Goal: Task Accomplishment & Management: Use online tool/utility

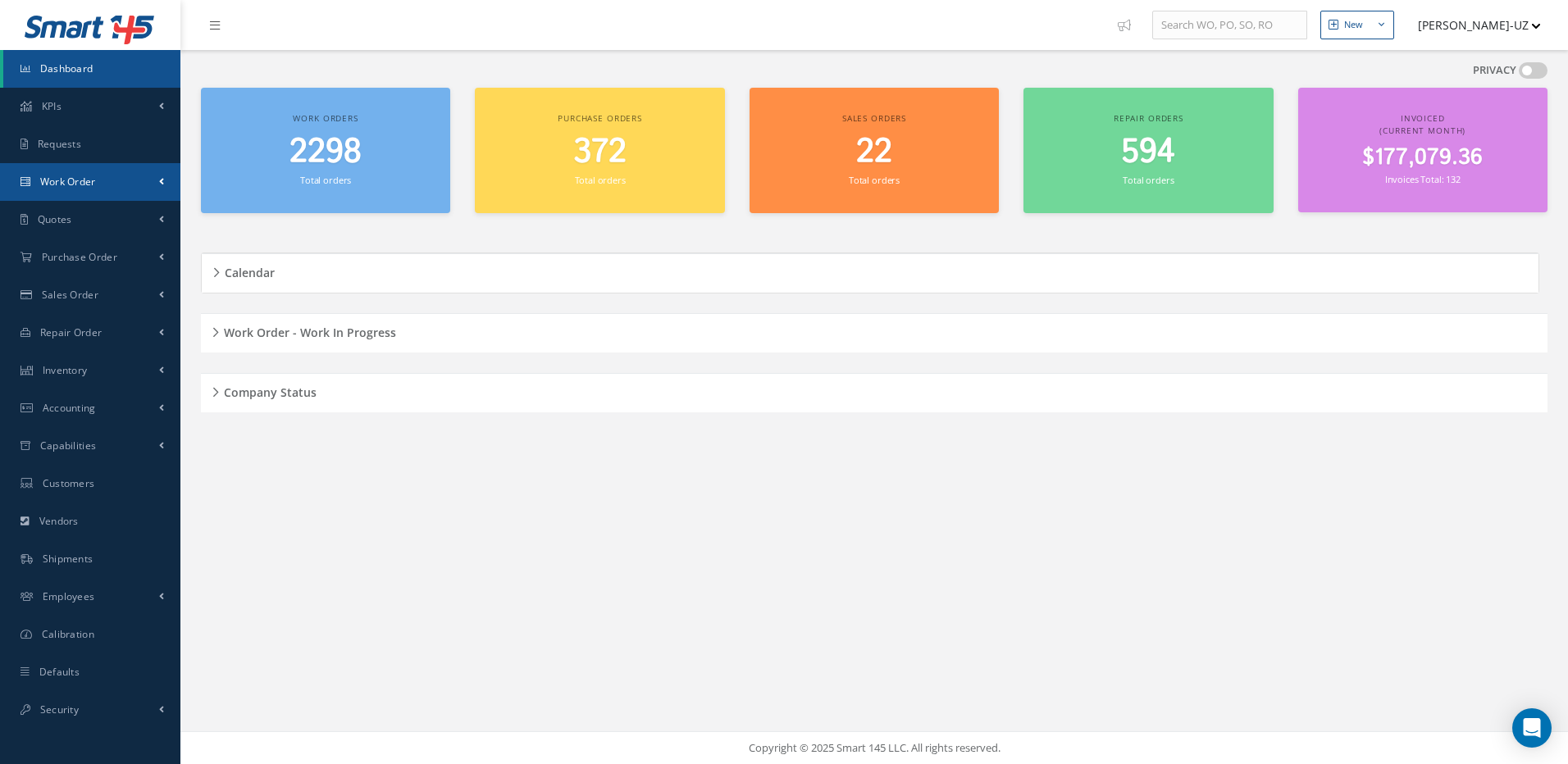
click at [70, 180] on span "Work Order" at bounding box center [68, 182] width 56 height 14
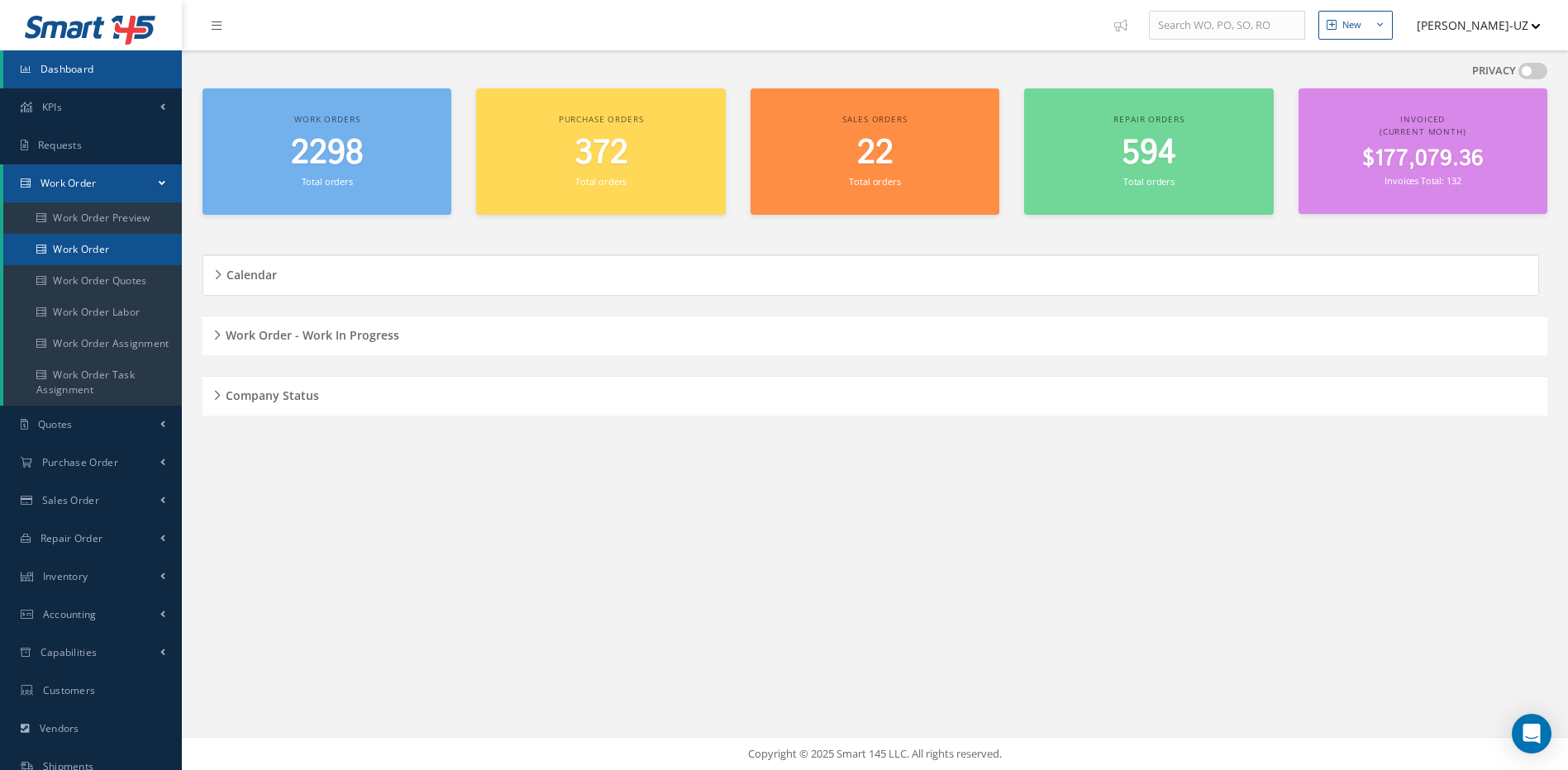
click at [76, 243] on link "Work Order" at bounding box center [92, 249] width 179 height 32
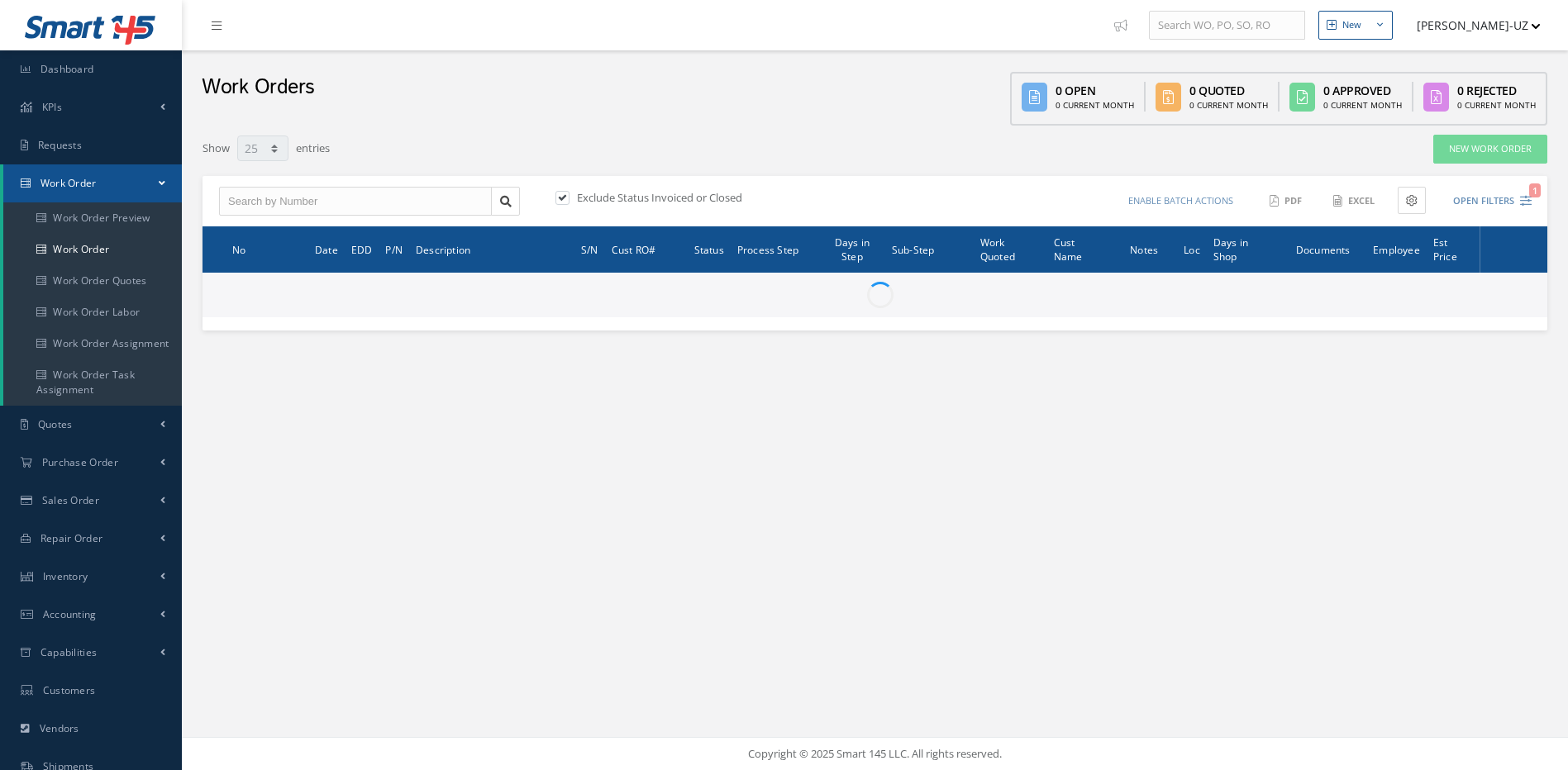
select select "25"
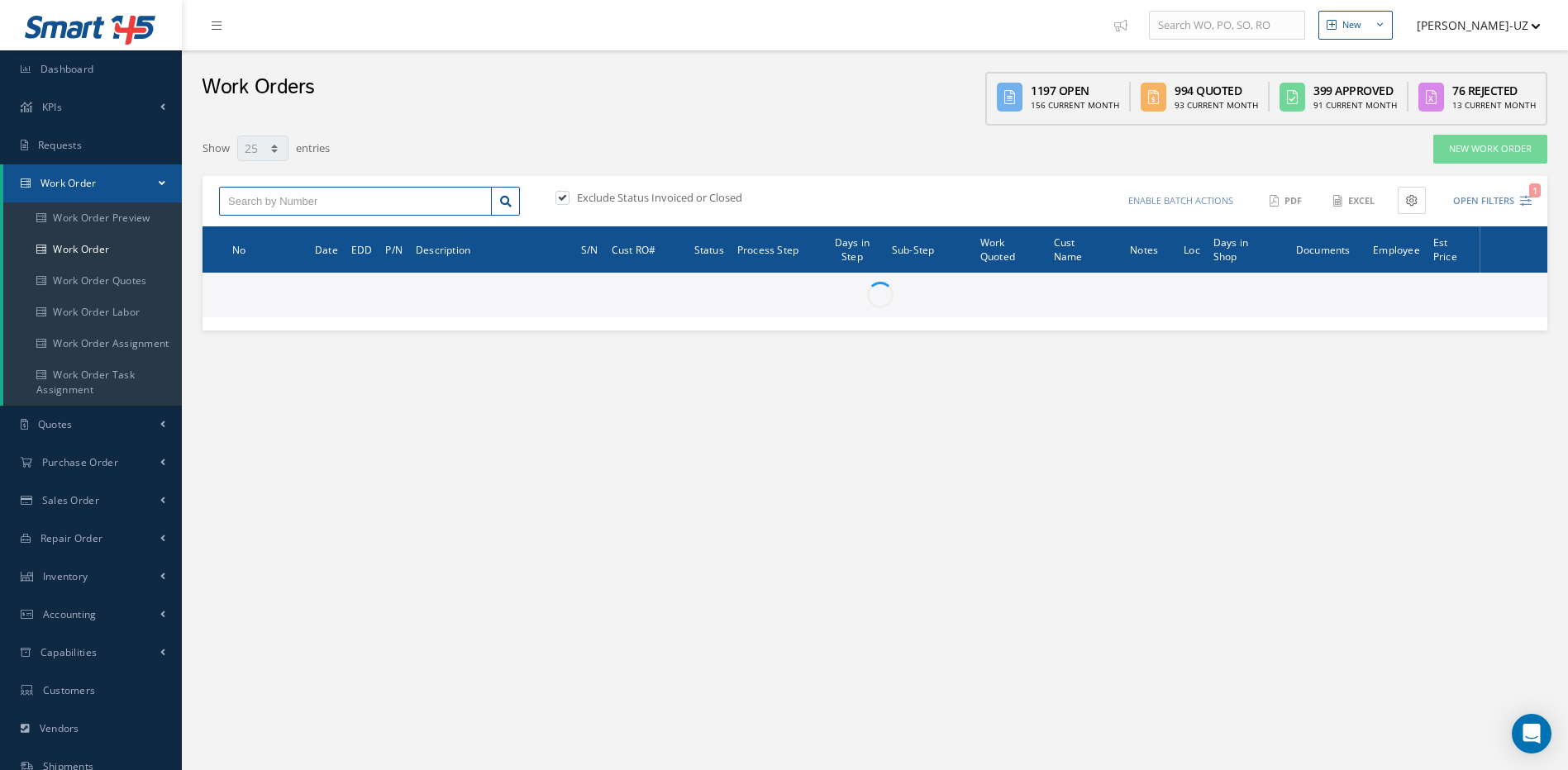
click at [258, 196] on input "text" at bounding box center [355, 201] width 273 height 30
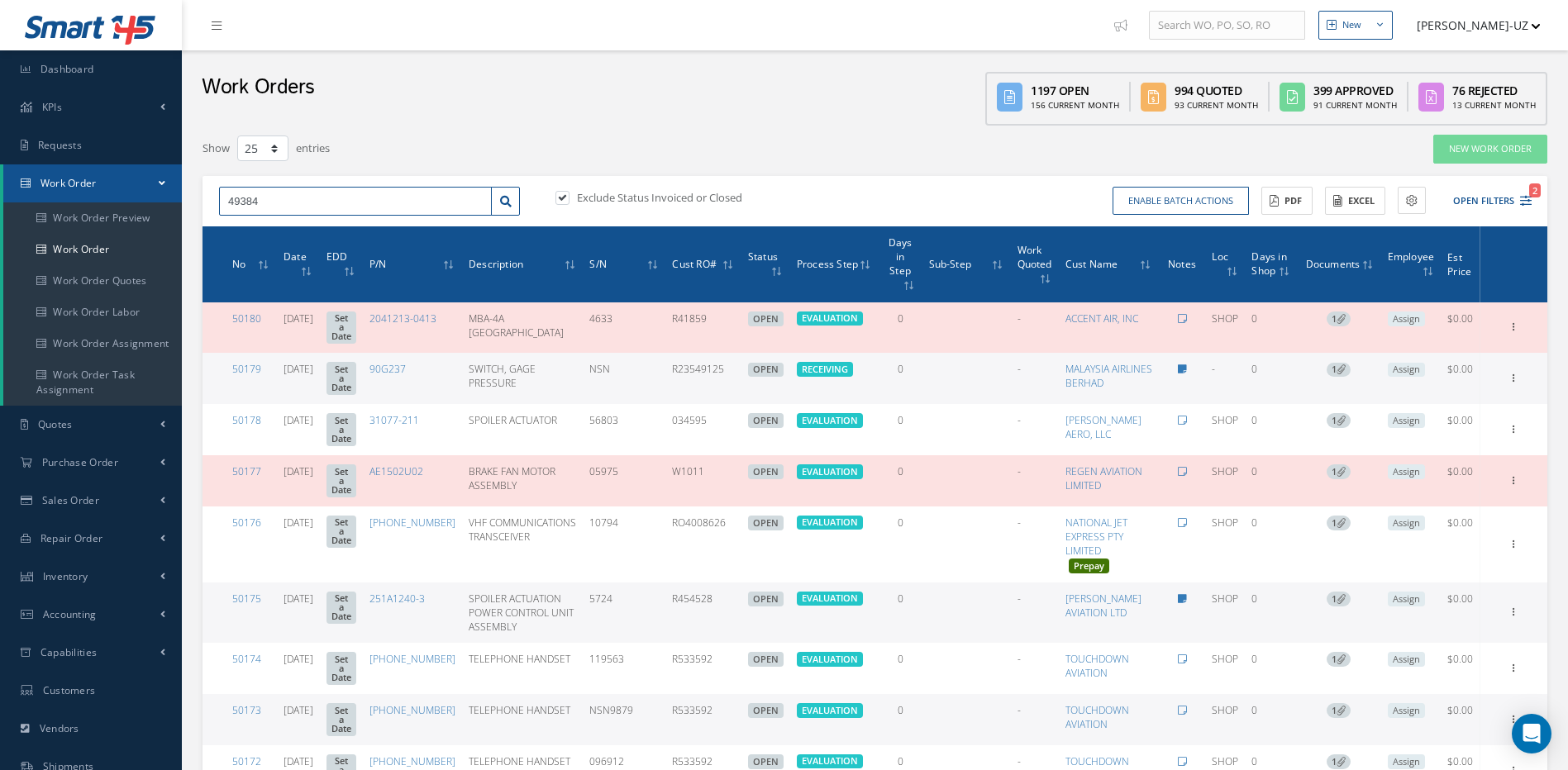
type input "49384"
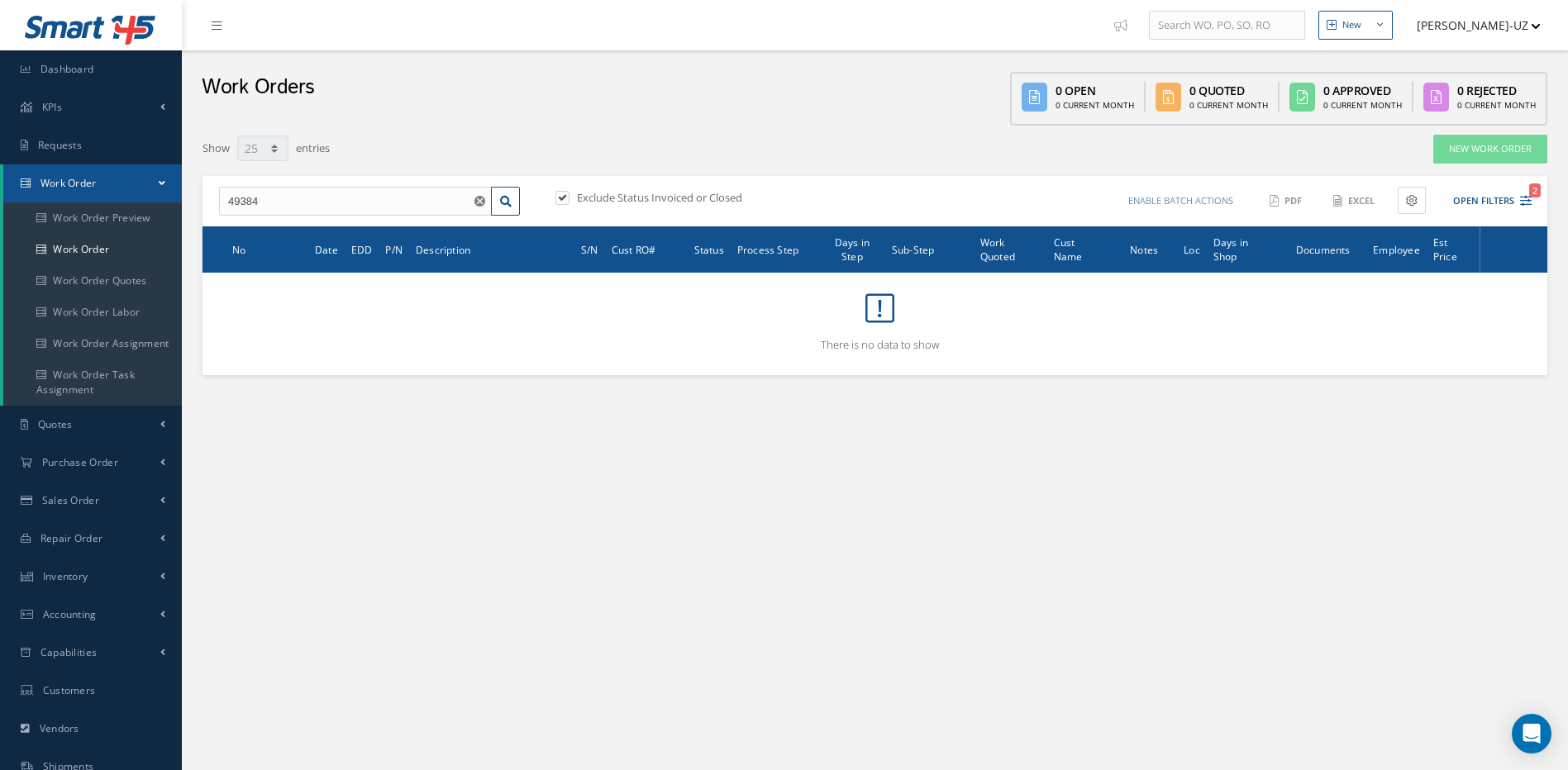
click at [568, 196] on label at bounding box center [570, 197] width 4 height 15
click at [563, 196] on input "checkbox" at bounding box center [561, 198] width 11 height 11
checkbox input "false"
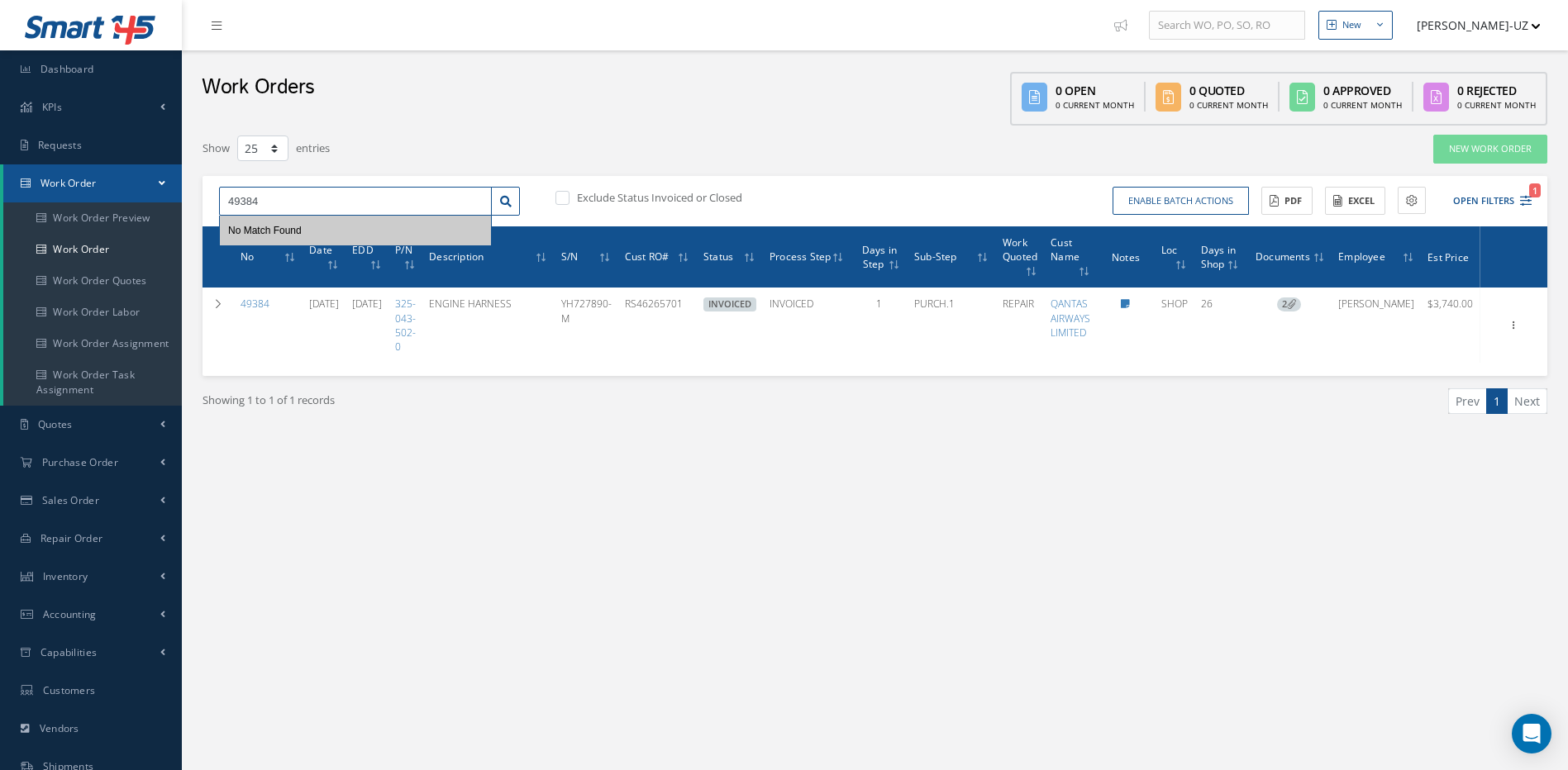
drag, startPoint x: 323, startPoint y: 202, endPoint x: 217, endPoint y: 200, distance: 106.0
click at [217, 200] on div "49384 No Match Found" at bounding box center [369, 201] width 325 height 30
type input "49086"
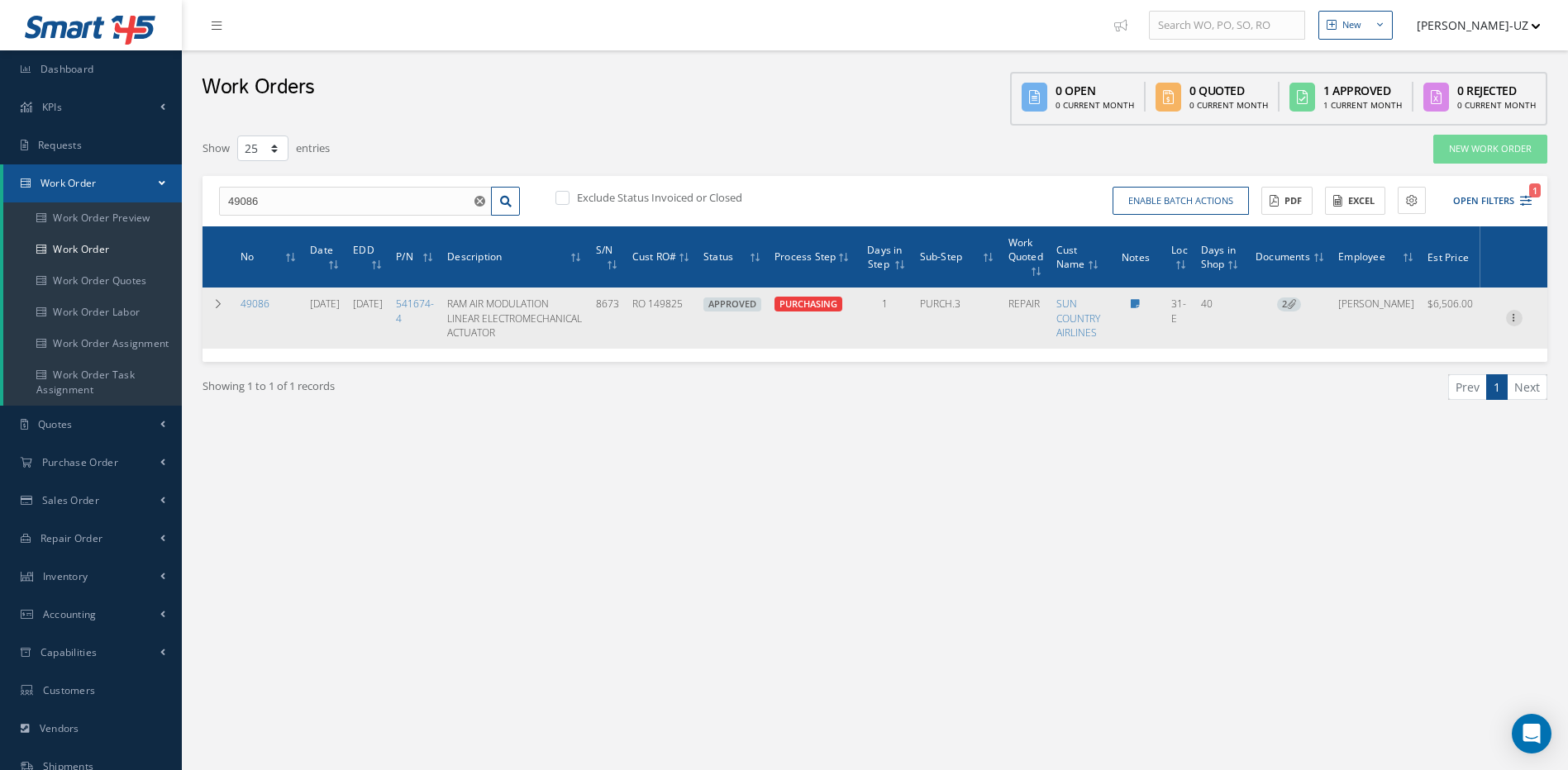
click at [1514, 322] on icon at bounding box center [1513, 316] width 16 height 13
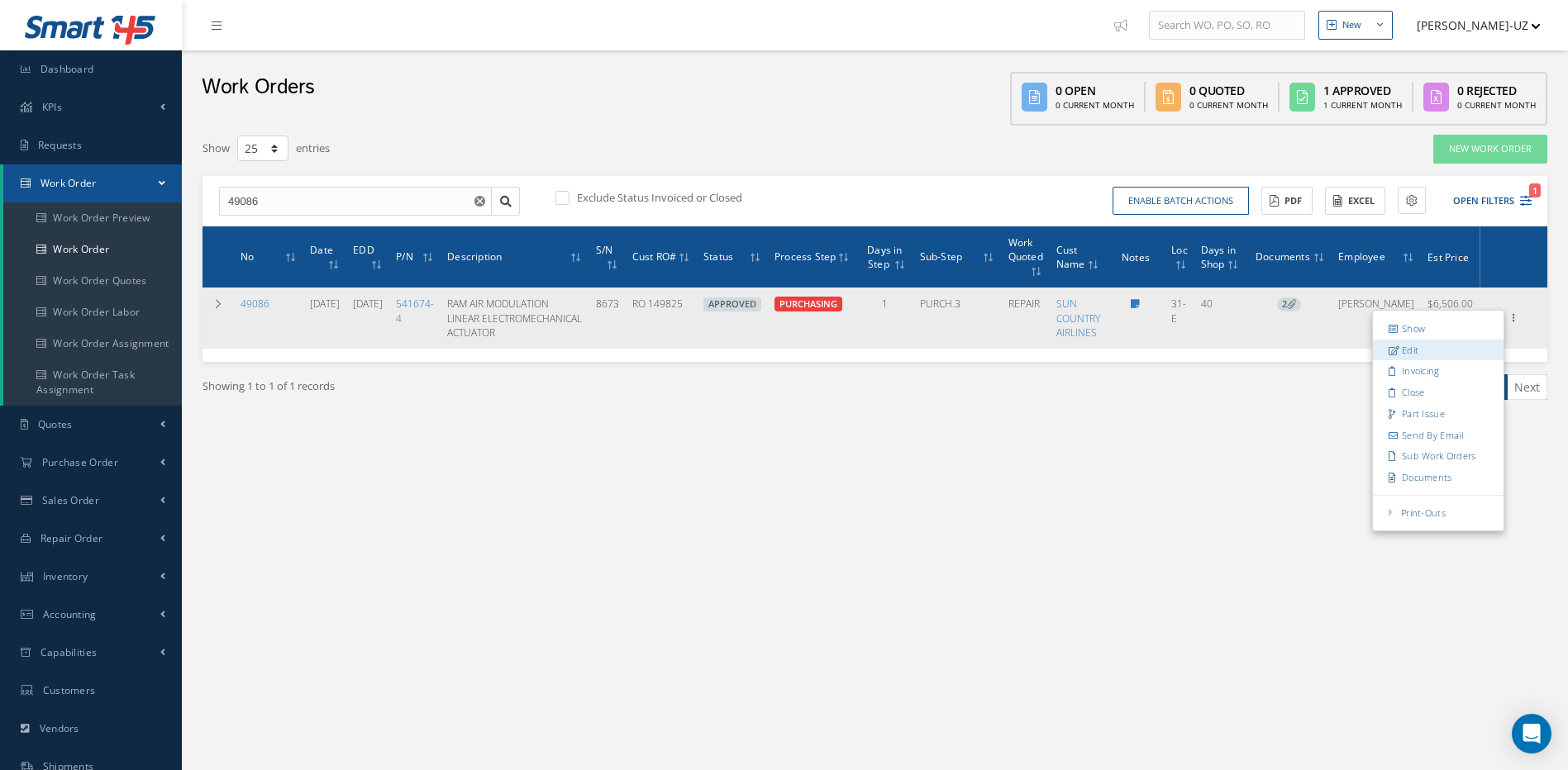
click at [1409, 353] on link "Edit" at bounding box center [1438, 350] width 131 height 21
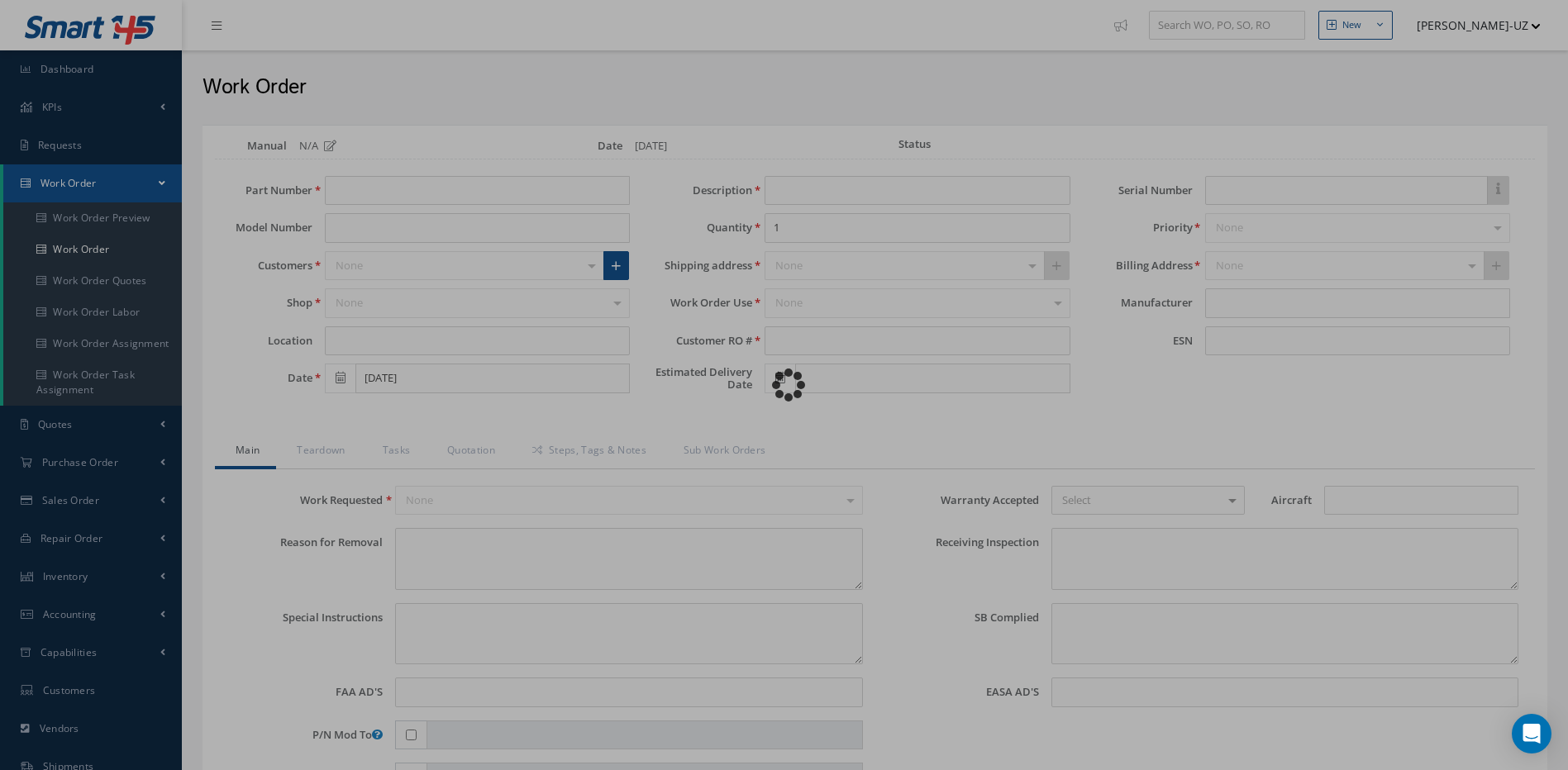
type input "541674-4"
type input "31-E"
type input "08/28/2025"
type input "RAM AIR MODULATION LINEAR ELECTROMECHANICAL ACTUATOR"
type input "RO 149825"
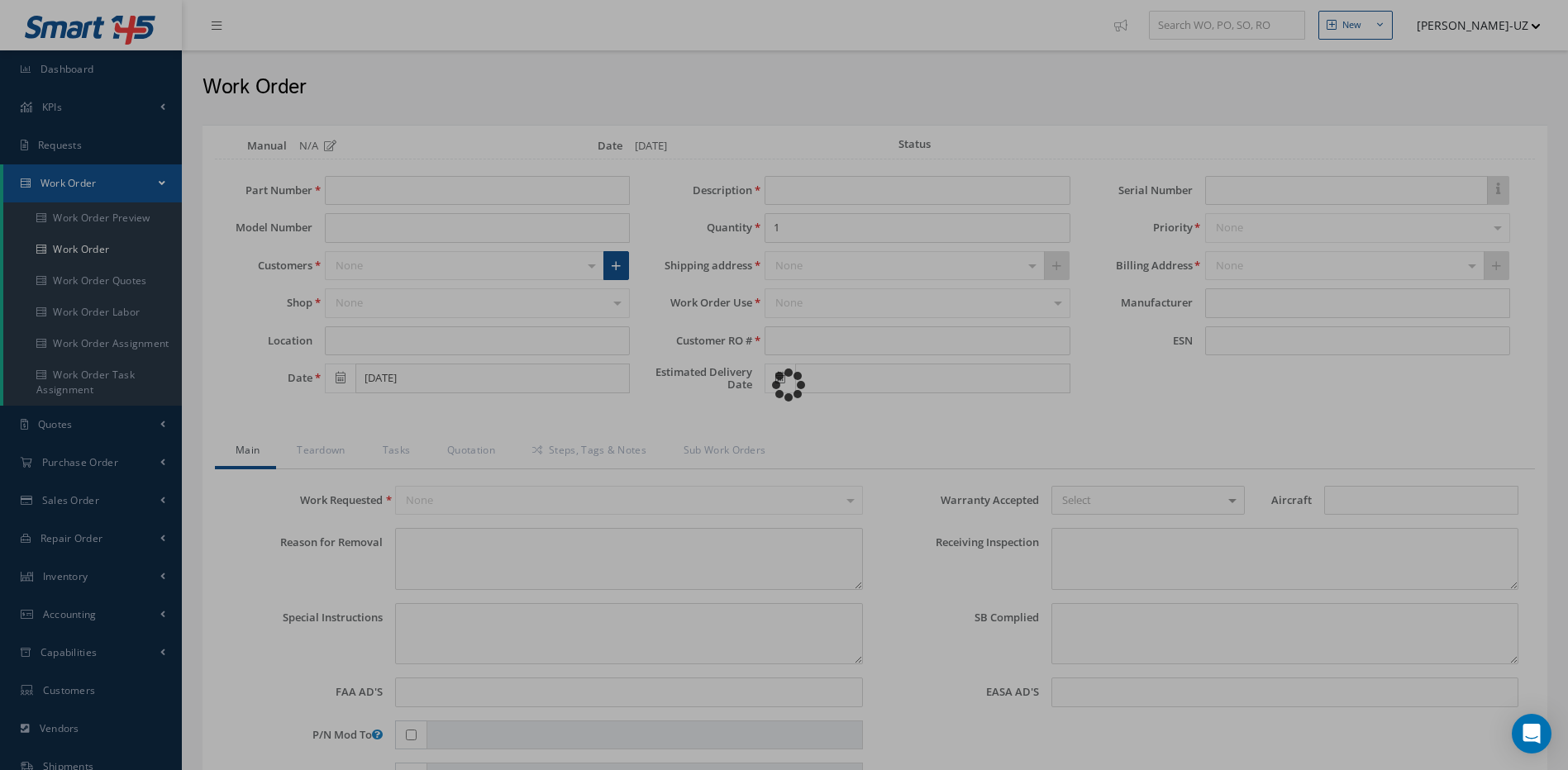
type input "10/20/2025"
type input "8673"
type textarea "RIGHT SIDE PACK LIGHT ILLUMINATED ON RECALL LIGHT EXTINGISHED ON MASTER CAUTION…"
type textarea "PLEASE SEE R.O. FOR DETAILS"
type textarea "NO VISUAL DAMAGE"
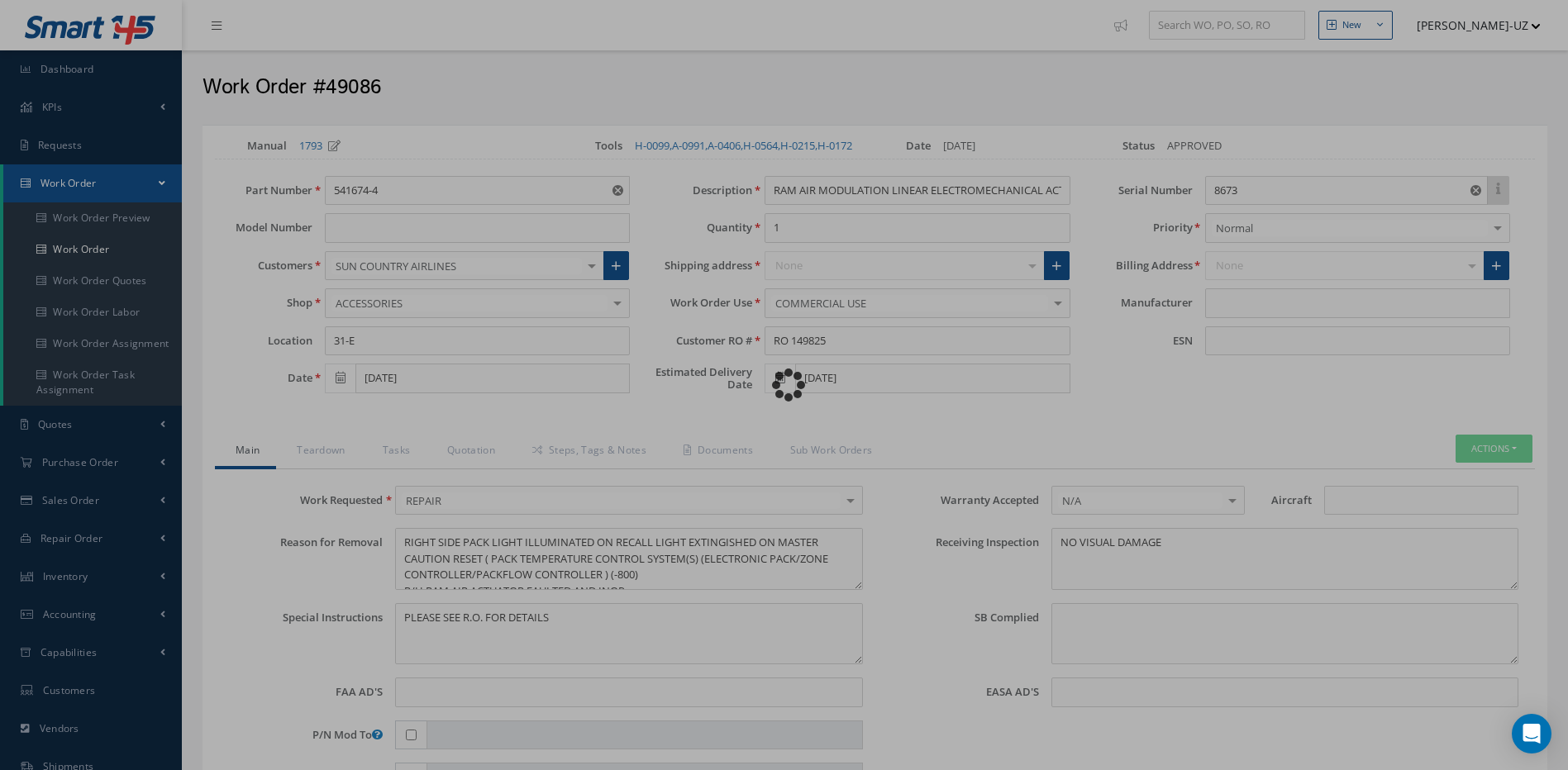
type input "HONEYWELL"
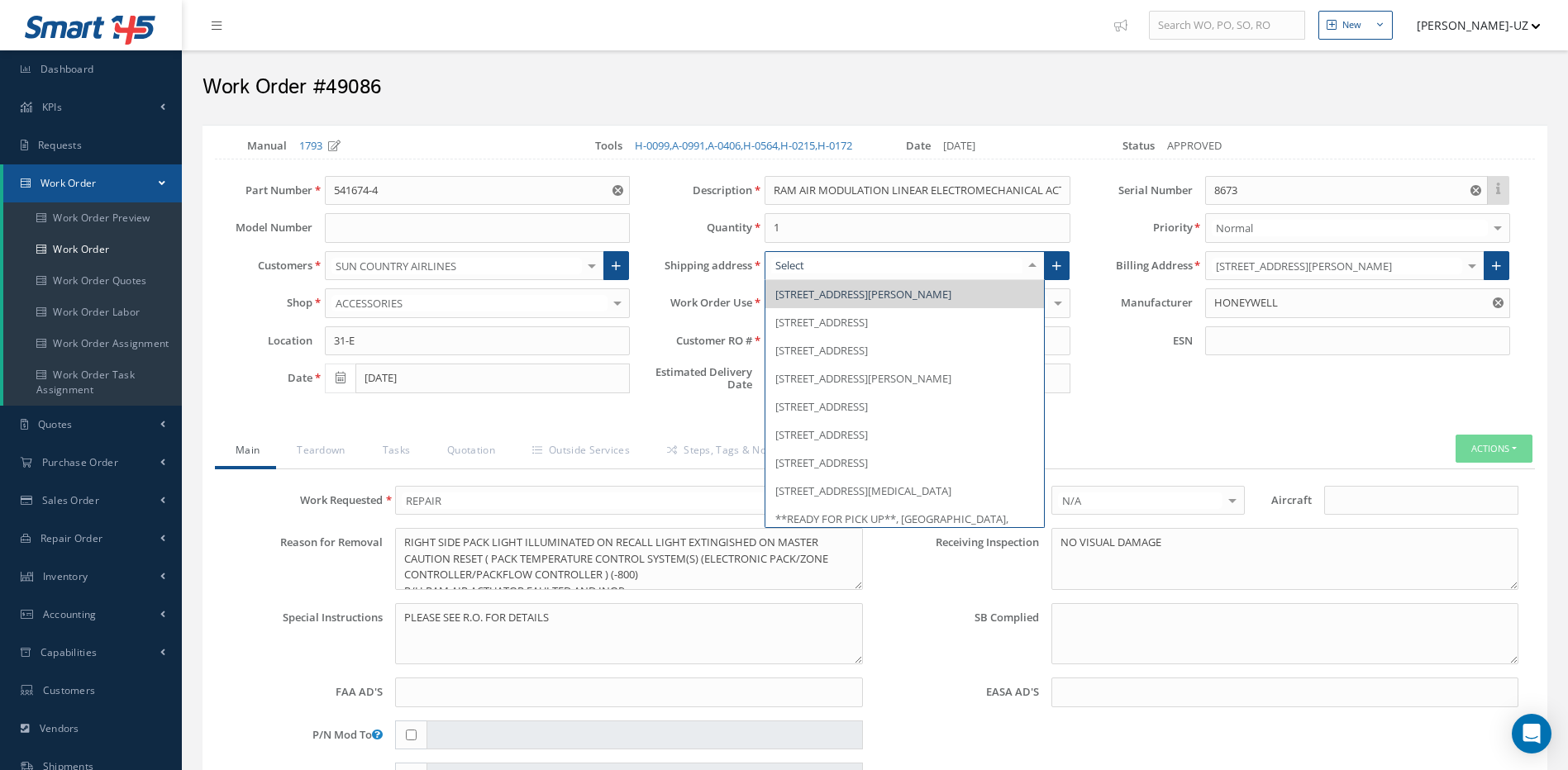
click at [1033, 277] on div at bounding box center [1031, 265] width 23 height 27
click at [868, 358] on span "301 INTERMODAL PKWY, BUILDING 3, OFFICE # 124B, HASLET, TX 76052, United States" at bounding box center [822, 350] width 92 height 15
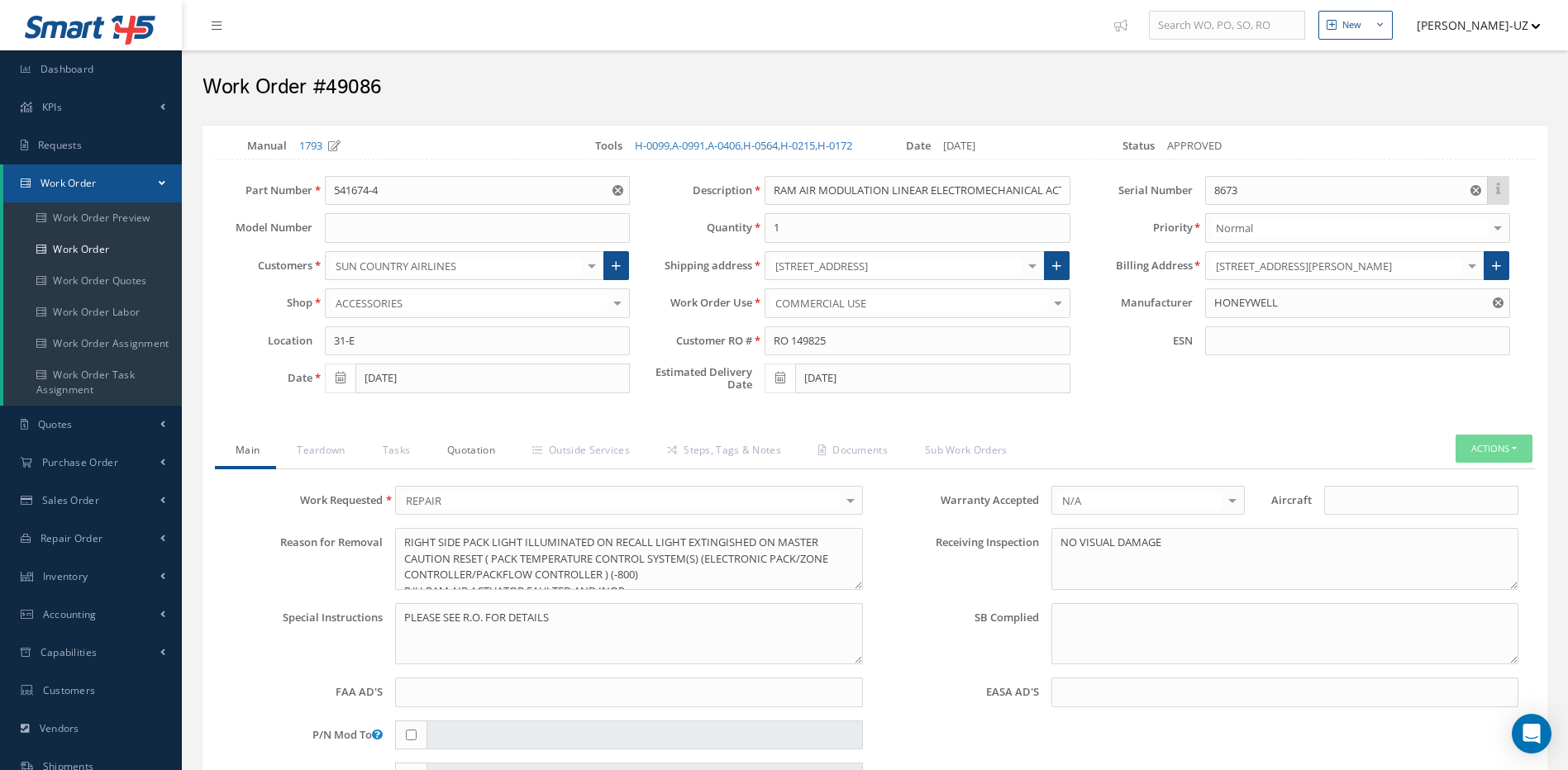
click at [464, 459] on link "Quotation" at bounding box center [468, 452] width 85 height 35
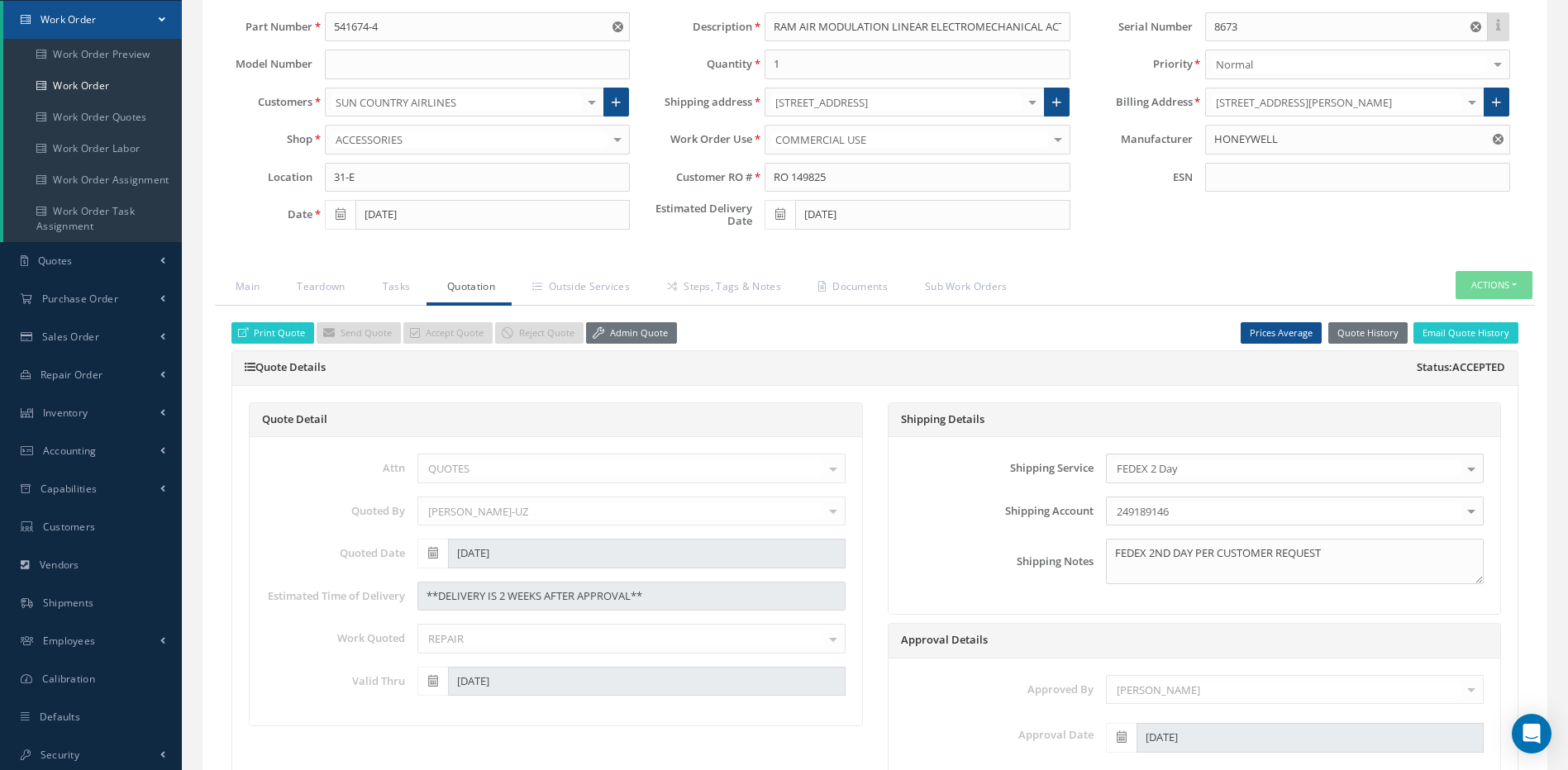
scroll to position [165, 0]
click at [1359, 566] on textarea "FEDEX 2ND DAY PER CUSTOMER REQUEST" at bounding box center [1294, 560] width 377 height 45
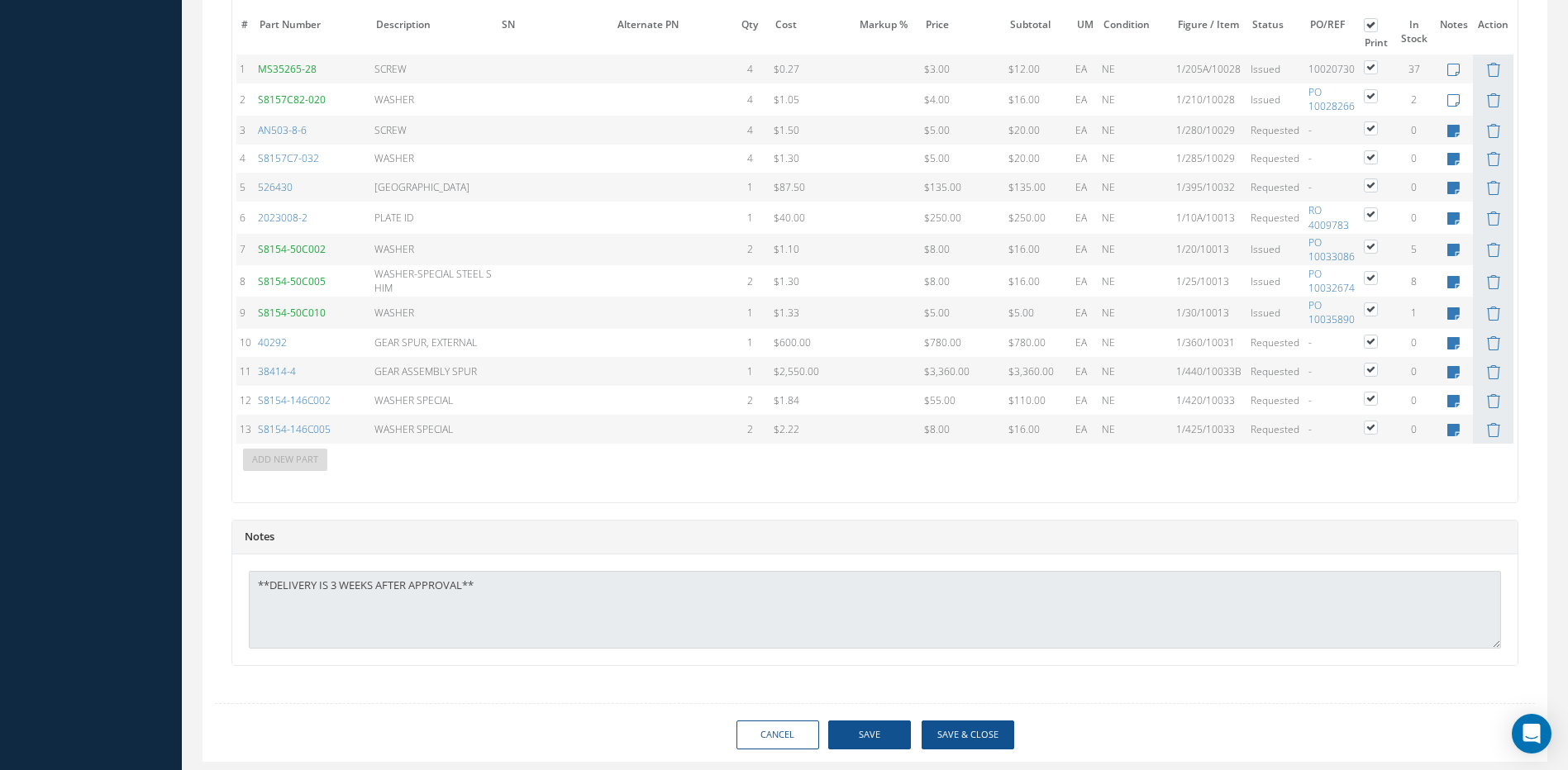
scroll to position [1402, 0]
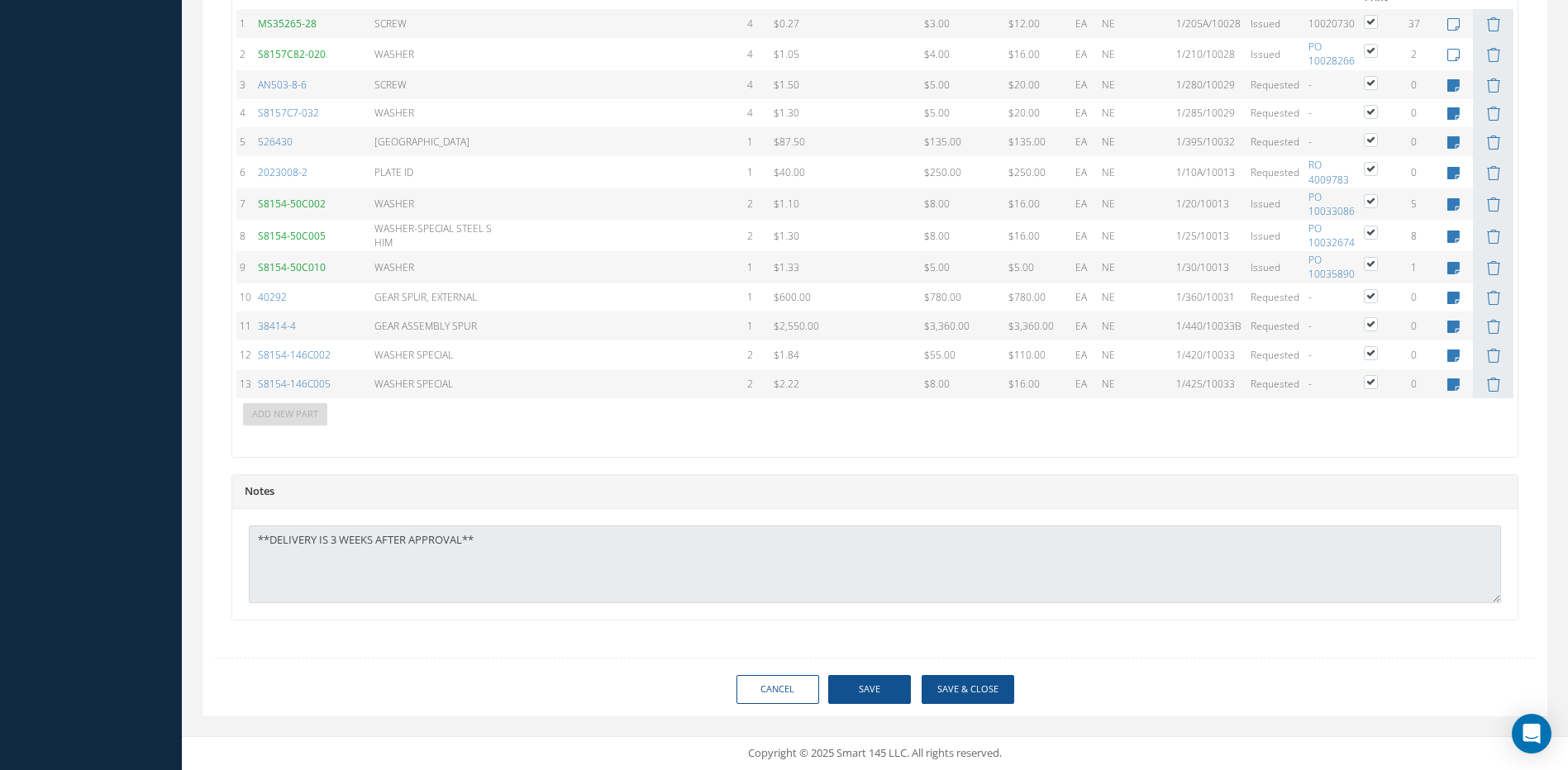
type textarea "FEDEX 2ND DAY PER CUSTOMER REQUEST. PER CUSTOMER TO SHIP TO AFW. MARIA"
click at [870, 689] on button "Save" at bounding box center [869, 690] width 83 height 29
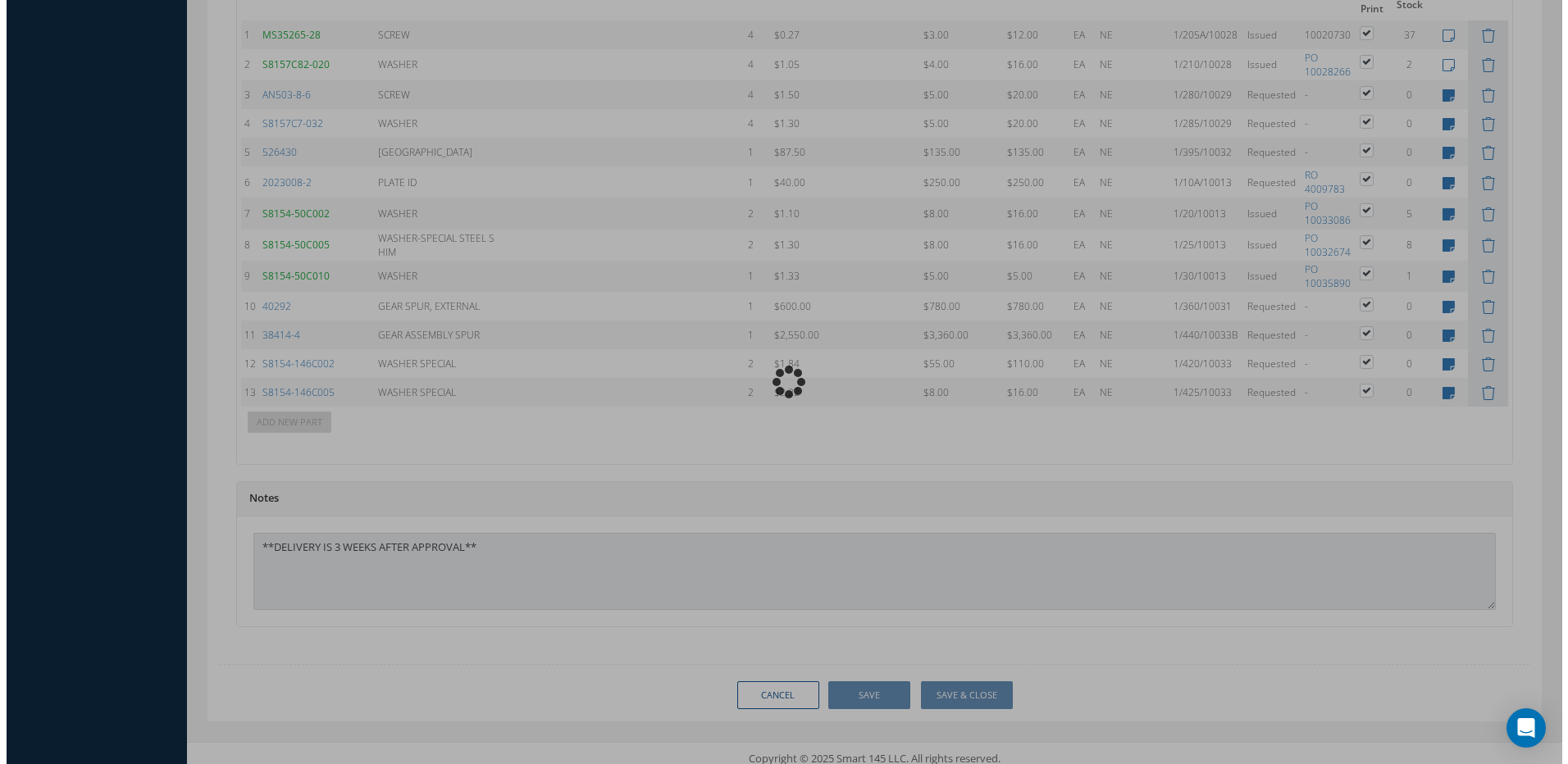
scroll to position [1402, 0]
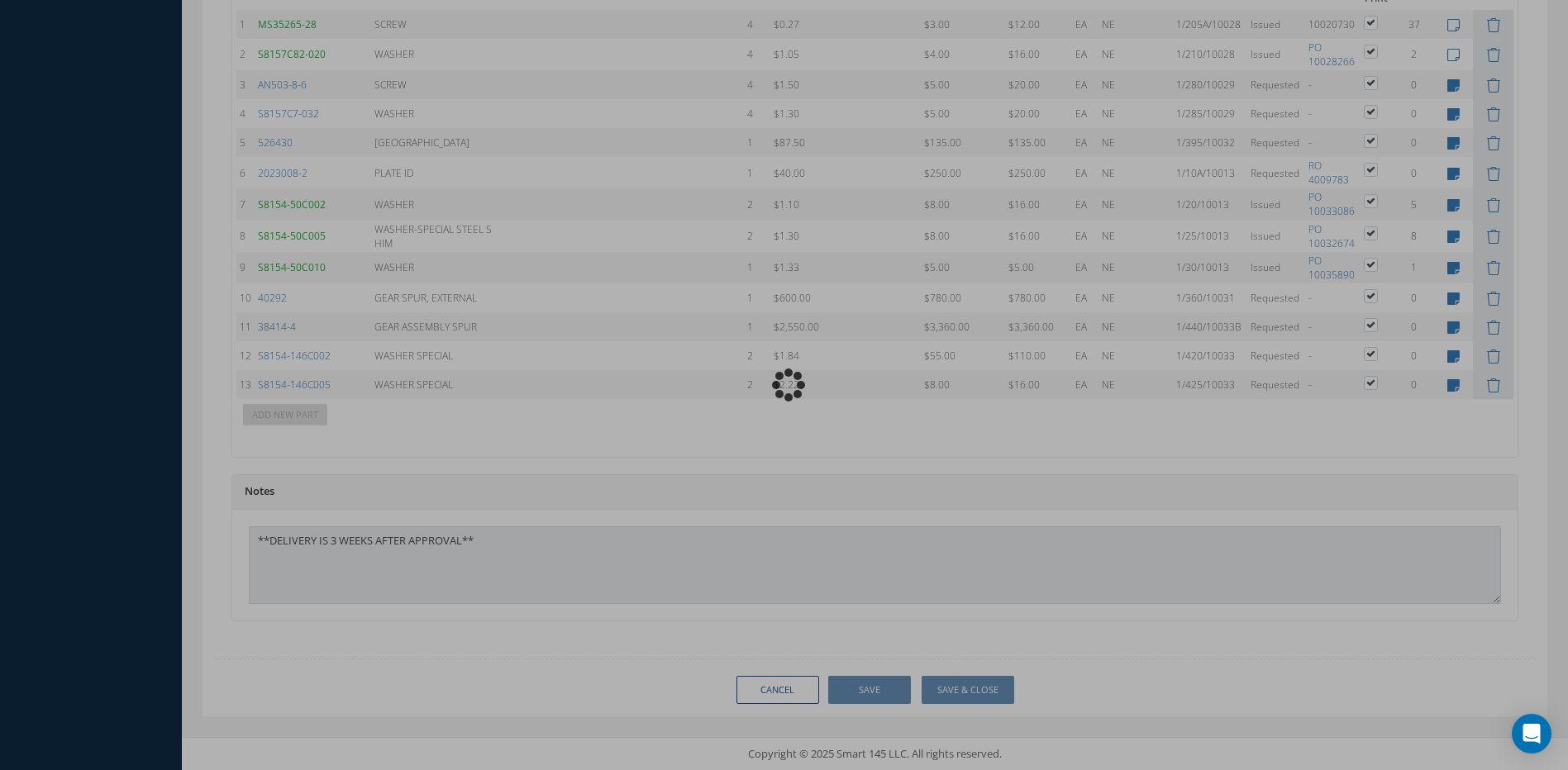
type input "HONEYWELL"
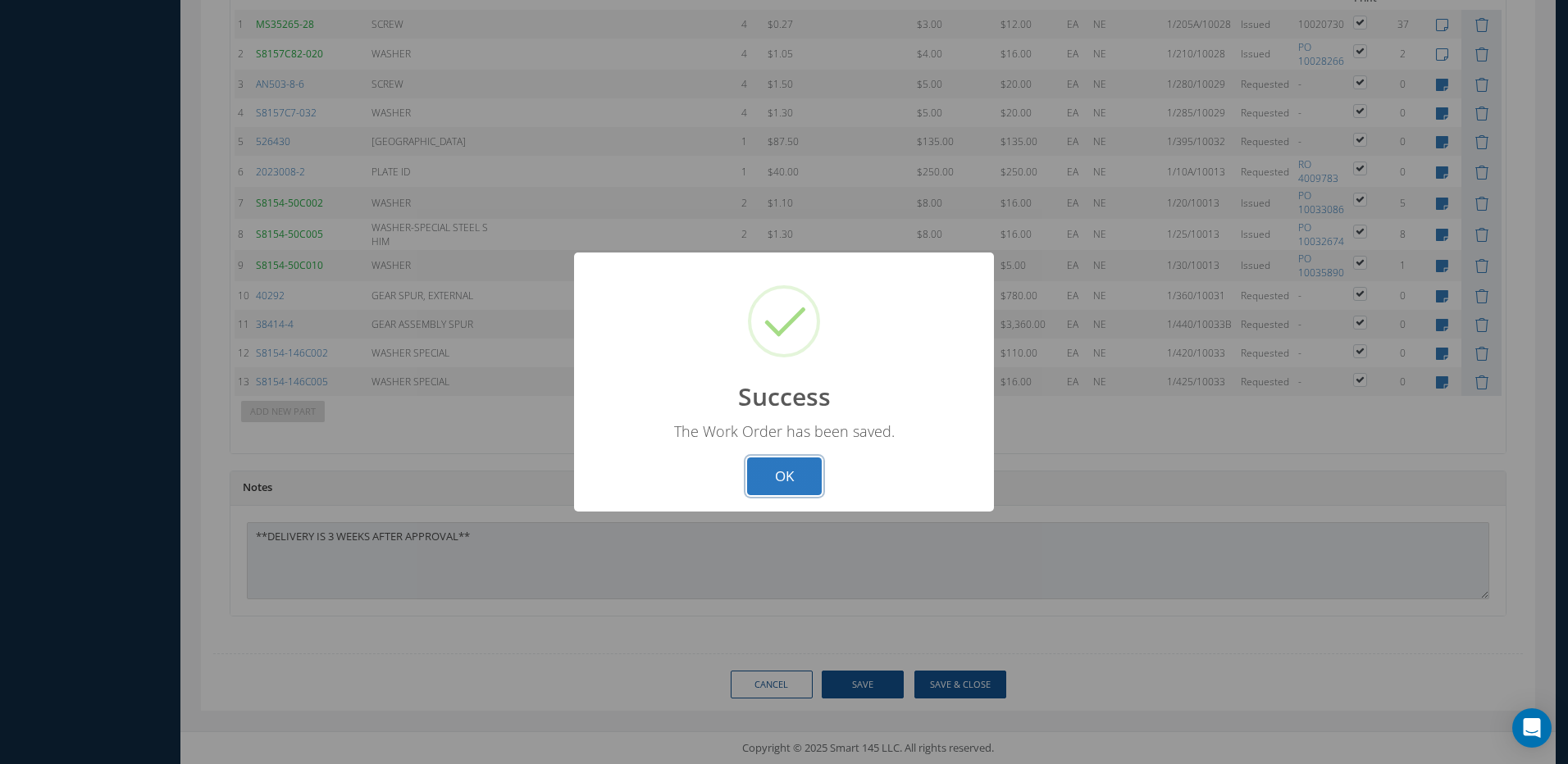
click at [805, 472] on button "OK" at bounding box center [785, 476] width 75 height 38
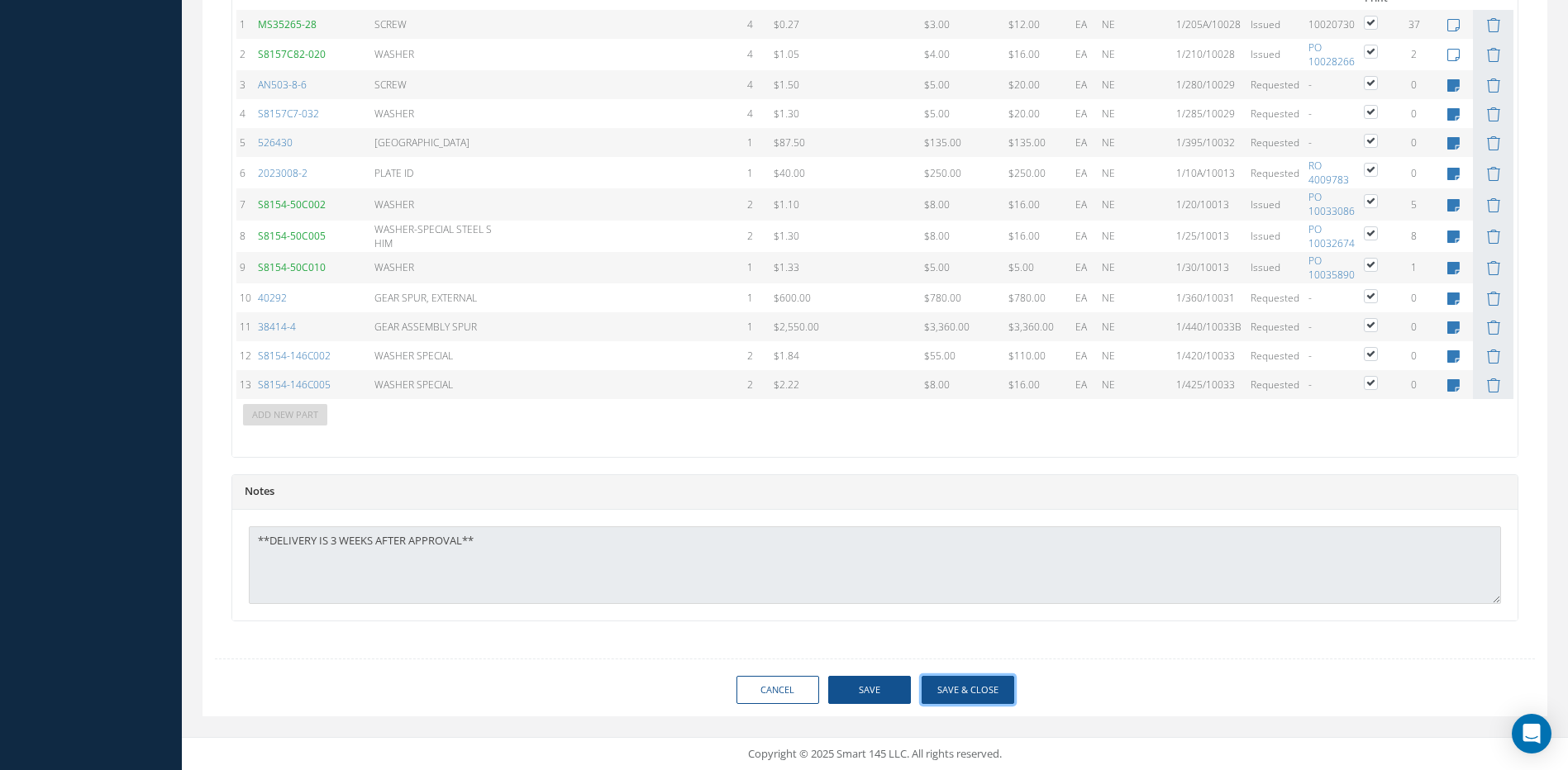
click at [975, 690] on button "Save & Close" at bounding box center [968, 690] width 92 height 29
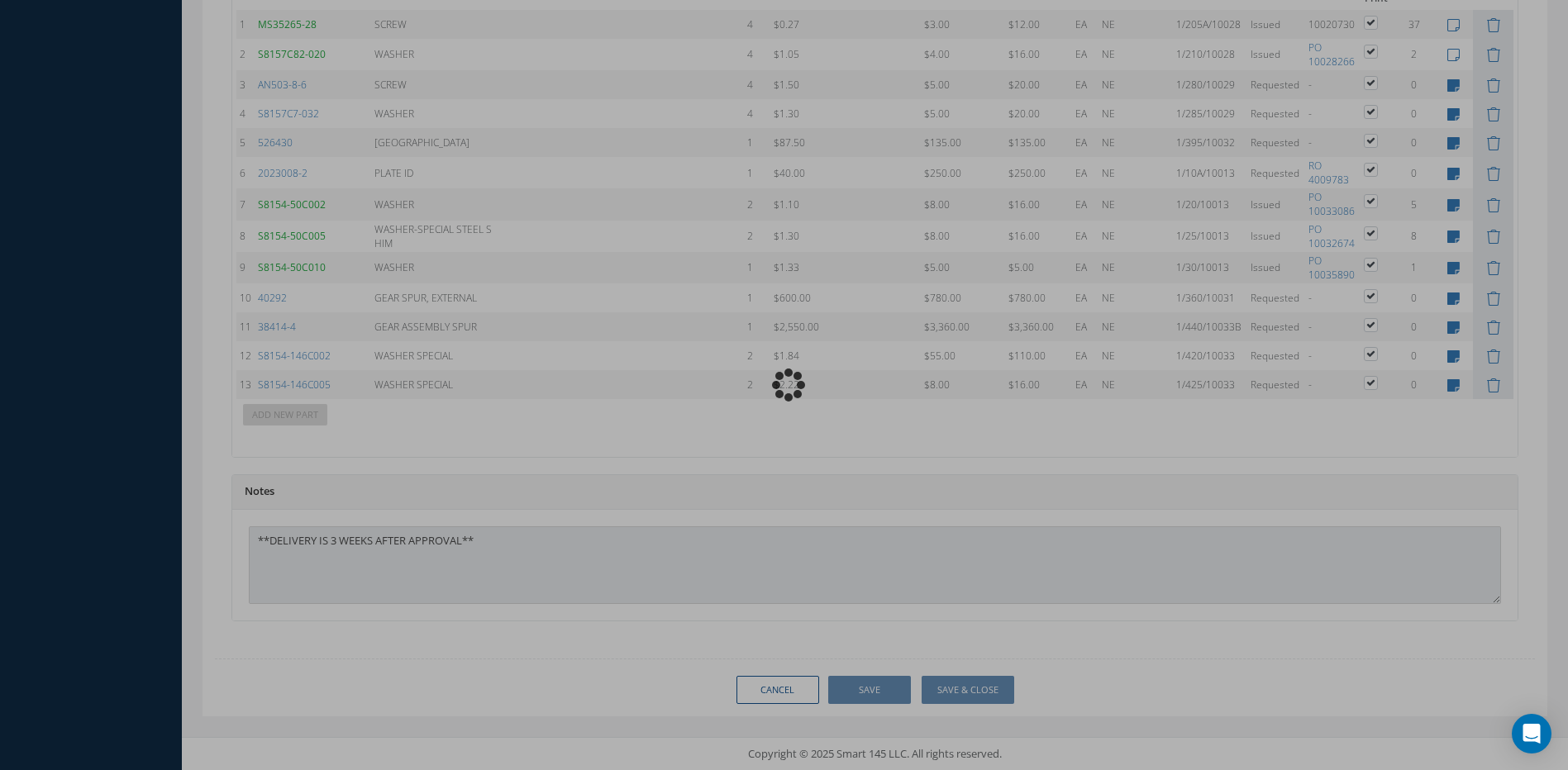
type input "HONEYWELL"
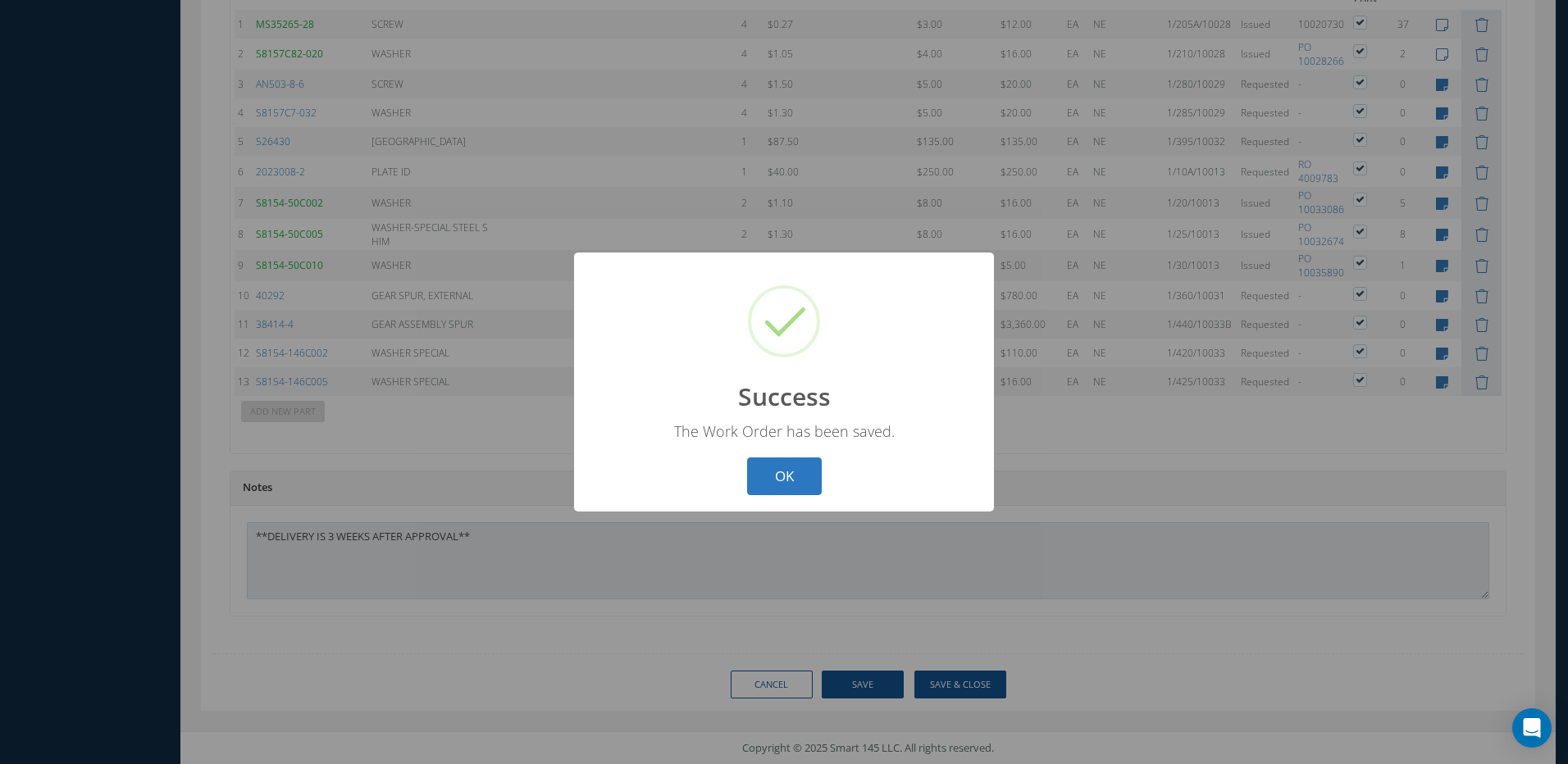
click at [786, 478] on button "OK" at bounding box center [785, 476] width 75 height 38
select select "25"
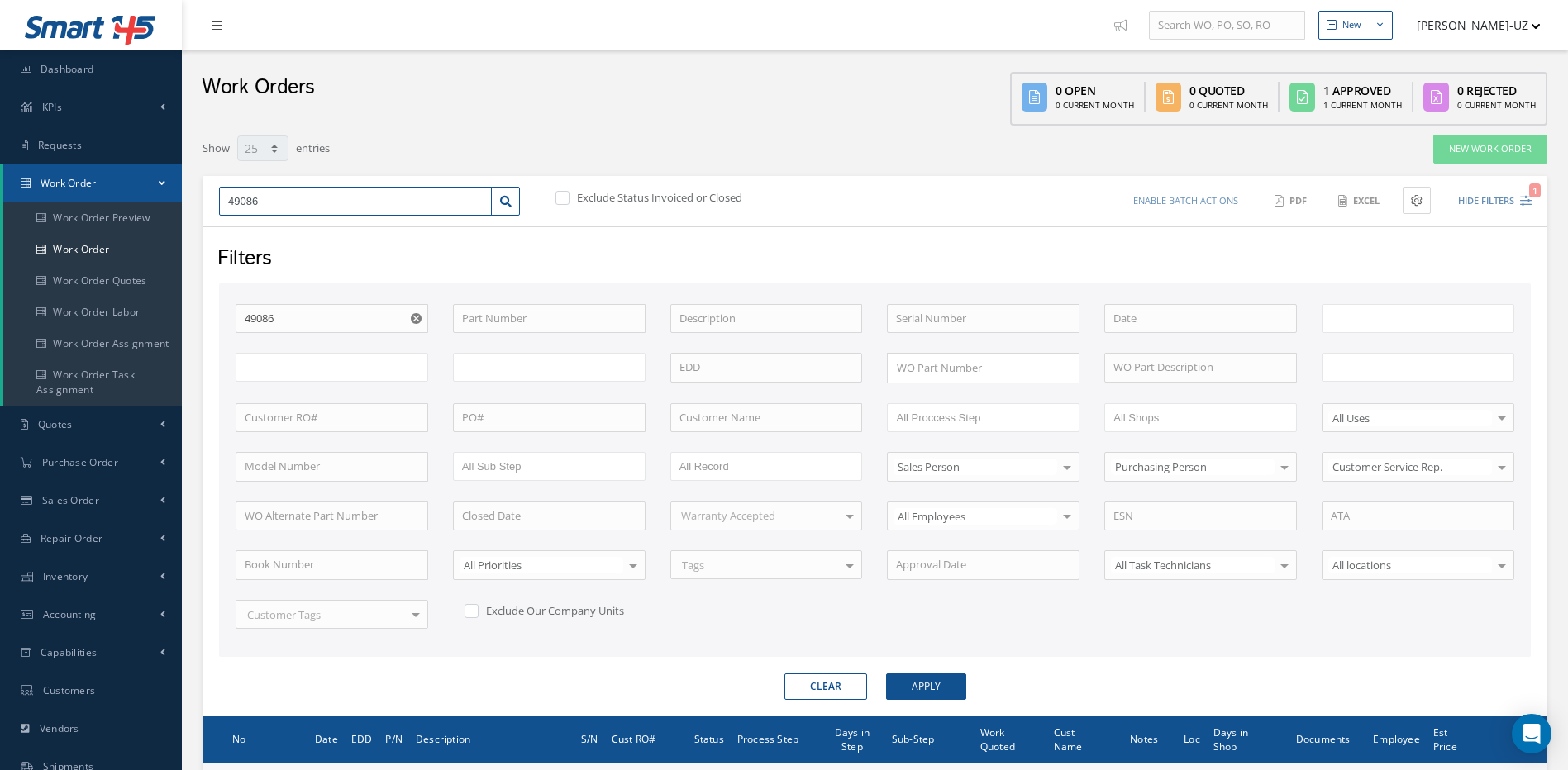
drag, startPoint x: 276, startPoint y: 202, endPoint x: 223, endPoint y: 202, distance: 53.0
click at [223, 202] on input "49086" at bounding box center [355, 201] width 273 height 30
type input "4"
type input "49"
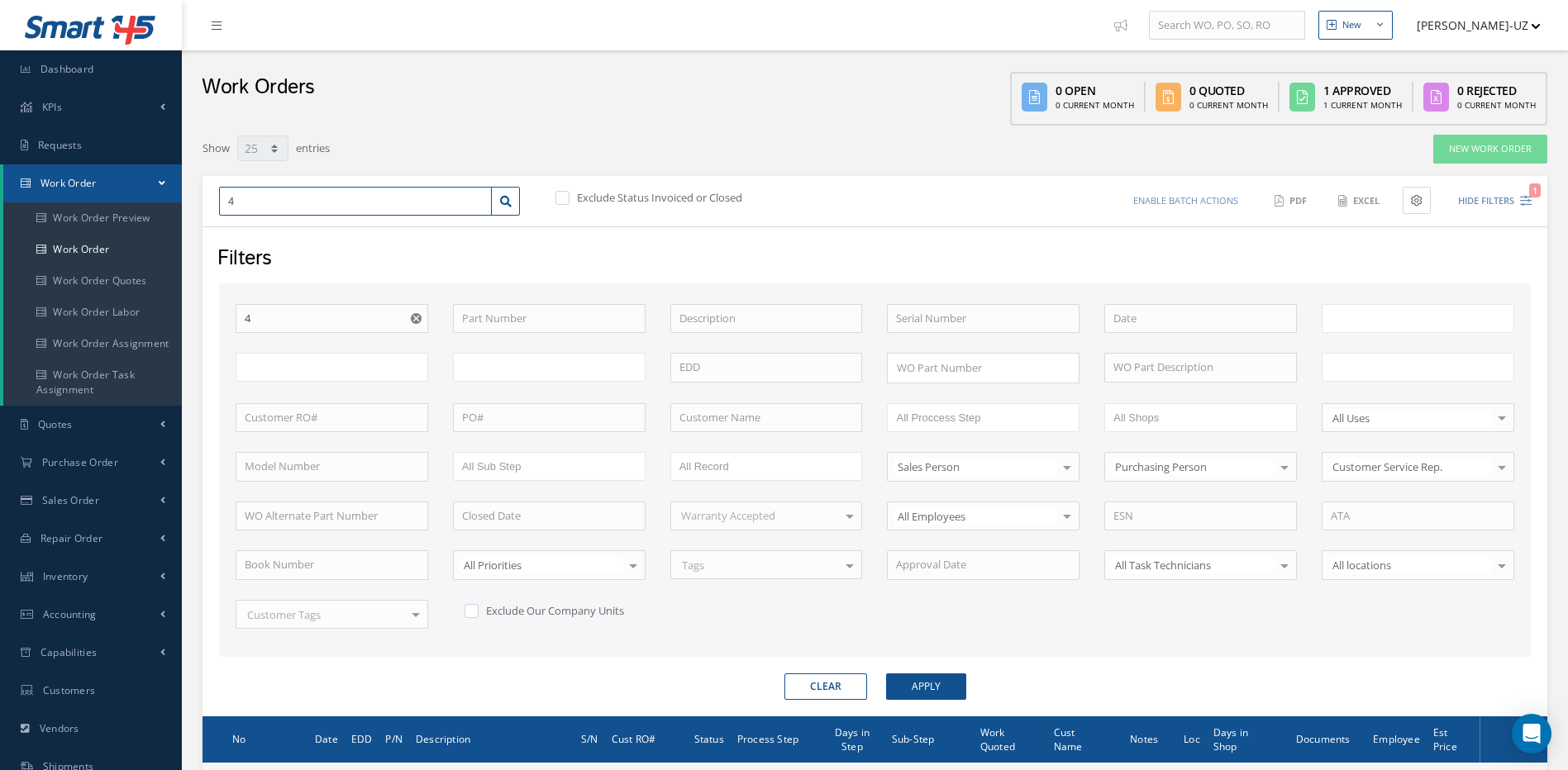
type input "49"
type input "497"
type input "4978"
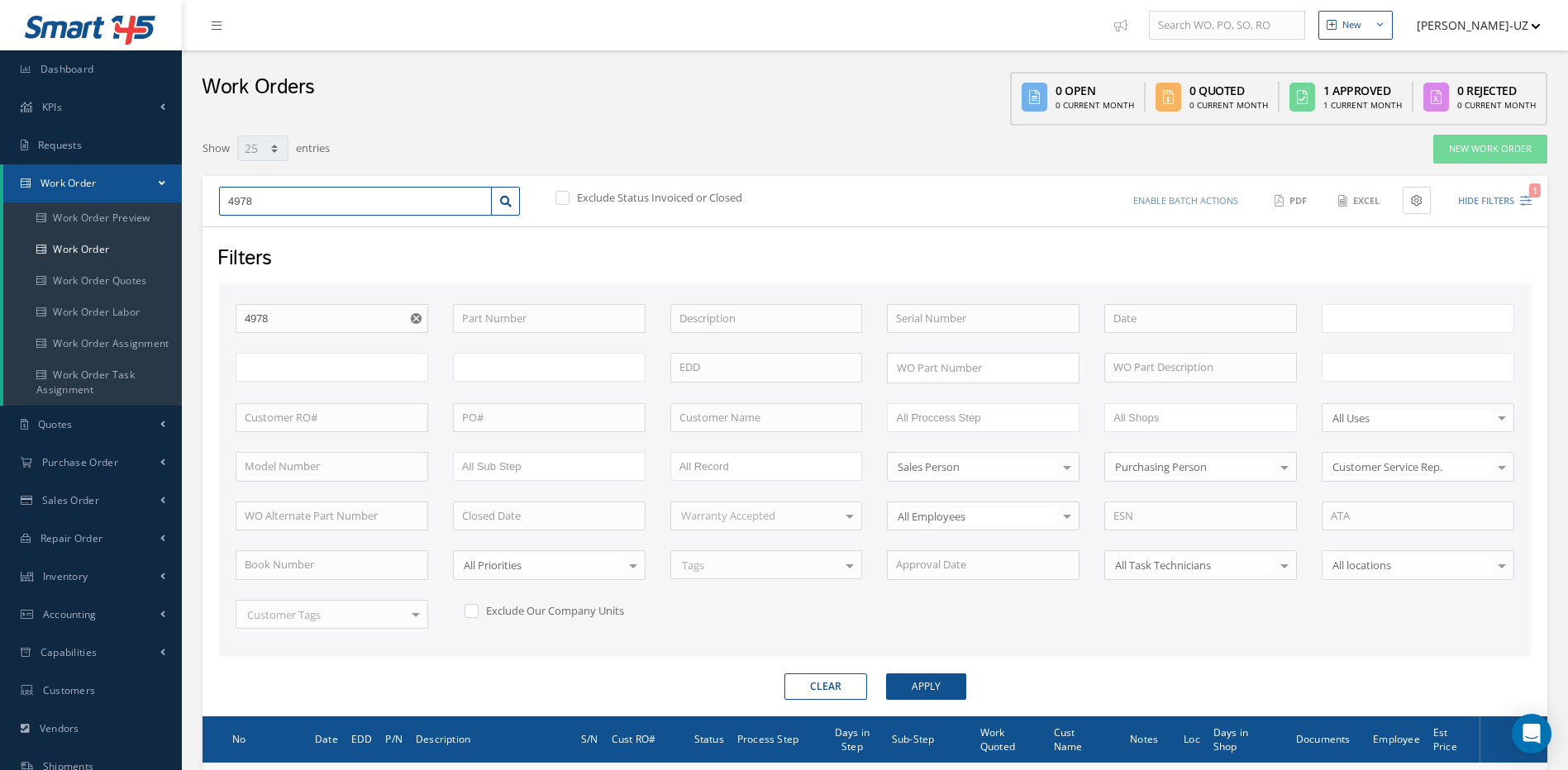
type input "49782"
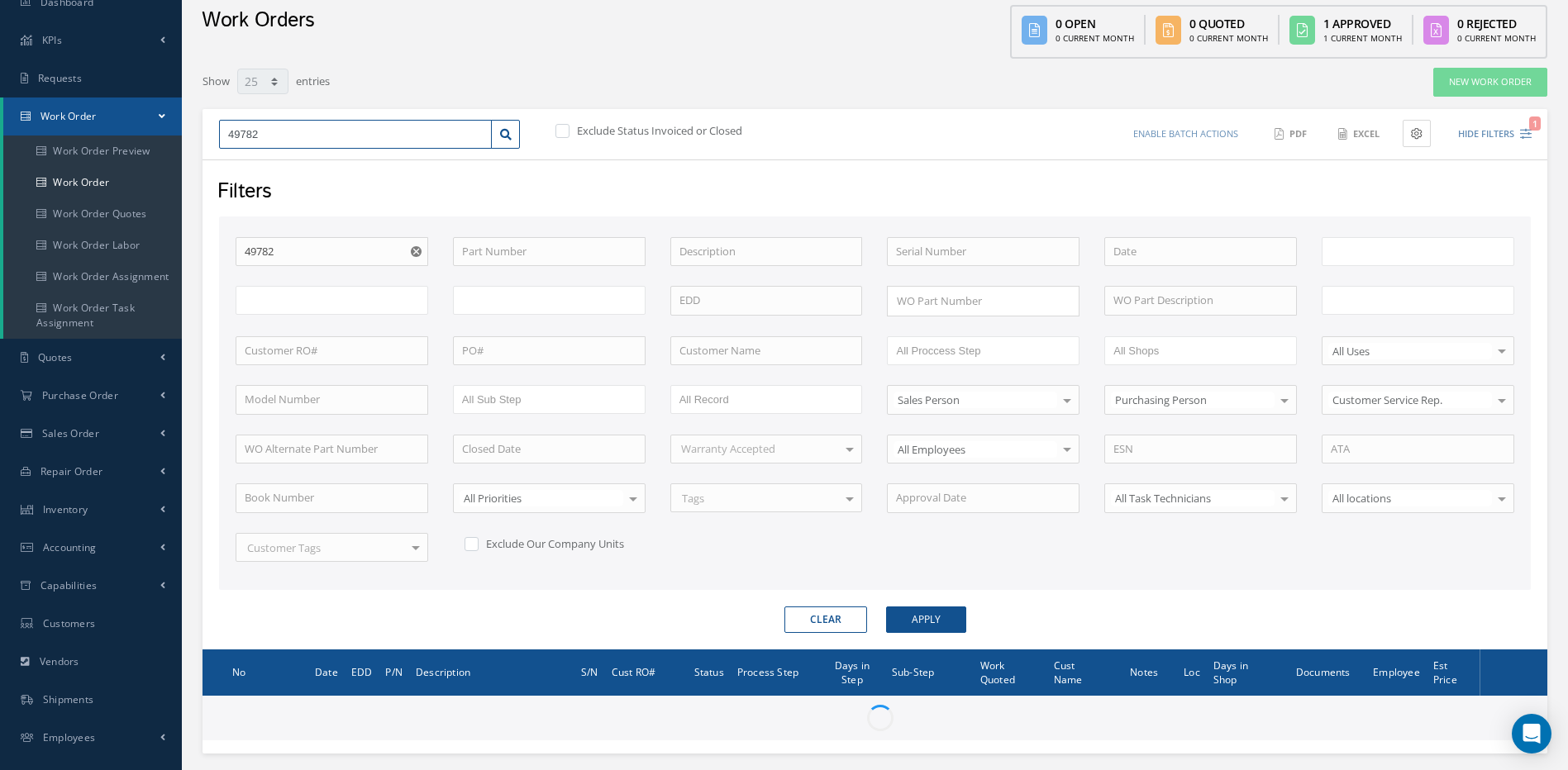
type input "All Work Request"
type input "All Work Performed"
type input "All Status"
type input "WO Part Status"
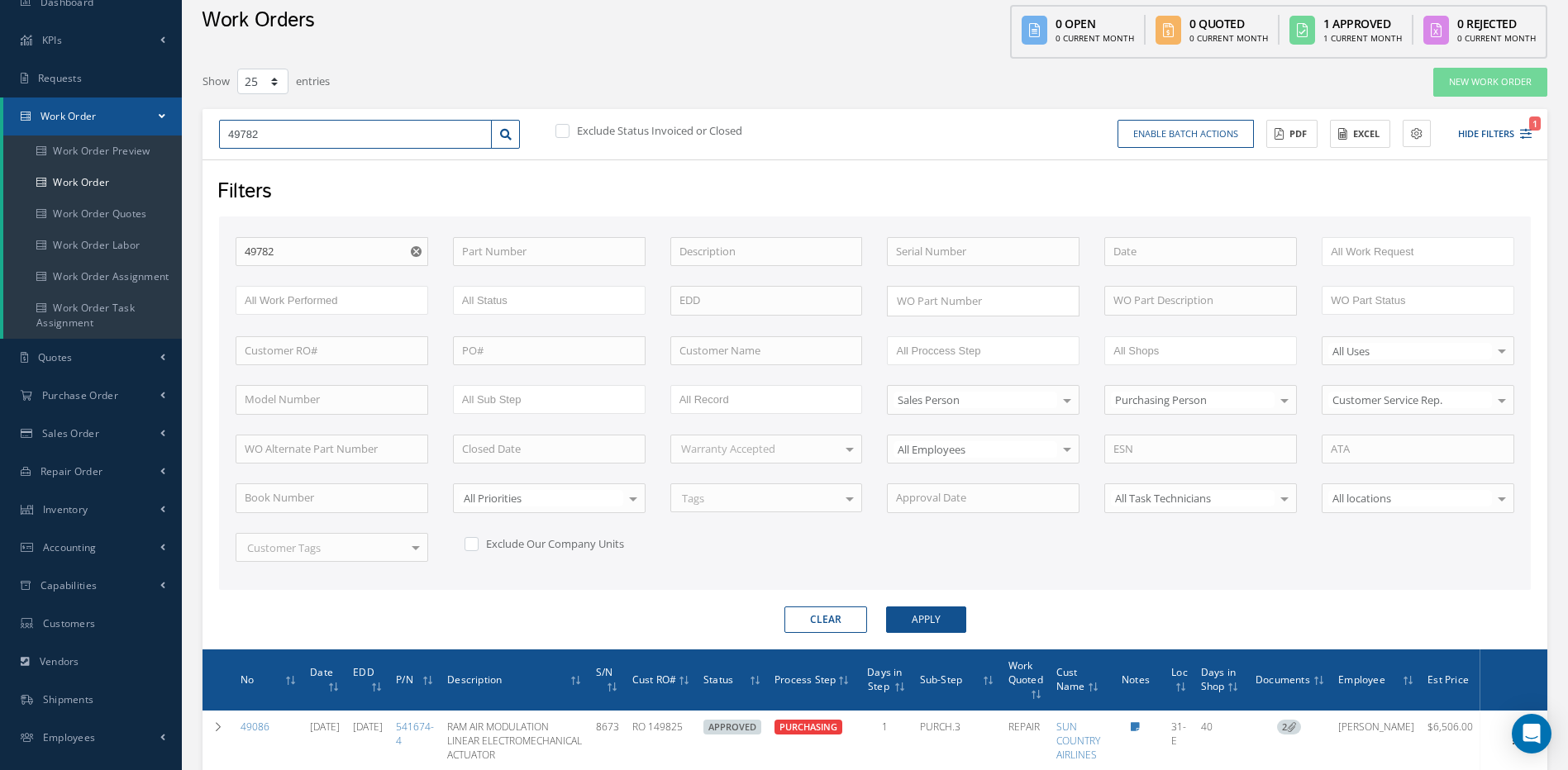
scroll to position [168, 0]
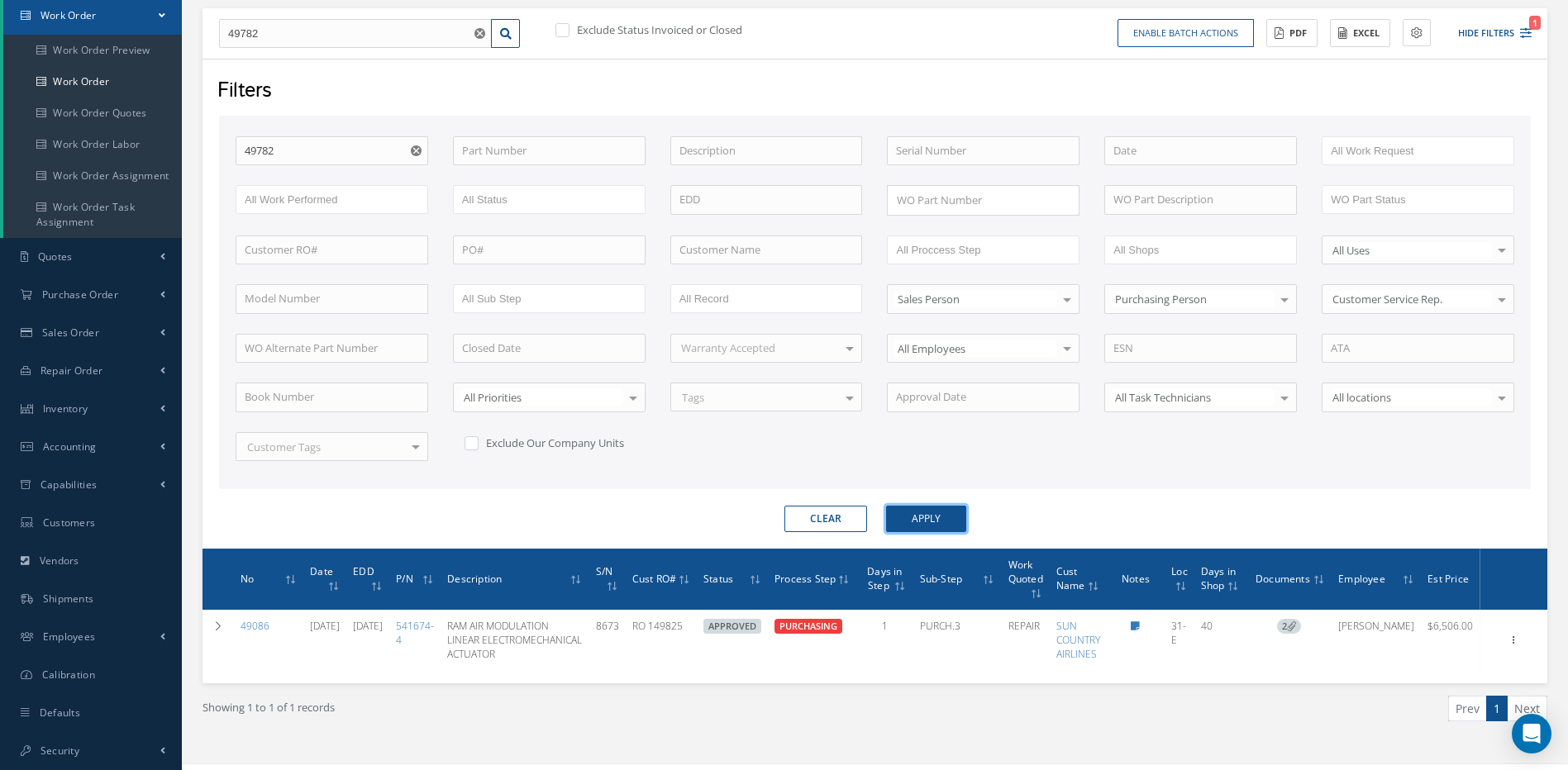
click at [959, 512] on button "Apply" at bounding box center [926, 518] width 80 height 27
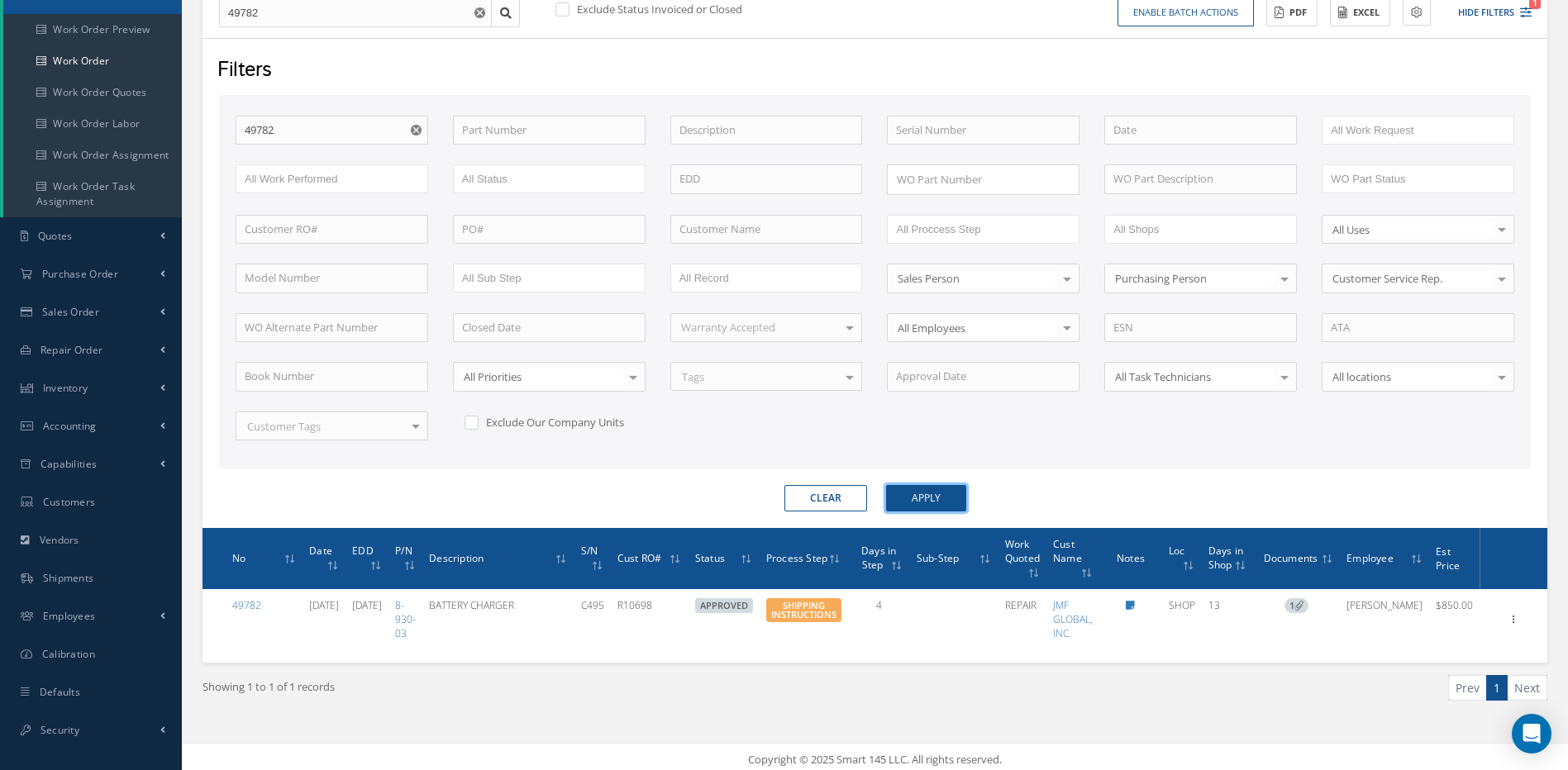
scroll to position [194, 0]
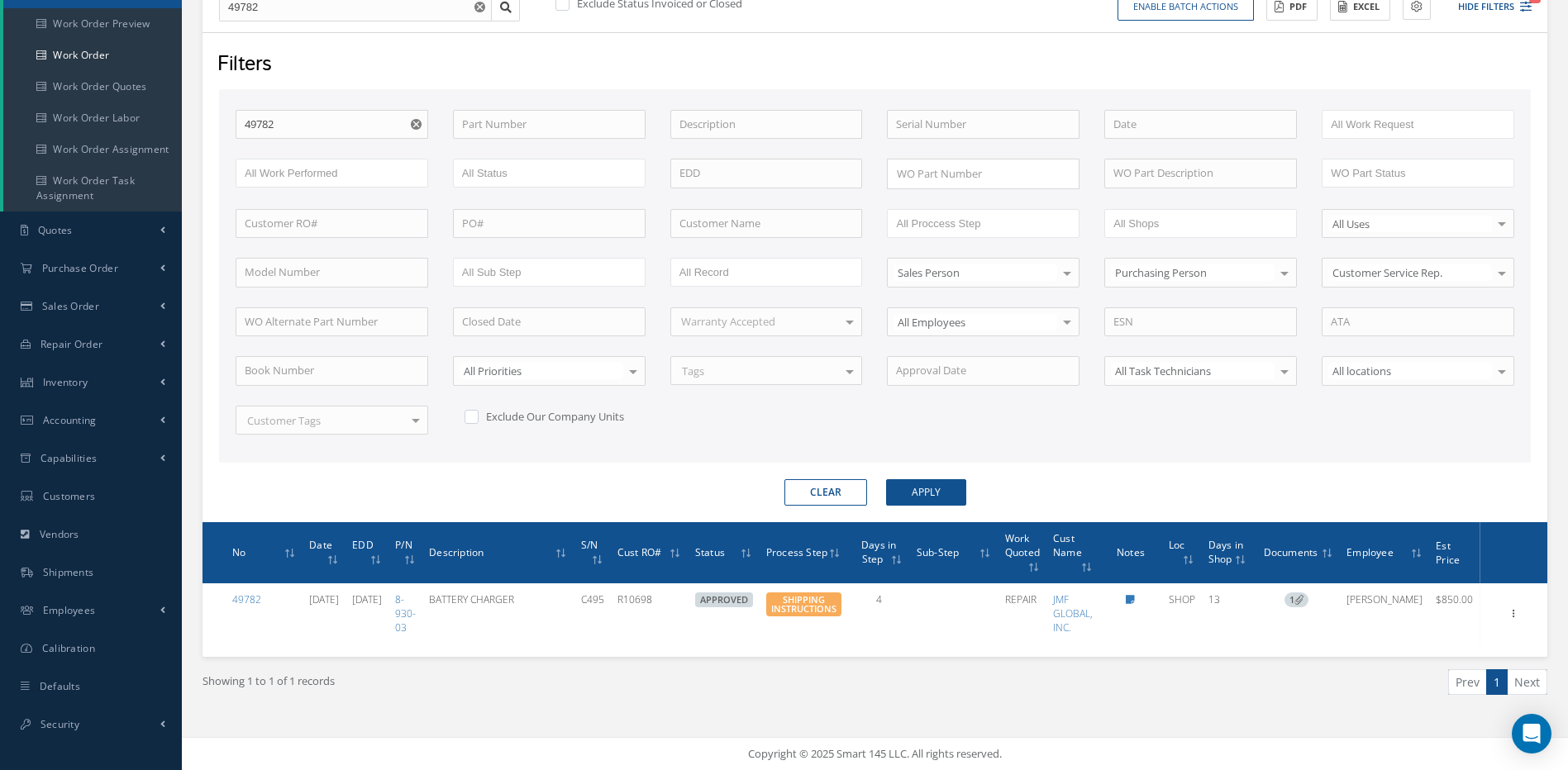
drag, startPoint x: 840, startPoint y: 489, endPoint x: 744, endPoint y: 434, distance: 110.6
click at [838, 489] on button "Clear" at bounding box center [825, 492] width 83 height 27
checkbox input "true"
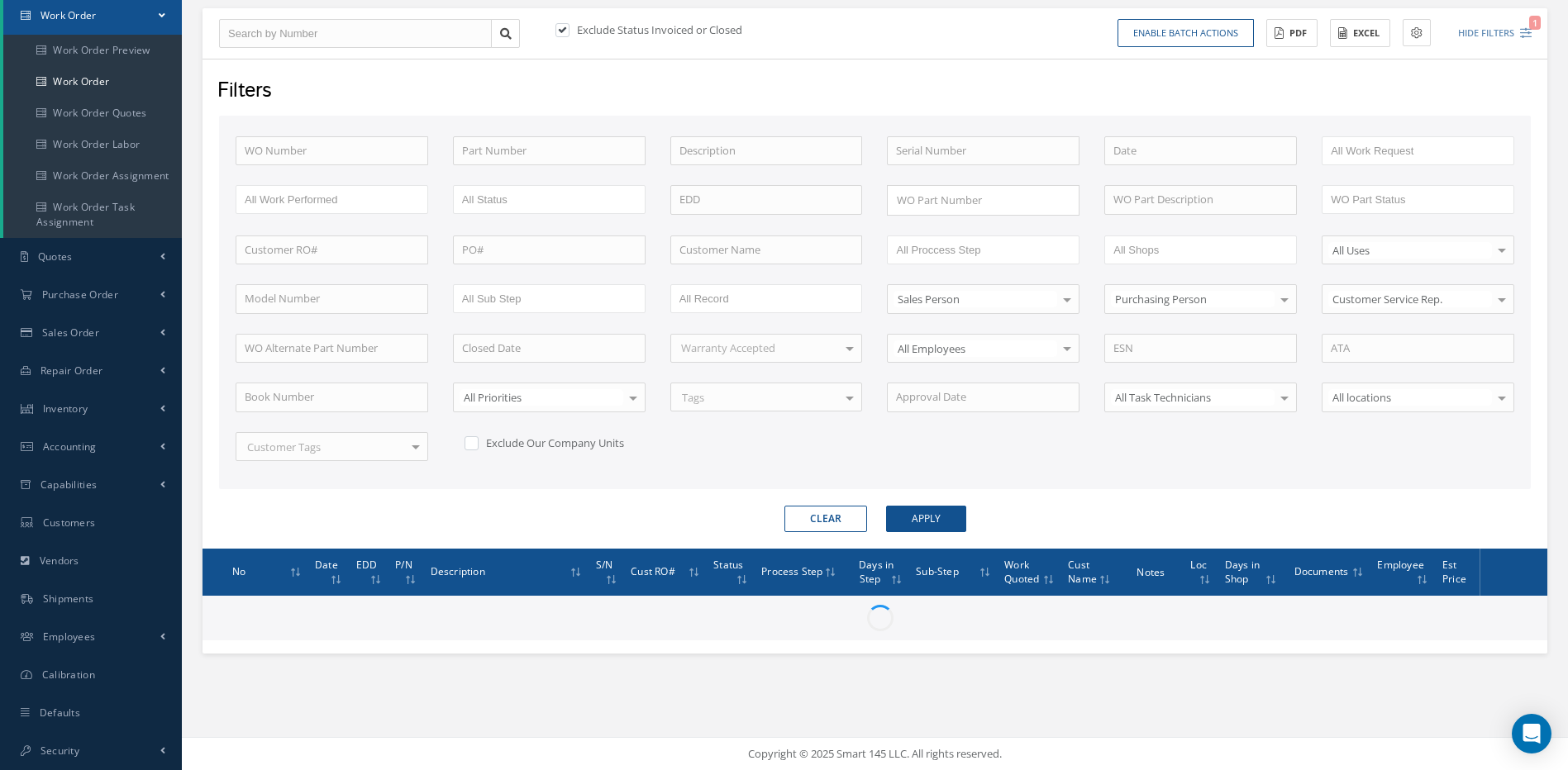
scroll to position [168, 0]
click at [311, 35] on input "text" at bounding box center [355, 33] width 273 height 30
type input "3"
type input "34"
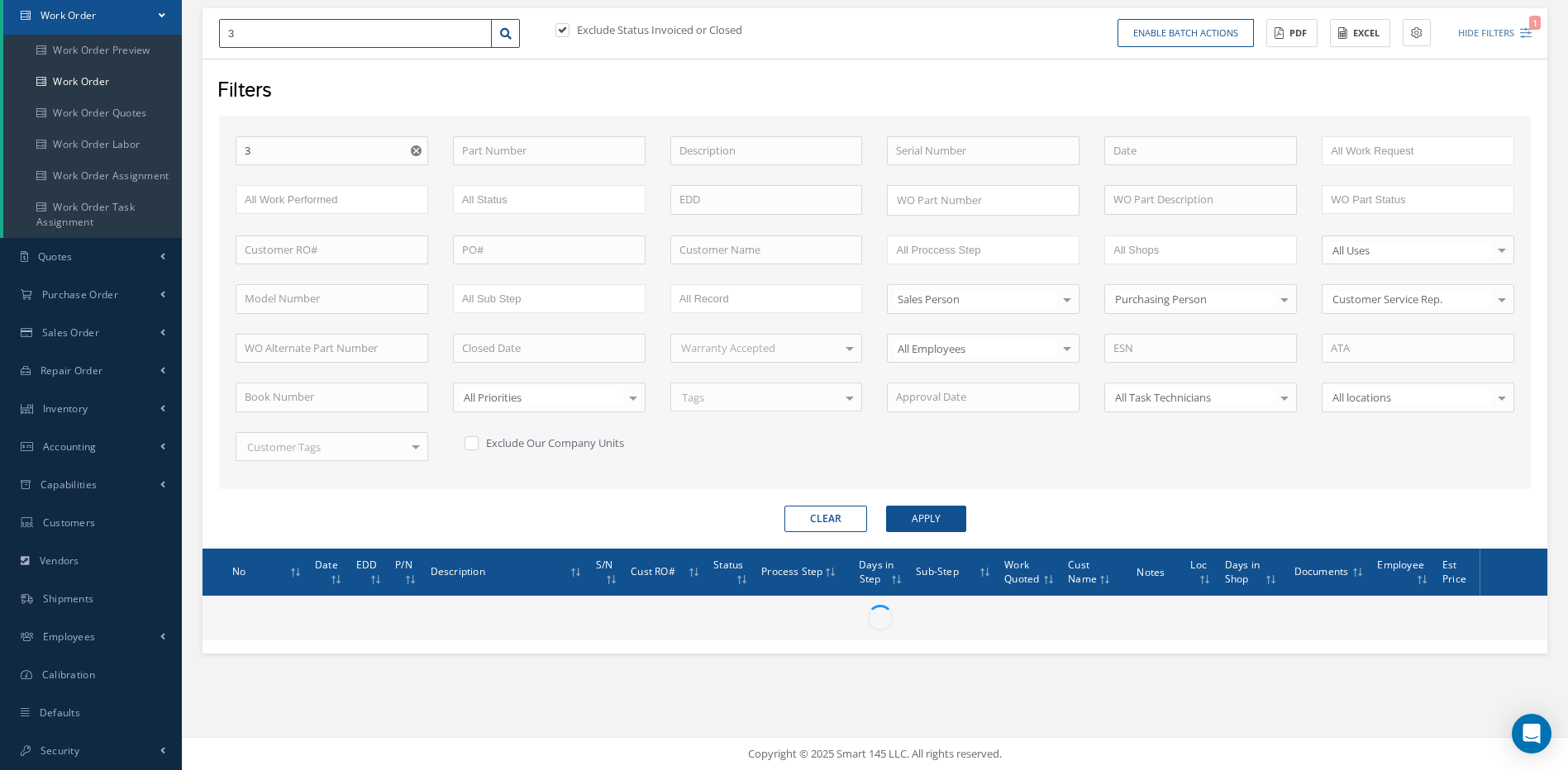
type input "34"
type input "344"
type input "34472"
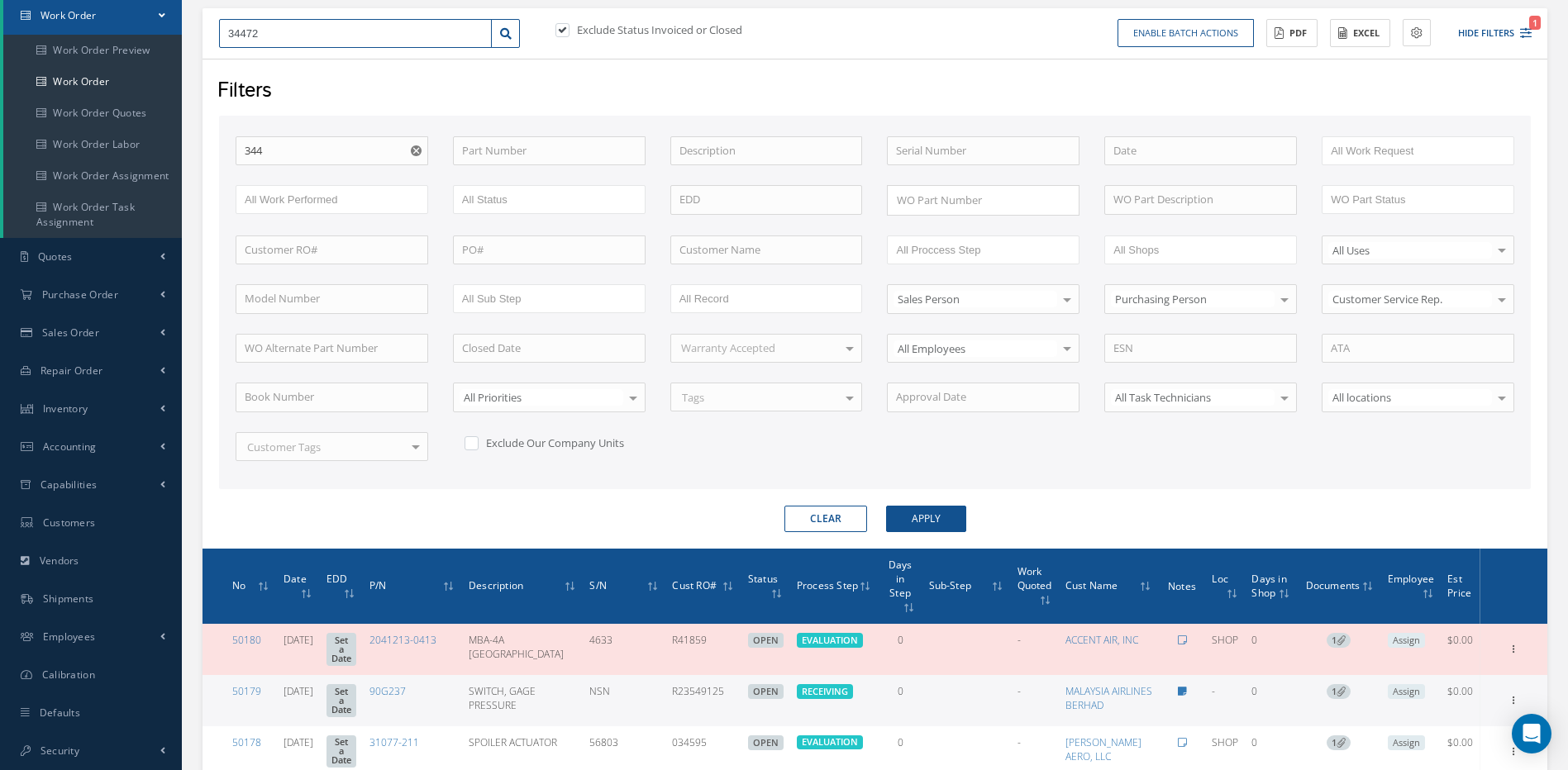
type input "34472"
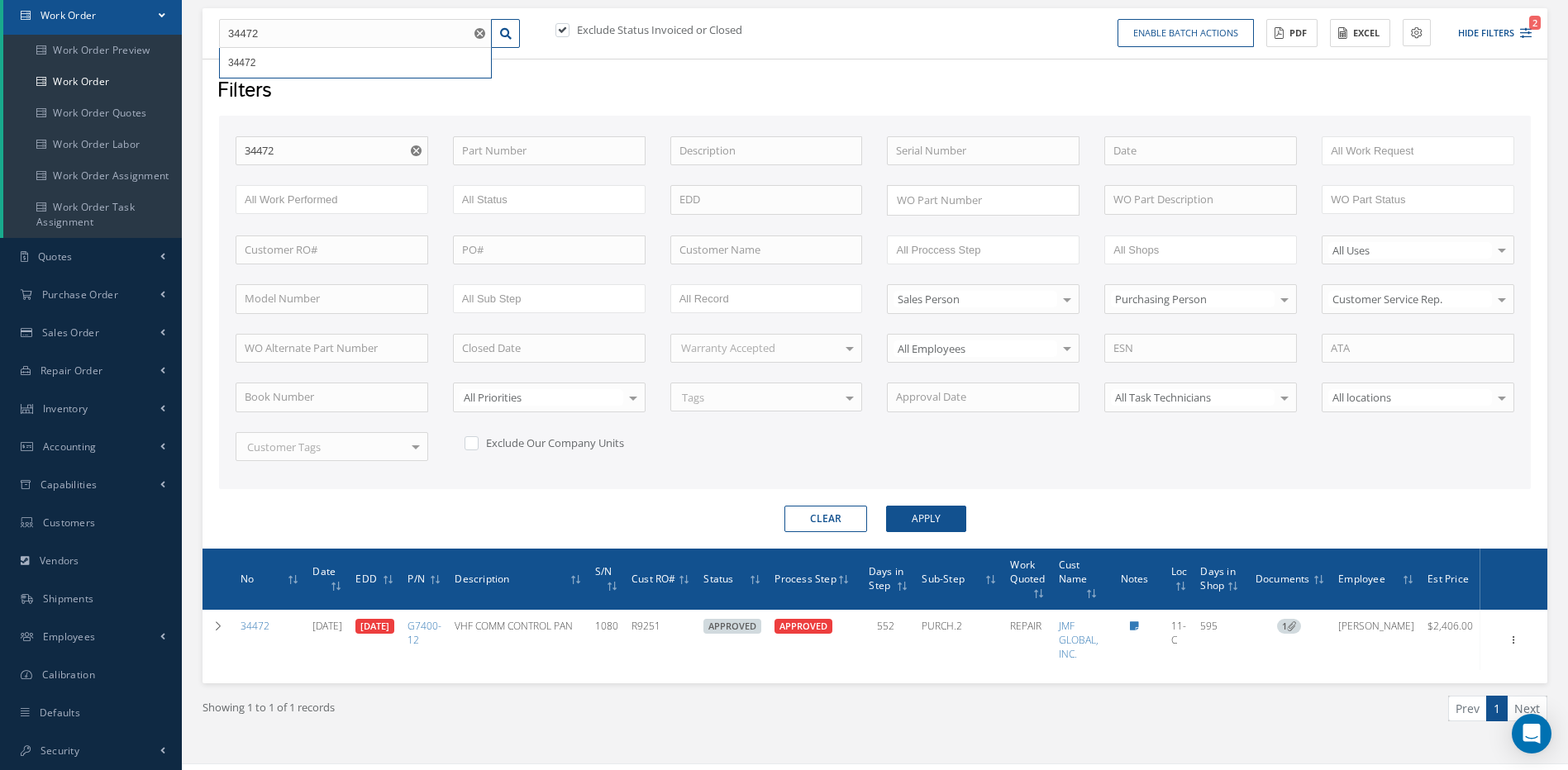
click at [829, 514] on button "Clear" at bounding box center [825, 518] width 83 height 27
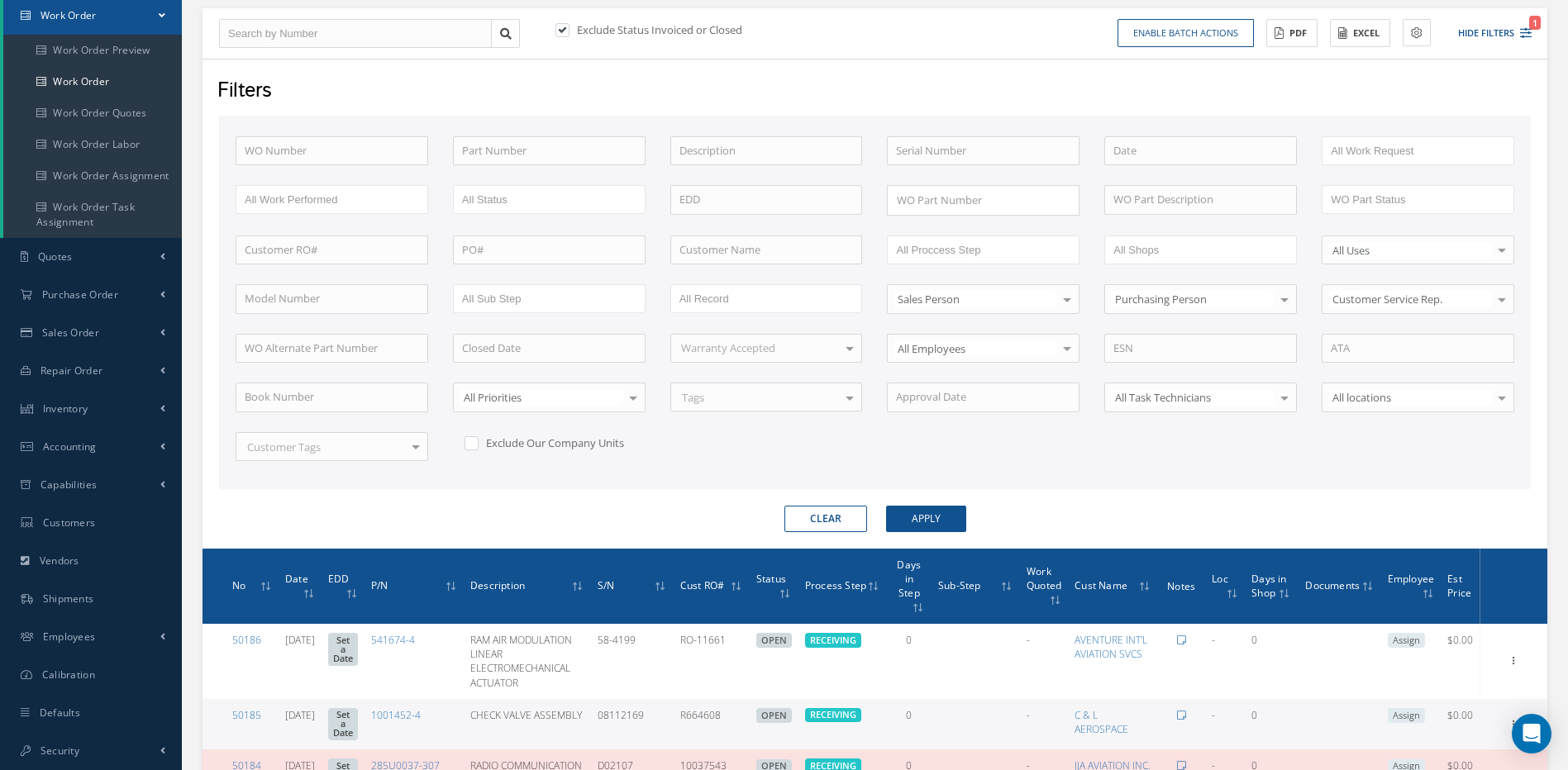
click at [822, 513] on button "Clear" at bounding box center [825, 518] width 83 height 27
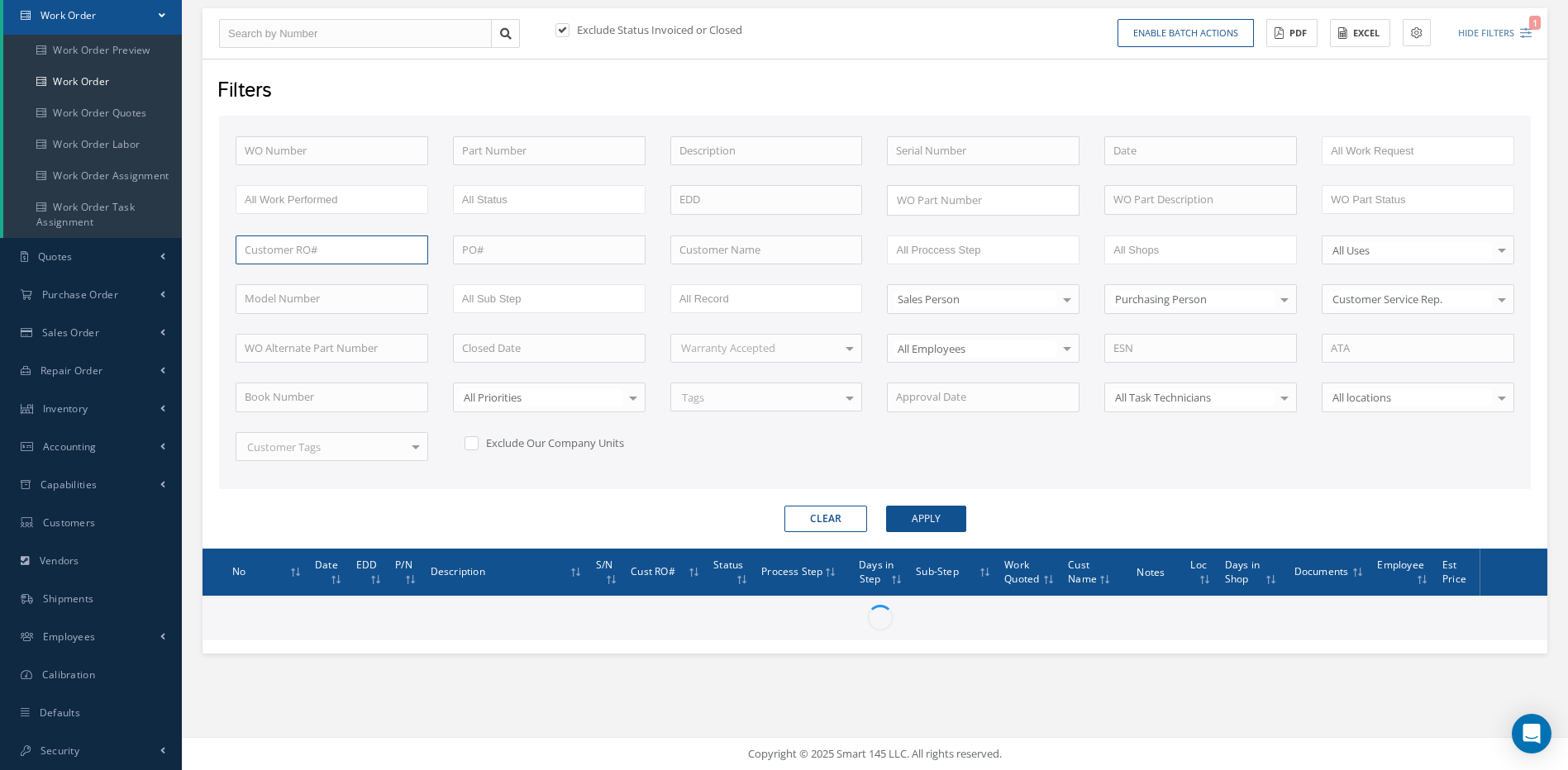
click at [303, 250] on input "text" at bounding box center [331, 250] width 193 height 30
paste input "R453820"
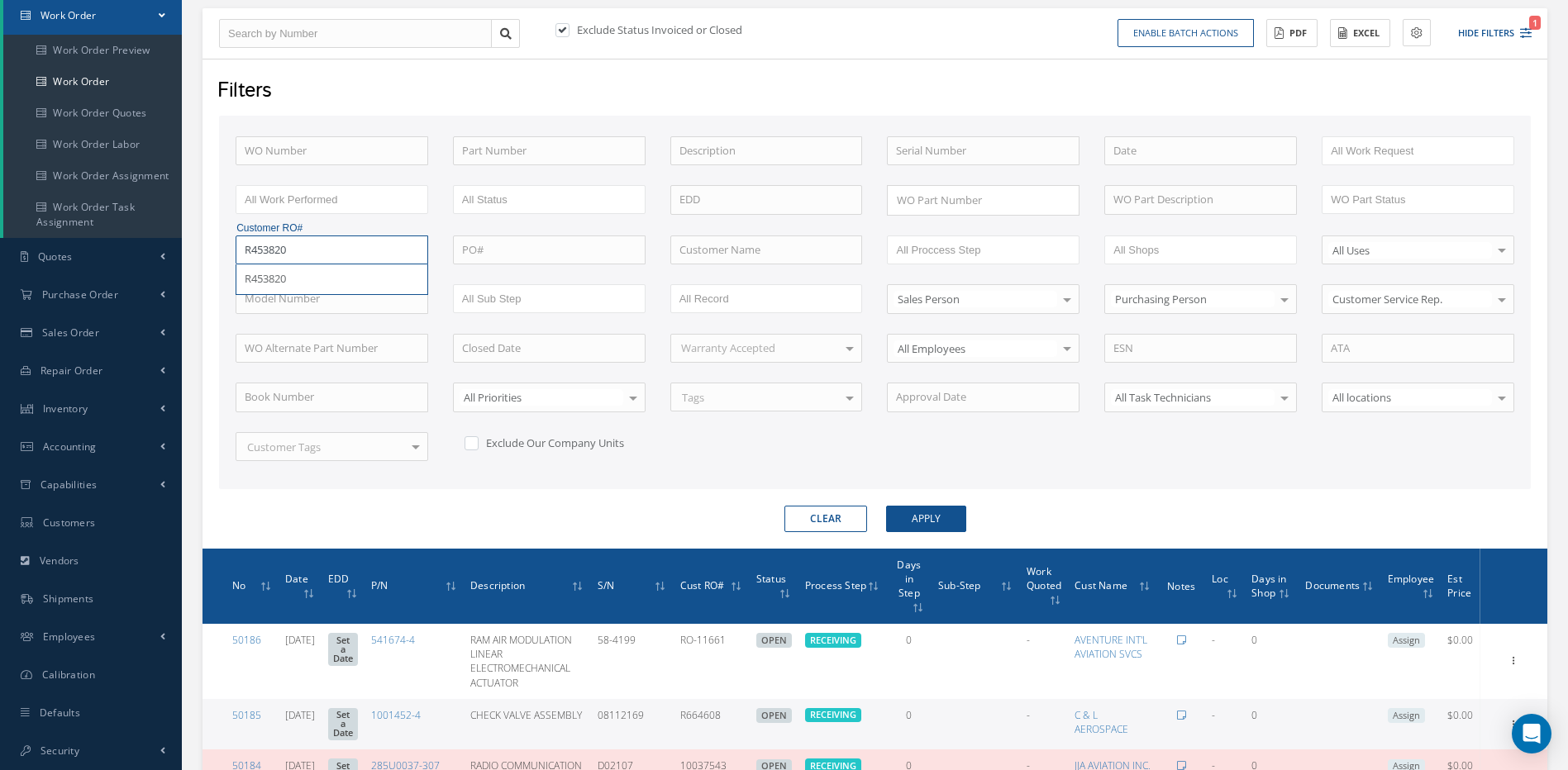
type input "R453820"
click at [886, 506] on button "Apply" at bounding box center [926, 518] width 80 height 27
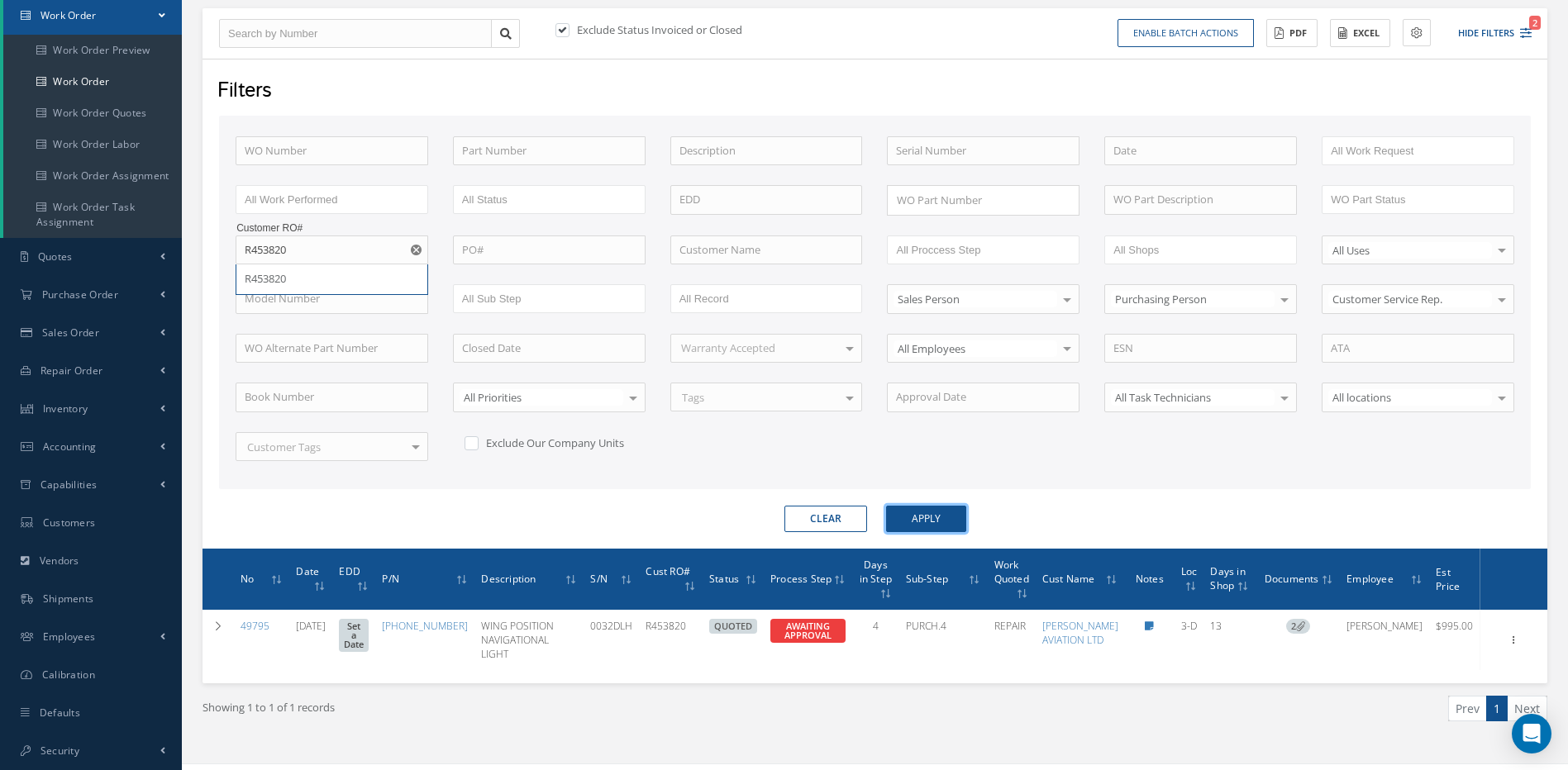
click at [922, 521] on button "Apply" at bounding box center [926, 518] width 80 height 27
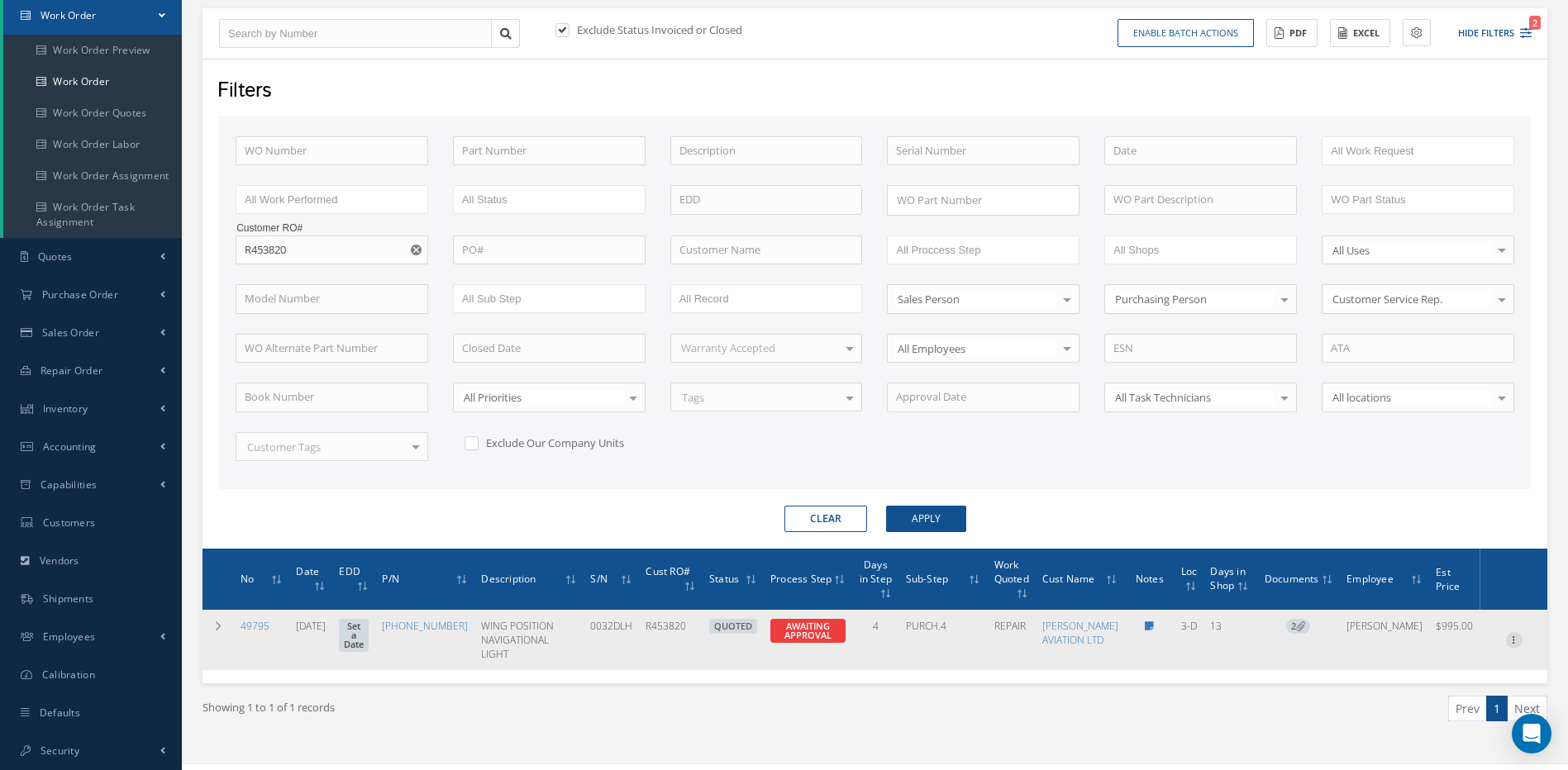
click at [1514, 642] on icon at bounding box center [1513, 638] width 16 height 13
click at [1401, 629] on link "Edit" at bounding box center [1438, 618] width 131 height 21
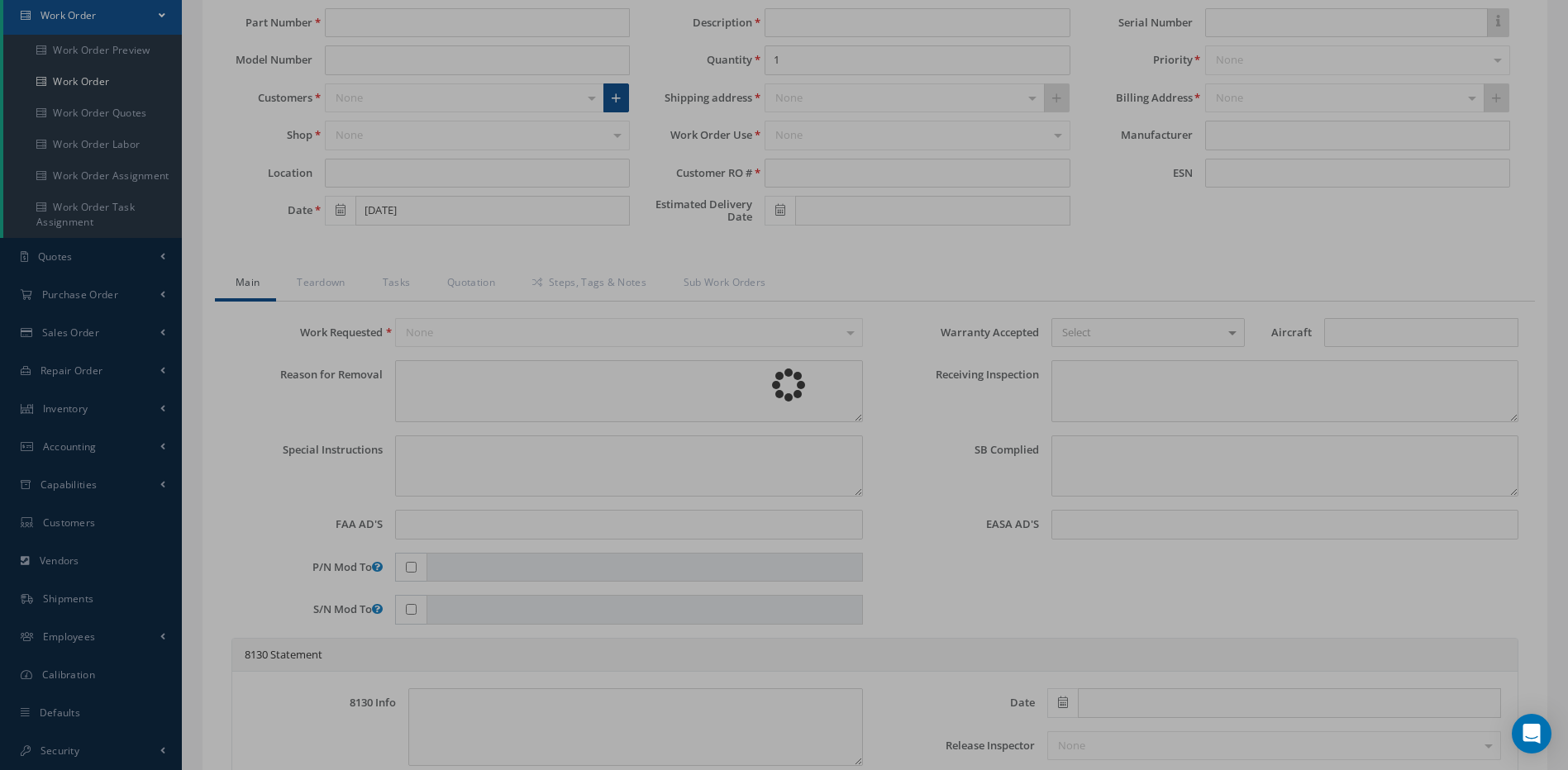
type input "30-2683-10"
type input "3-D"
type input "09/24/2025"
type input "WING POSITION NAVIGATIONAL LIGHT"
type input "R453820"
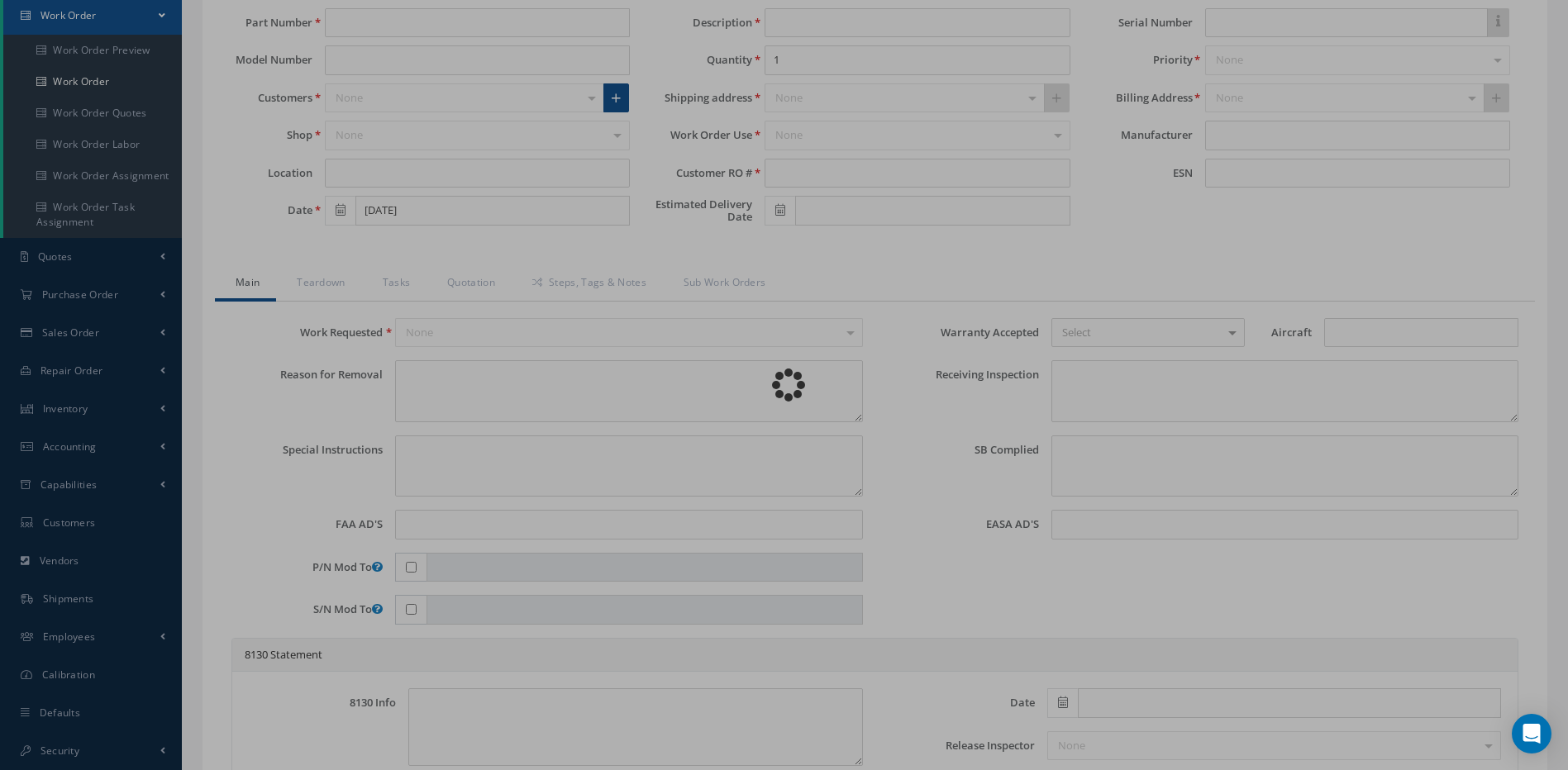
type input "0032DLH"
type textarea "ONE GREEN LAV LIGHT INOP"
type textarea "PLEASE SEE R.O. FOR DETAILS"
type textarea "NO VISUAL DAMAGE"
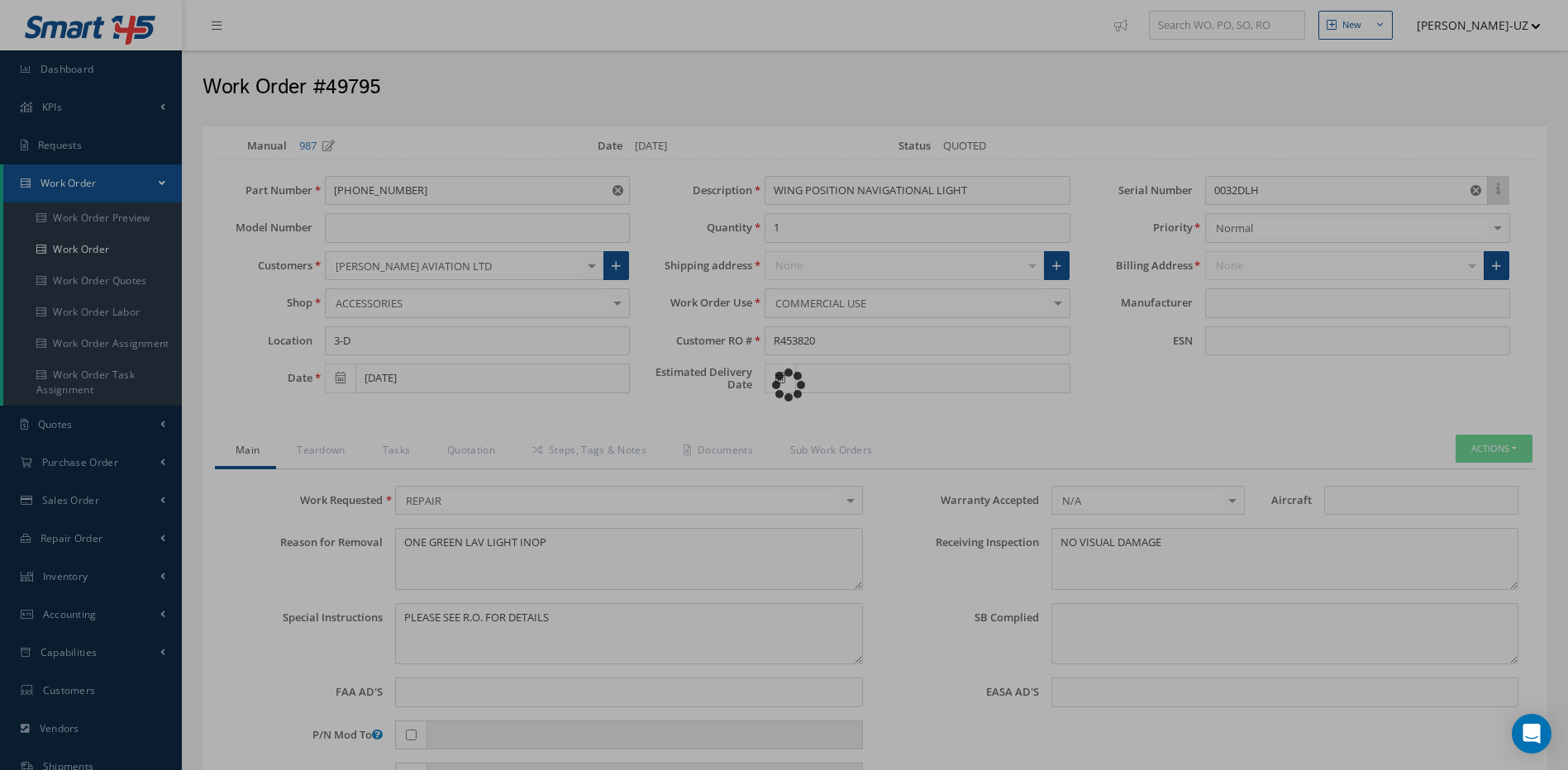
type input "HONEYWELL"
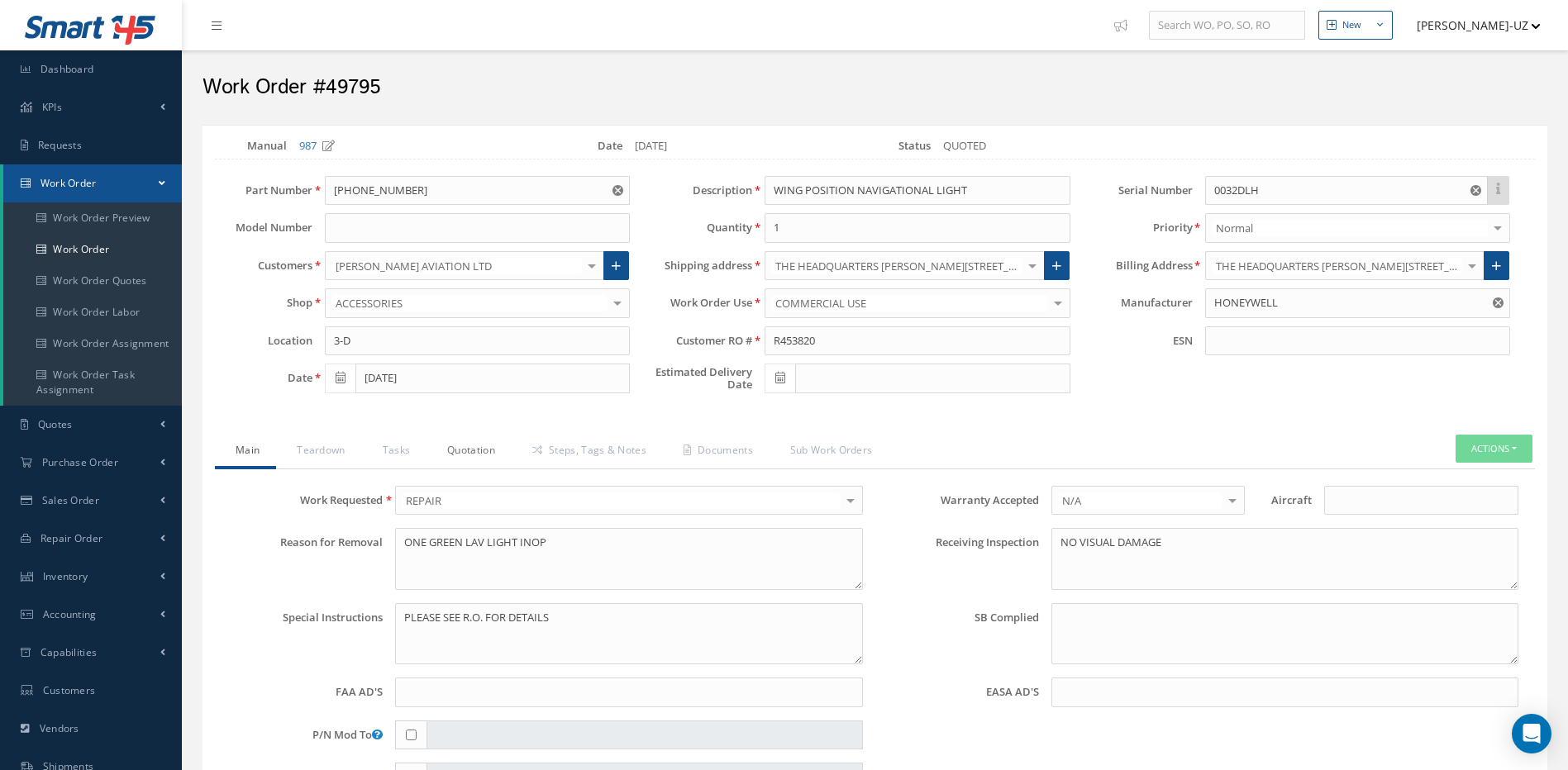
click at [464, 446] on link "Quotation" at bounding box center [468, 452] width 85 height 35
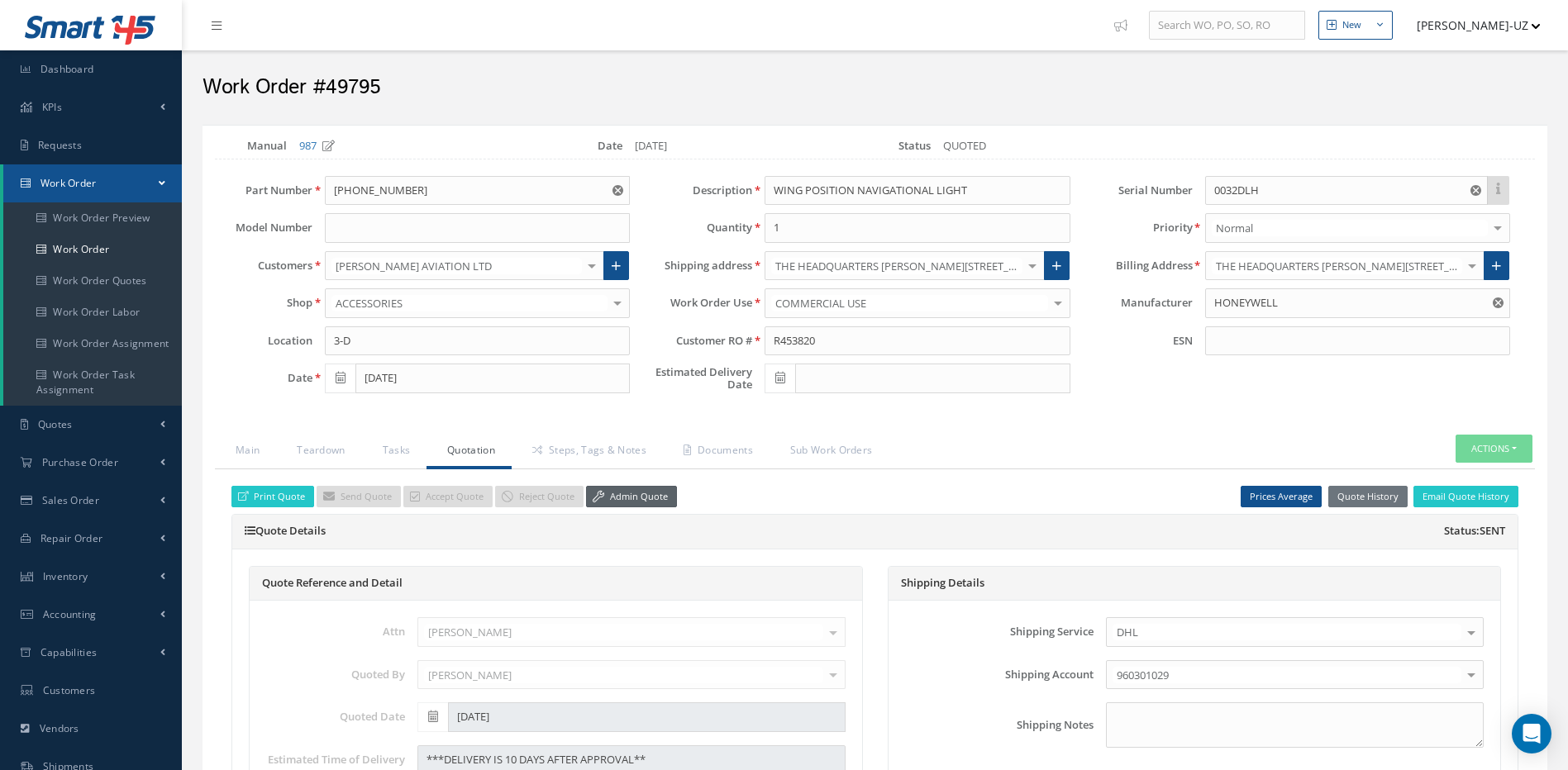
click at [639, 495] on link "Admin Quote" at bounding box center [632, 497] width 91 height 22
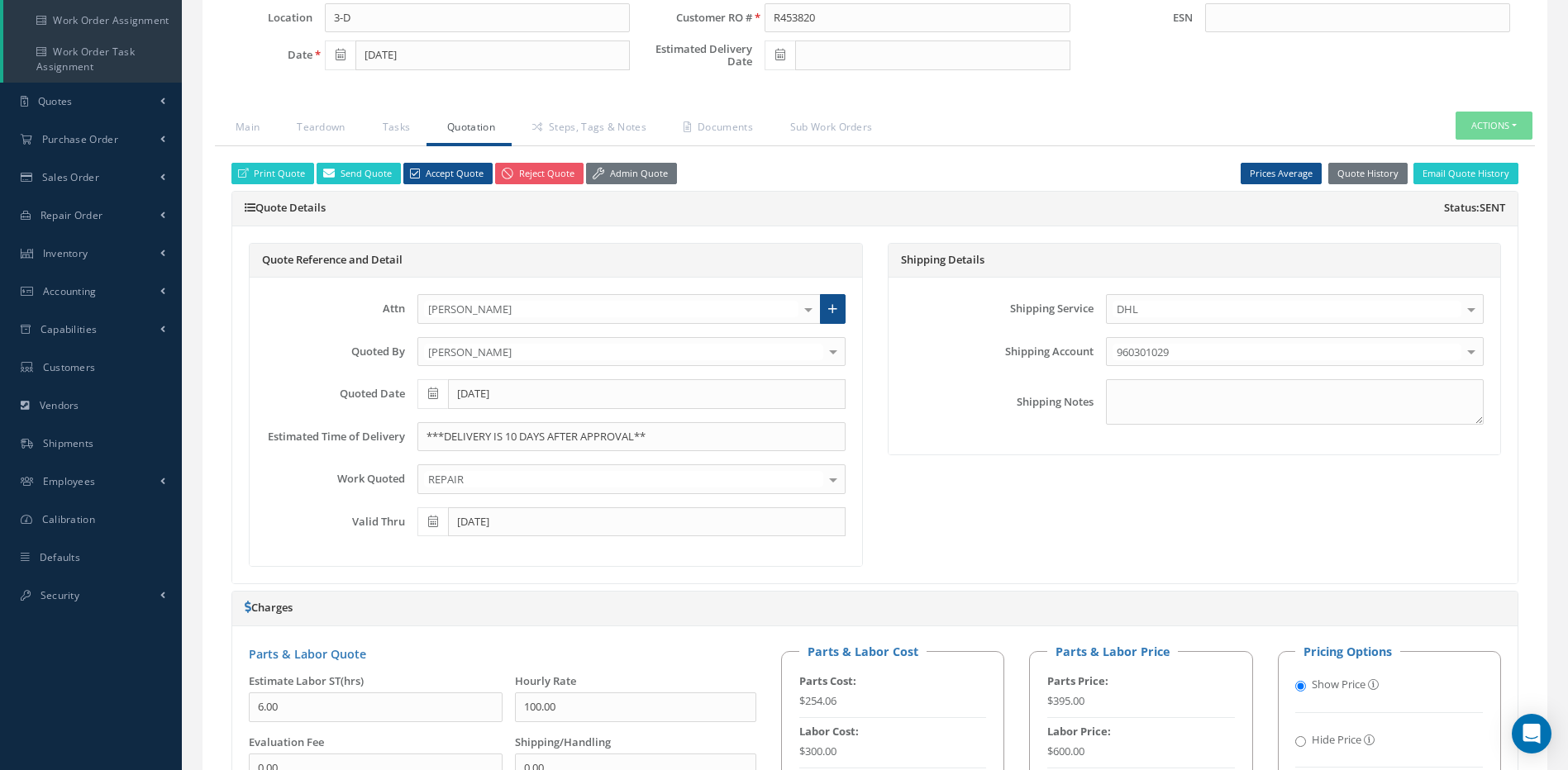
scroll to position [165, 0]
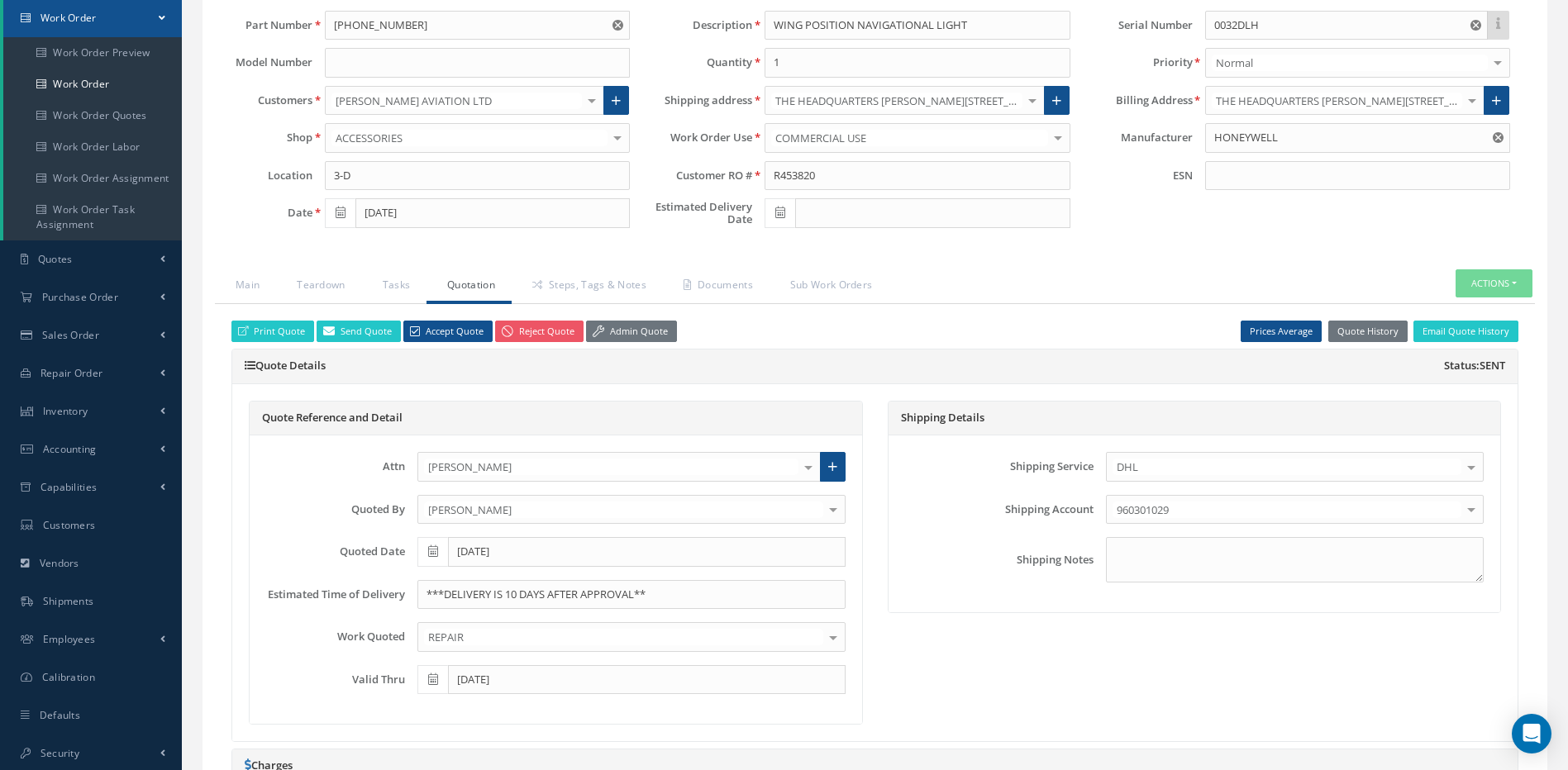
click at [778, 209] on icon at bounding box center [781, 212] width 10 height 12
click at [906, 341] on td "17" at bounding box center [900, 341] width 25 height 25
type input "10/17/2025"
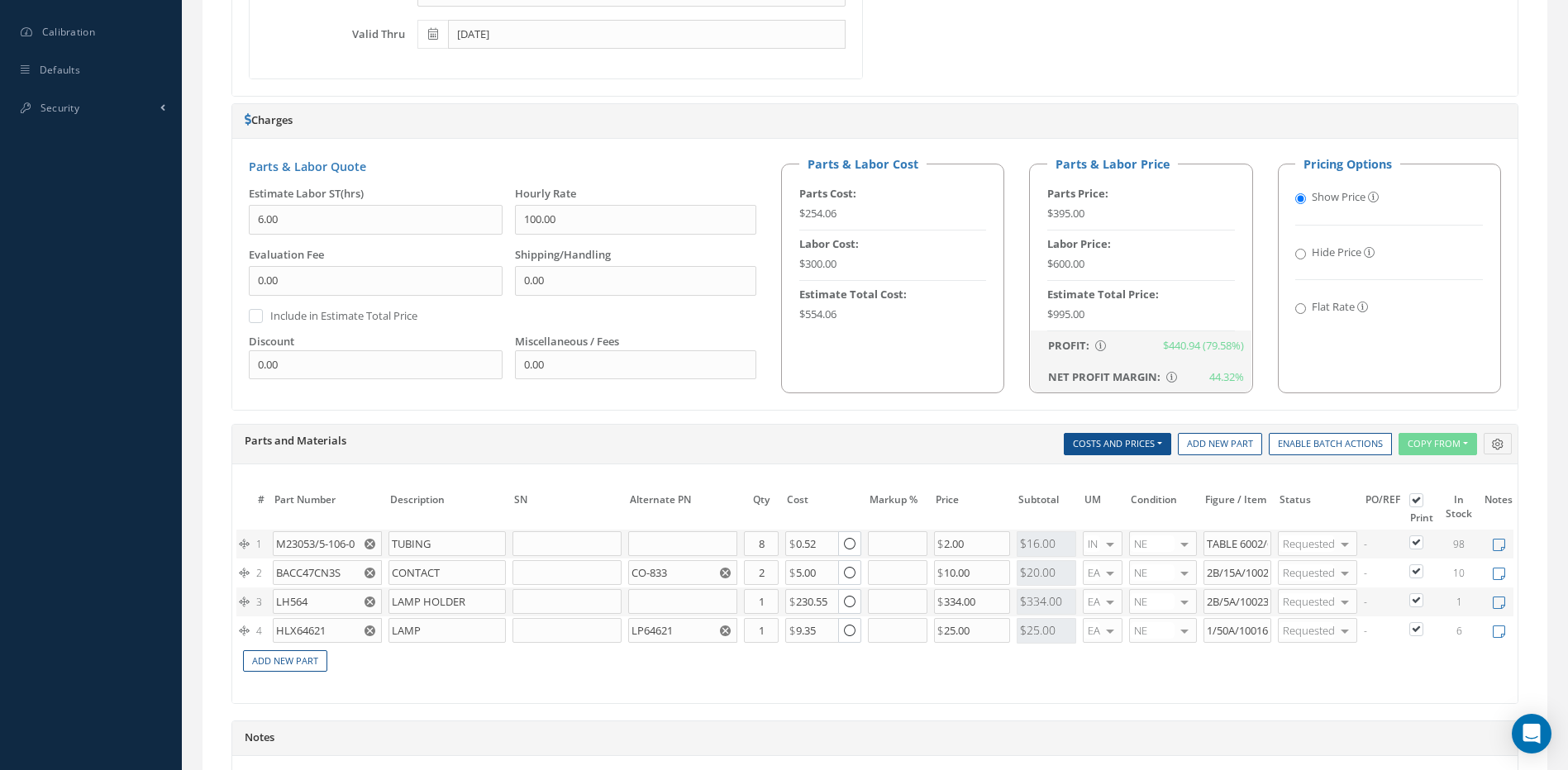
scroll to position [1069, 0]
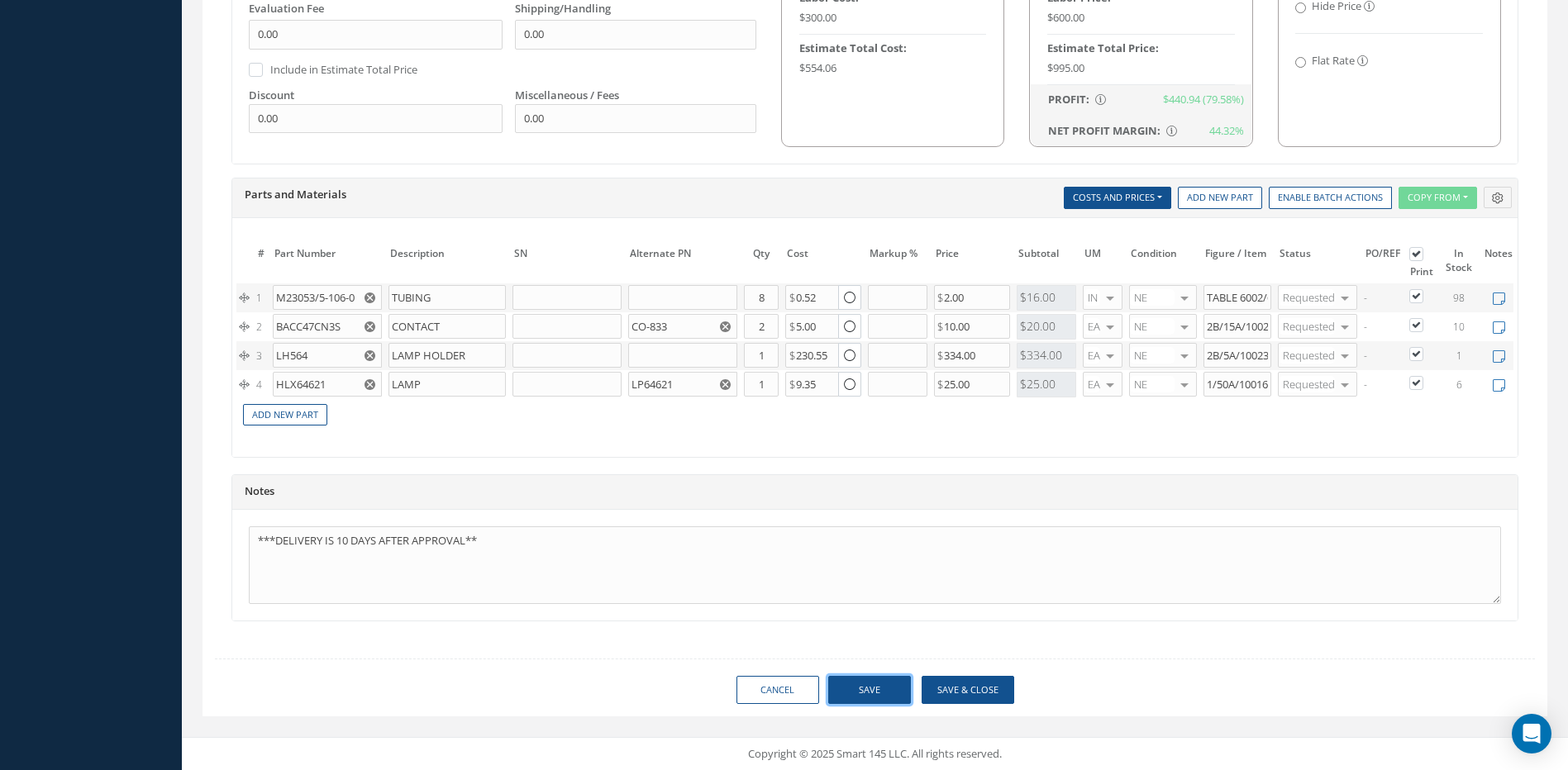
click at [873, 678] on button "Save" at bounding box center [869, 690] width 83 height 29
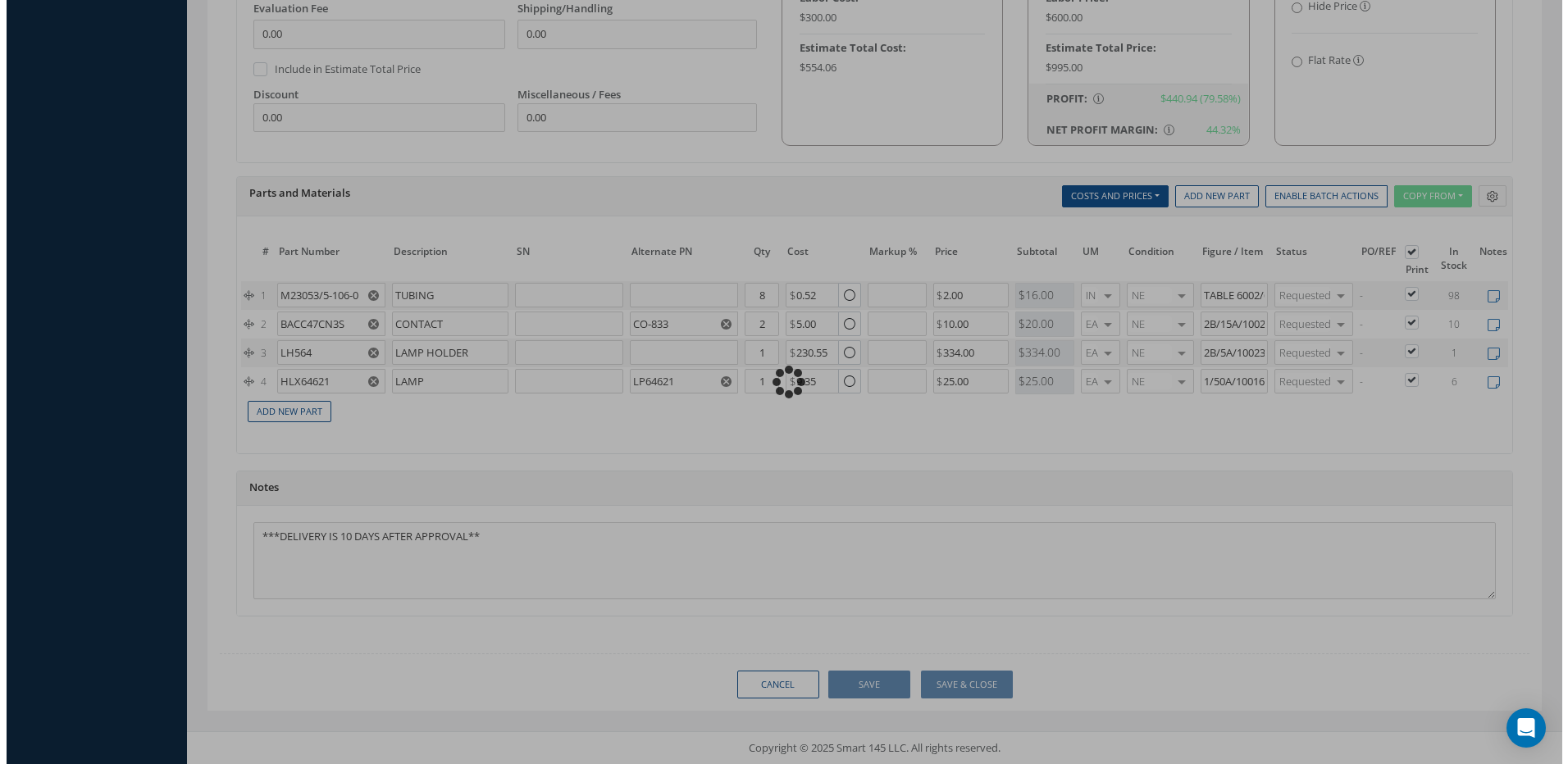
scroll to position [1078, 0]
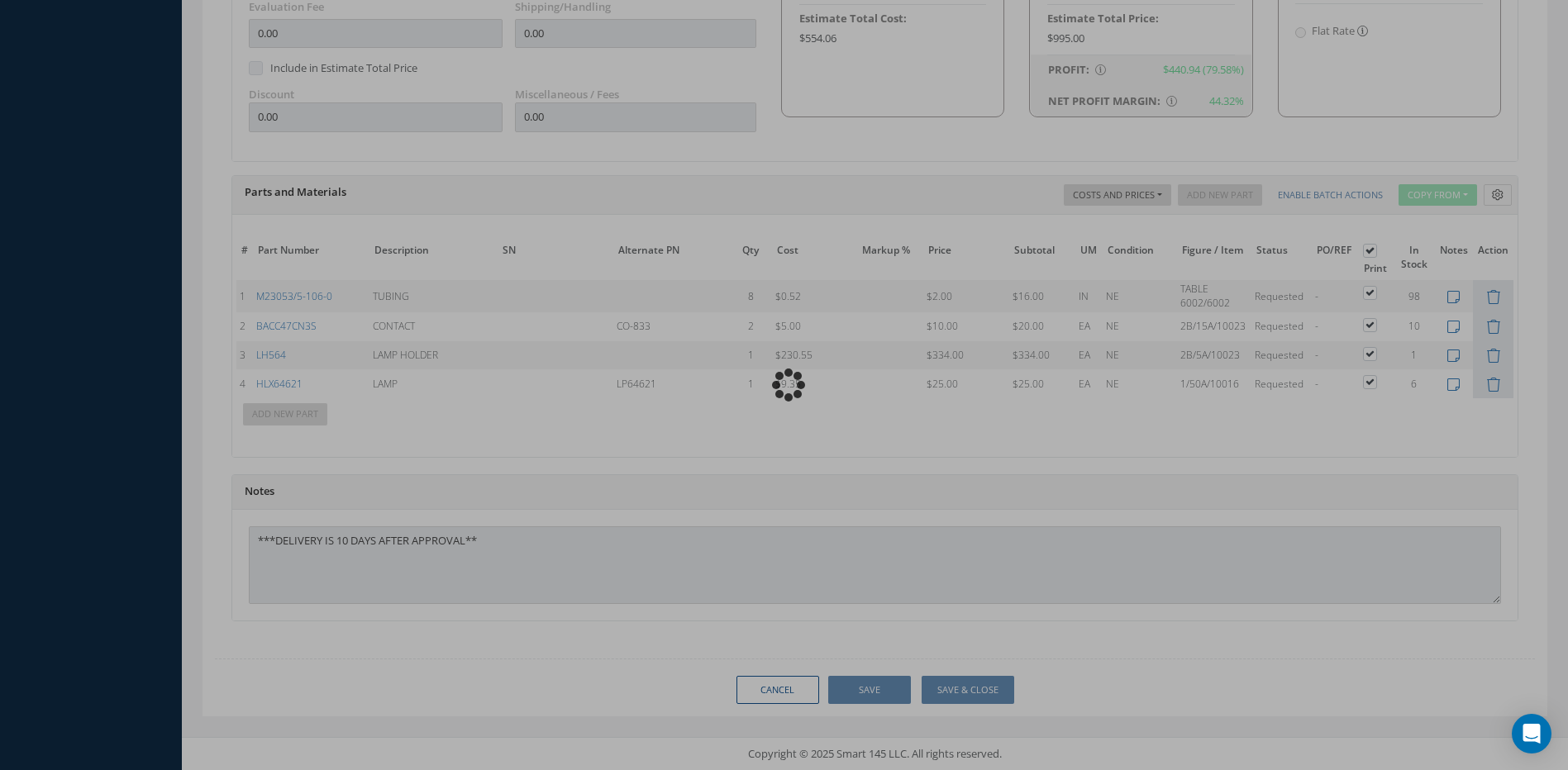
type input "HONEYWELL"
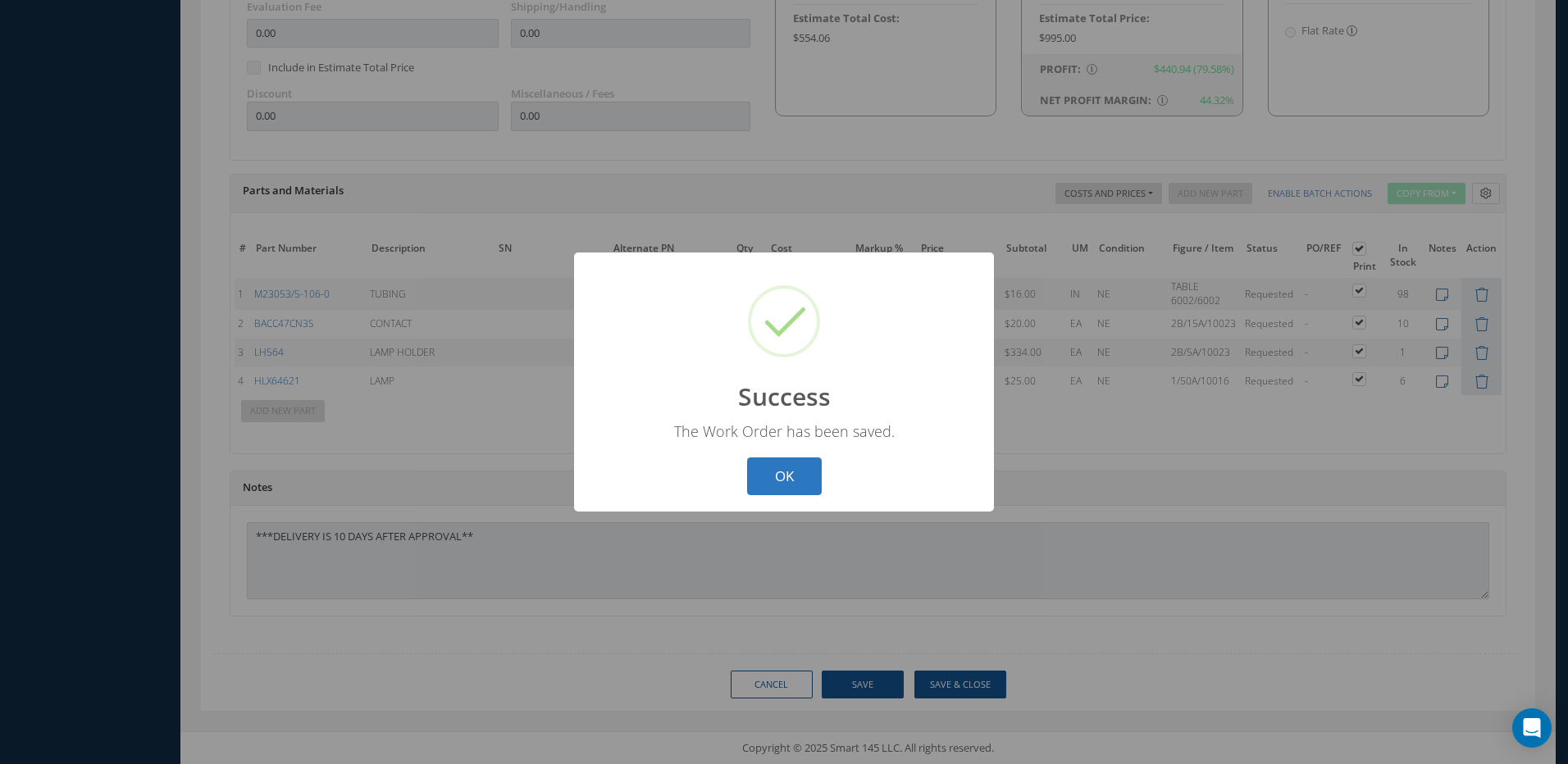
click at [787, 475] on button "OK" at bounding box center [785, 476] width 75 height 38
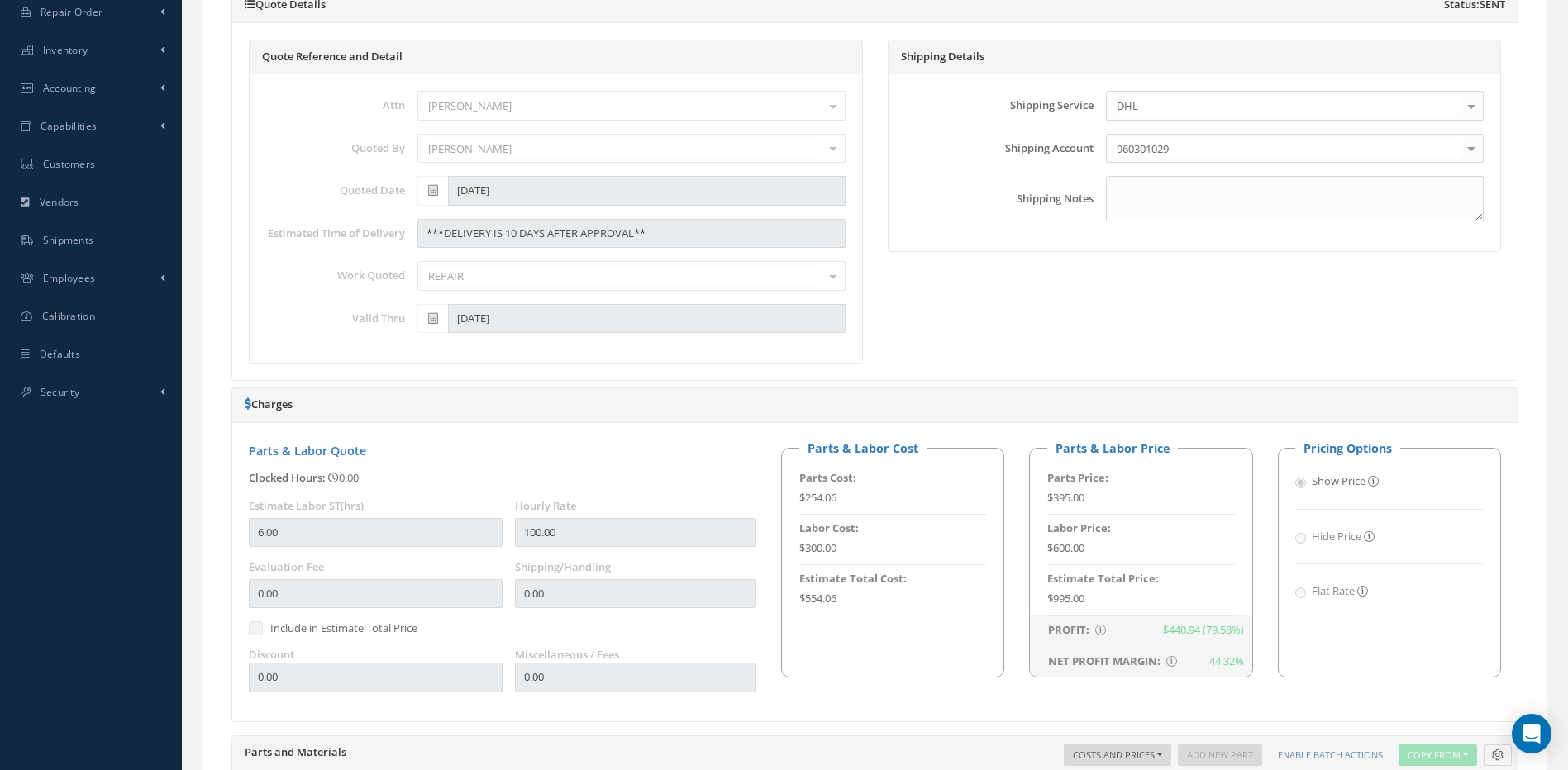
scroll to position [260, 0]
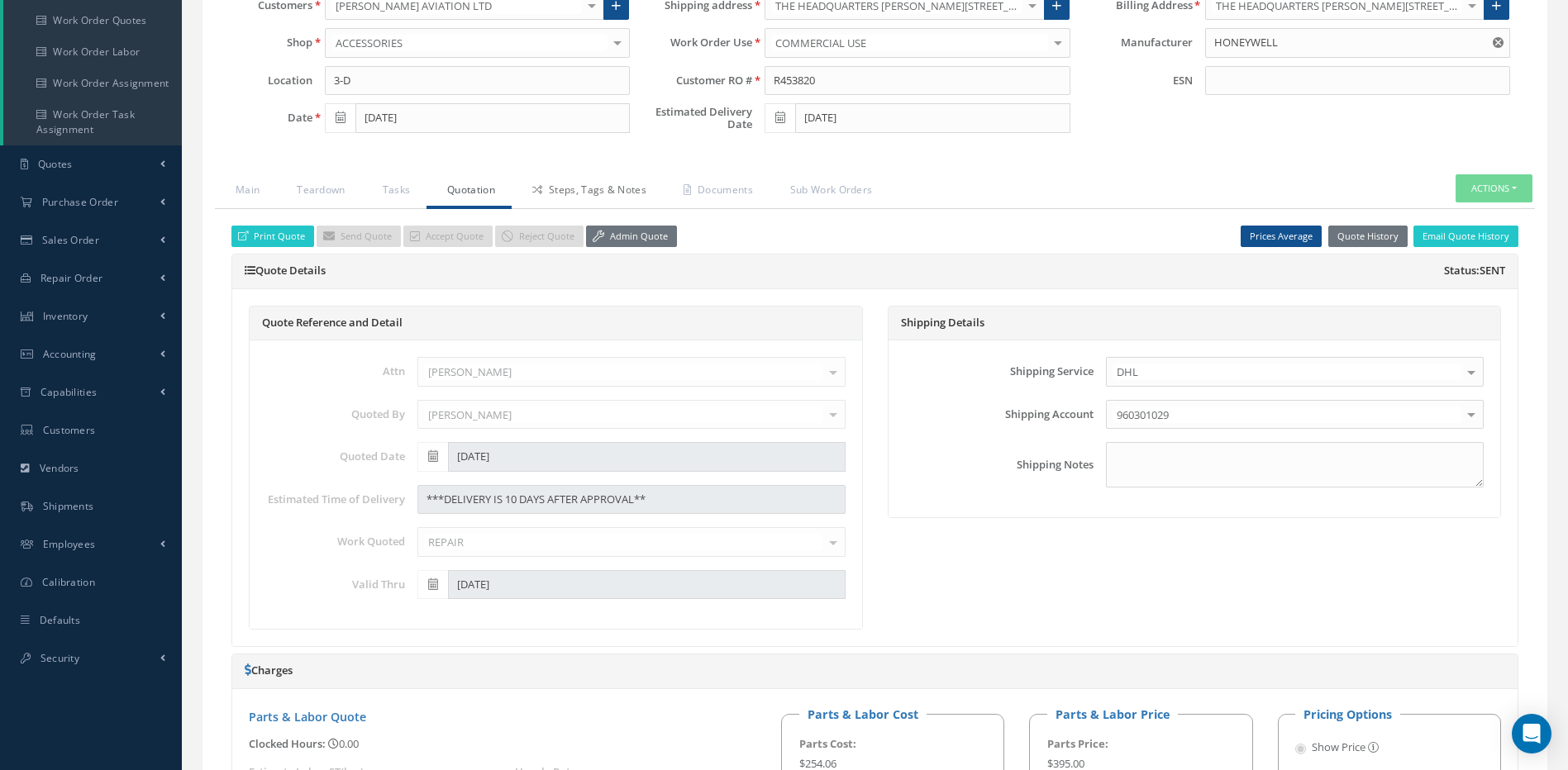
click at [573, 187] on link "Steps, Tags & Notes" at bounding box center [587, 192] width 151 height 35
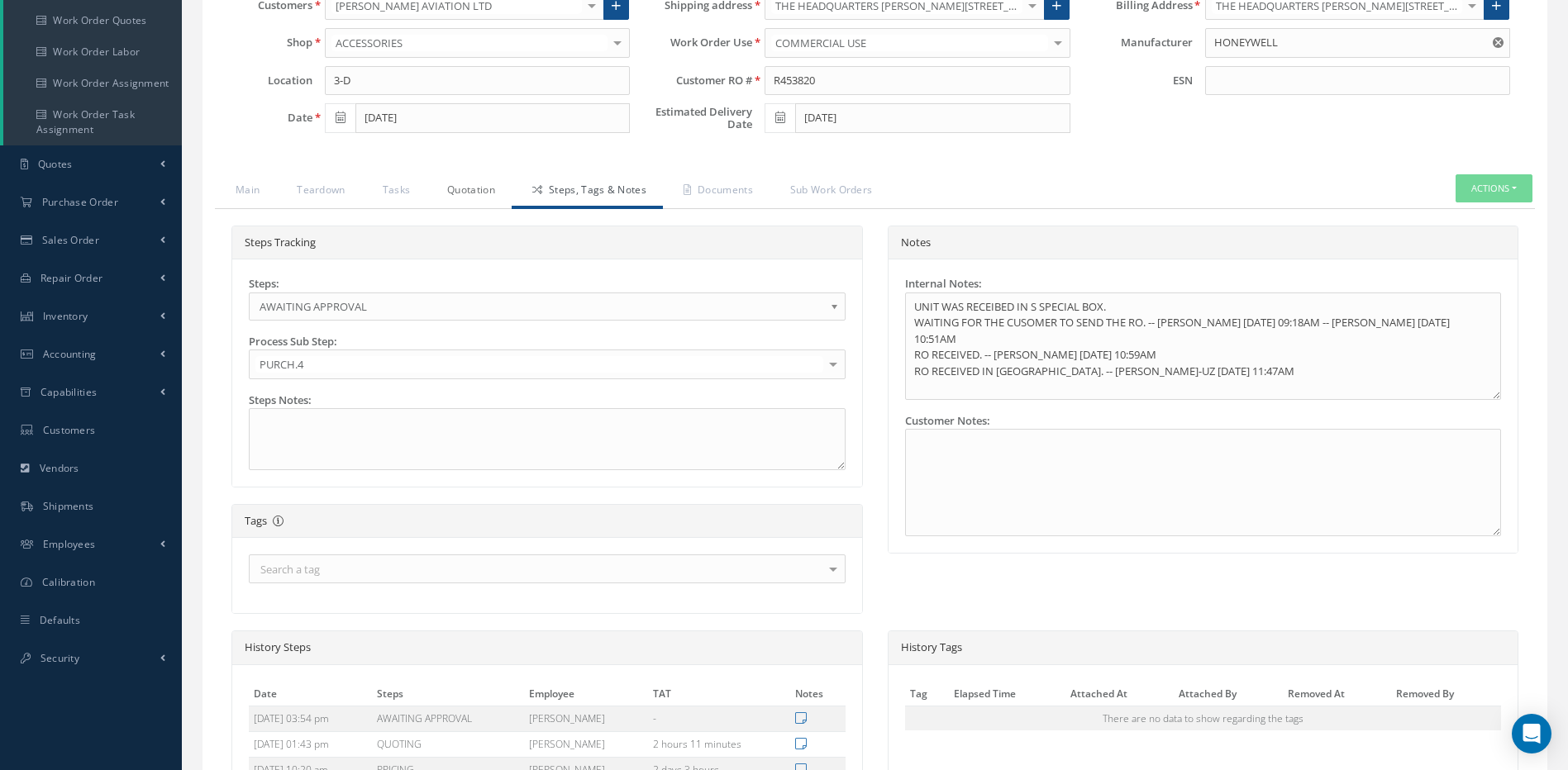
click at [467, 187] on link "Quotation" at bounding box center [468, 192] width 85 height 35
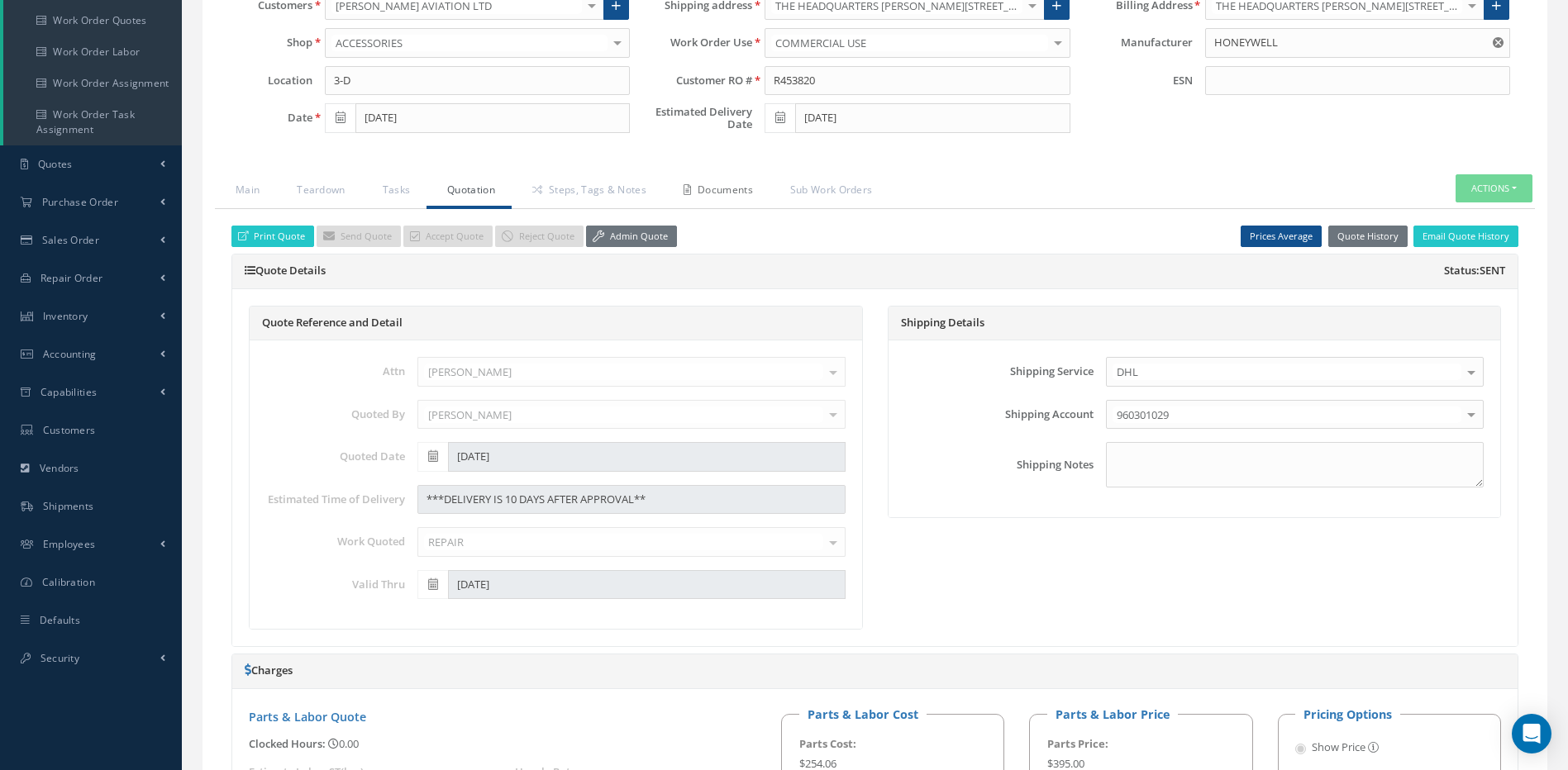
click at [723, 197] on link "Documents" at bounding box center [716, 192] width 107 height 35
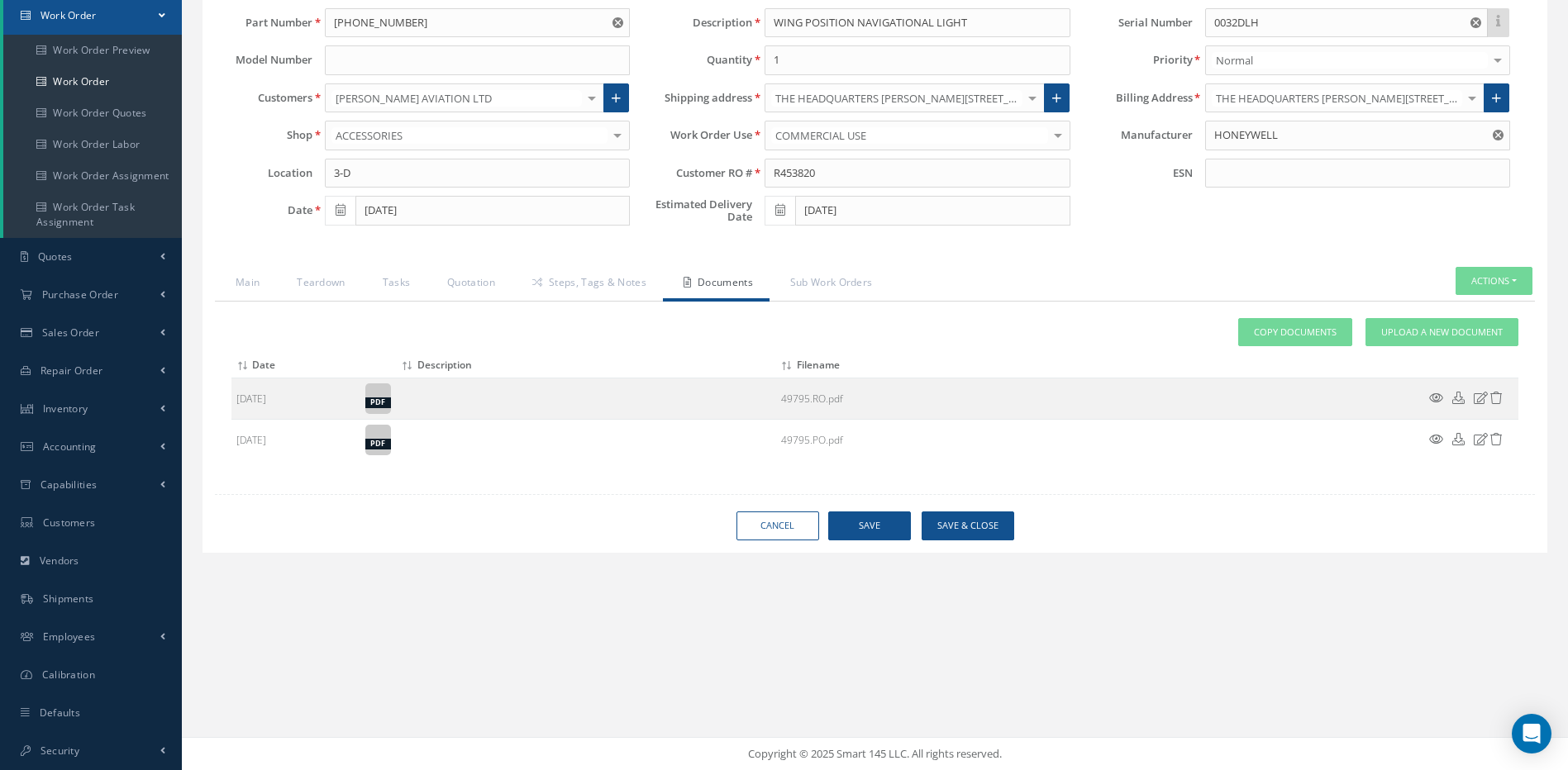
scroll to position [168, 0]
click at [1444, 336] on span "Upload a New Document" at bounding box center [1441, 332] width 122 height 14
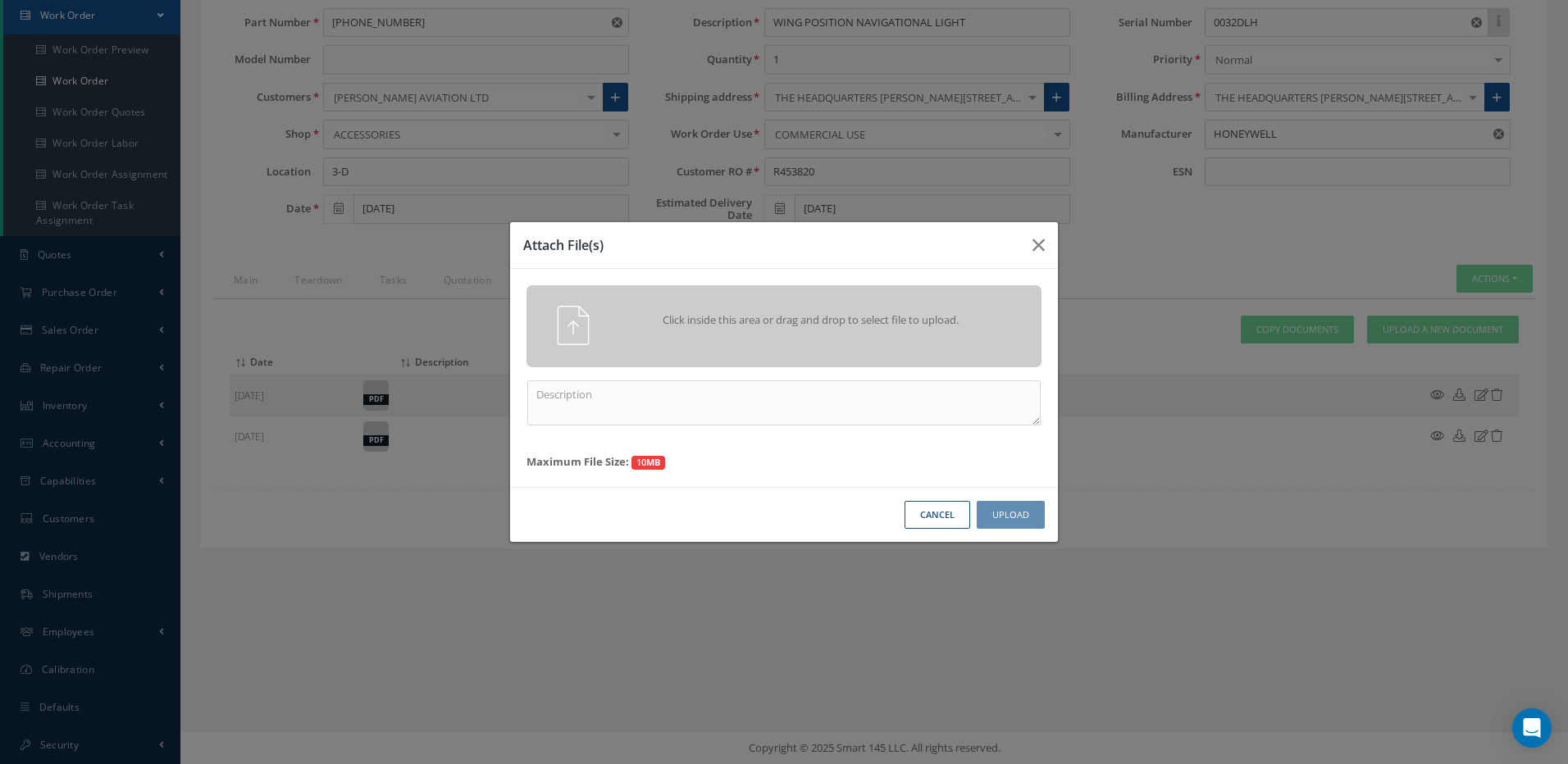
click at [808, 329] on div "Click inside this area or drag and drop to select file to upload." at bounding box center [807, 322] width 405 height 33
click at [939, 509] on button "Cancel" at bounding box center [937, 515] width 65 height 29
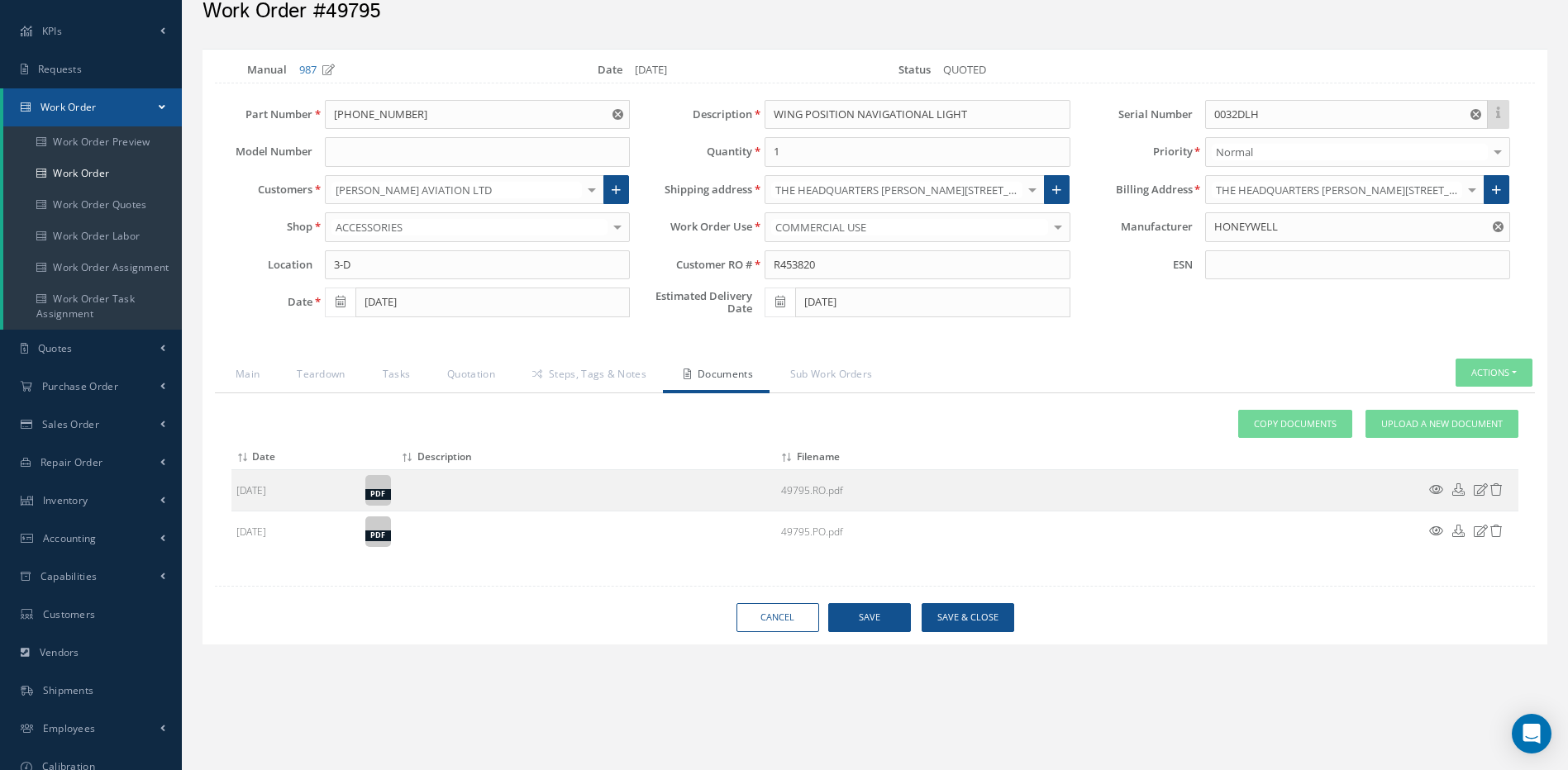
scroll to position [0, 0]
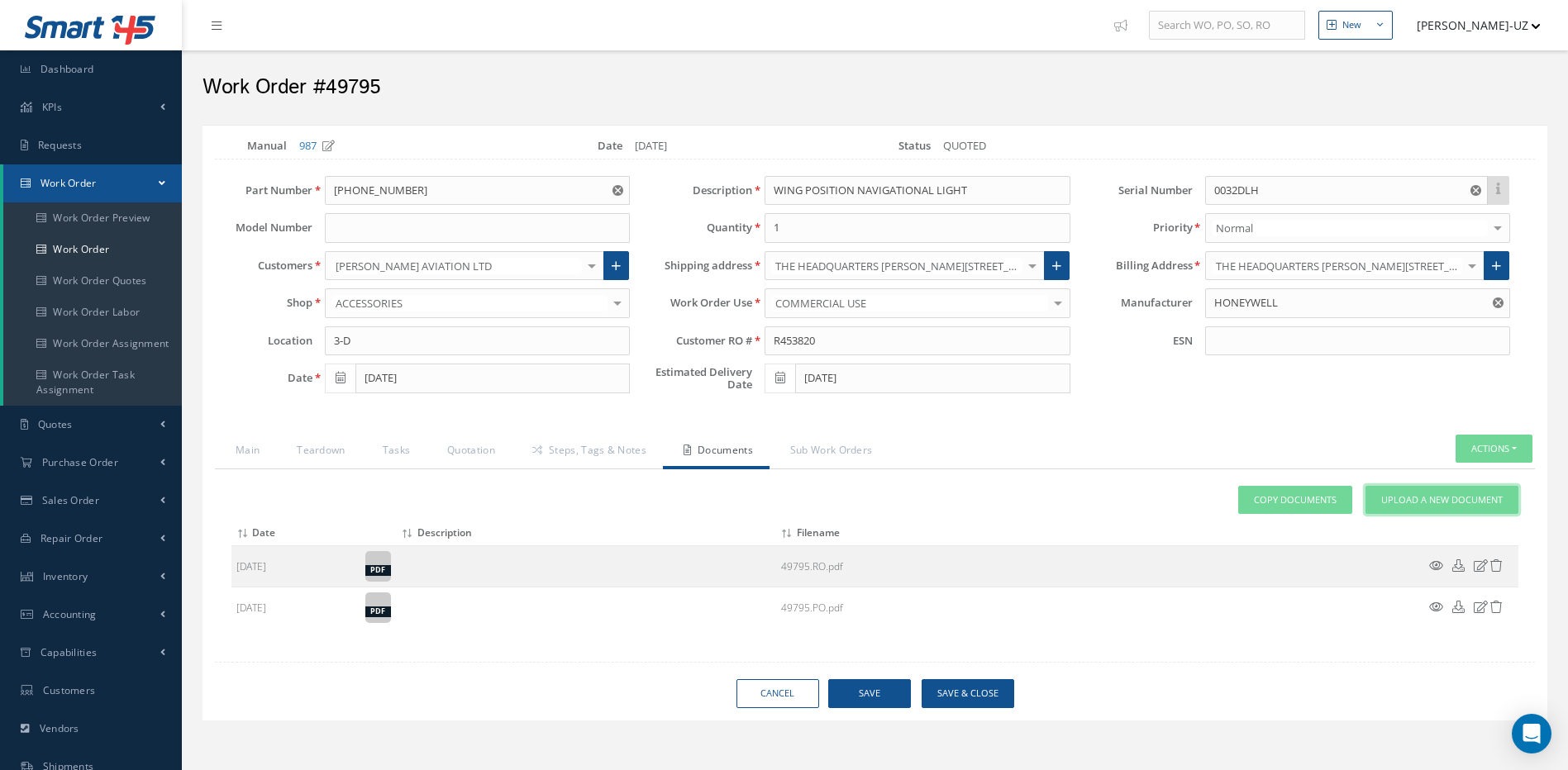
click at [1482, 498] on span "Upload a New Document" at bounding box center [1441, 500] width 122 height 14
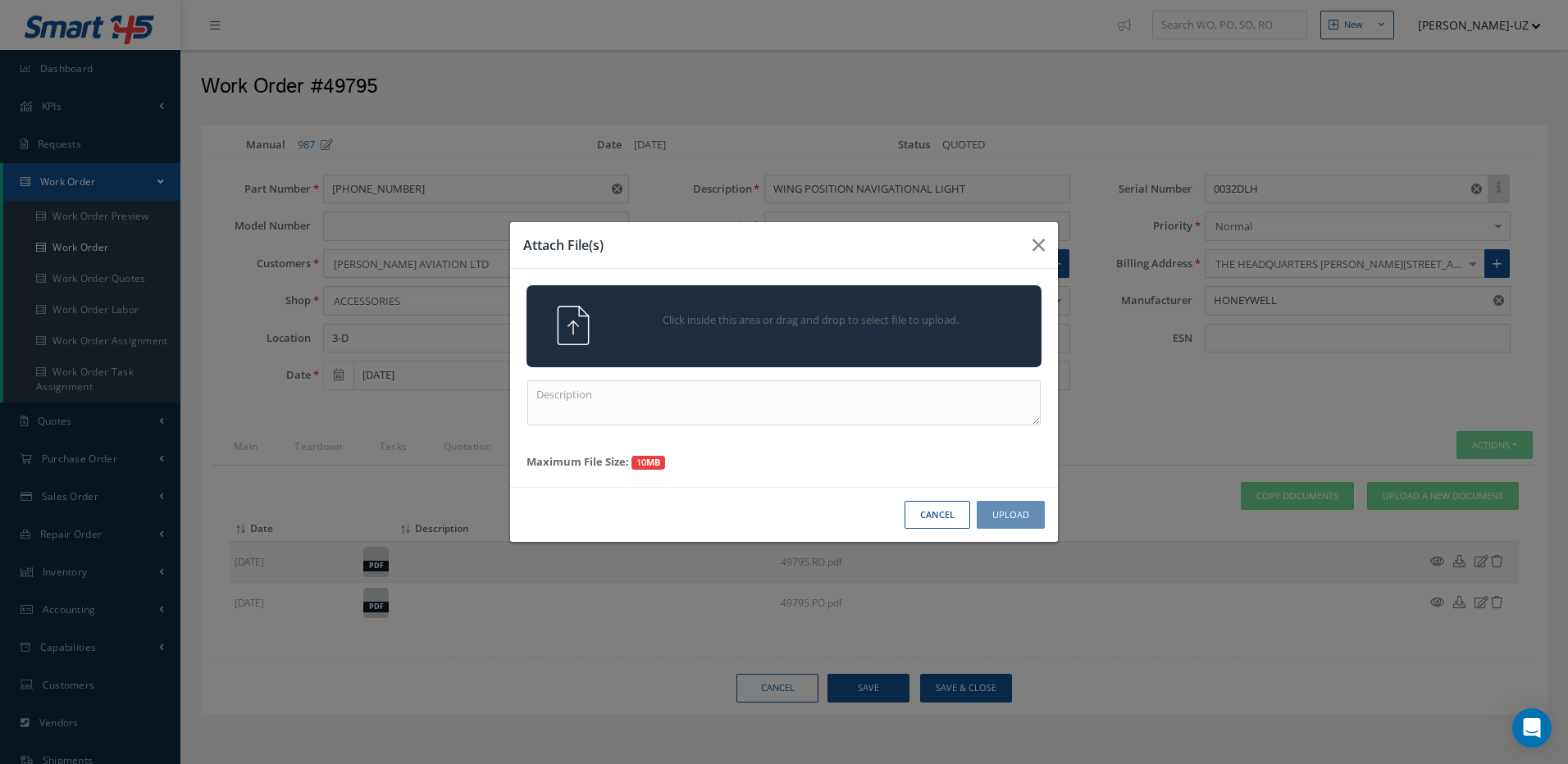
click at [853, 323] on span "Click inside this area or drag and drop to select file to upload." at bounding box center [811, 320] width 372 height 16
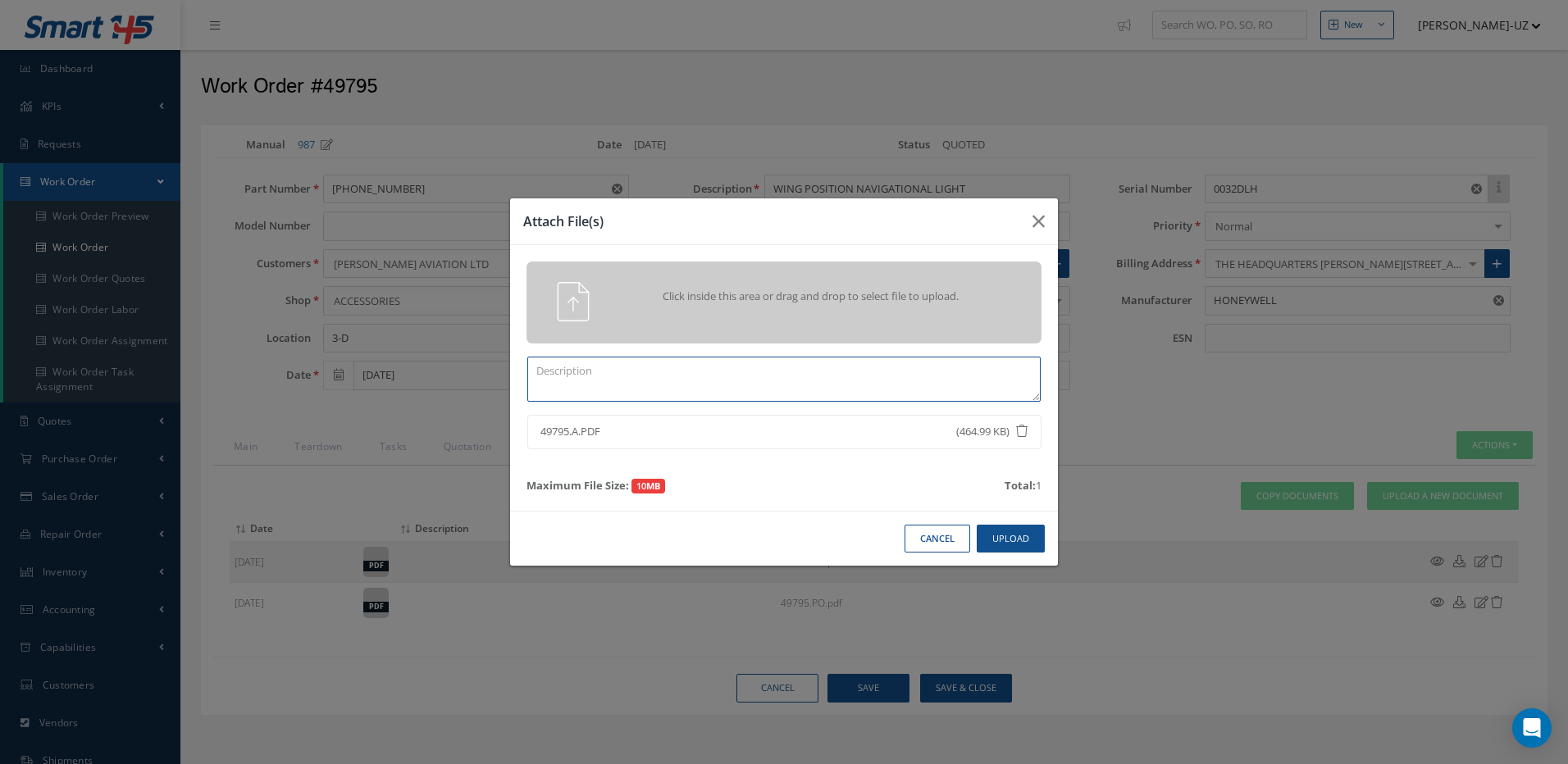
click at [625, 376] on textarea at bounding box center [784, 379] width 513 height 45
type textarea "APPROVAL"
click at [1027, 537] on button "Upload" at bounding box center [1011, 539] width 68 height 29
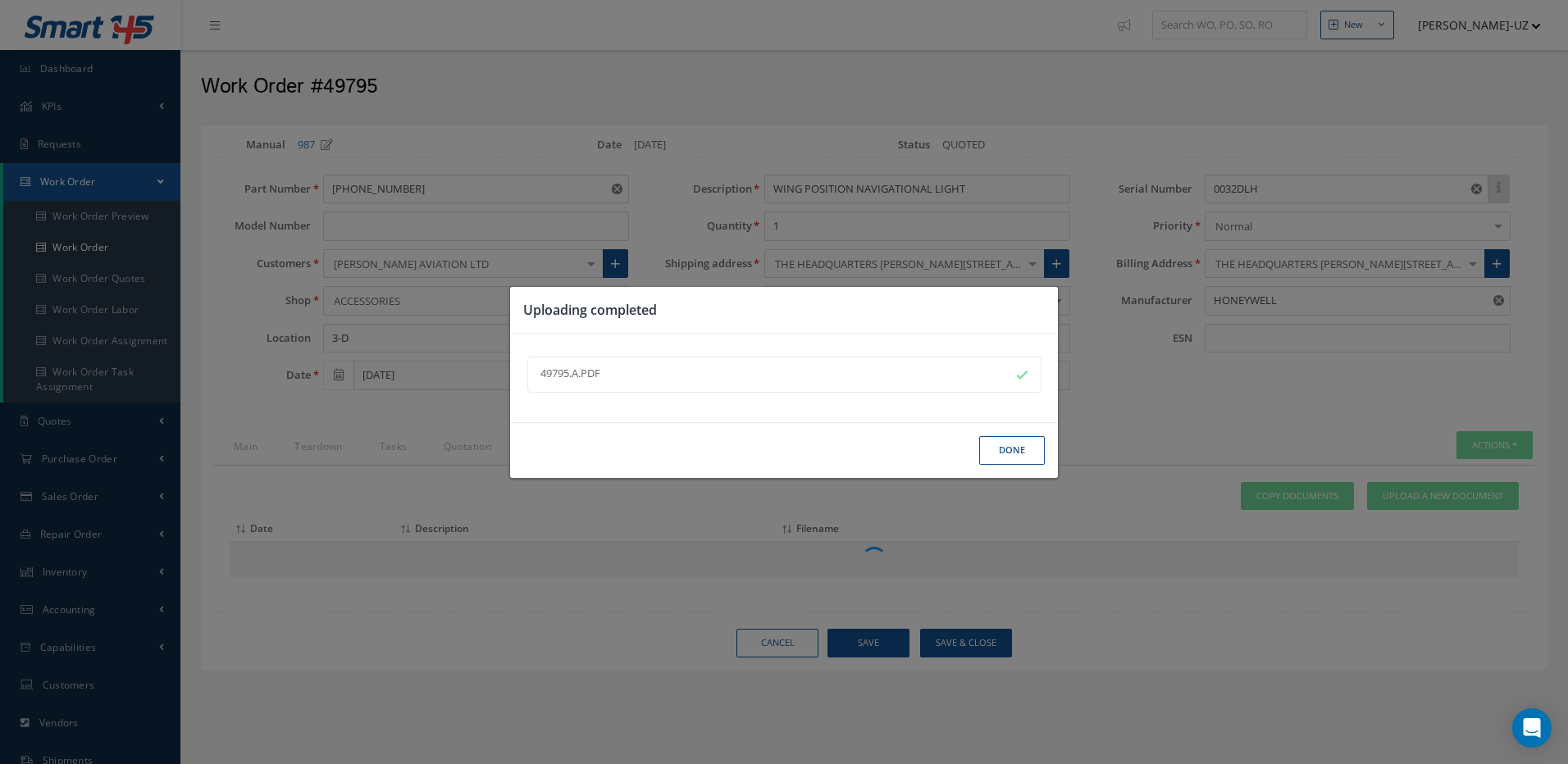
click at [1007, 444] on button "Done" at bounding box center [1012, 451] width 65 height 29
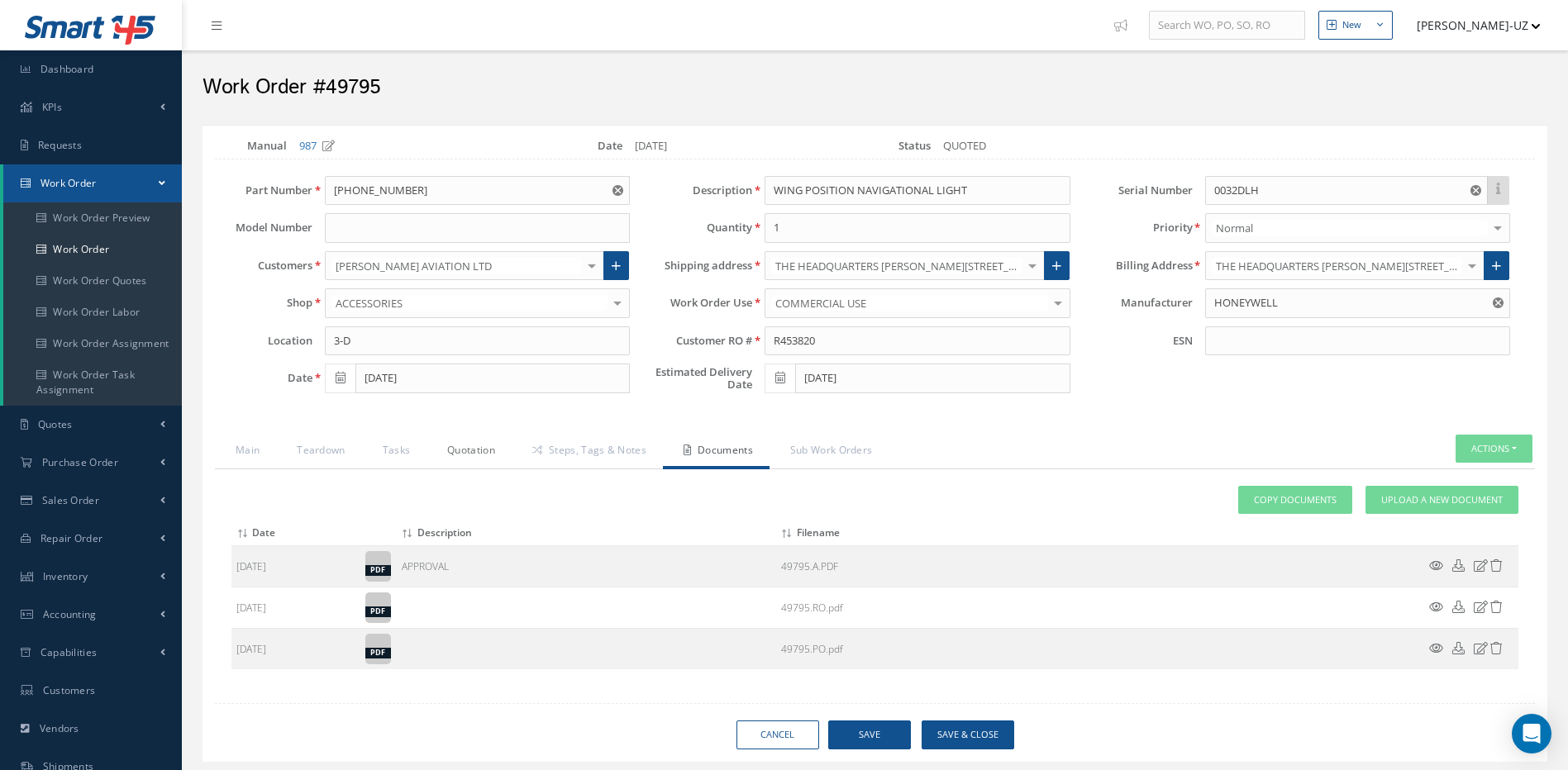
drag, startPoint x: 466, startPoint y: 447, endPoint x: 472, endPoint y: 464, distance: 18.0
click at [466, 447] on link "Quotation" at bounding box center [468, 452] width 85 height 35
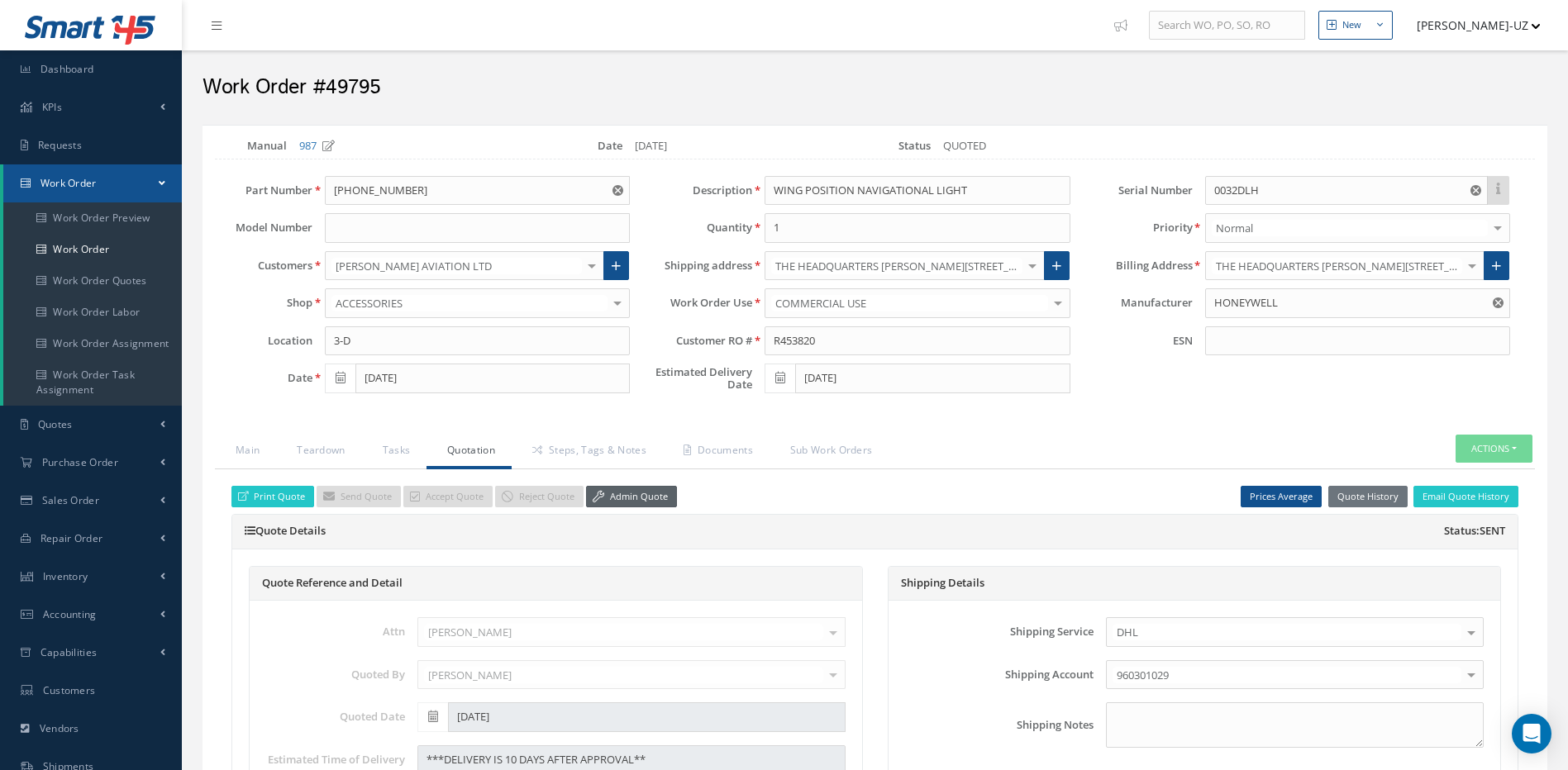
click at [627, 495] on link "Admin Quote" at bounding box center [632, 497] width 91 height 22
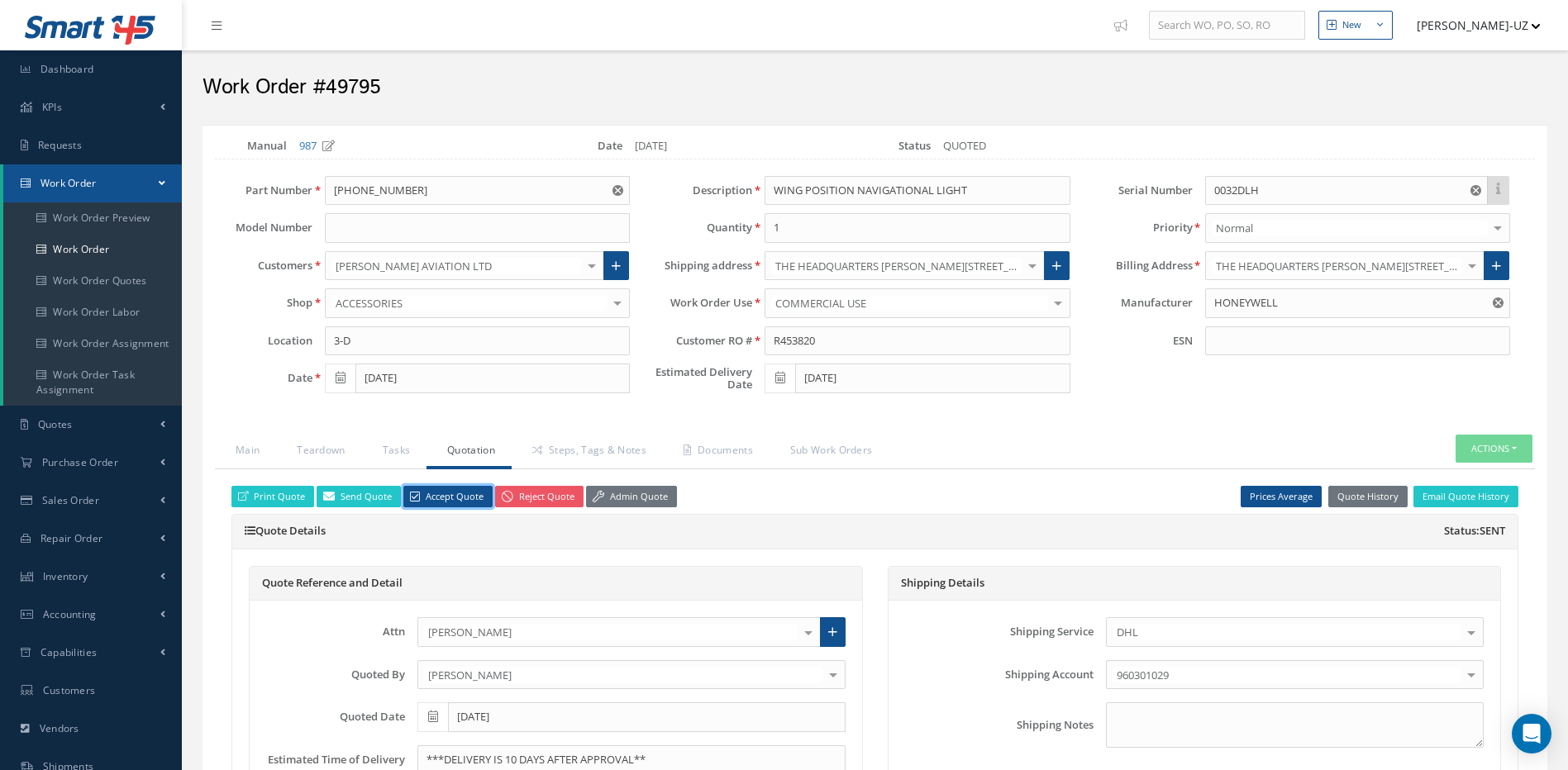
click at [454, 498] on link "Accept Quote" at bounding box center [448, 497] width 89 height 22
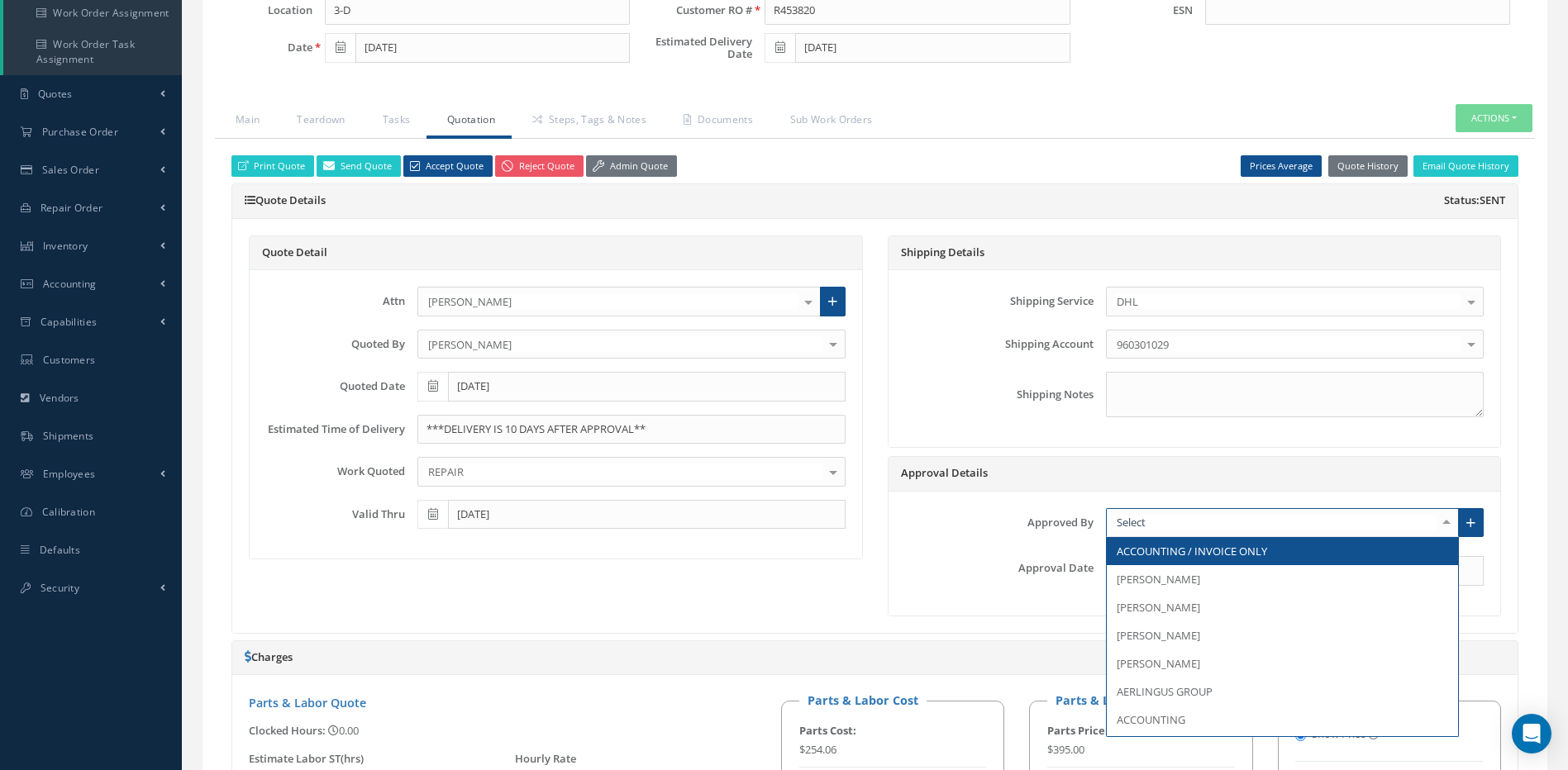
click at [1171, 518] on div at bounding box center [1282, 523] width 353 height 30
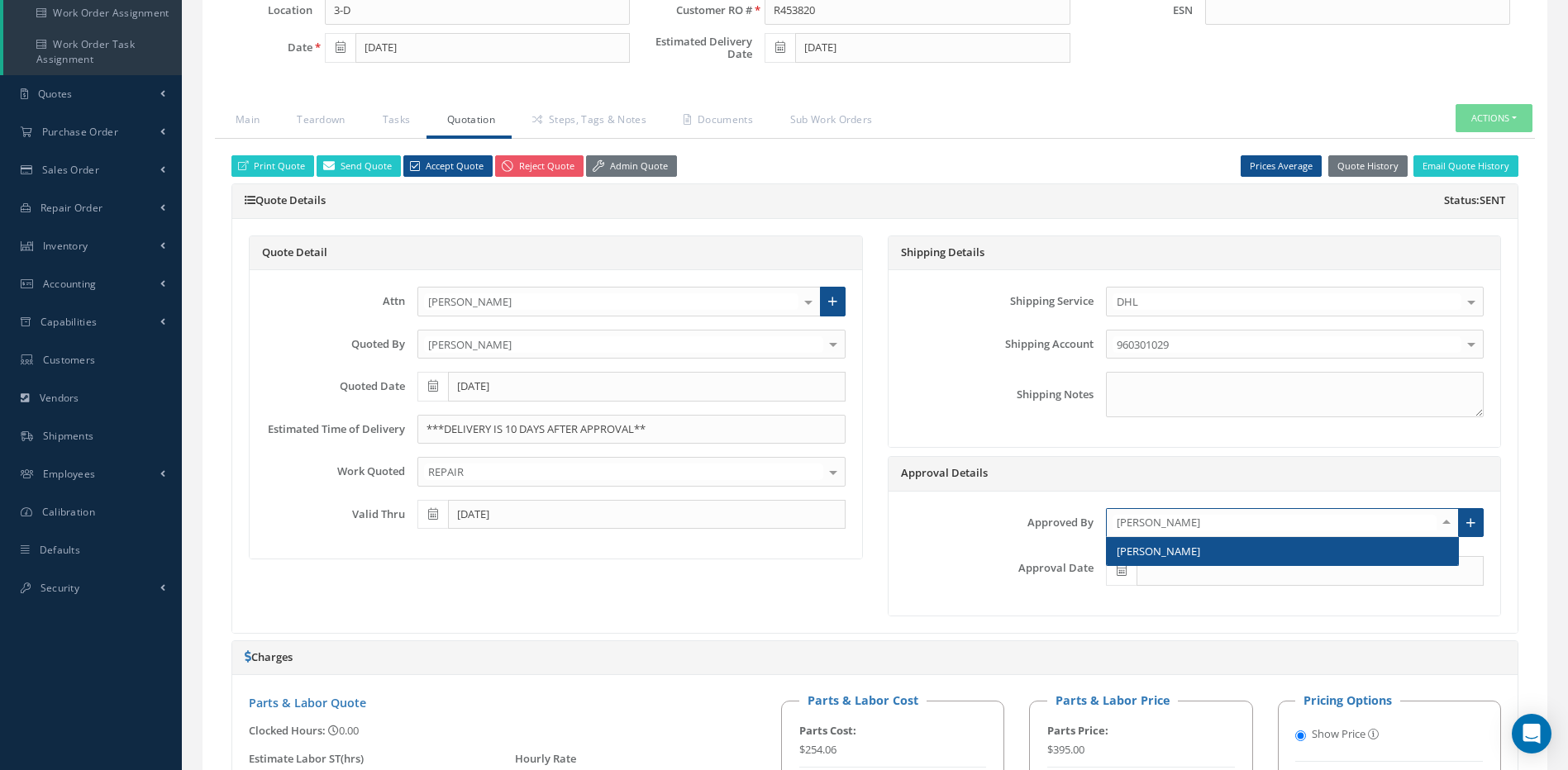
type input "JOE"
click at [1162, 548] on span "Joe Allen" at bounding box center [1282, 551] width 351 height 28
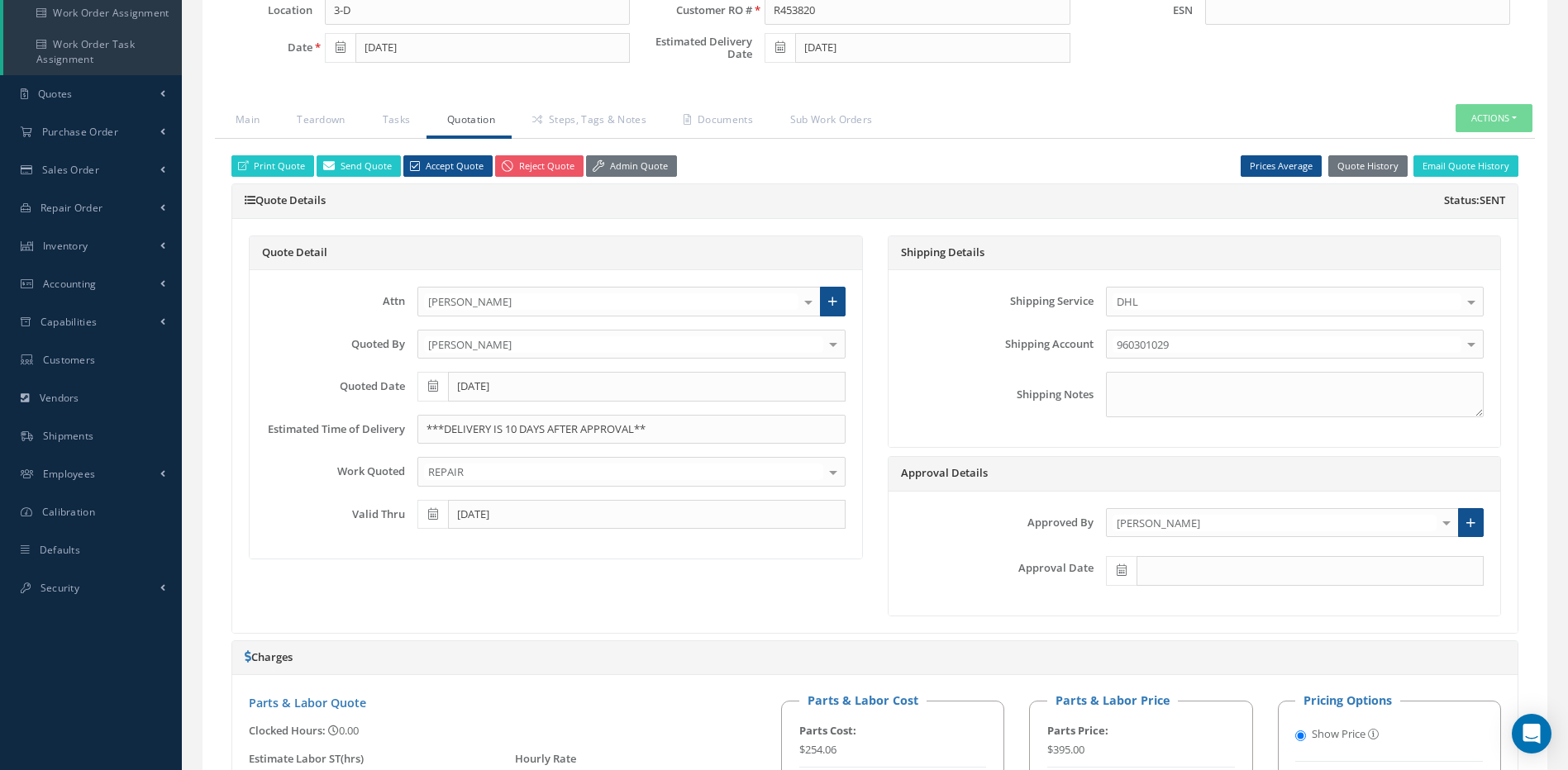
click at [1122, 570] on icon at bounding box center [1121, 570] width 10 height 12
click at [1196, 548] on th "Today" at bounding box center [1192, 545] width 174 height 25
type input "[DATE]"
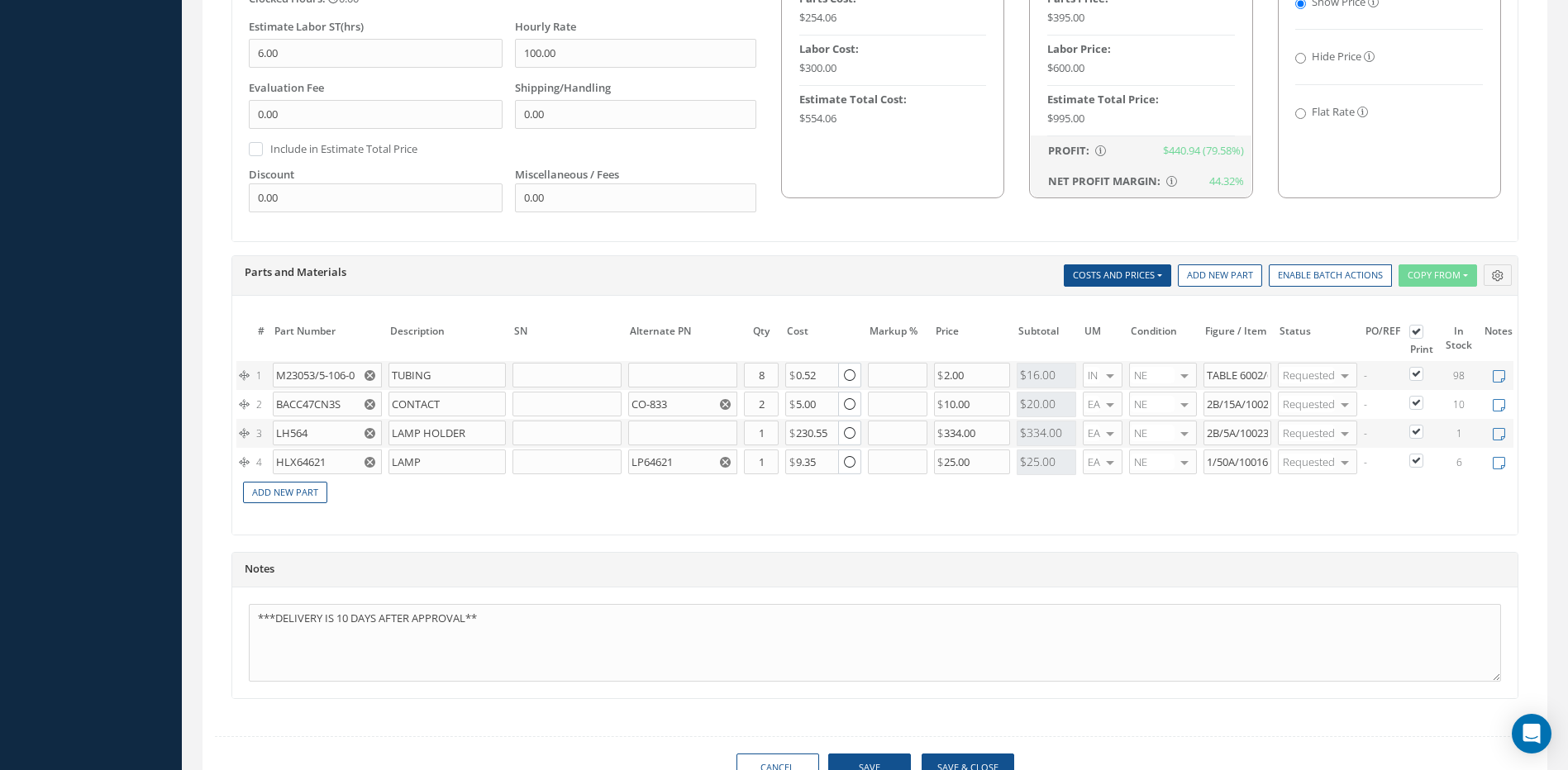
scroll to position [1152, 0]
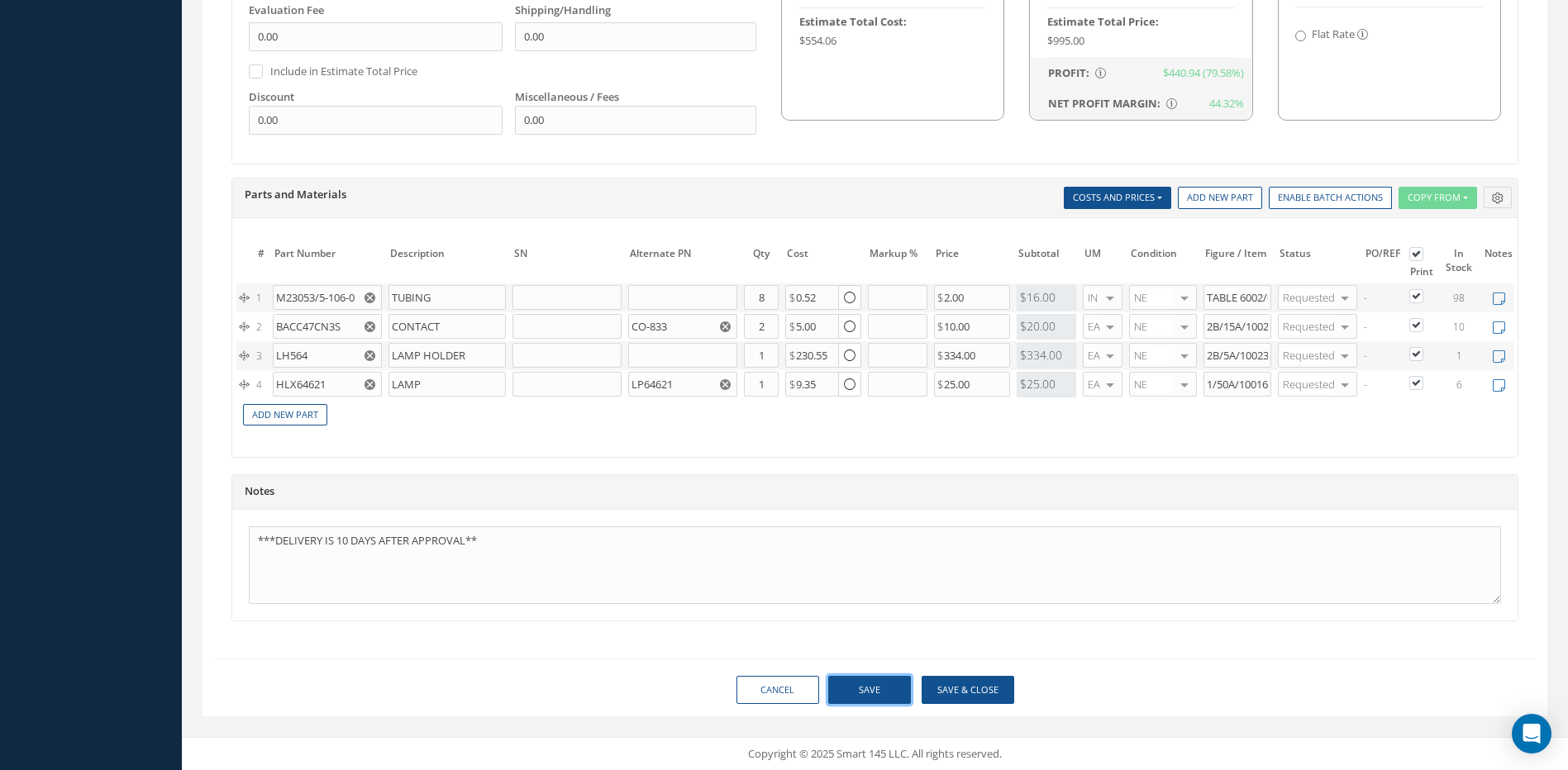
click at [888, 692] on button "Save" at bounding box center [869, 690] width 83 height 29
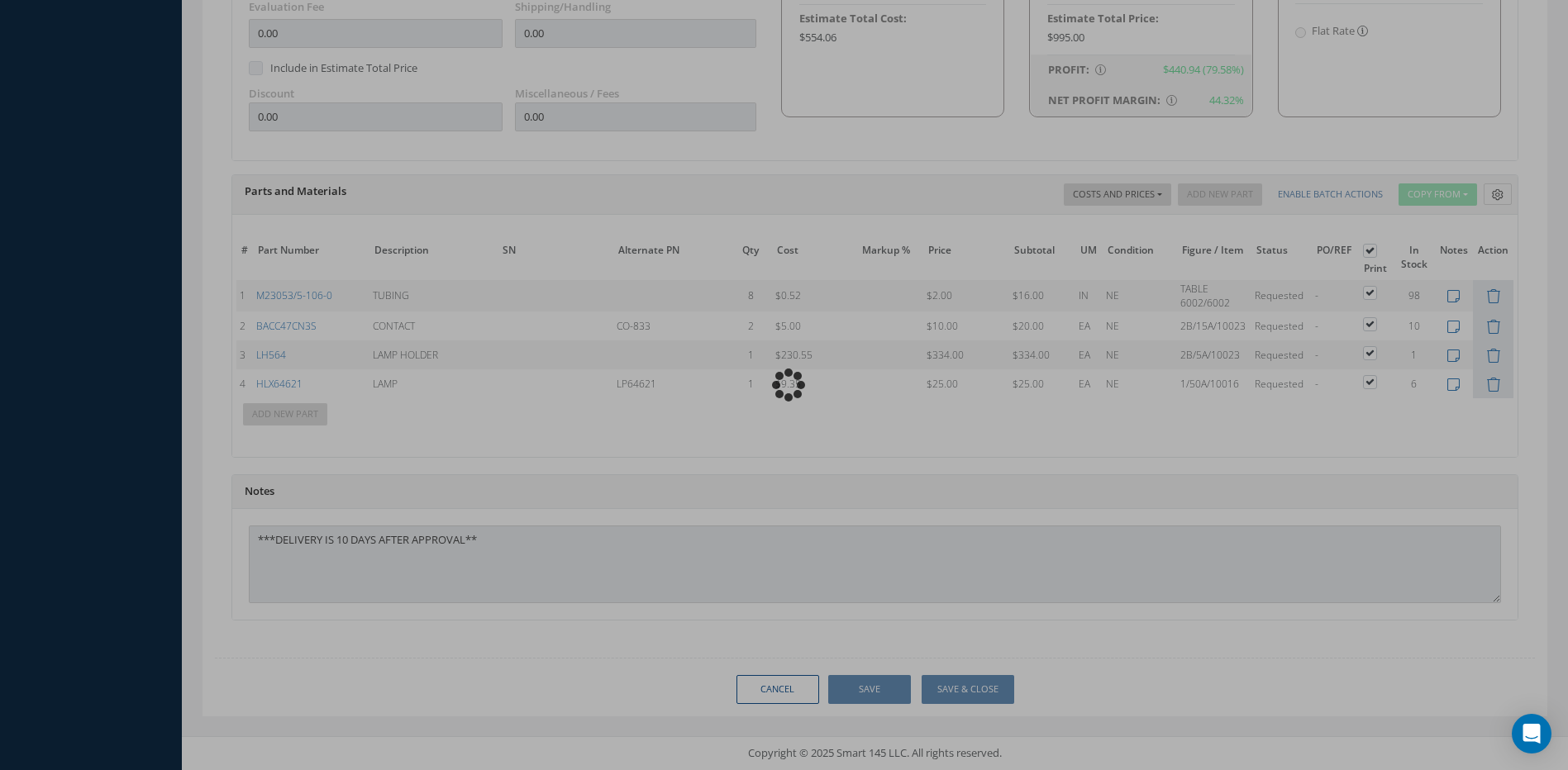
scroll to position [1143, 0]
type input "HONEYWELL"
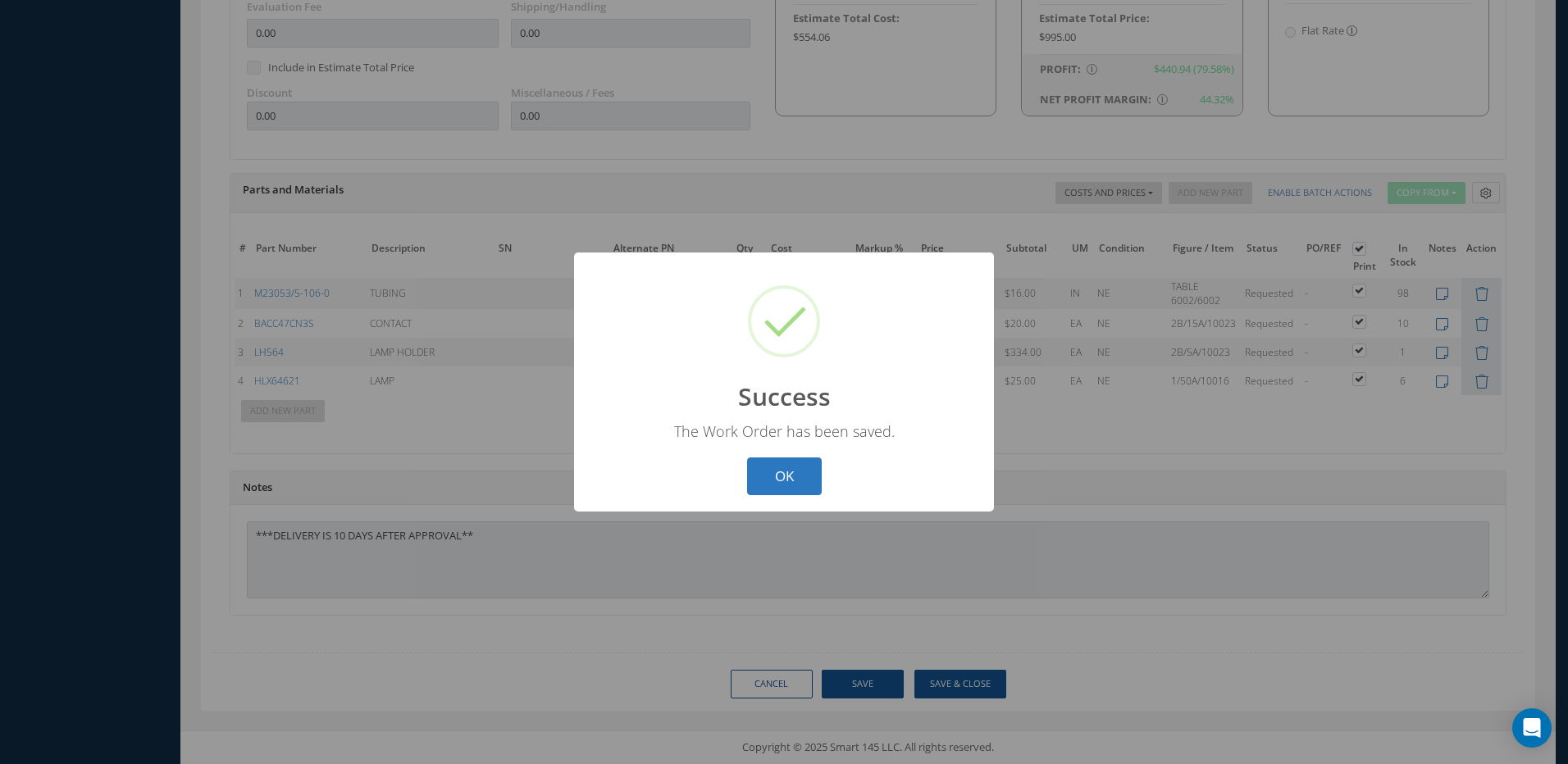
click at [795, 469] on button "OK" at bounding box center [785, 476] width 75 height 38
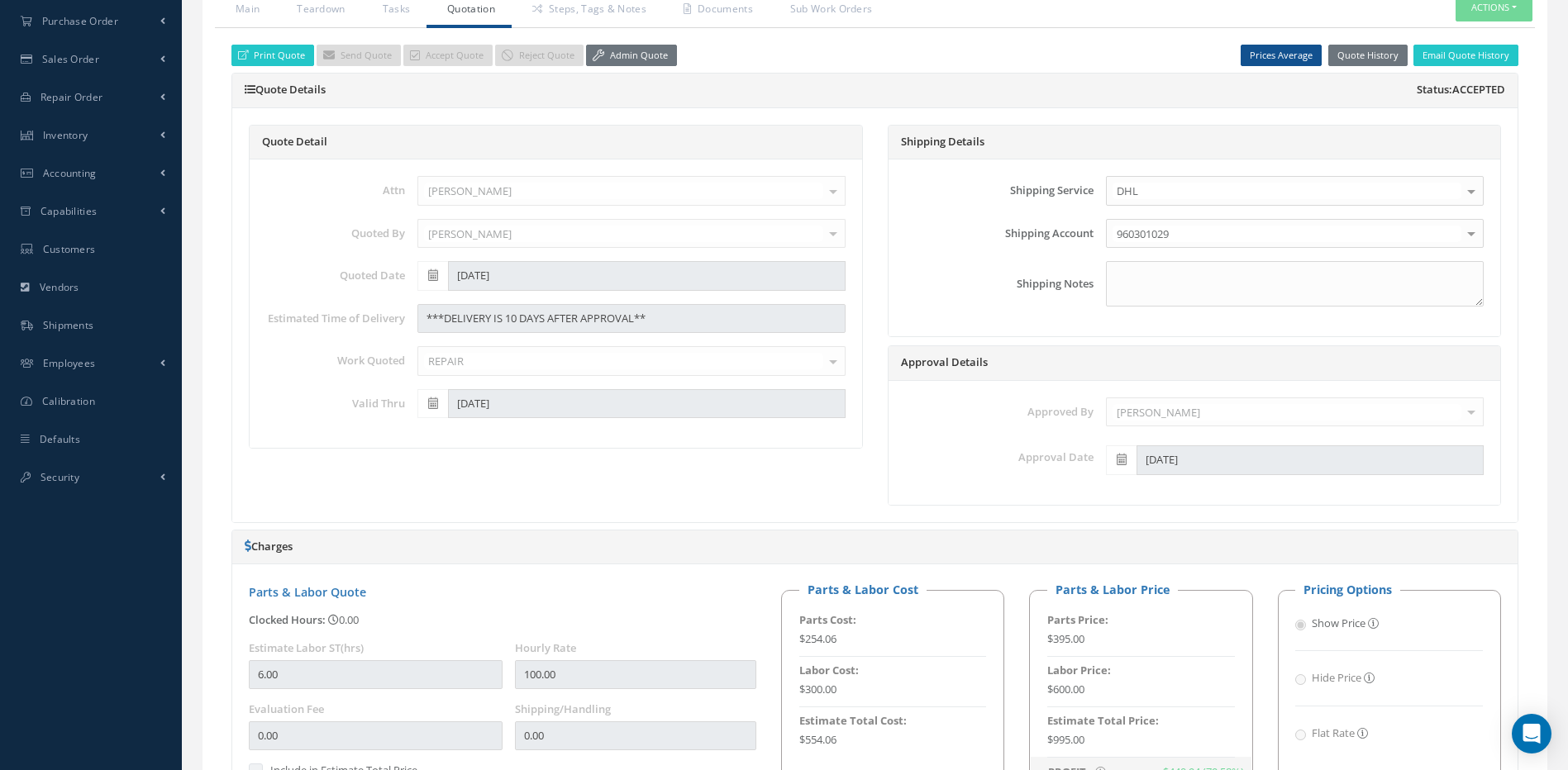
scroll to position [234, 0]
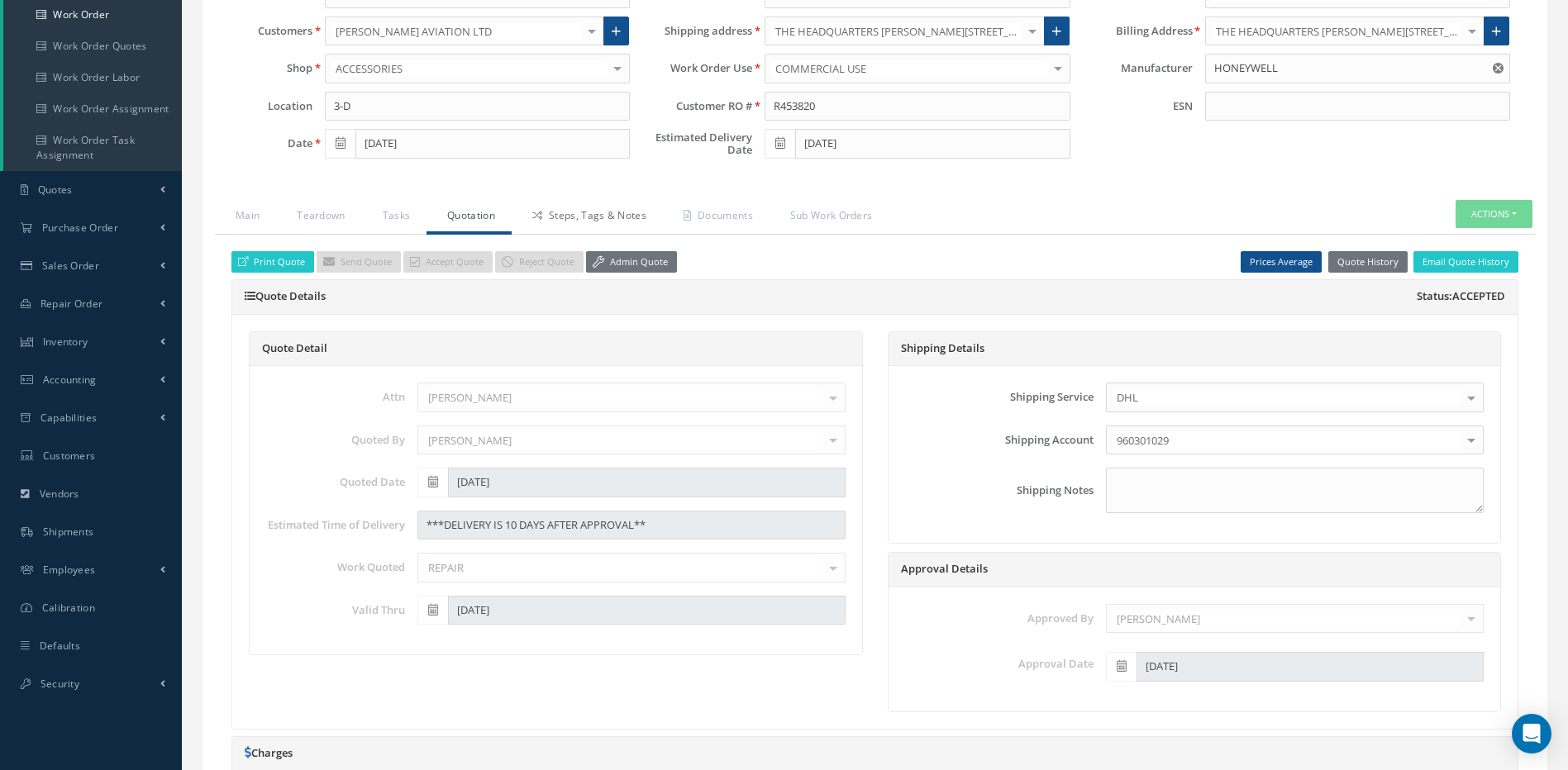
click at [589, 211] on link "Steps, Tags & Notes" at bounding box center [587, 217] width 151 height 35
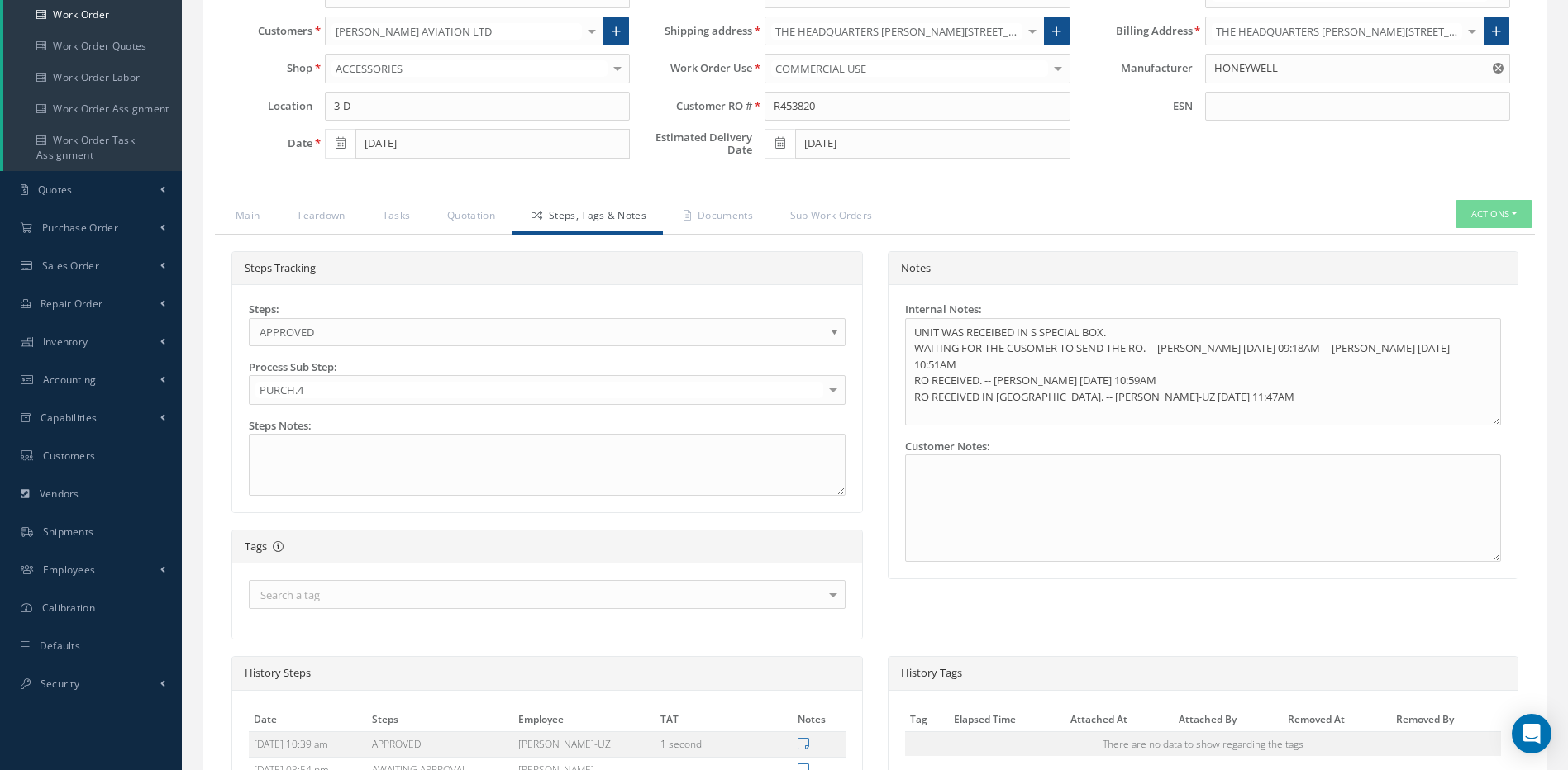
click at [335, 333] on span "APPROVED" at bounding box center [541, 332] width 564 height 20
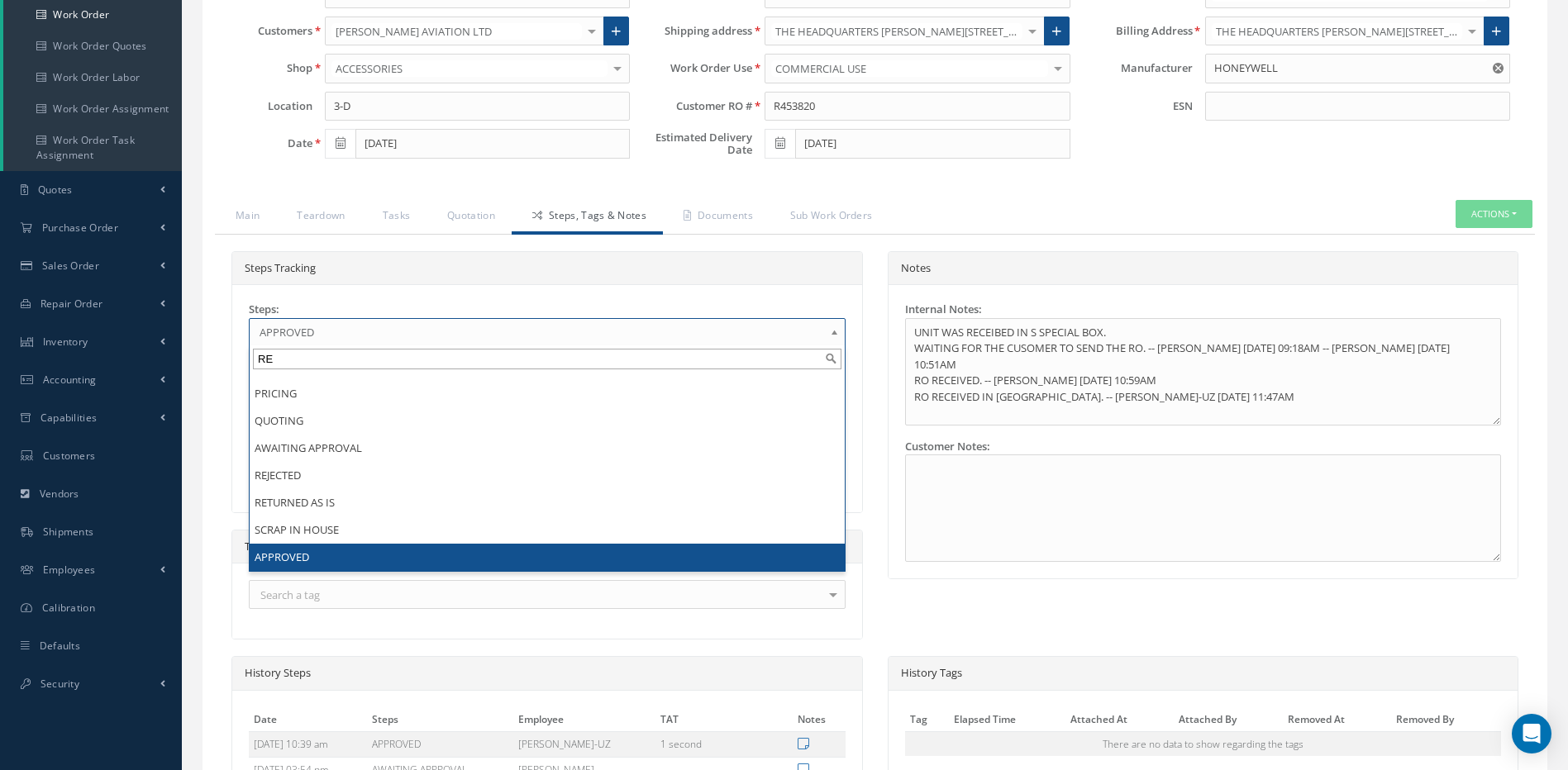
scroll to position [0, 0]
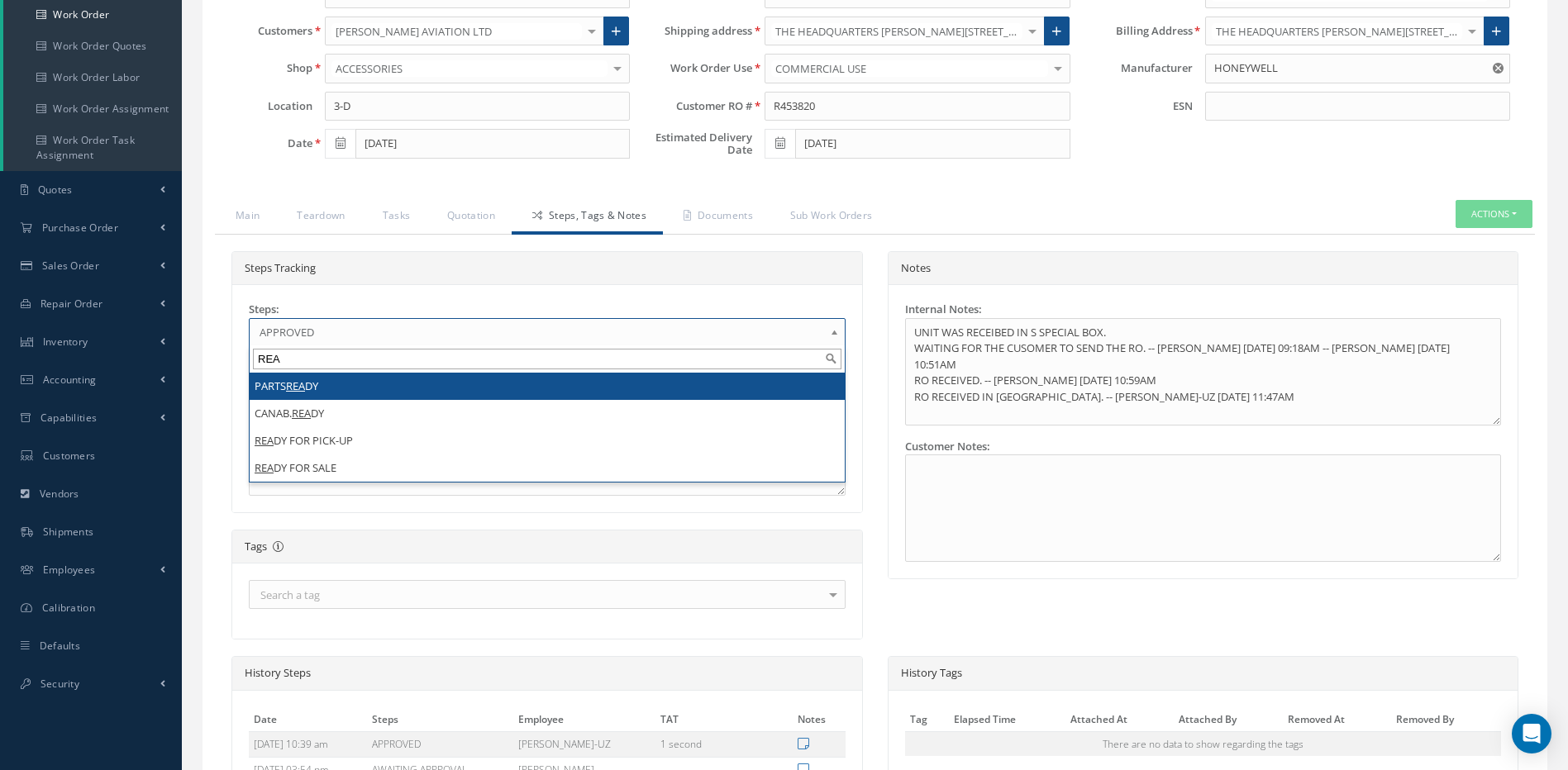
type input "REA"
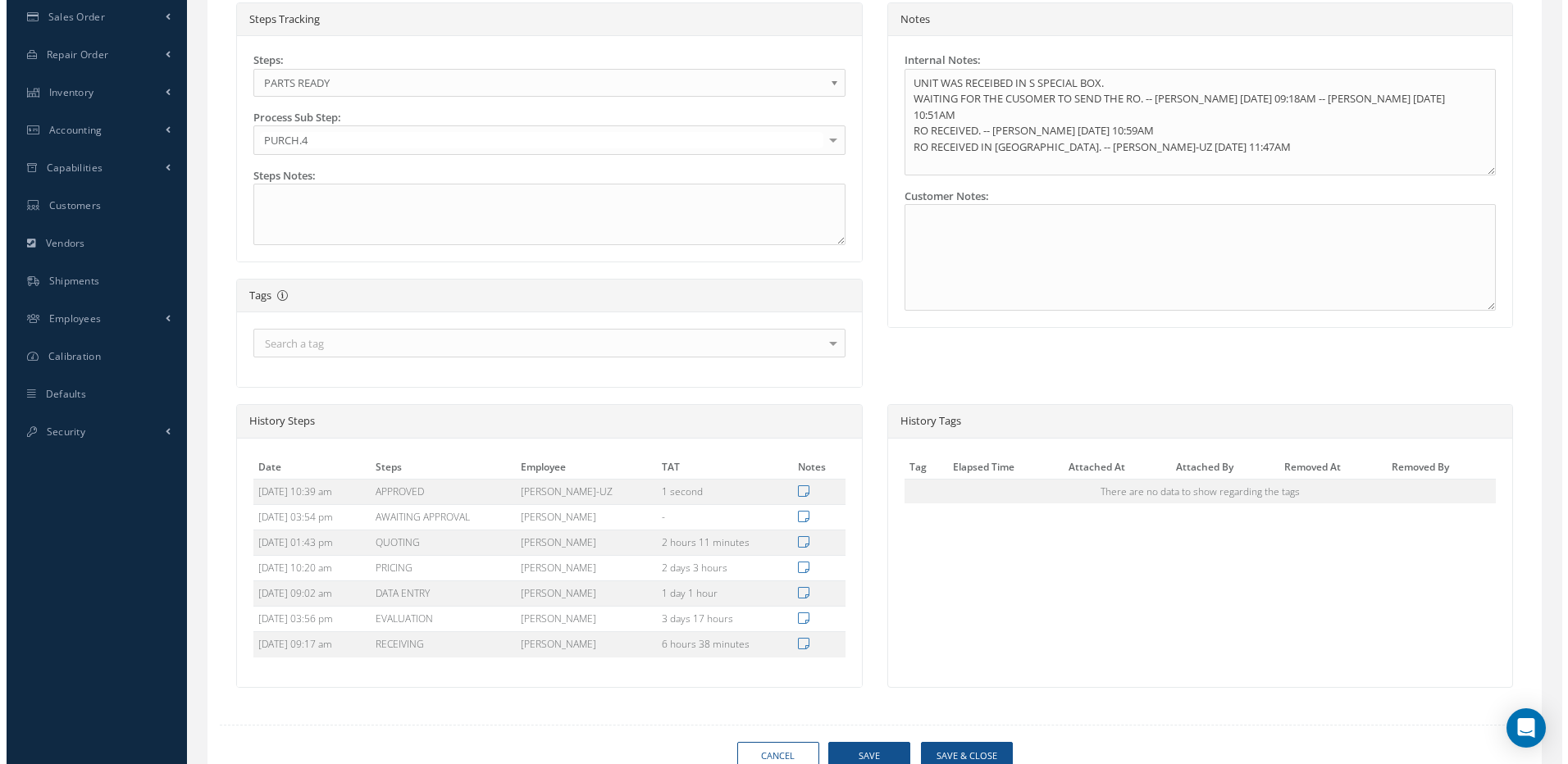
scroll to position [551, 0]
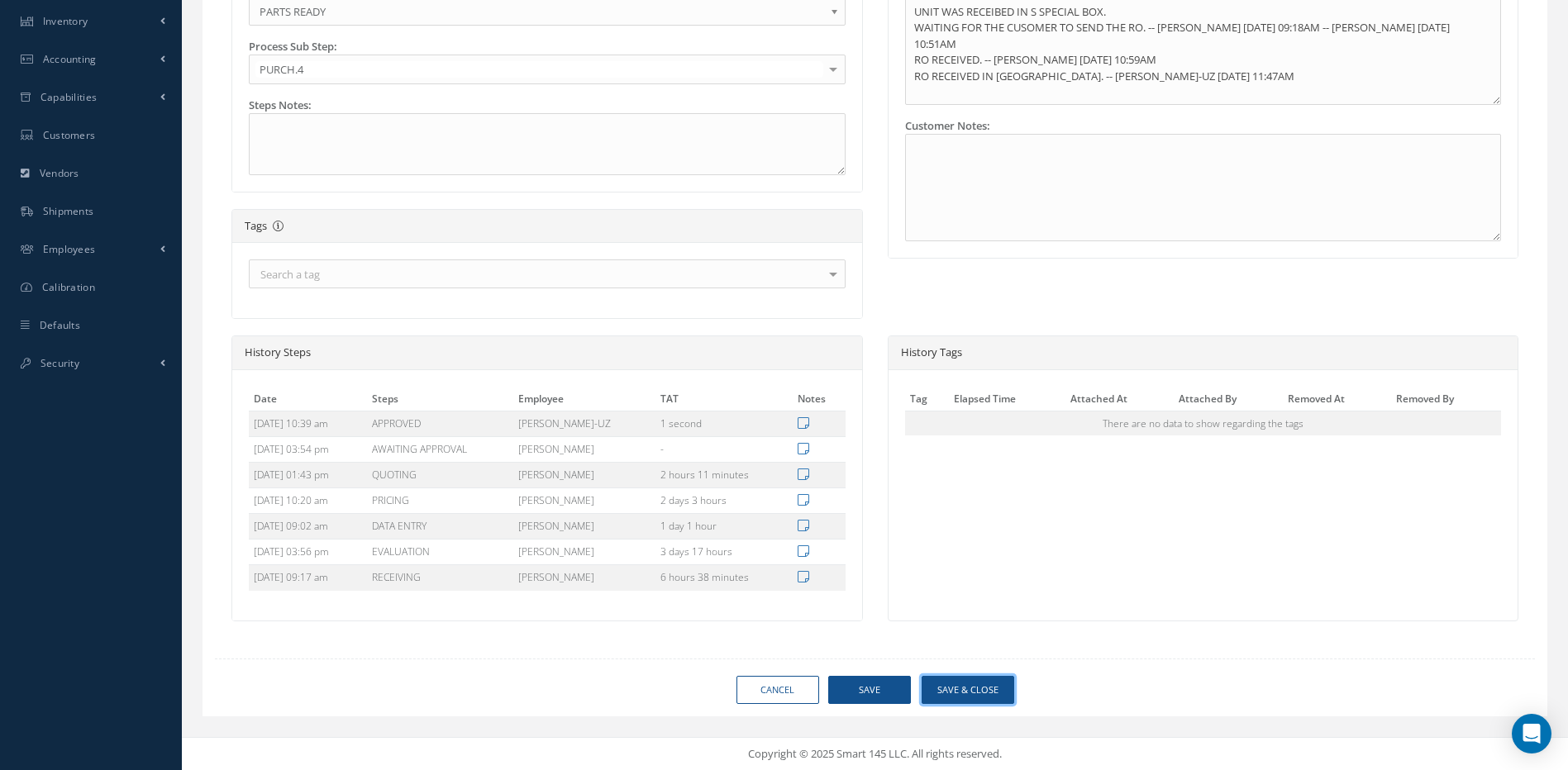
click at [986, 694] on button "Save & Close" at bounding box center [968, 690] width 92 height 29
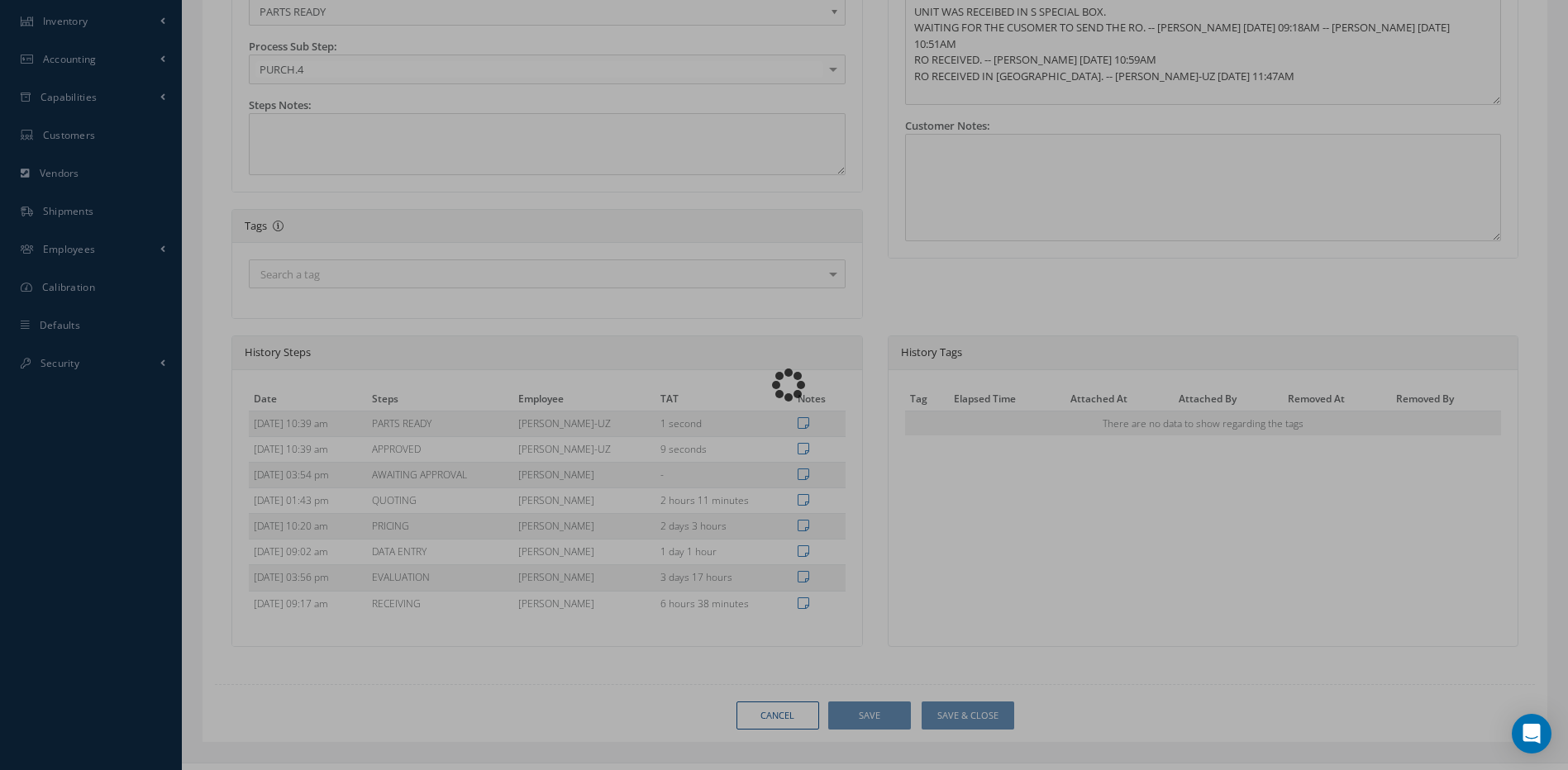
type input "HONEYWELL"
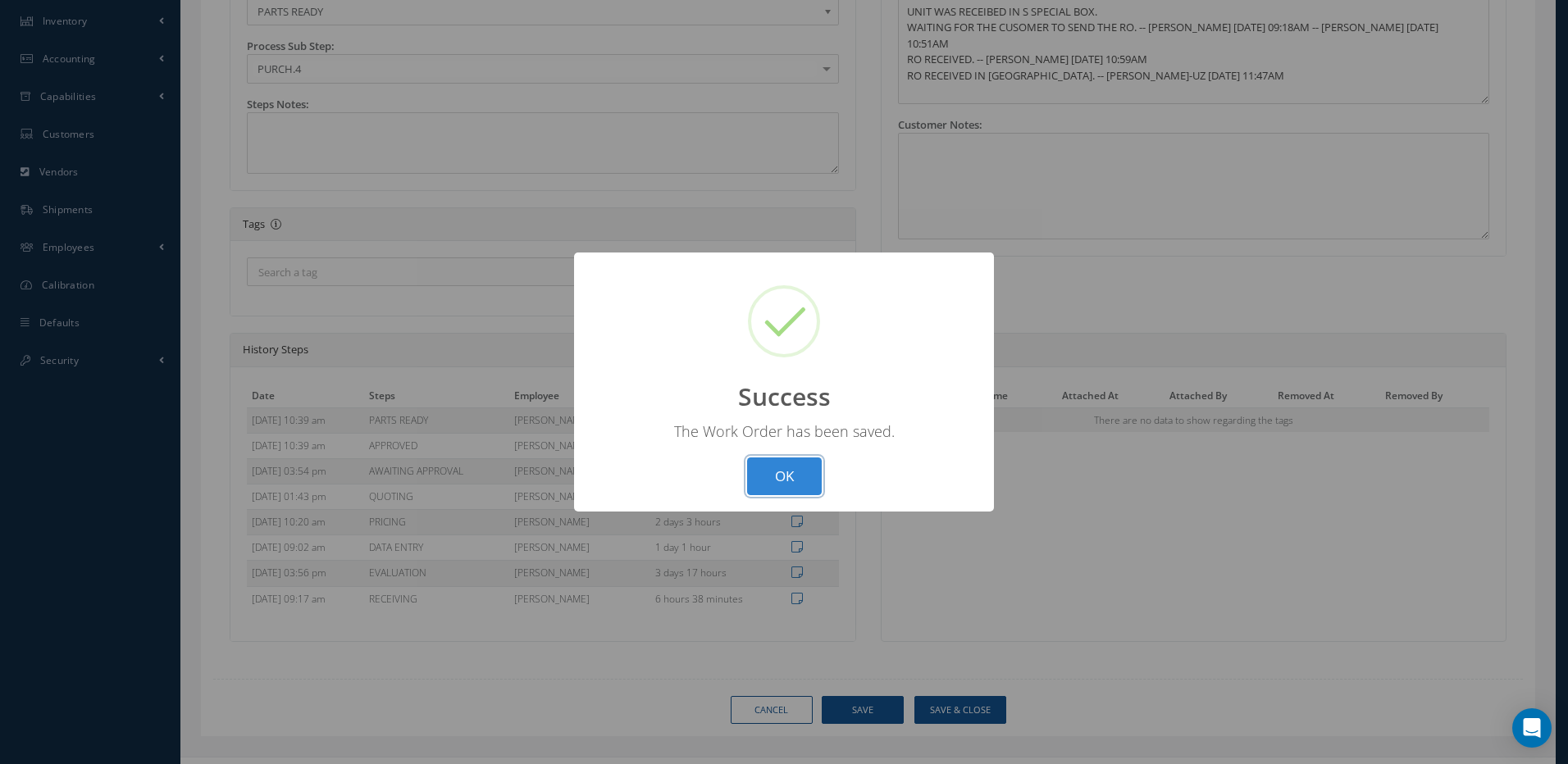
drag, startPoint x: 804, startPoint y: 485, endPoint x: 810, endPoint y: 496, distance: 12.5
click at [804, 485] on button "OK" at bounding box center [785, 476] width 75 height 38
select select "25"
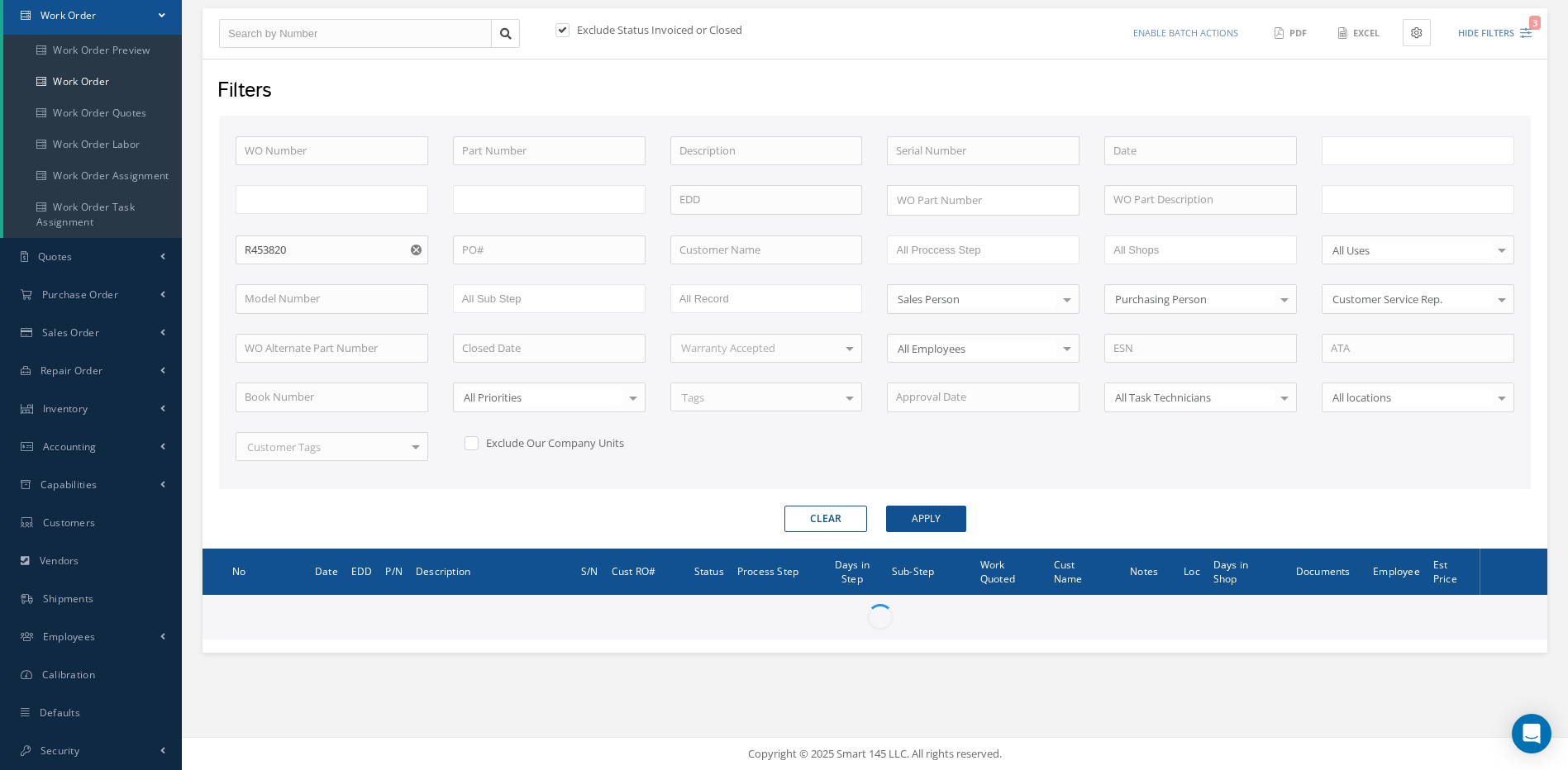
type input "All Work Request"
type input "All Work Performed"
type input "All Status"
type input "WO Part Status"
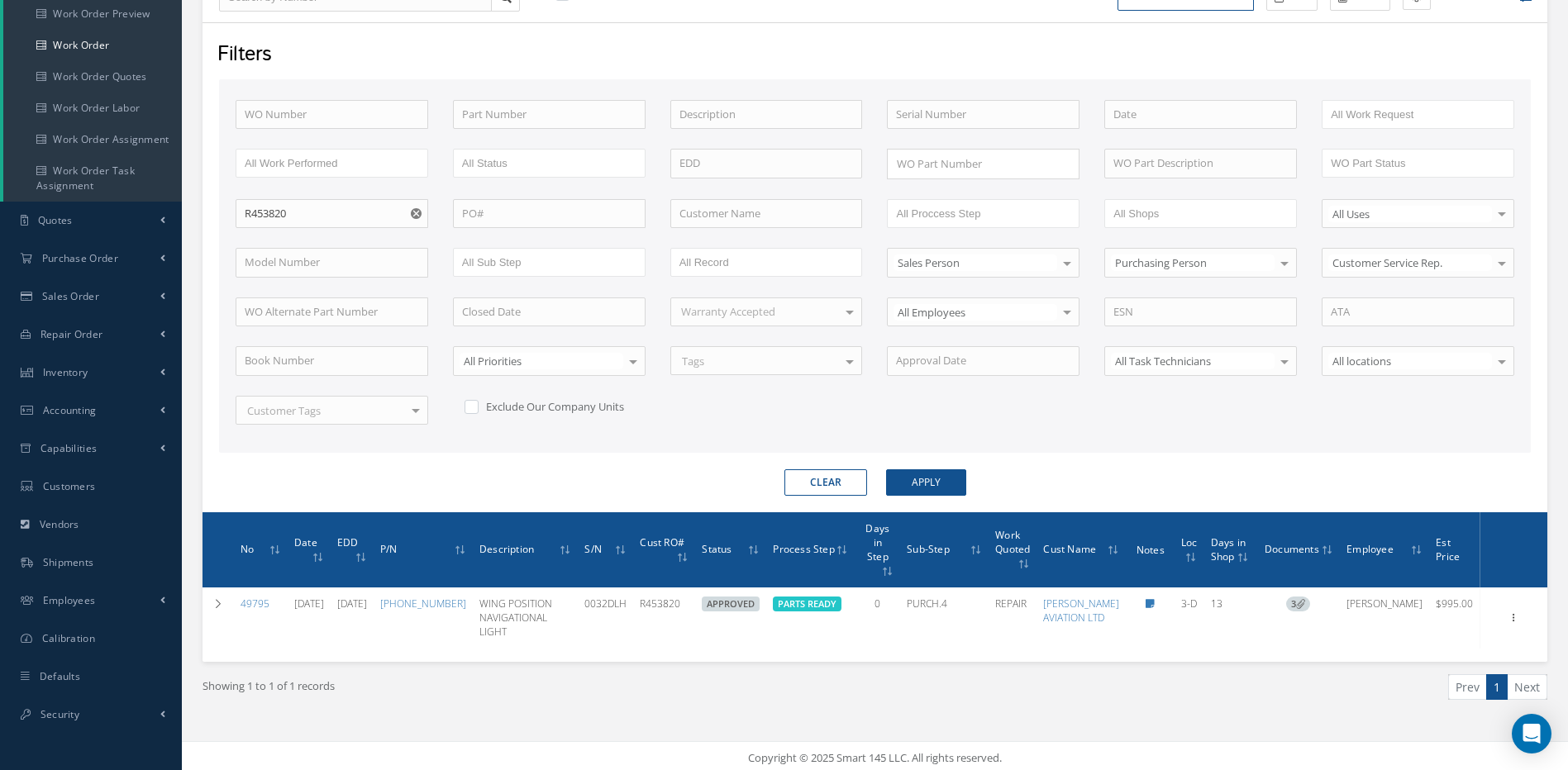
scroll to position [209, 0]
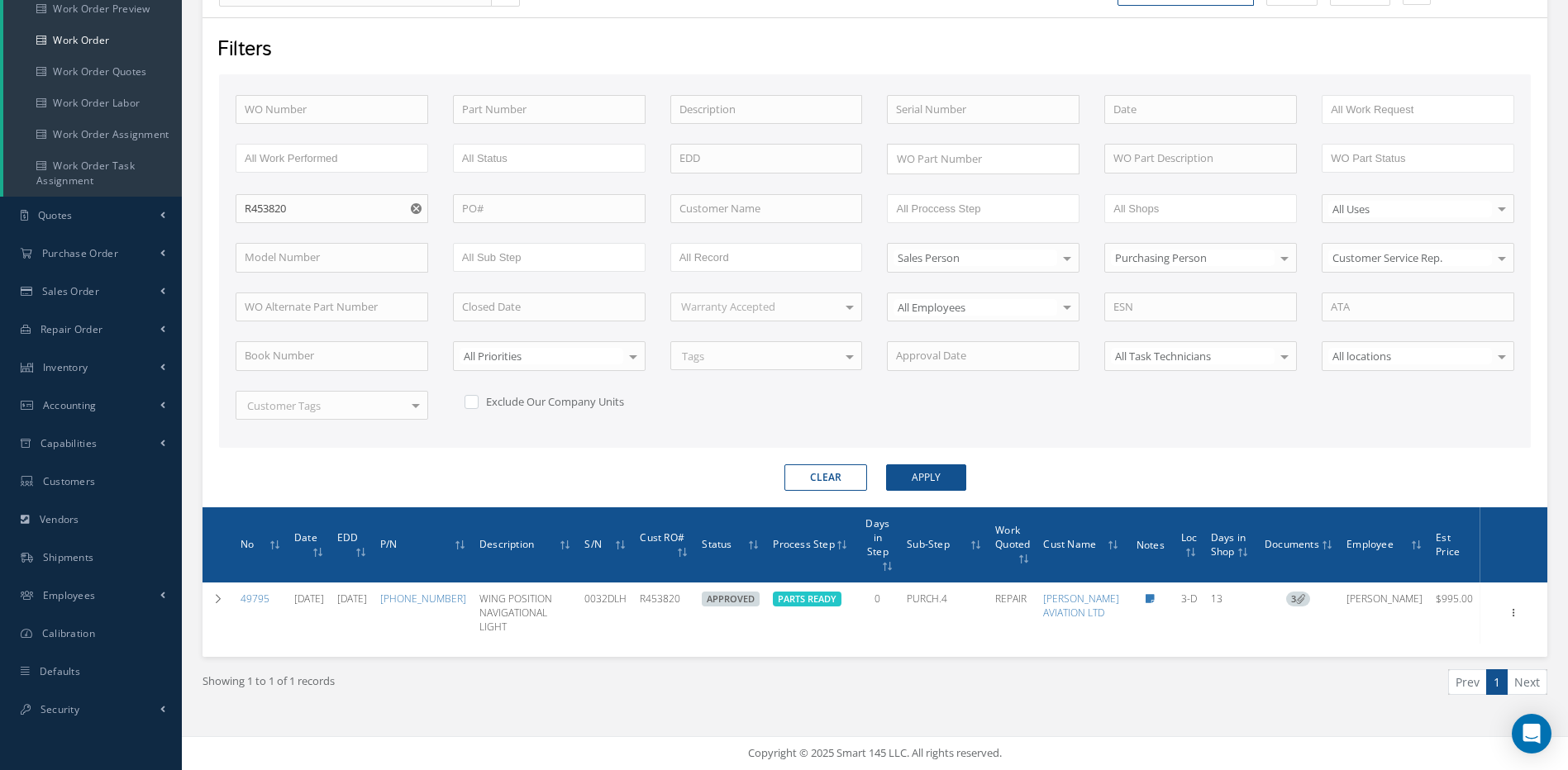
click at [832, 481] on button "Clear" at bounding box center [825, 477] width 83 height 27
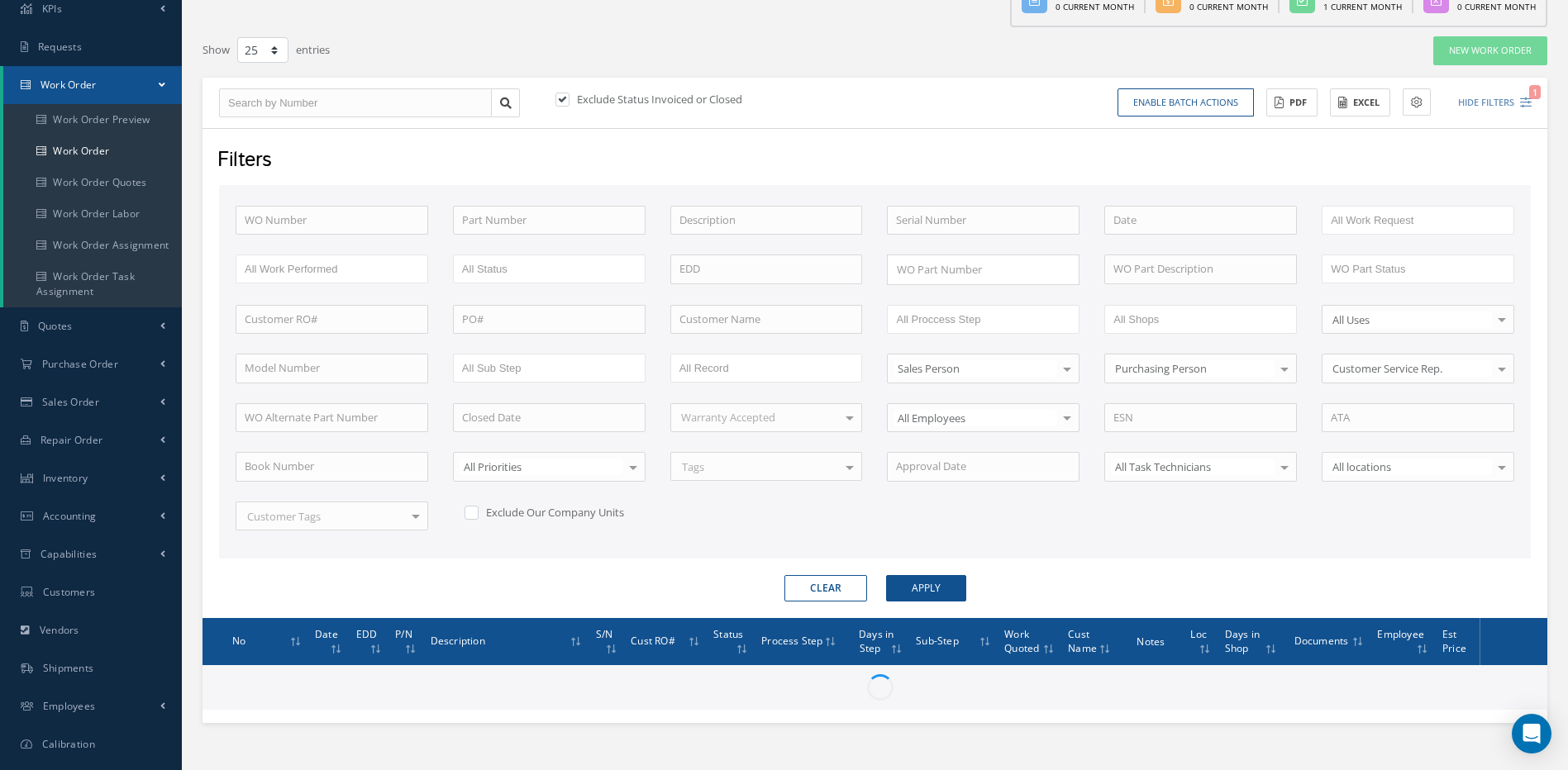
scroll to position [3, 0]
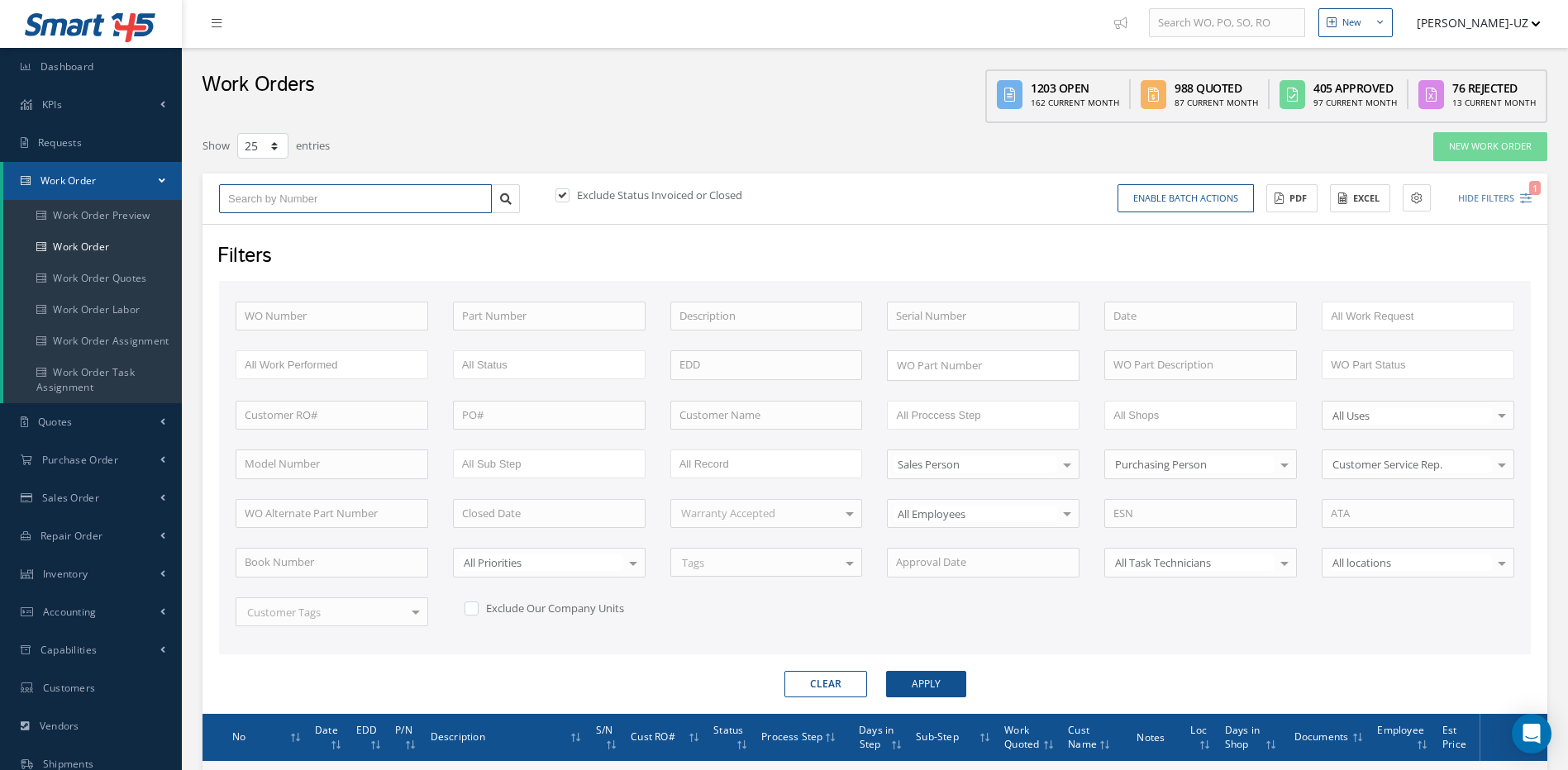
click at [294, 198] on input "text" at bounding box center [355, 198] width 273 height 30
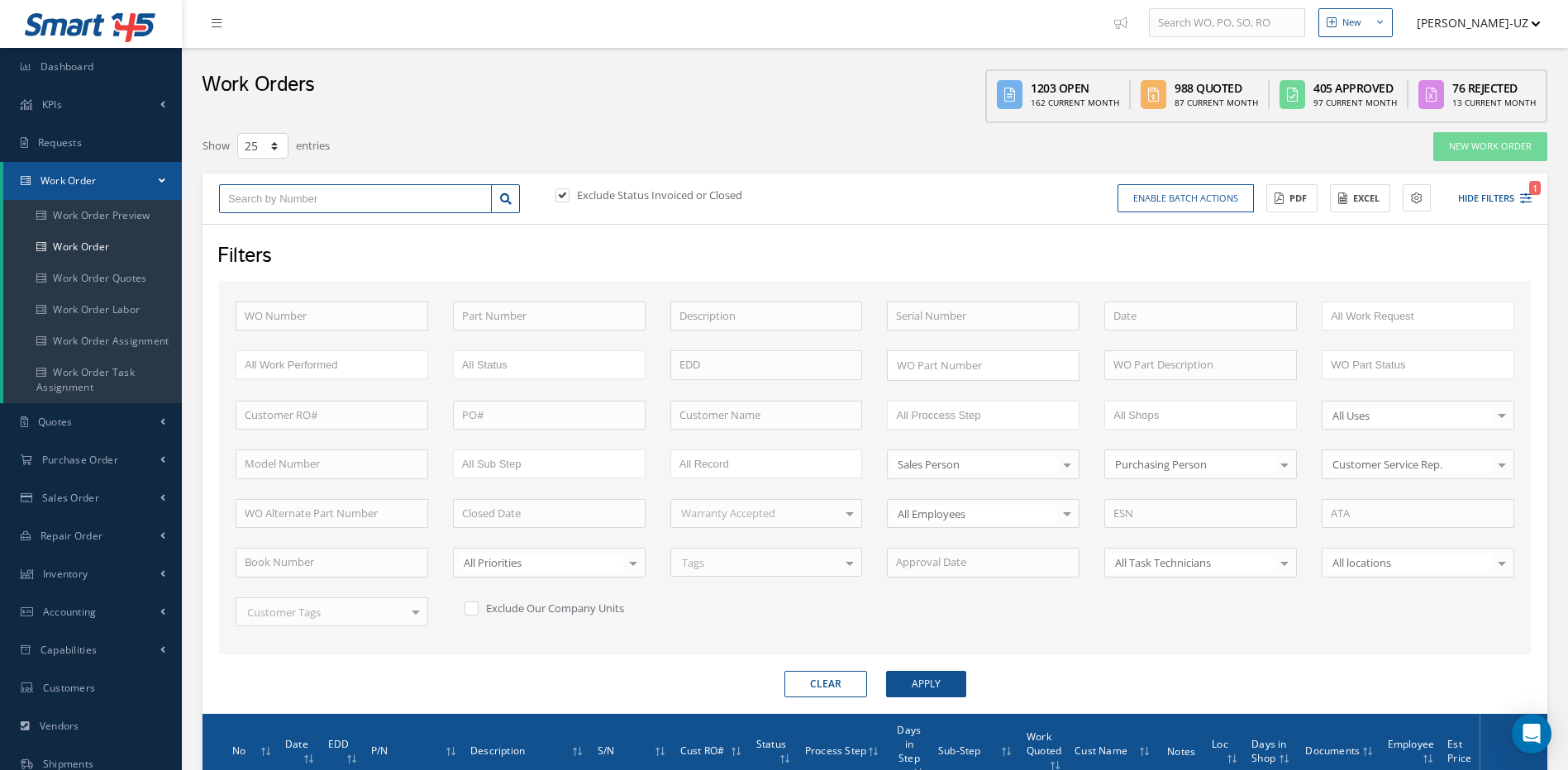
type input "4"
type input "49"
type input "494"
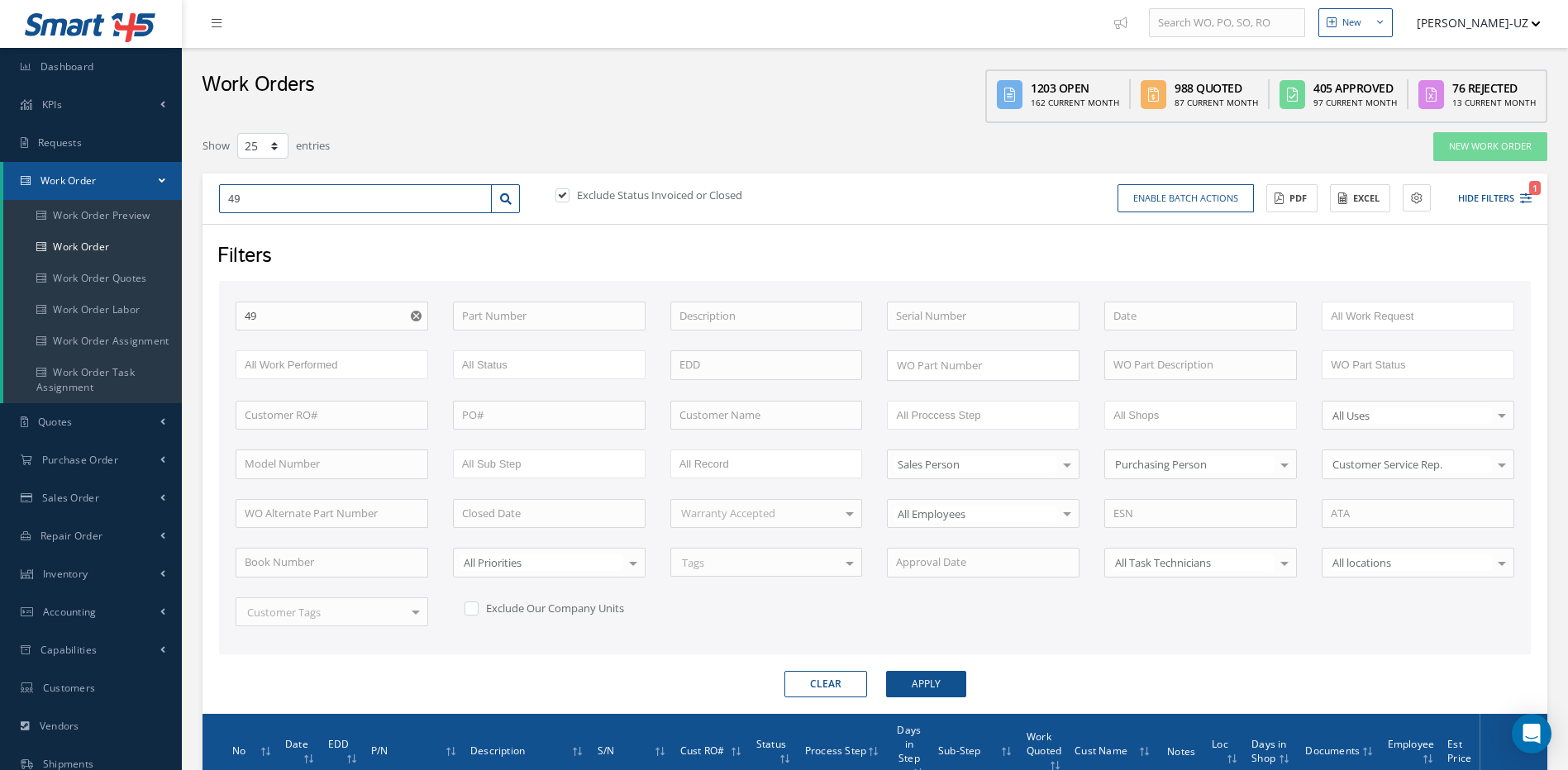
type input "494"
type input "4949"
type input "49492"
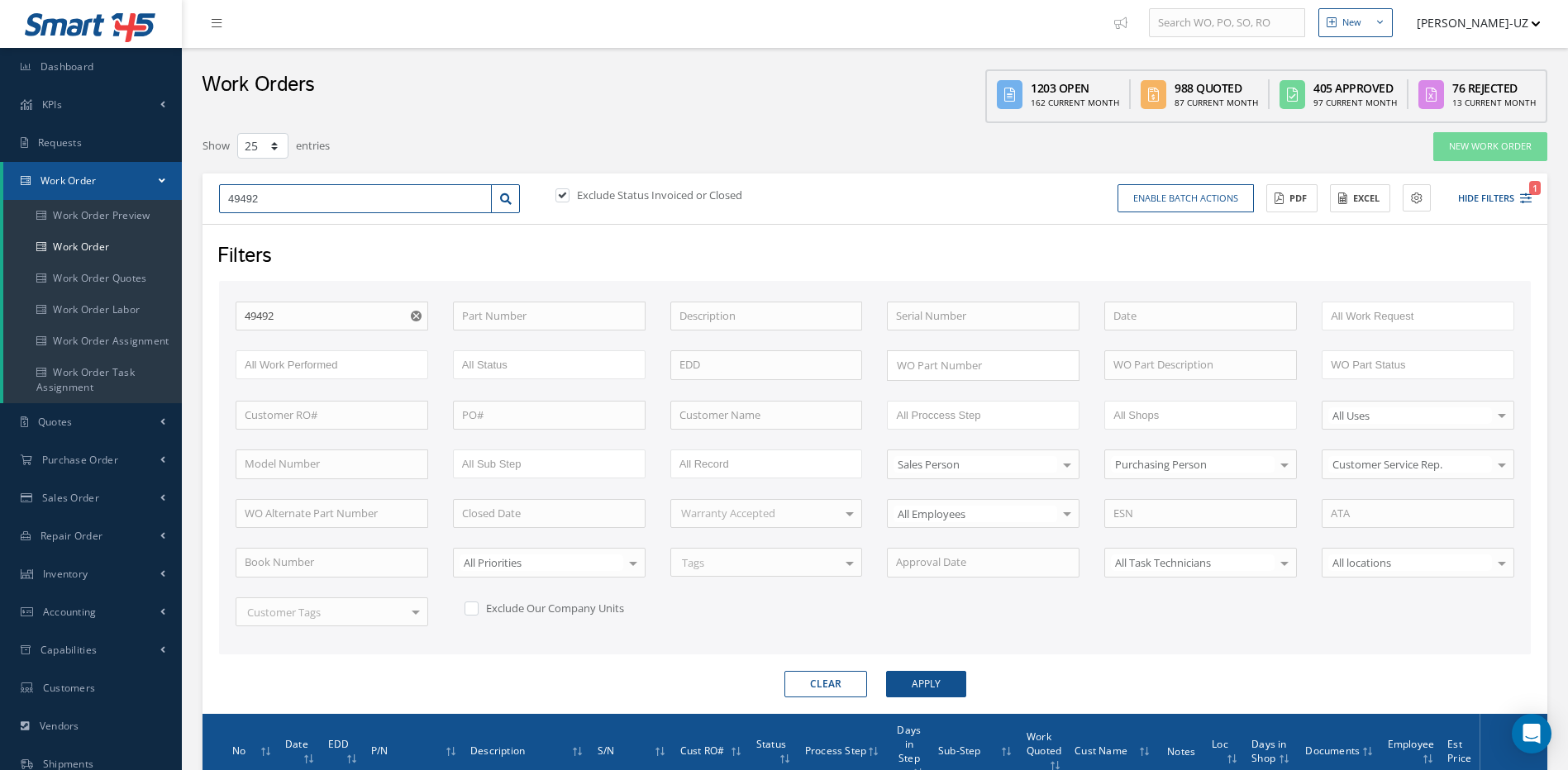
type input "49492"
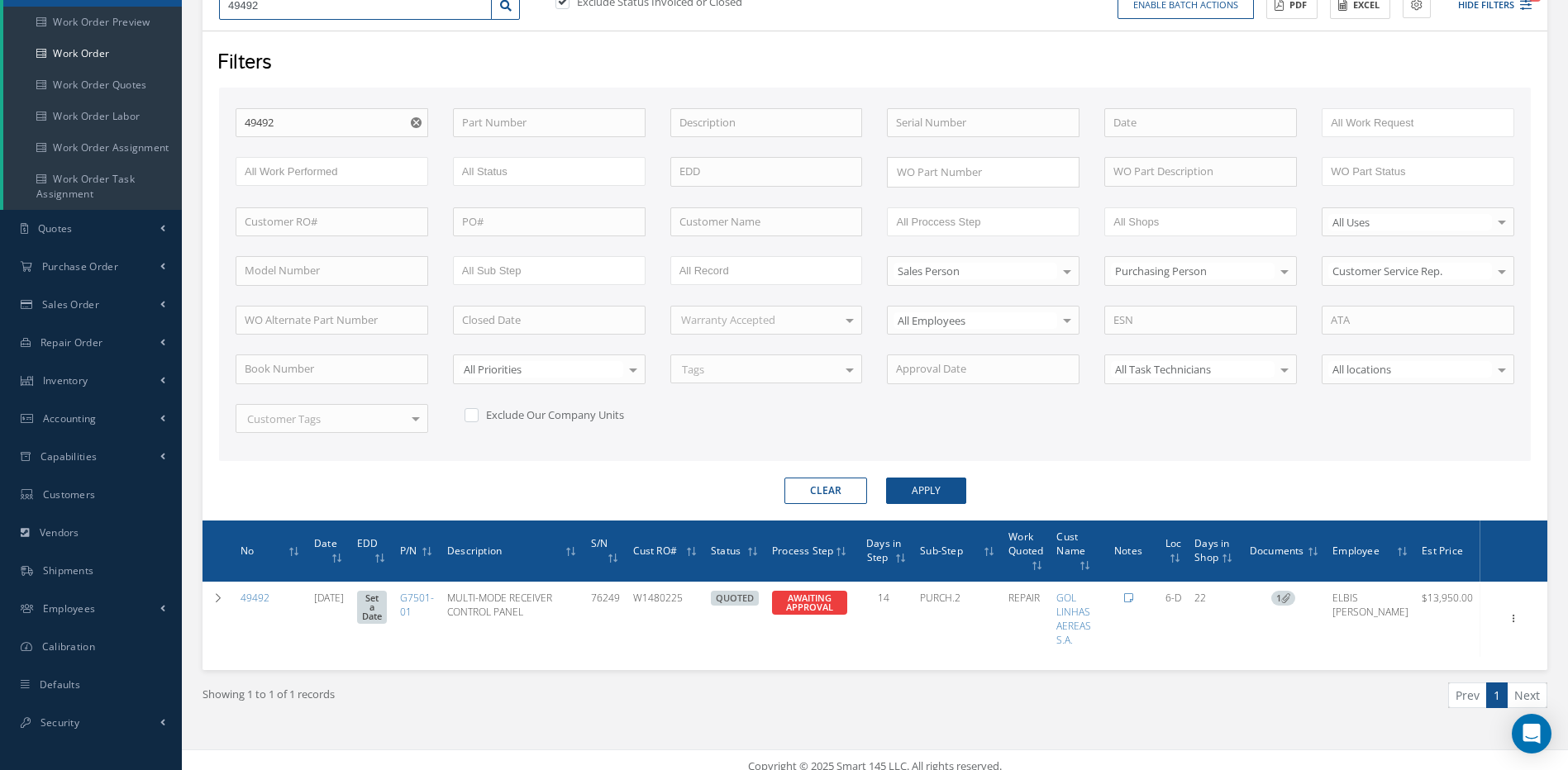
scroll to position [209, 0]
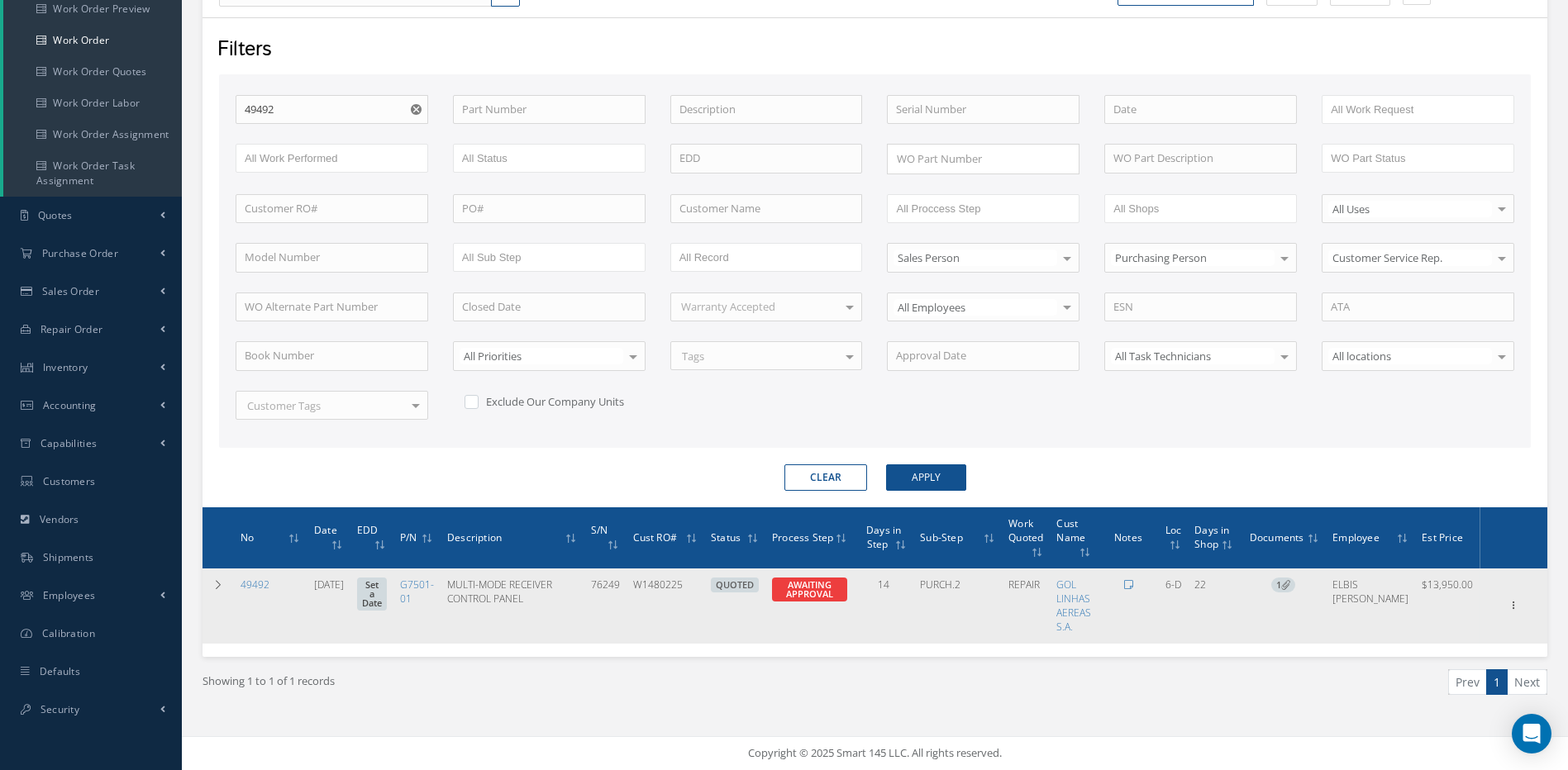
drag, startPoint x: 216, startPoint y: 583, endPoint x: 270, endPoint y: 577, distance: 54.3
click at [216, 583] on icon at bounding box center [218, 585] width 12 height 10
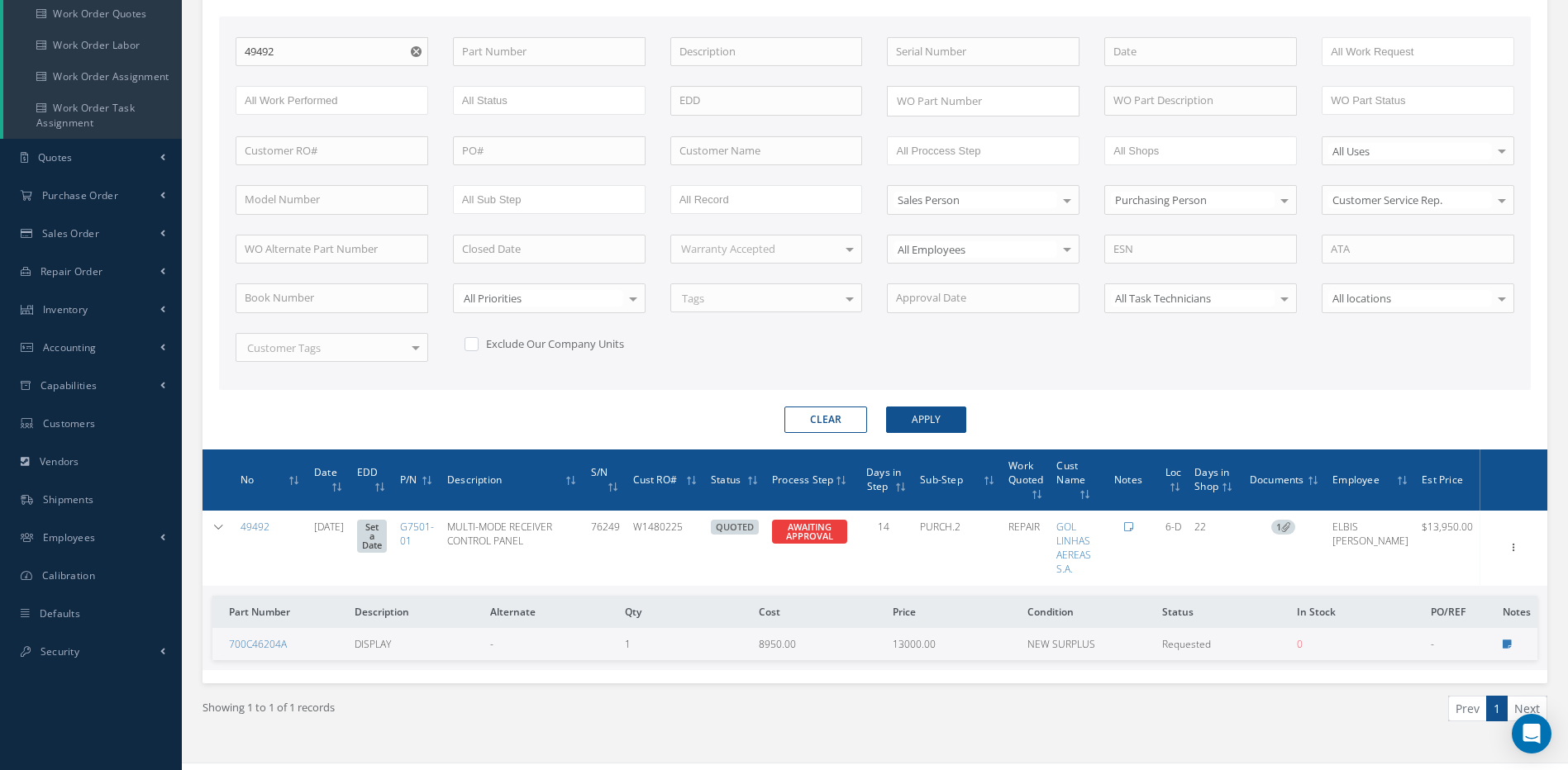
scroll to position [292, 0]
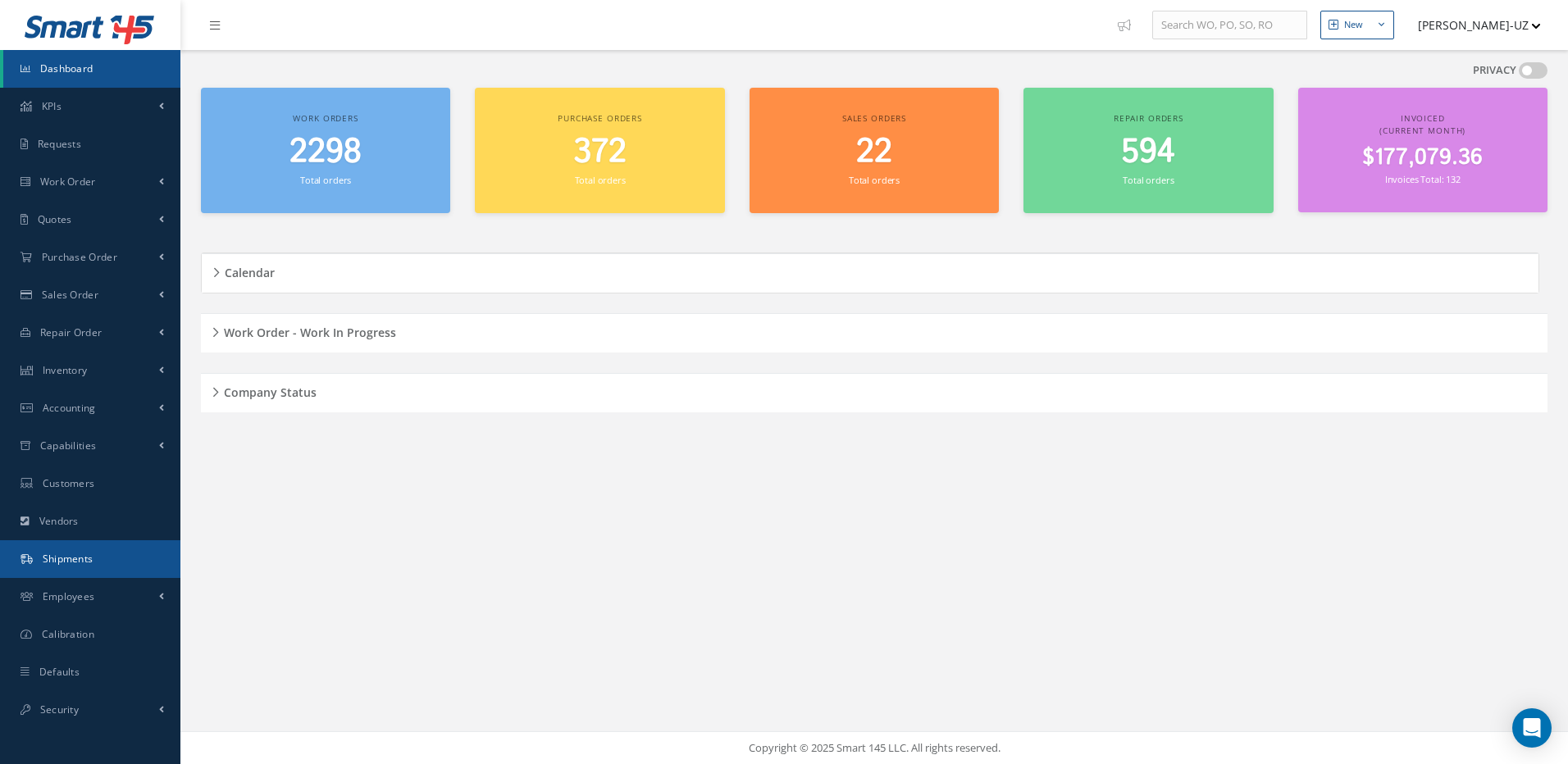
click at [59, 556] on span "Shipments" at bounding box center [68, 559] width 51 height 14
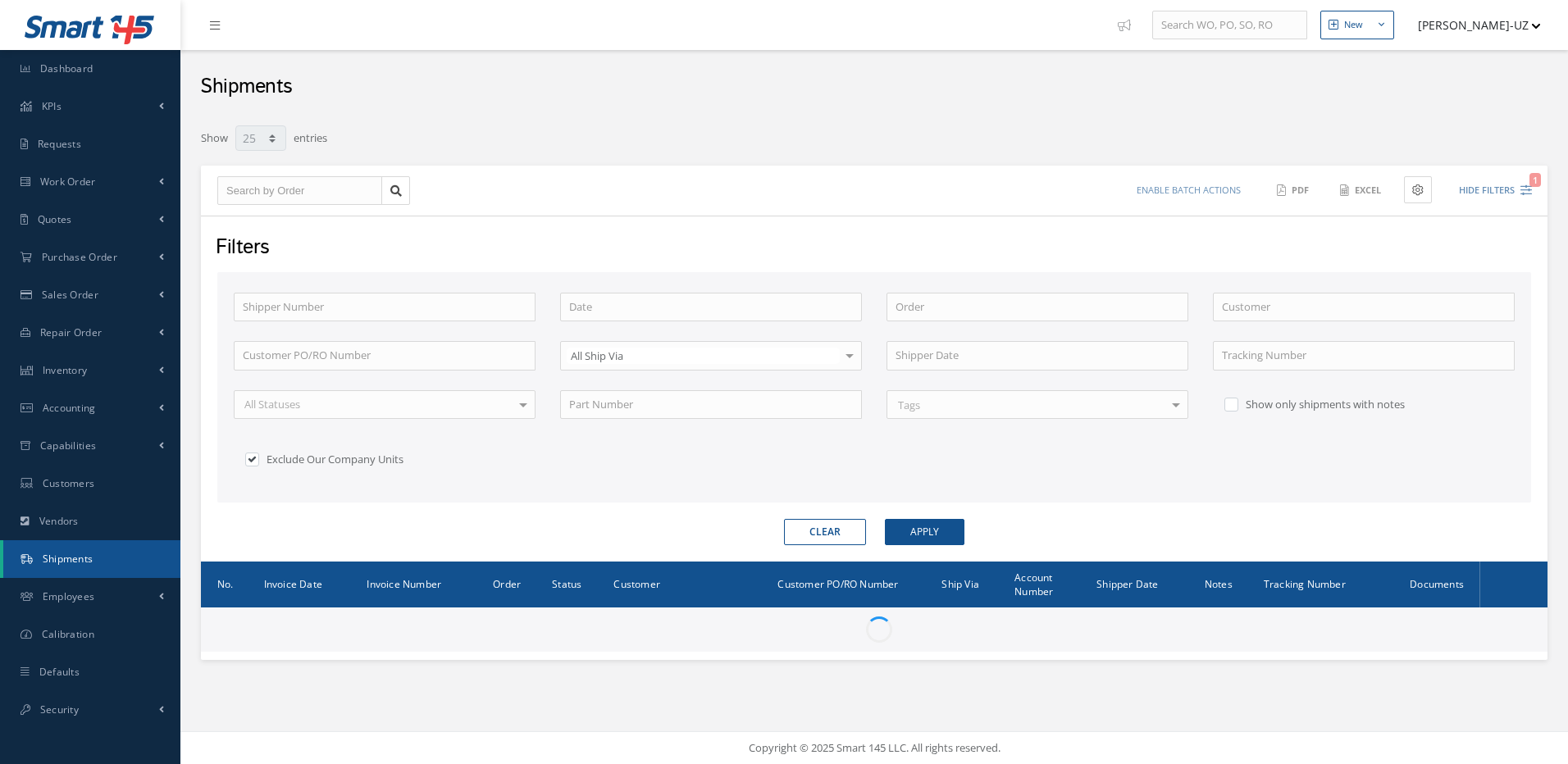
select select "25"
click at [274, 194] on input "text" at bounding box center [300, 191] width 165 height 30
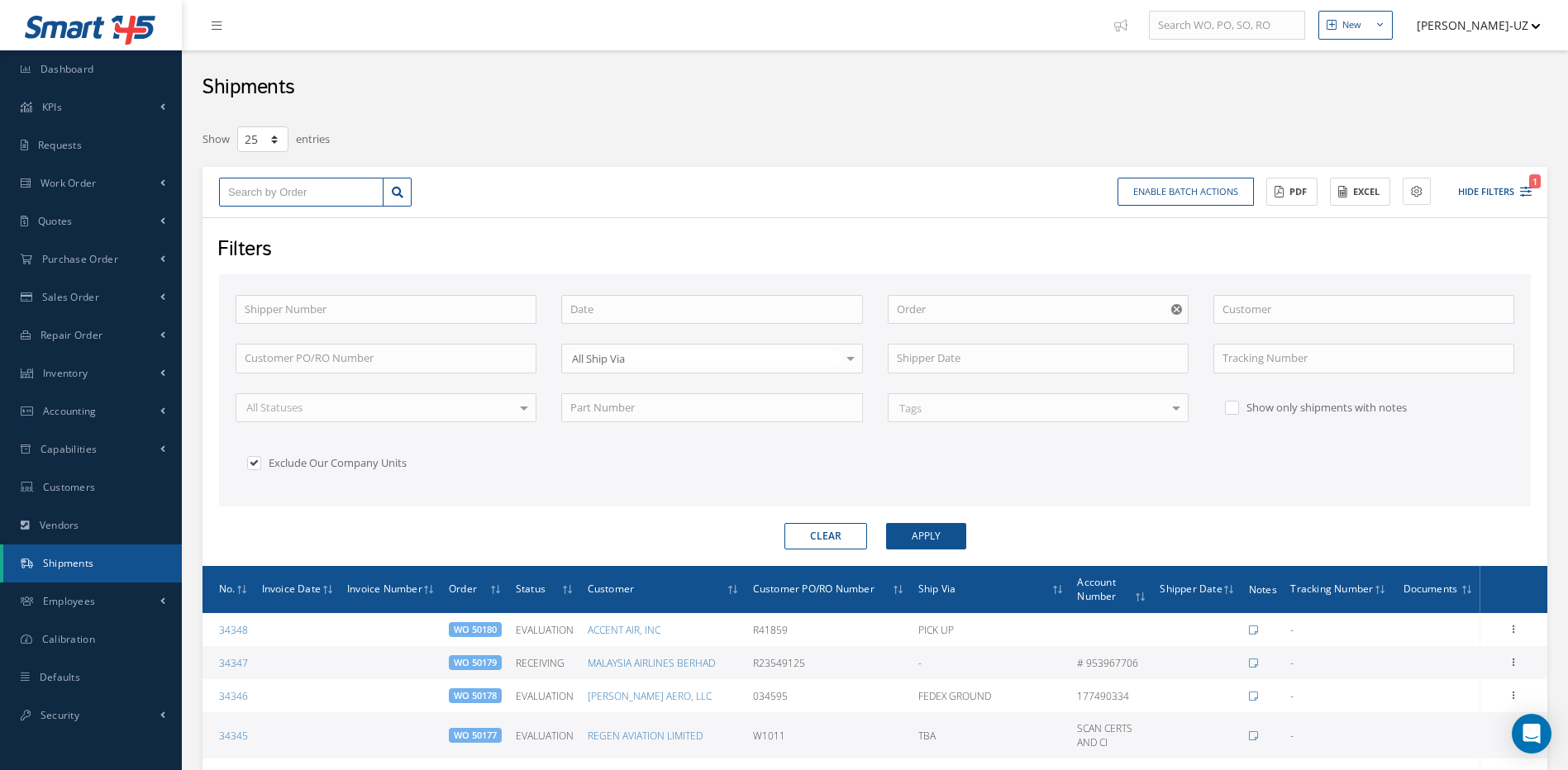
type input "4"
type input "49"
type input "493"
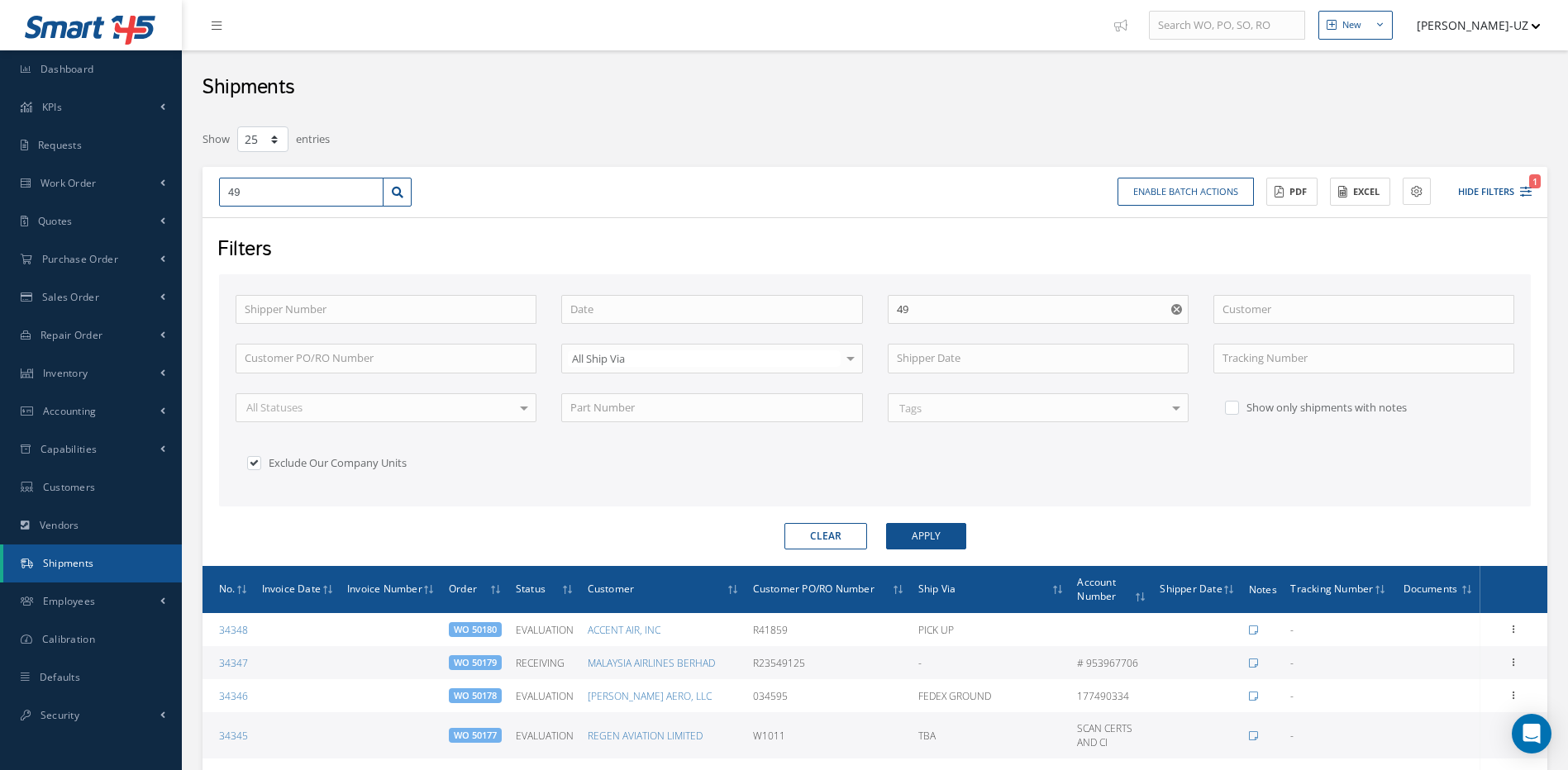
type input "493"
type input "4938"
type input "49384"
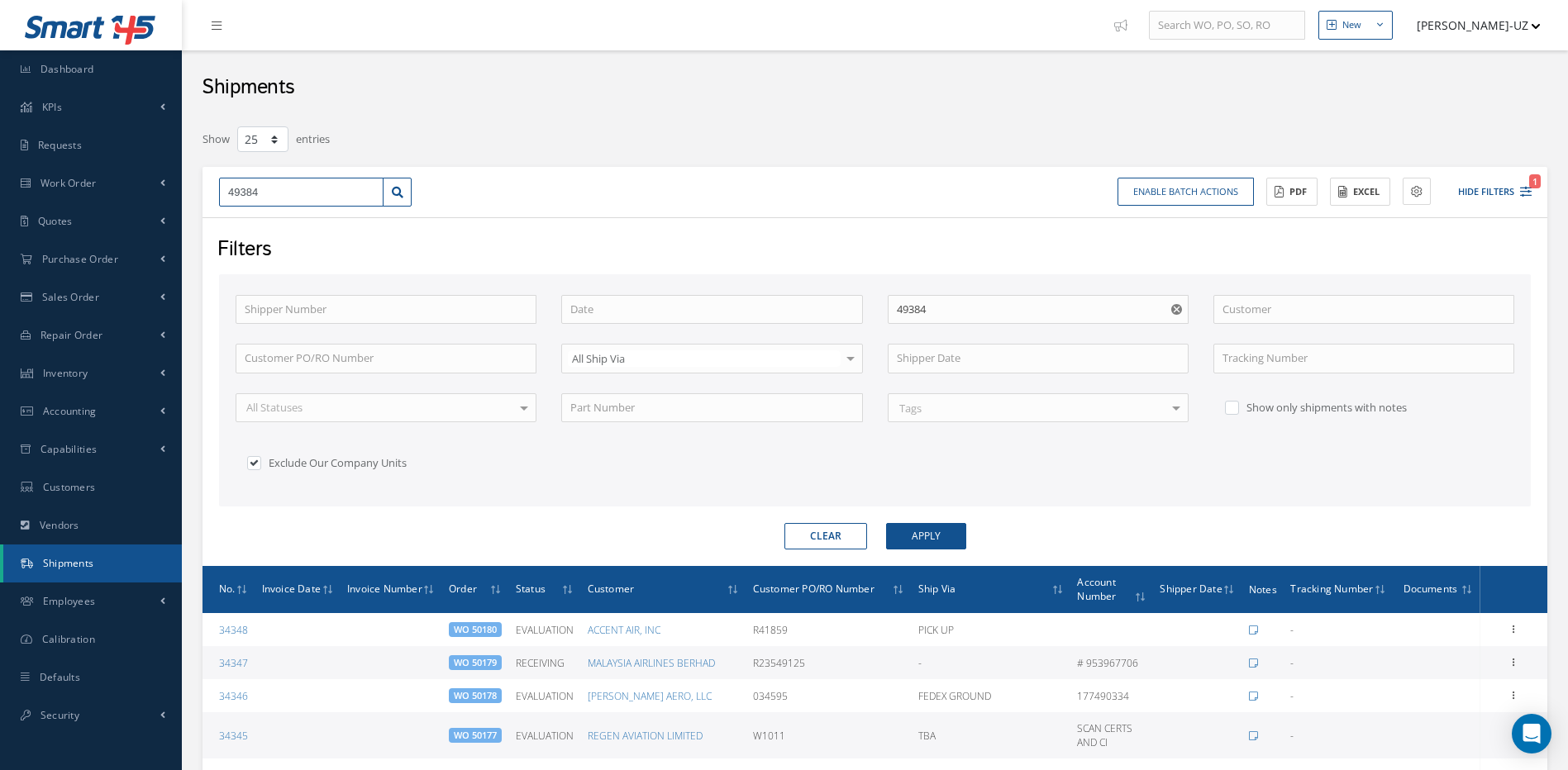
type input "49384"
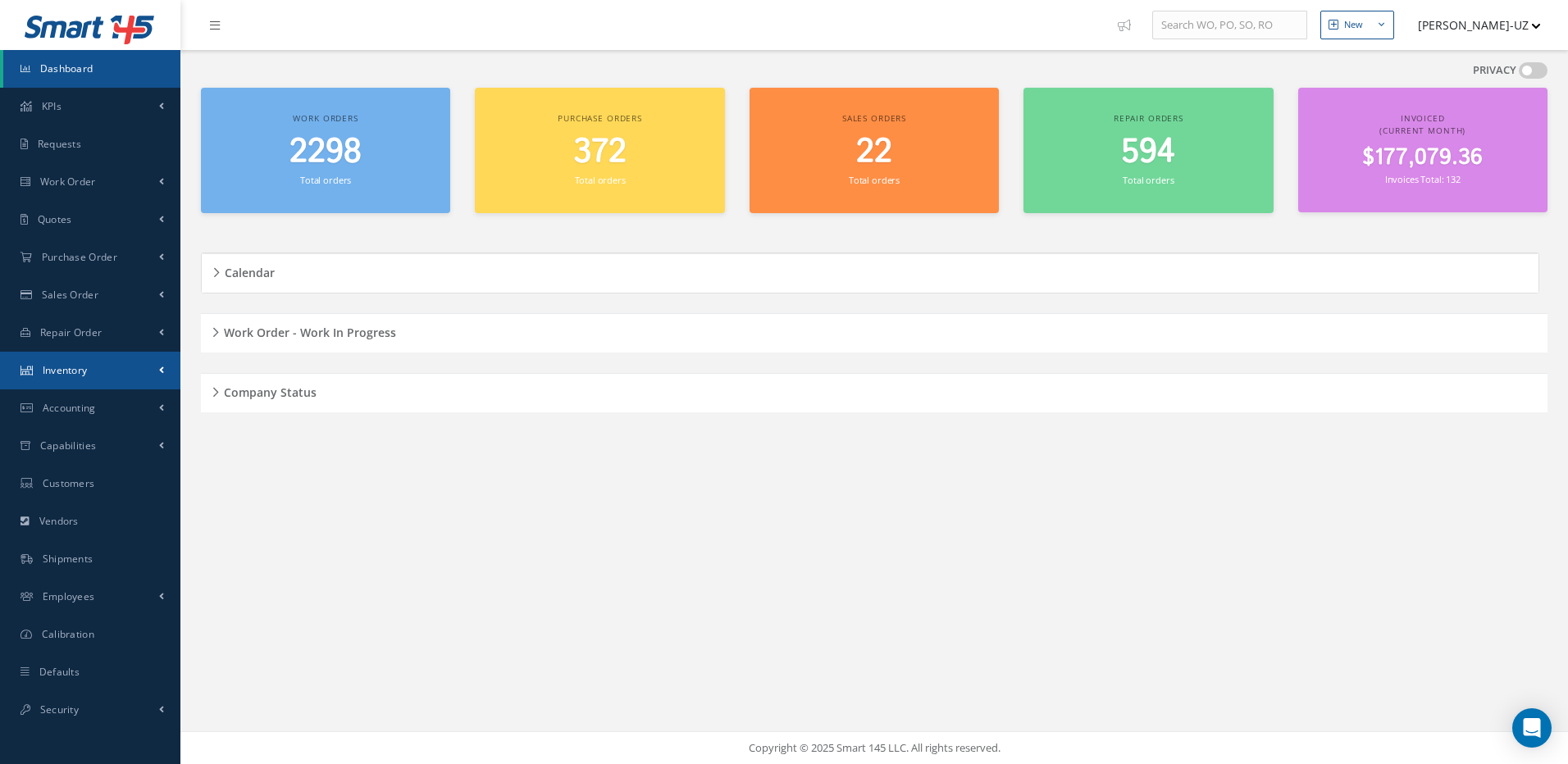
click at [81, 364] on span "Inventory" at bounding box center [65, 370] width 45 height 14
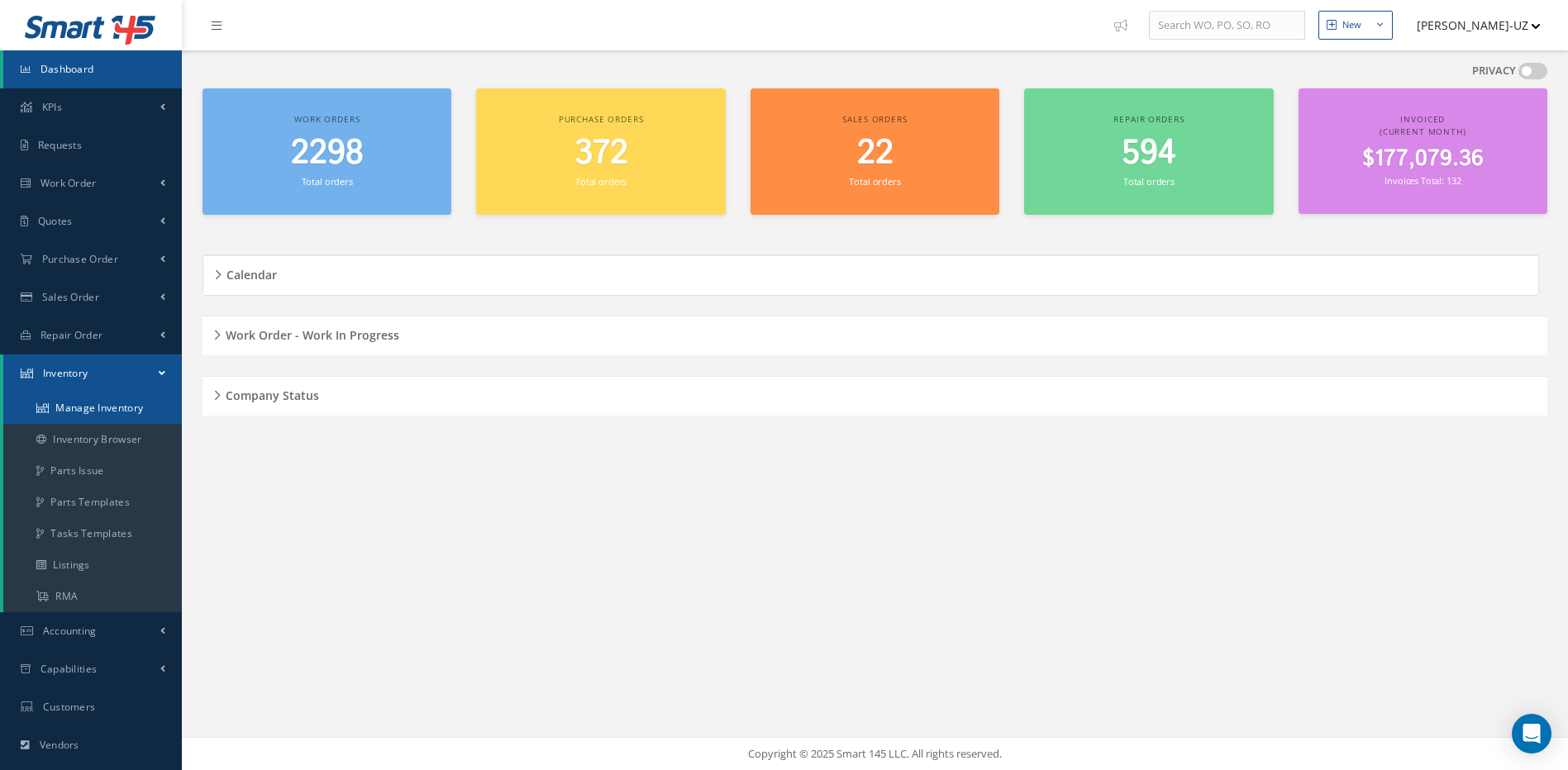
click at [91, 406] on link "Manage Inventory" at bounding box center [92, 408] width 179 height 32
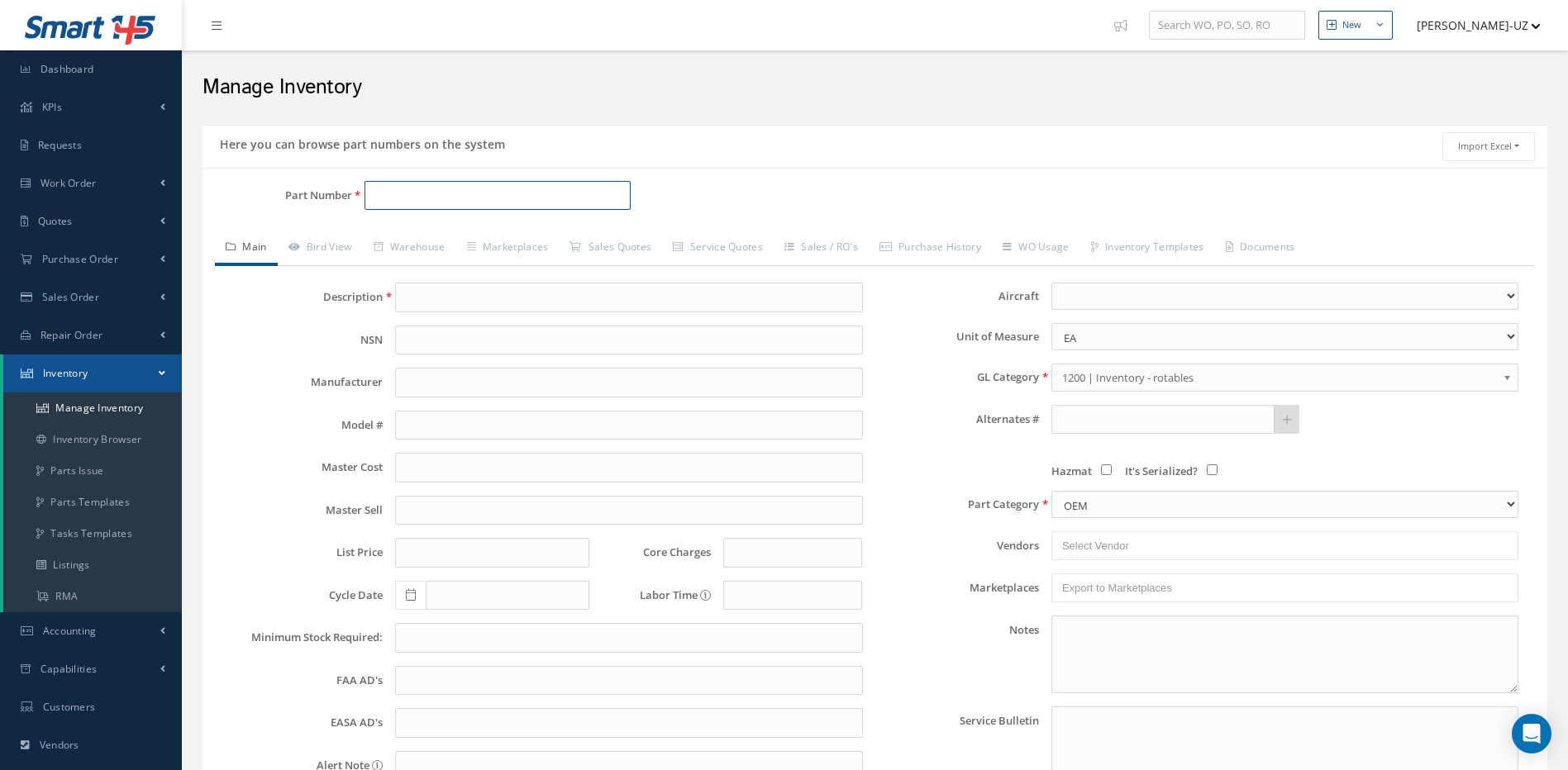
click at [401, 188] on input "Part Number" at bounding box center [498, 195] width 267 height 30
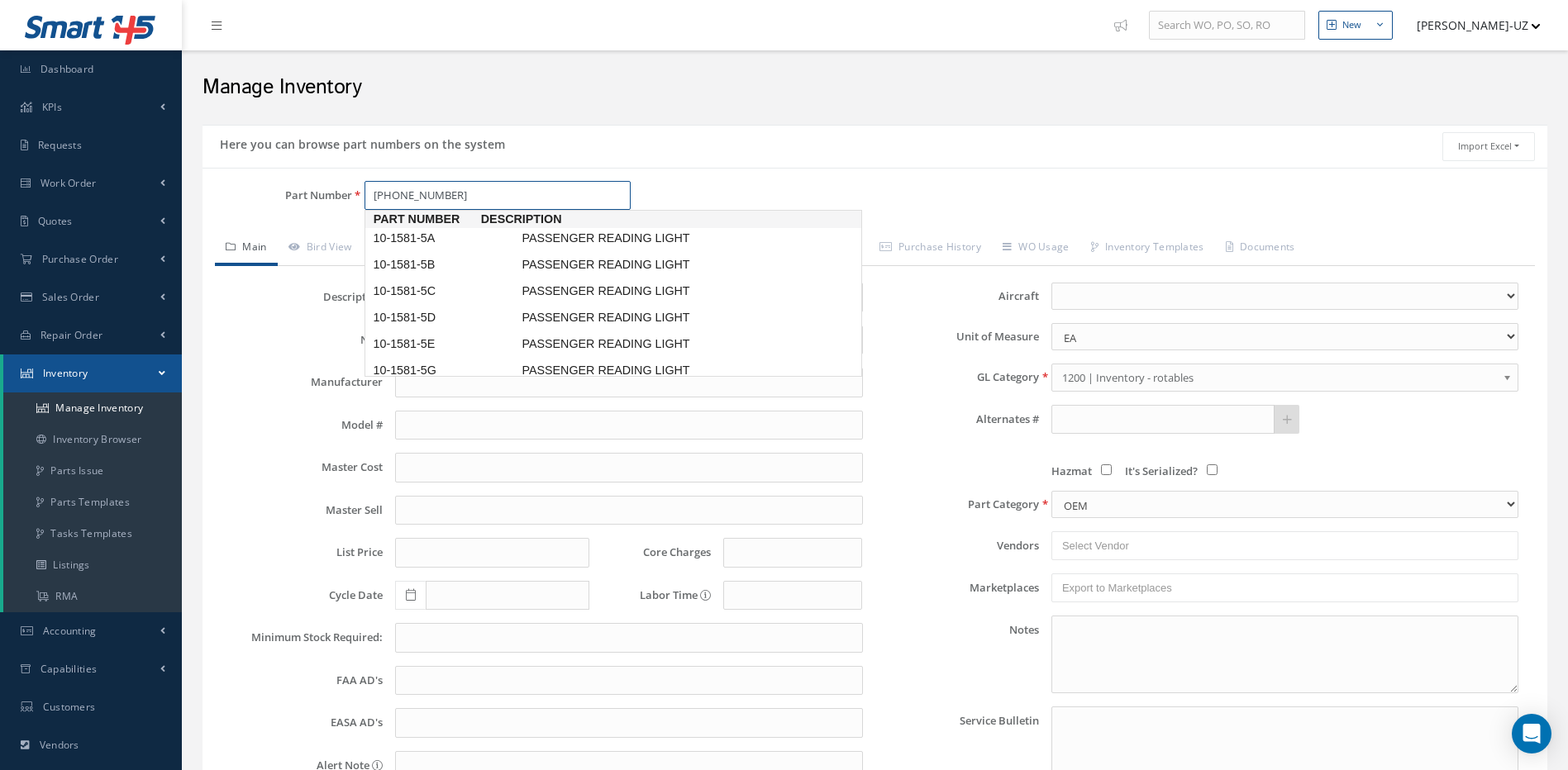
scroll to position [1, 0]
click at [406, 361] on span "10-1581-5G" at bounding box center [444, 370] width 149 height 17
type input "10-1581-5G"
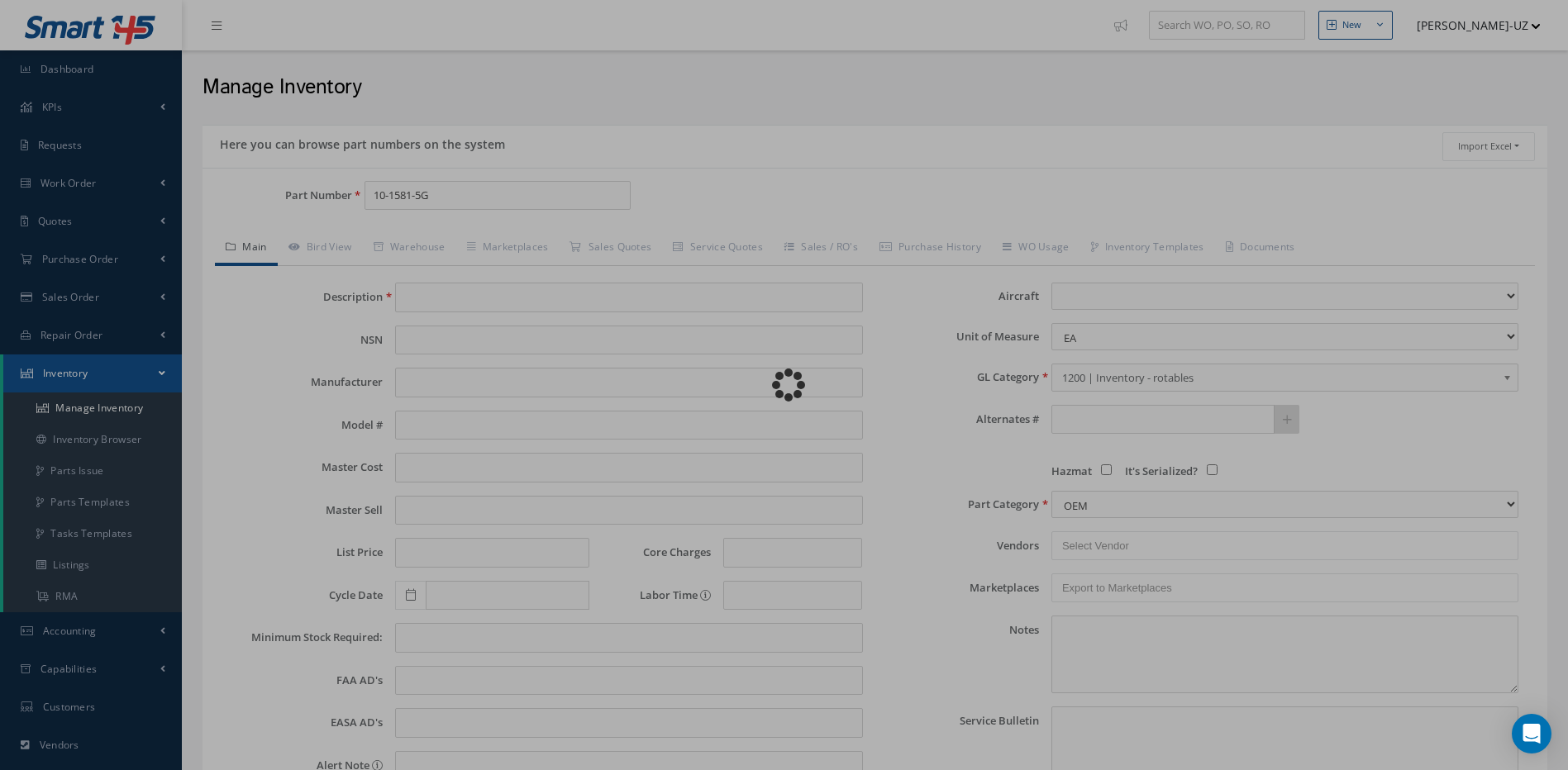
click at [784, 385] on div "Loading…" at bounding box center [784, 385] width 0 height 0
type input "PASSENGER READING LIGHT"
select select
type textarea "[PERSON_NAME] AND [PERSON_NAME] HAS THE MANUAL -- [PERSON_NAME] [DATE] 11:38AM …"
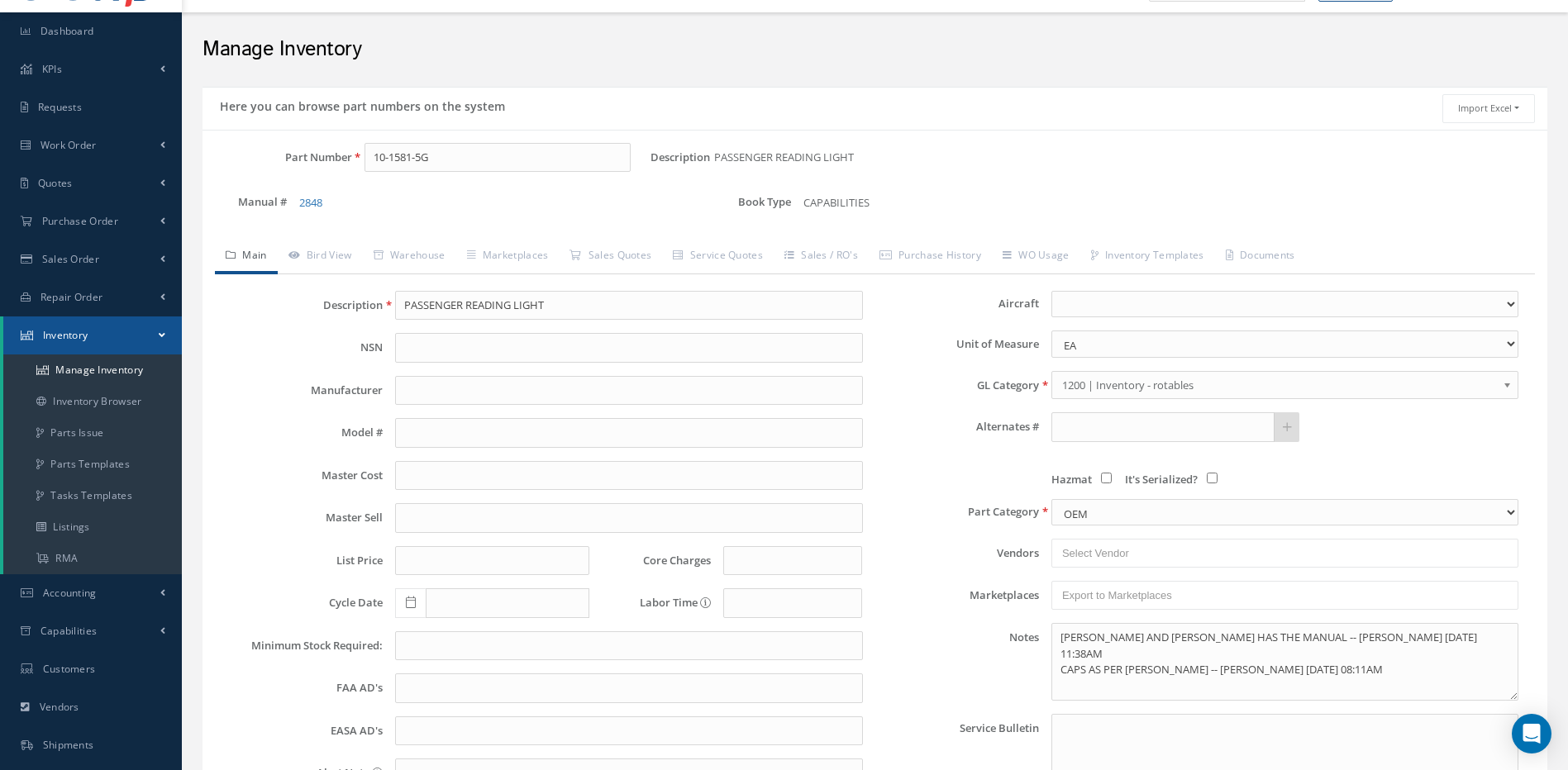
scroll to position [0, 0]
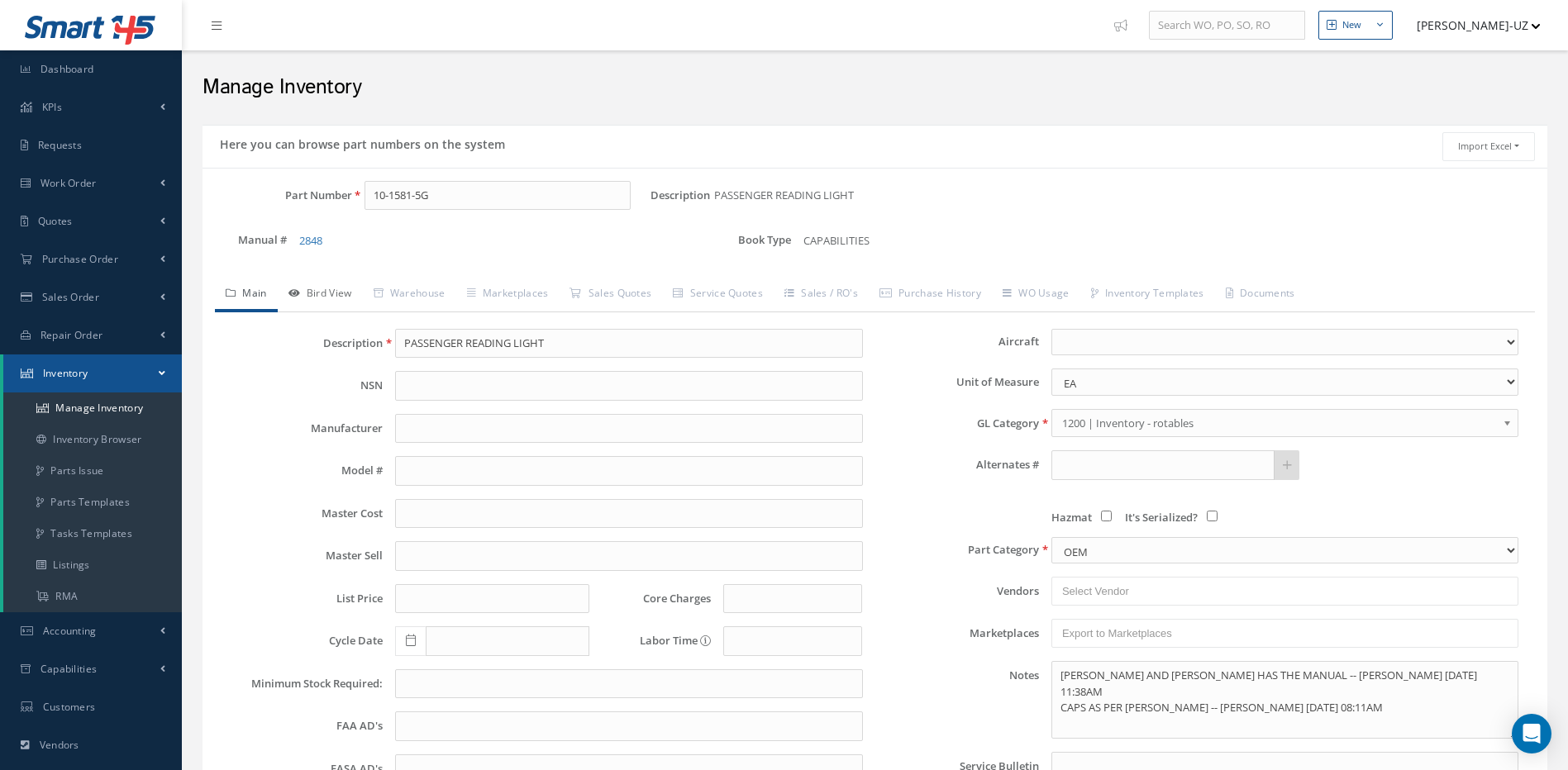
click at [330, 287] on link "Bird View" at bounding box center [319, 294] width 85 height 35
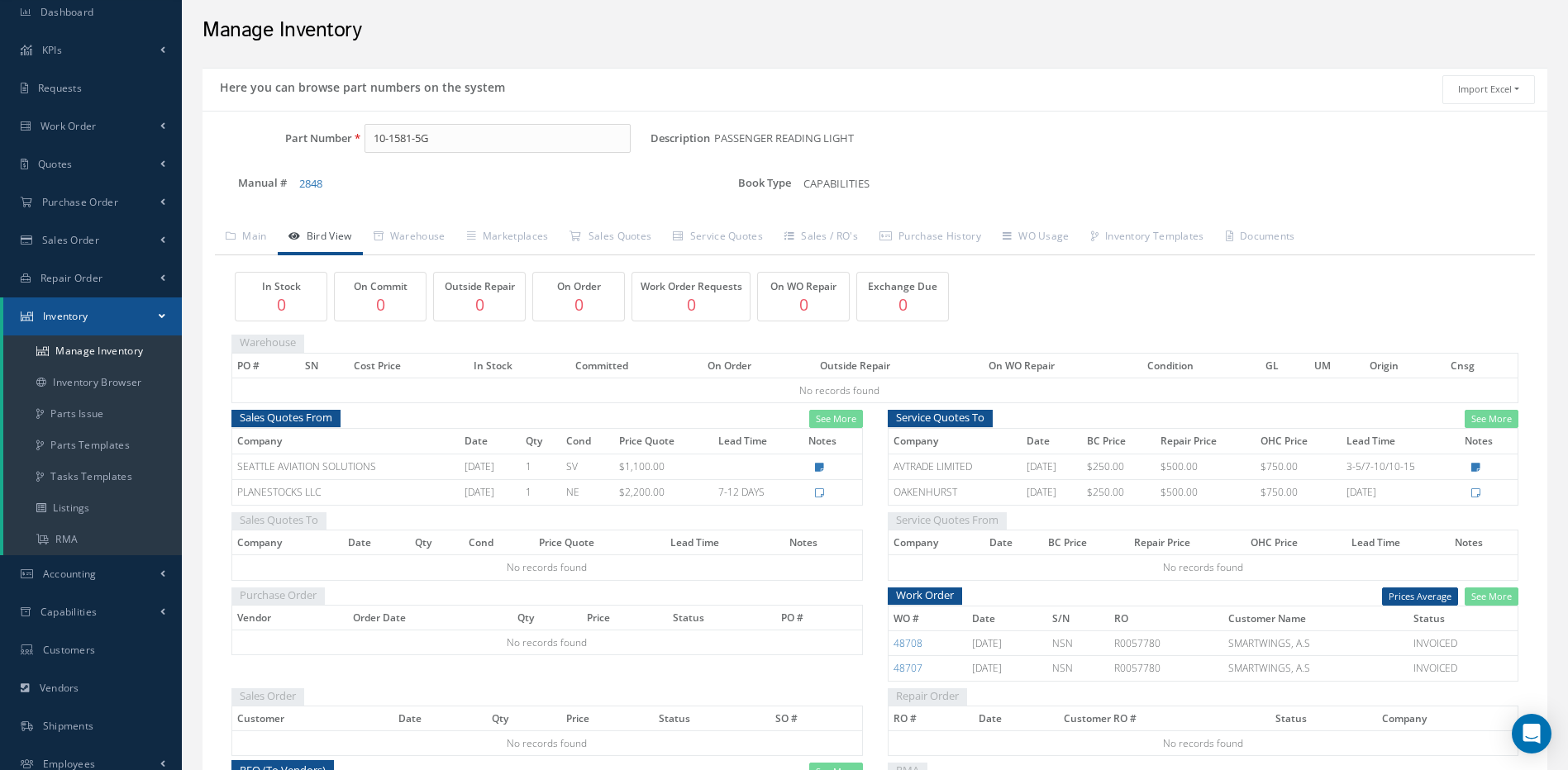
scroll to position [165, 0]
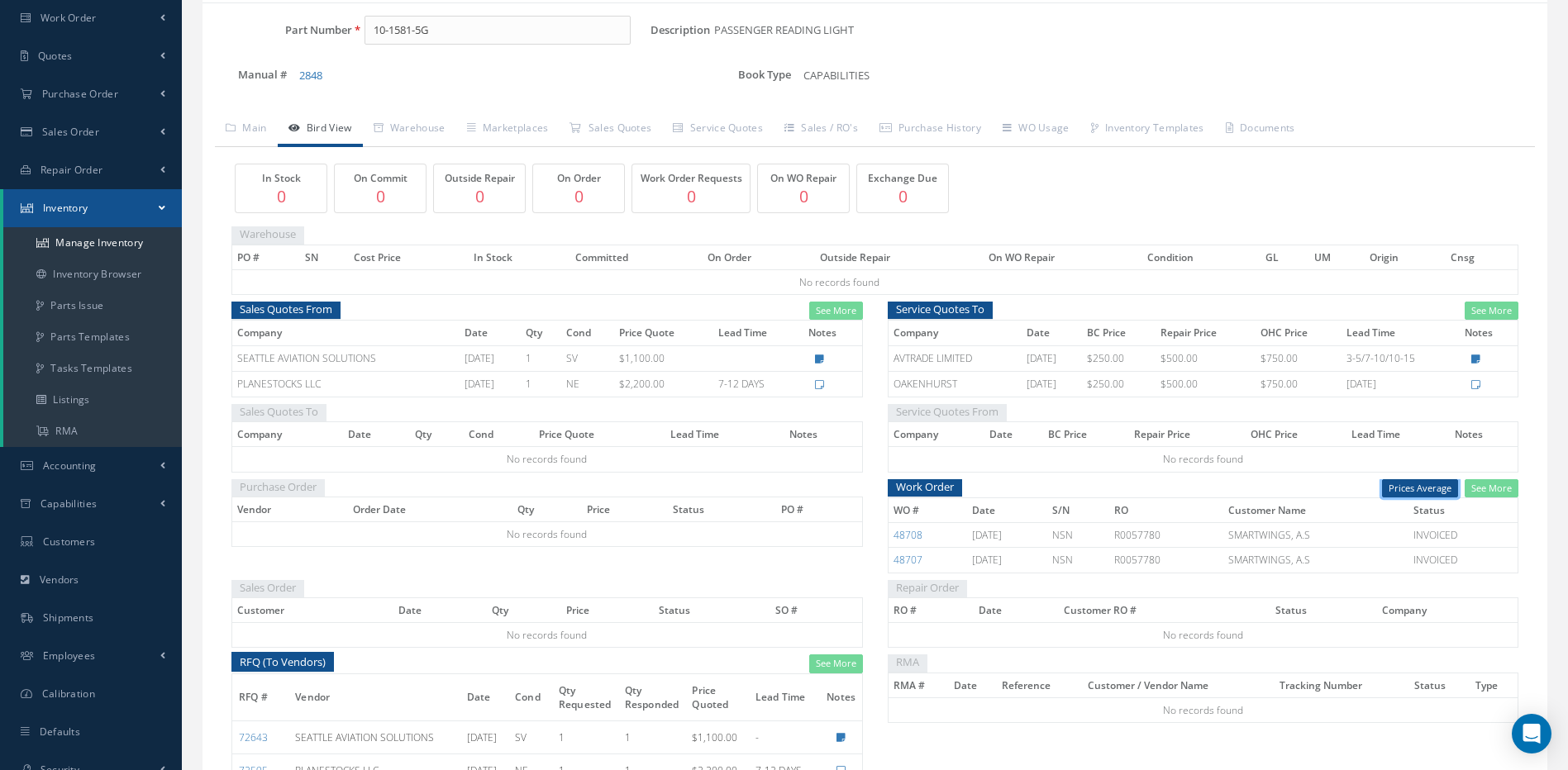
click at [1432, 485] on button "Prices Average" at bounding box center [1419, 489] width 76 height 19
drag, startPoint x: 452, startPoint y: 33, endPoint x: 368, endPoint y: 29, distance: 84.1
click at [368, 29] on input "10-1581-5G" at bounding box center [498, 30] width 267 height 30
click at [1494, 306] on link "See More" at bounding box center [1491, 311] width 54 height 19
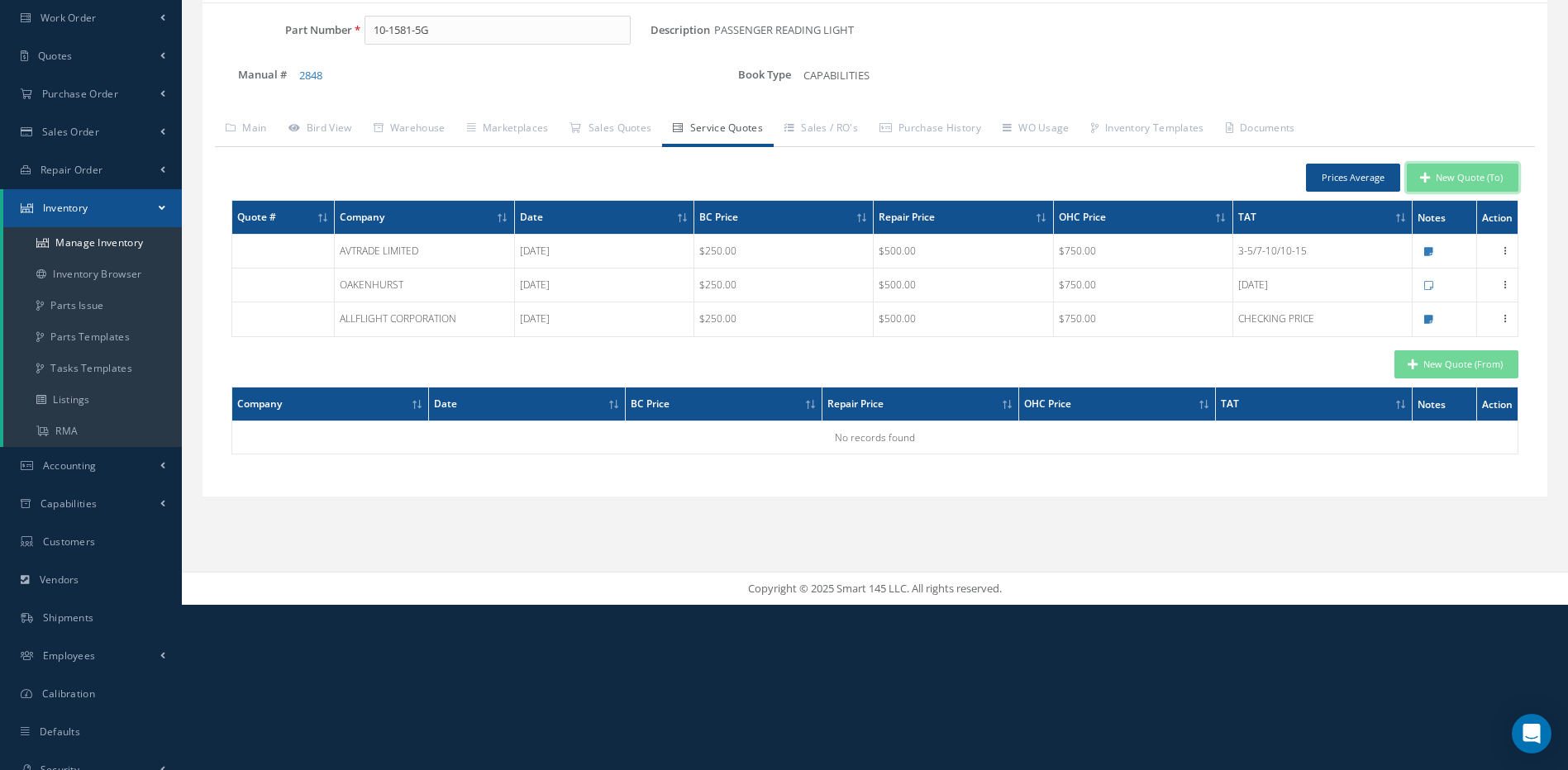
click at [1463, 178] on button "New Quote (To)" at bounding box center [1462, 178] width 111 height 29
type input "PASSENGER READING LIGHT"
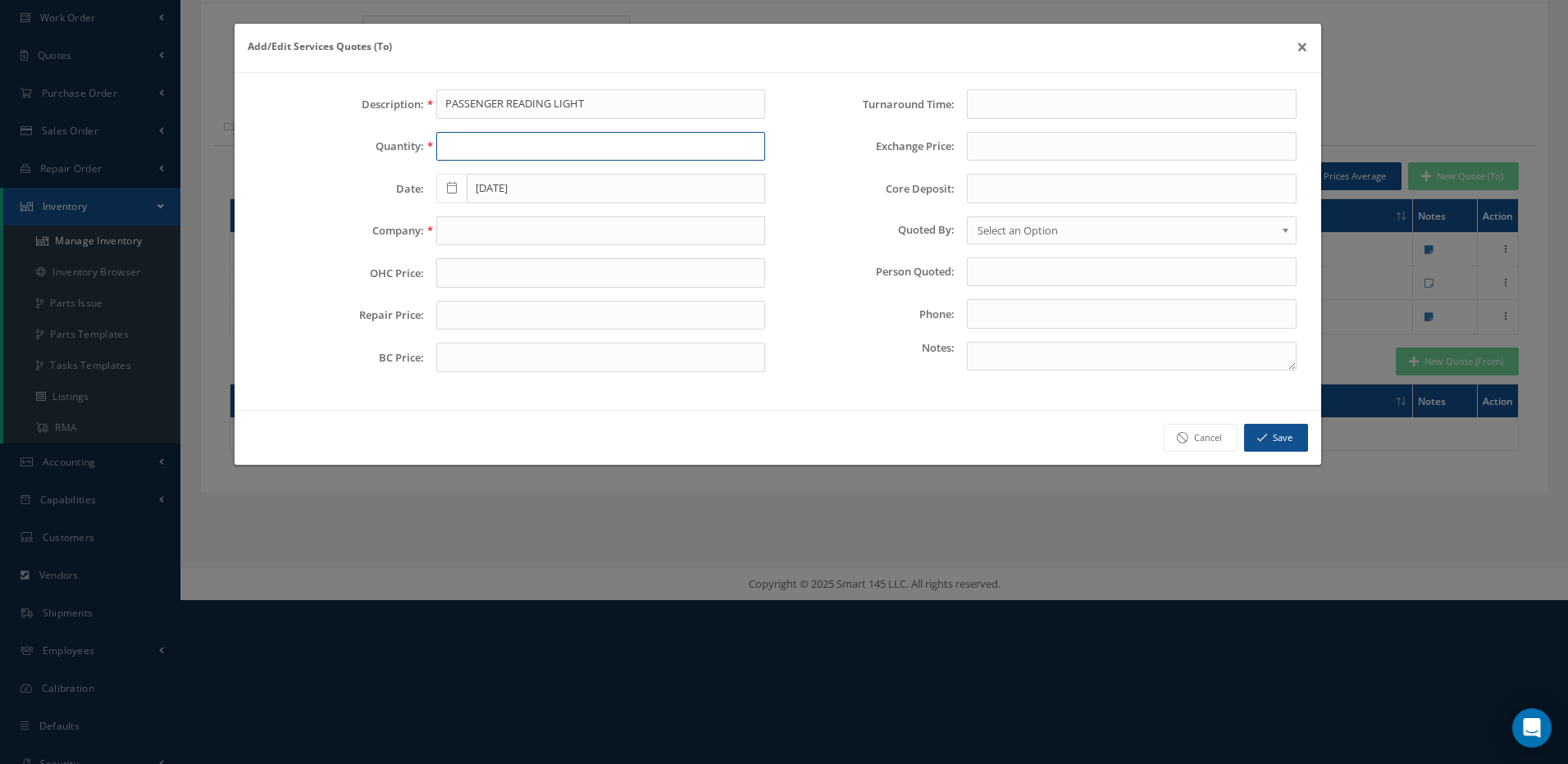
click at [503, 149] on input "text" at bounding box center [601, 146] width 330 height 30
type input "1"
click at [472, 233] on input "text" at bounding box center [601, 231] width 330 height 30
type input "m"
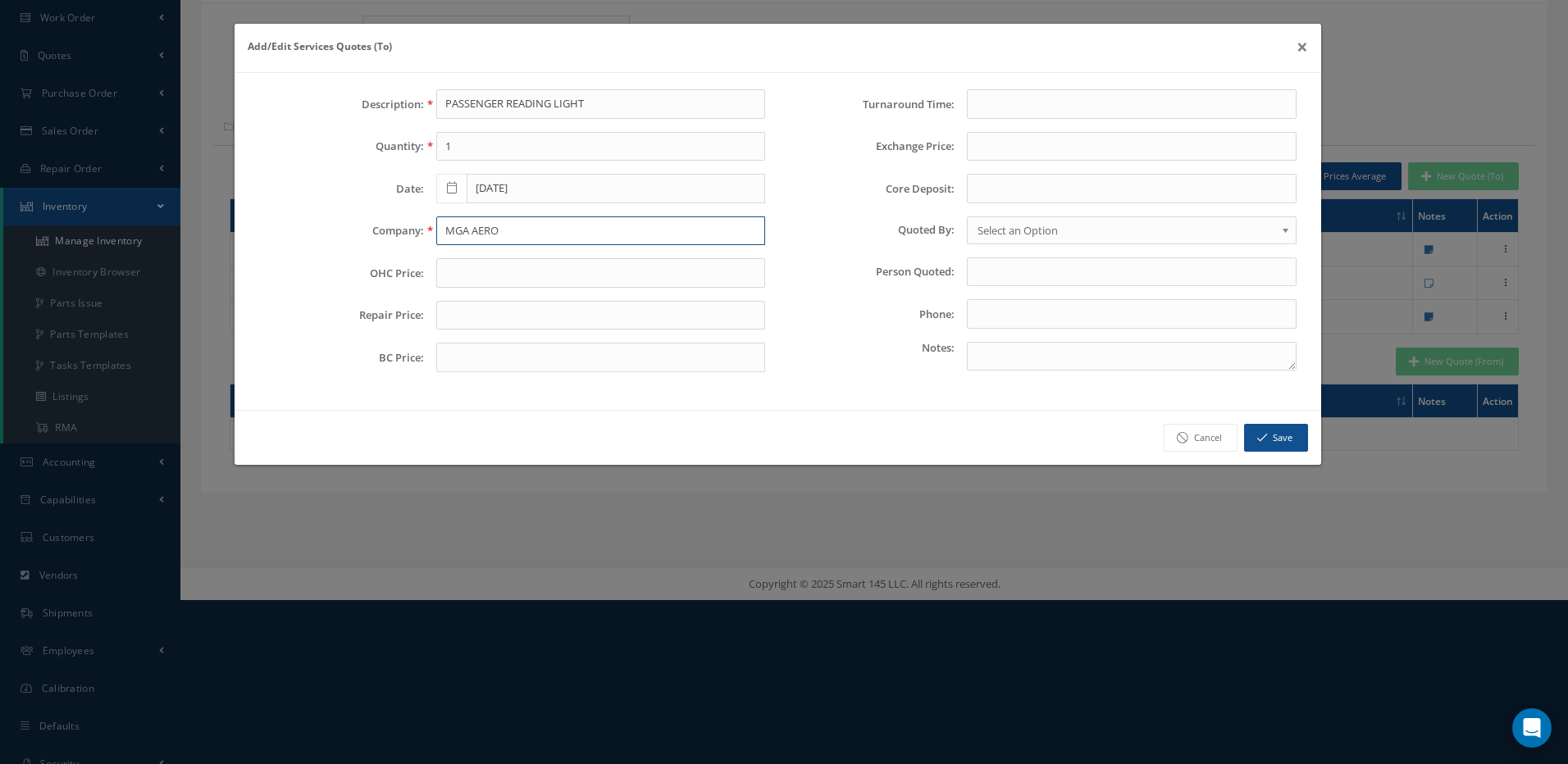
type input "MGA AERO"
click at [448, 273] on input "text" at bounding box center [601, 272] width 330 height 30
click at [459, 269] on input "text" at bounding box center [601, 272] width 330 height 30
type input "700"
click at [471, 307] on input "text" at bounding box center [601, 315] width 330 height 30
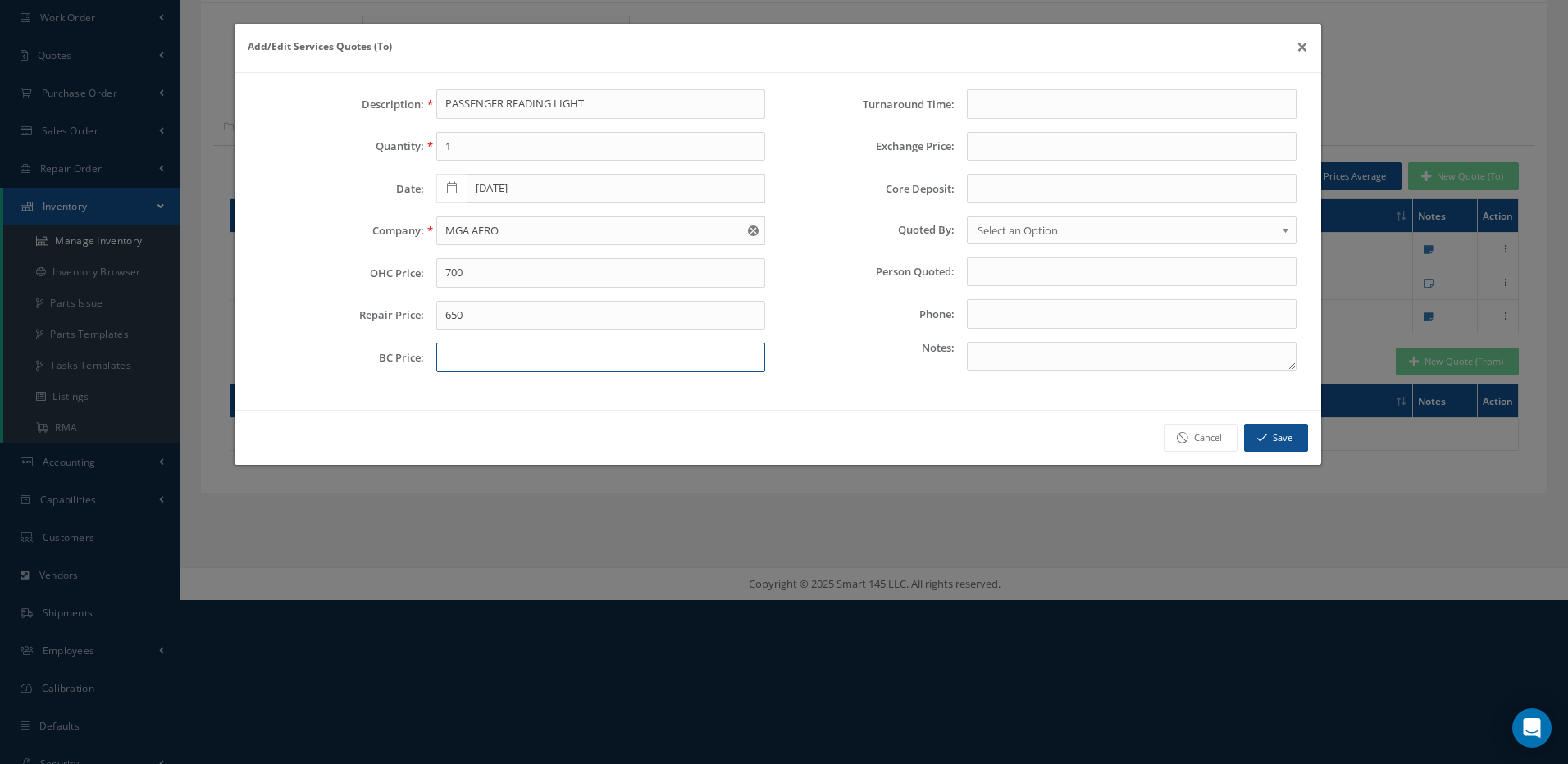
click at [464, 352] on input "text" at bounding box center [601, 357] width 330 height 30
drag, startPoint x: 467, startPoint y: 308, endPoint x: 438, endPoint y: 308, distance: 29.0
click at [438, 308] on input "650" at bounding box center [601, 315] width 330 height 30
type input "500"
click at [454, 351] on input "text" at bounding box center [601, 357] width 330 height 30
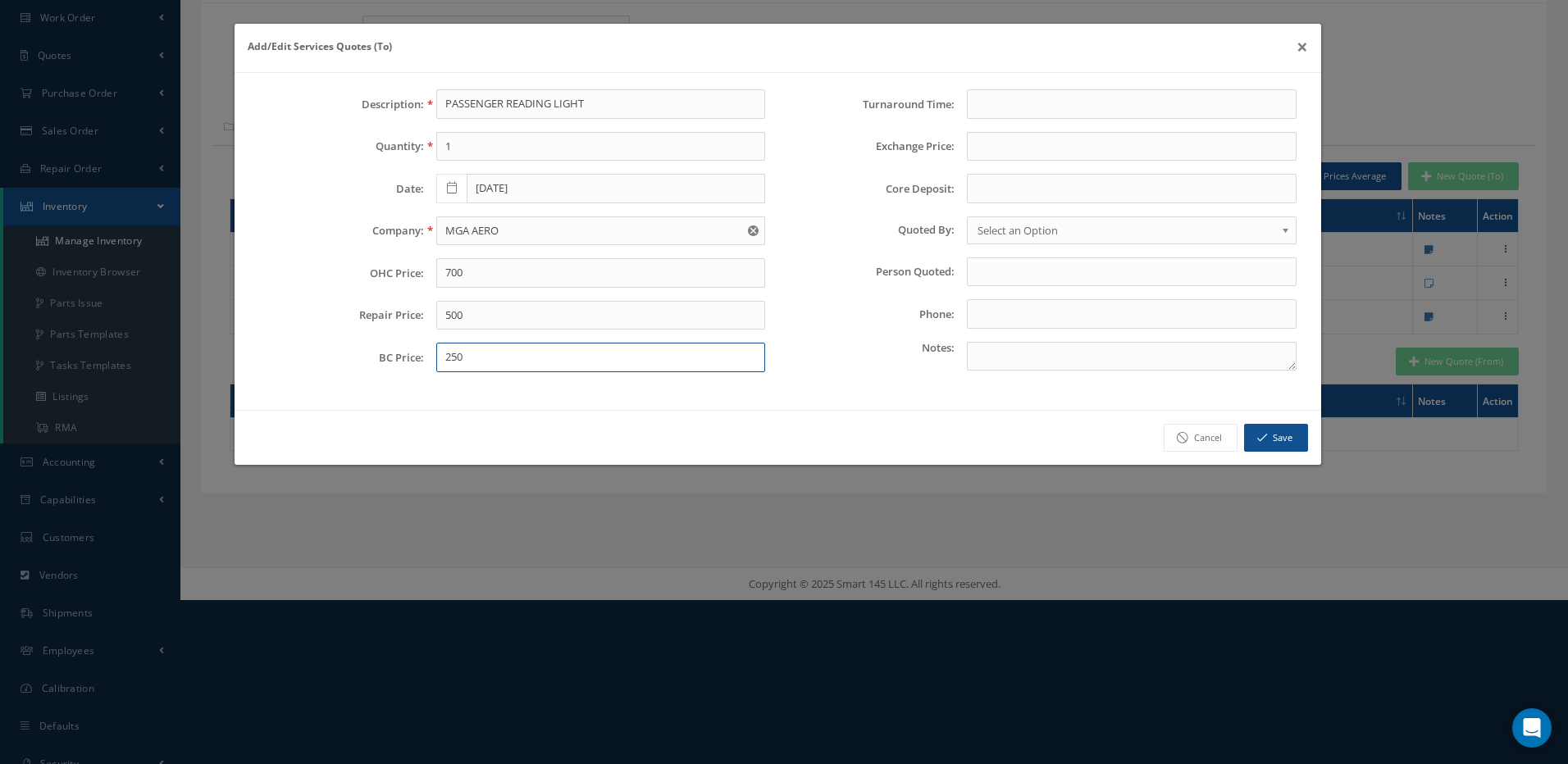
type input "250"
click at [1033, 101] on input "text" at bounding box center [1131, 104] width 330 height 30
type input "5/10/15/21"
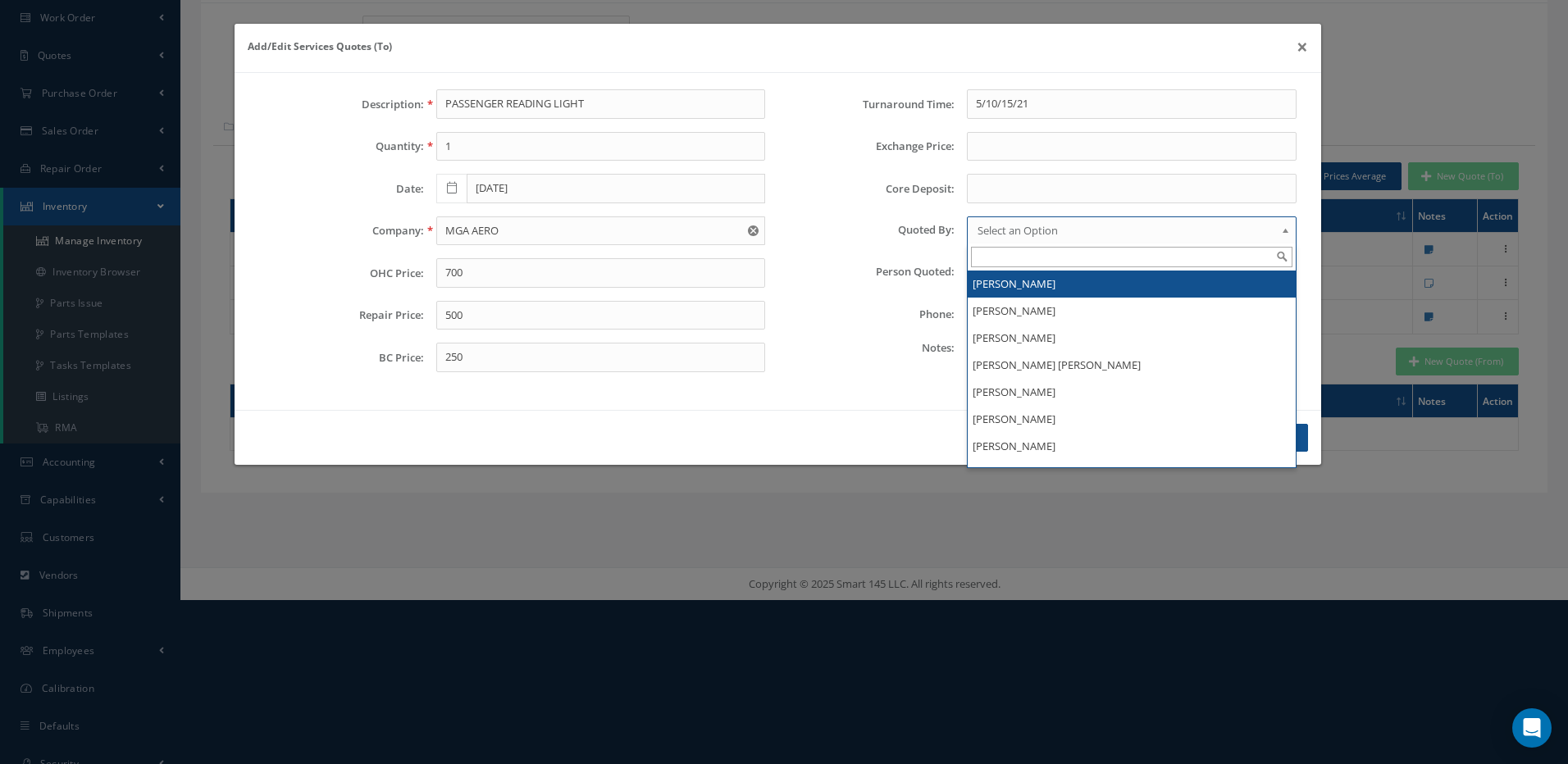
click at [1029, 229] on span "Select an Option" at bounding box center [1126, 230] width 297 height 20
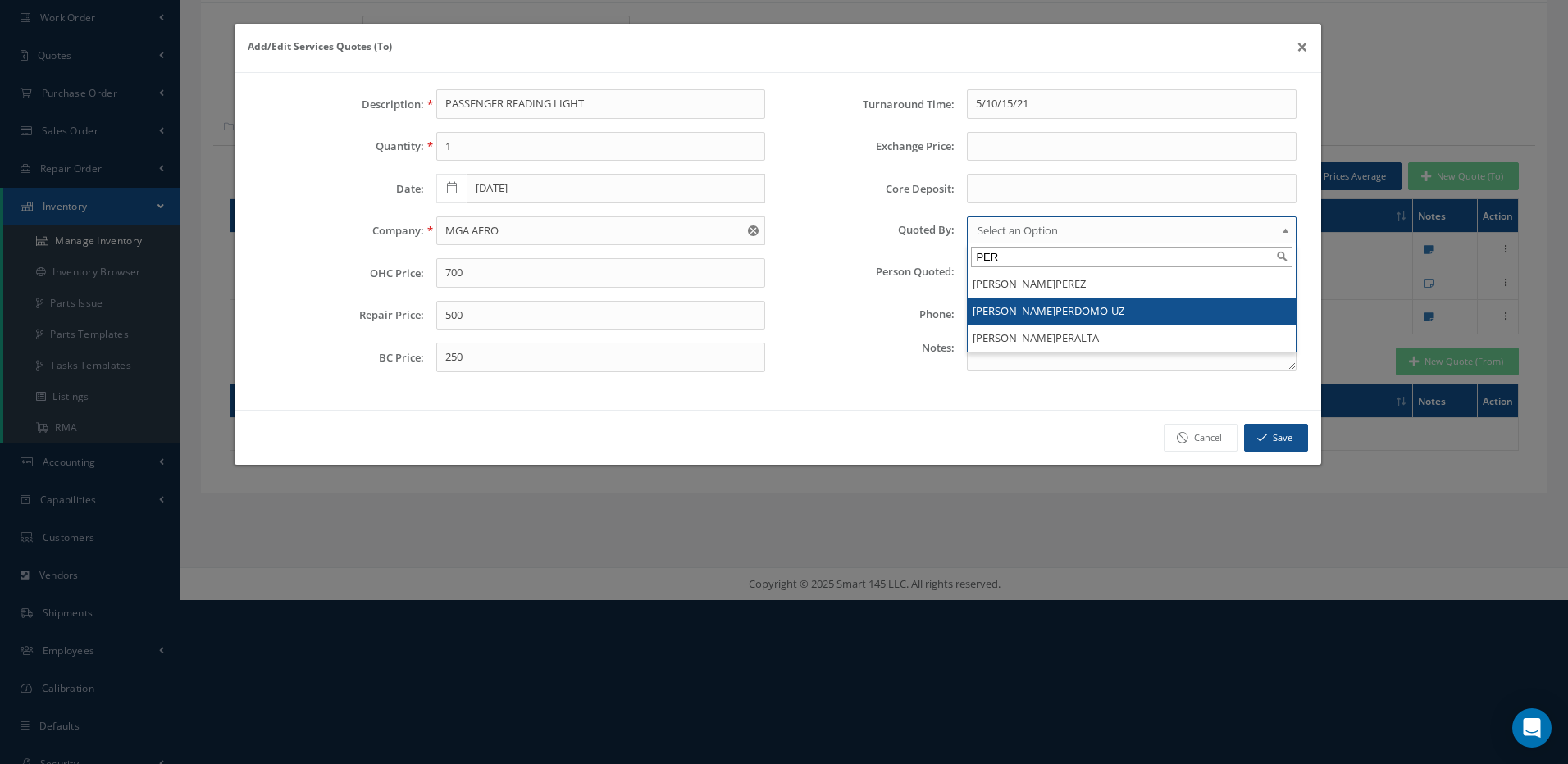
type input "PER"
click at [1056, 312] on em "PER" at bounding box center [1065, 310] width 19 height 14
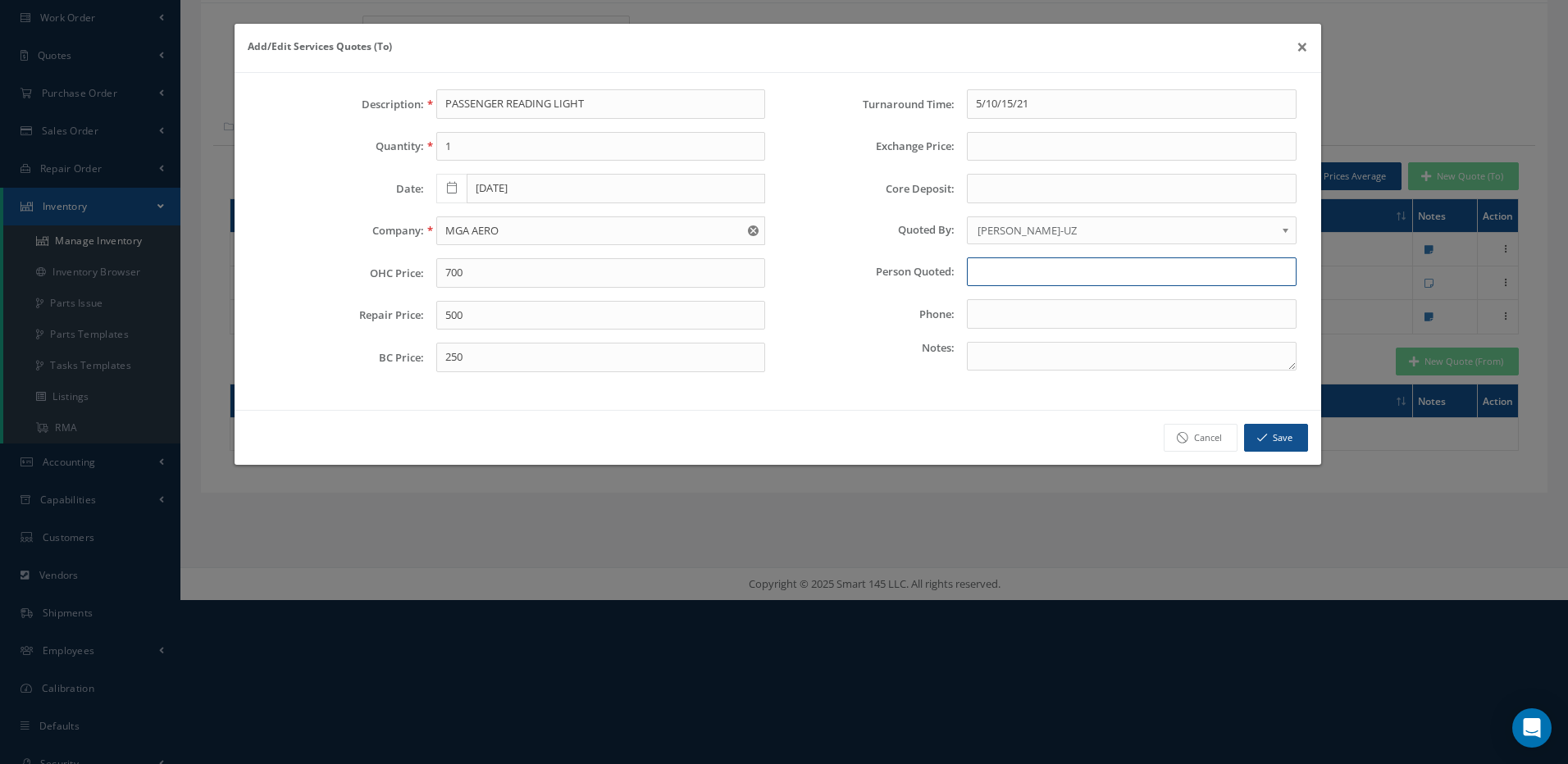
click at [991, 267] on input "text" at bounding box center [1131, 272] width 330 height 30
click at [503, 232] on input "MGA AERO" at bounding box center [601, 231] width 330 height 30
type input "MGA AIRLINES"
click at [1000, 265] on input "text" at bounding box center [1131, 272] width 330 height 30
type input "SUDE ONDER"
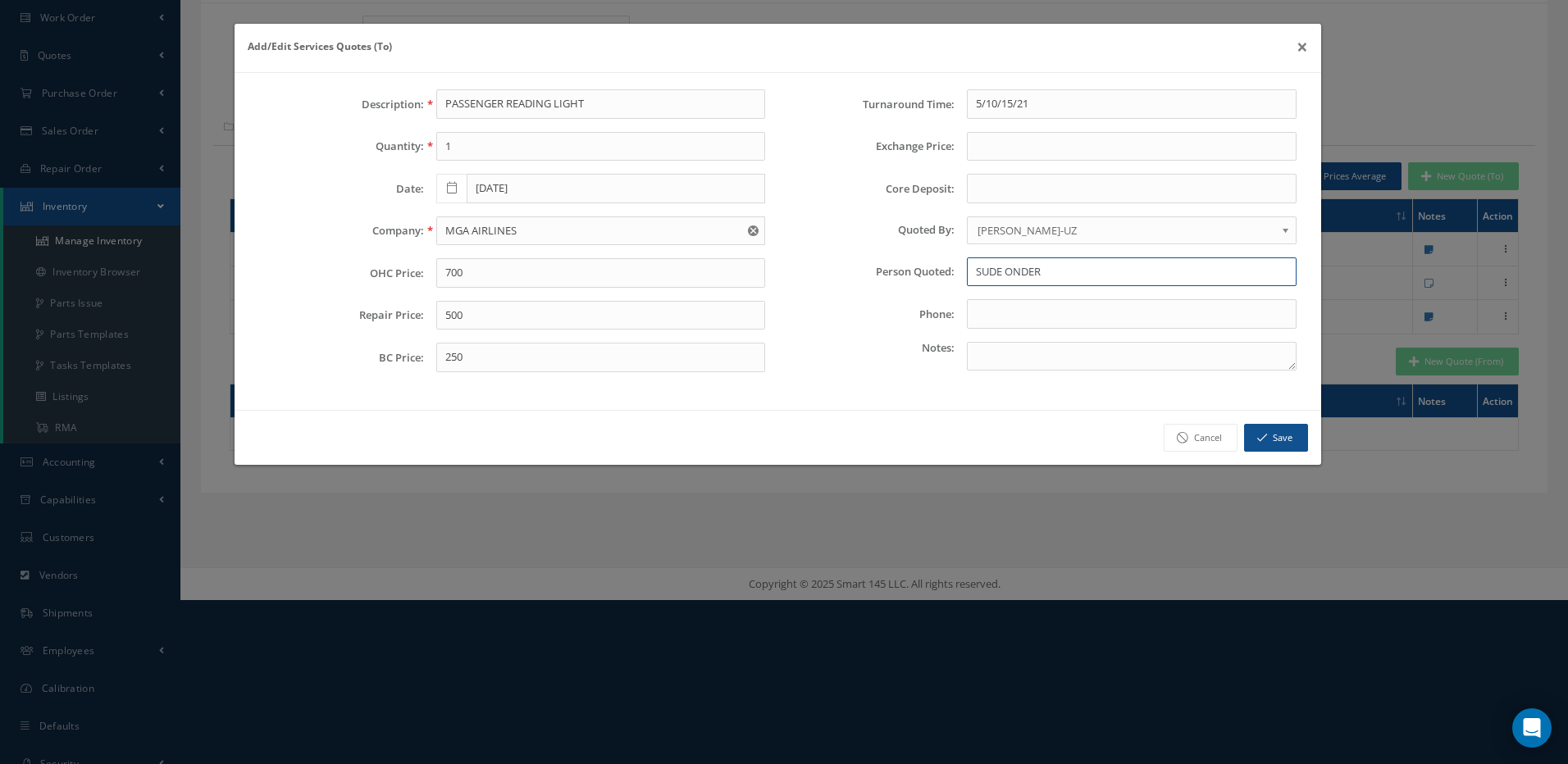
click at [1058, 275] on input "SUDE ONDER" at bounding box center [1131, 272] width 330 height 30
click at [981, 309] on input "text" at bounding box center [1131, 313] width 330 height 30
type input "V"
paste input ""Sude ONDER" <[EMAIL_ADDRESS][DOMAIN_NAME]>"
type input ""Sude ONDER" <[EMAIL_ADDRESS][DOMAIN_NAME]>"
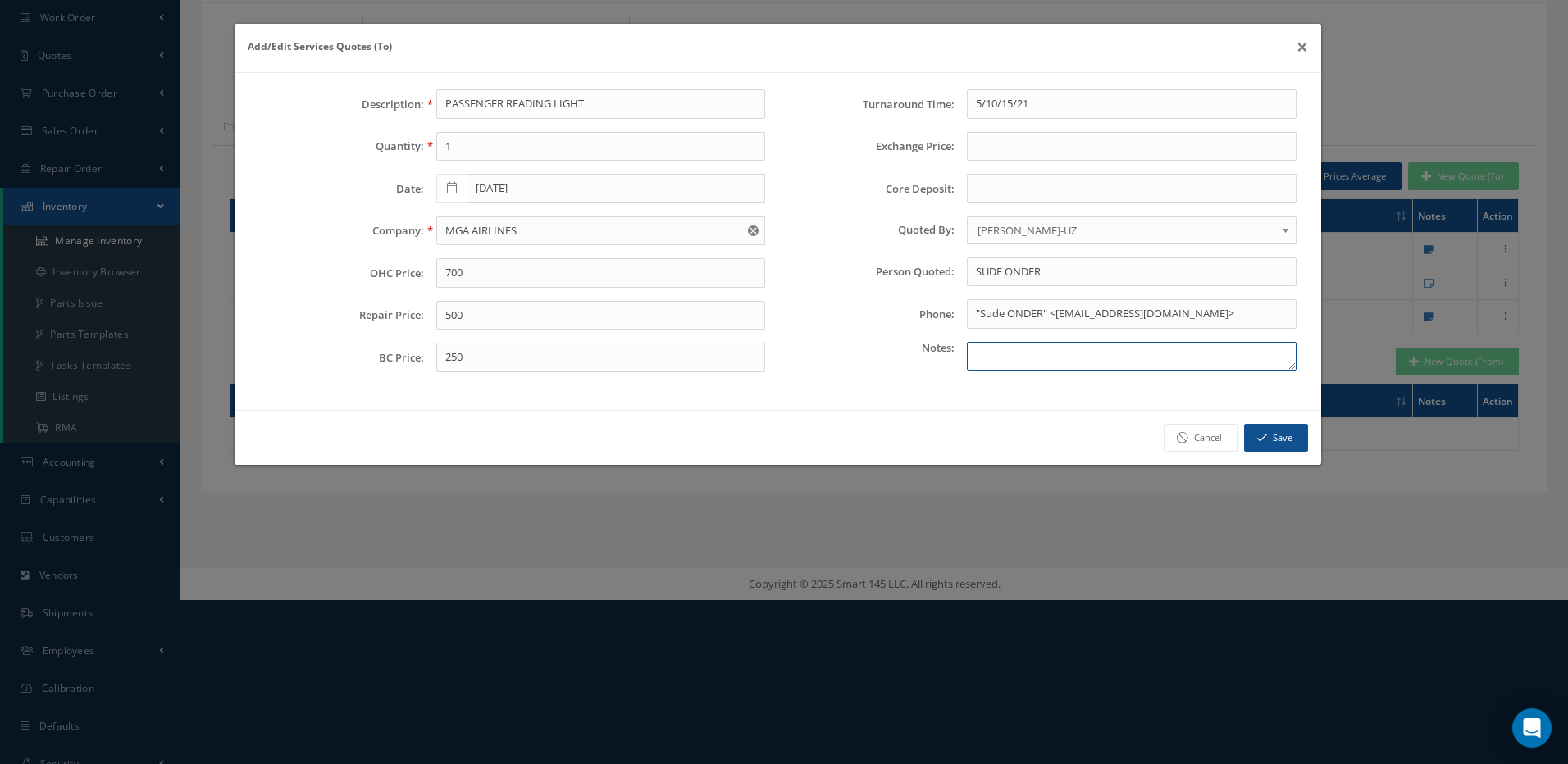
click at [983, 354] on textarea at bounding box center [1131, 357] width 330 height 30
type textarea "[DOMAIN_NAME][EMAIL_ADDRESS][DOMAIN_NAME]"
click at [1280, 439] on button "Save" at bounding box center [1276, 438] width 64 height 29
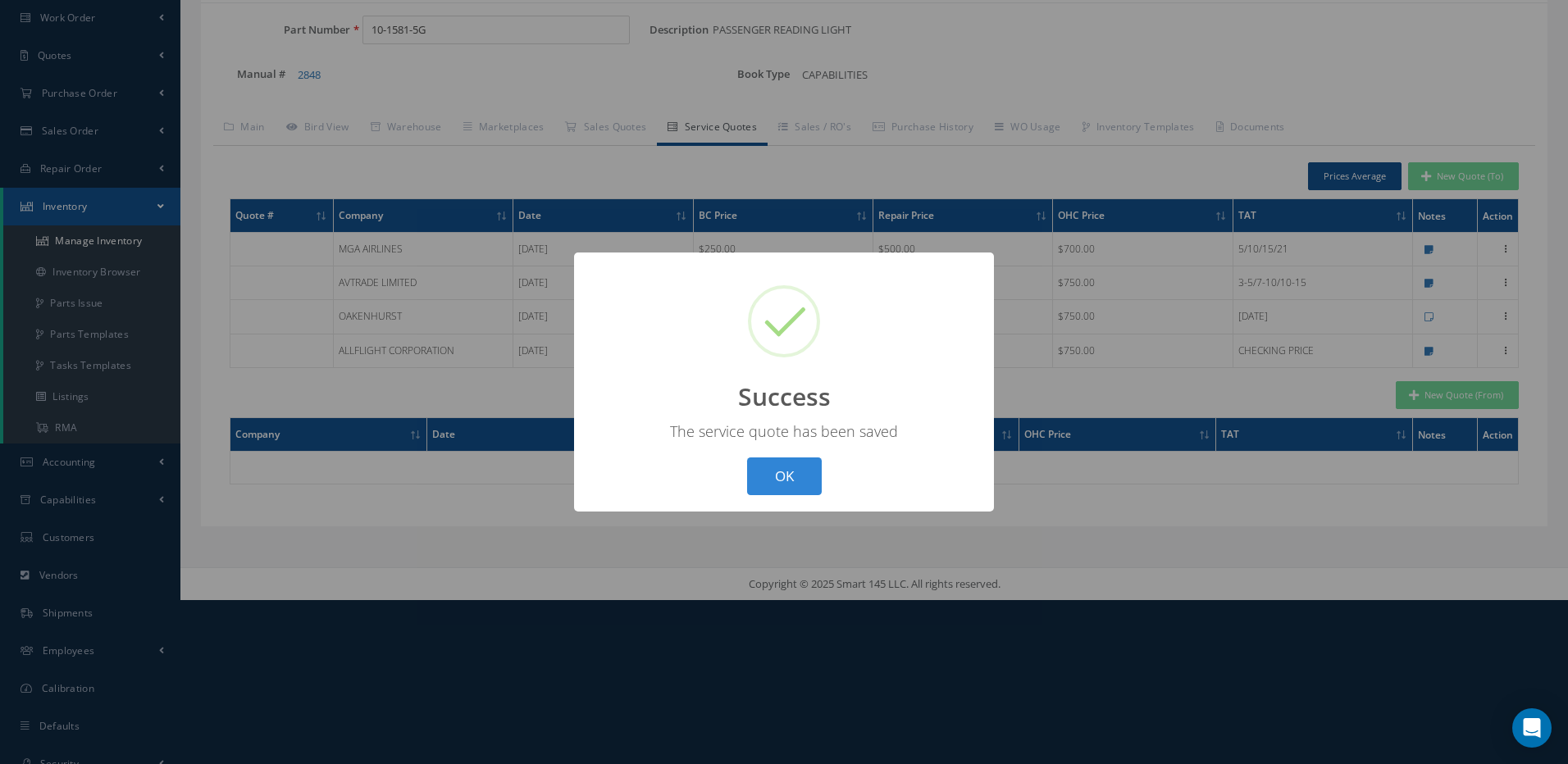
click at [1210, 387] on div "? ! i Success × The service quote has been saved OK Cancel" at bounding box center [784, 382] width 1568 height 764
